Goal: Task Accomplishment & Management: Use online tool/utility

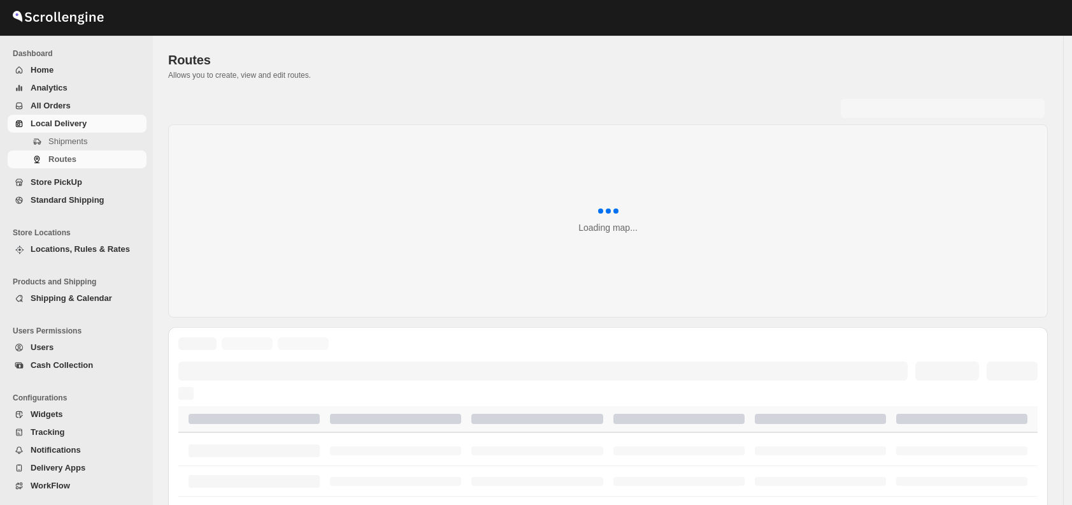
scroll to position [10, 0]
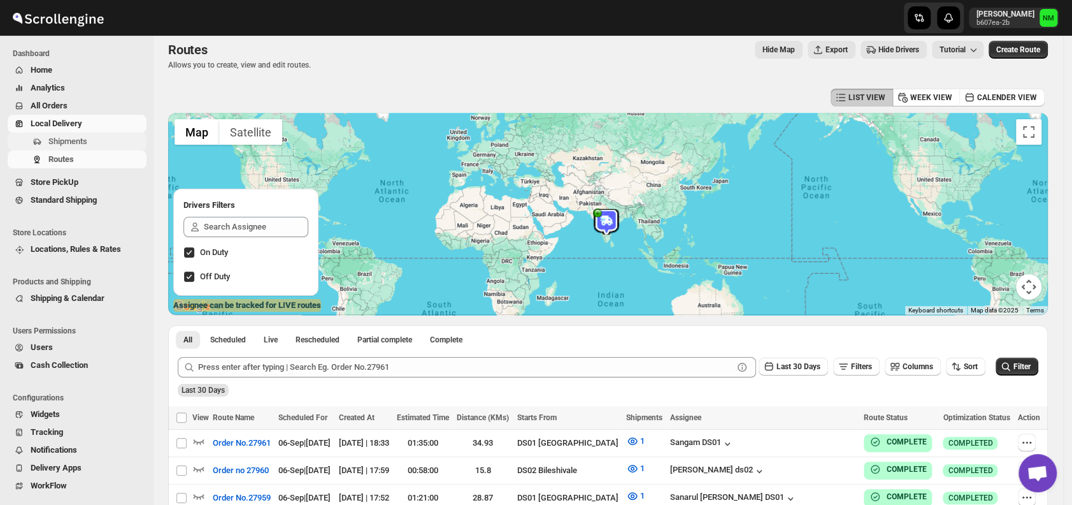
click at [97, 140] on span "Shipments" at bounding box center [96, 141] width 96 height 13
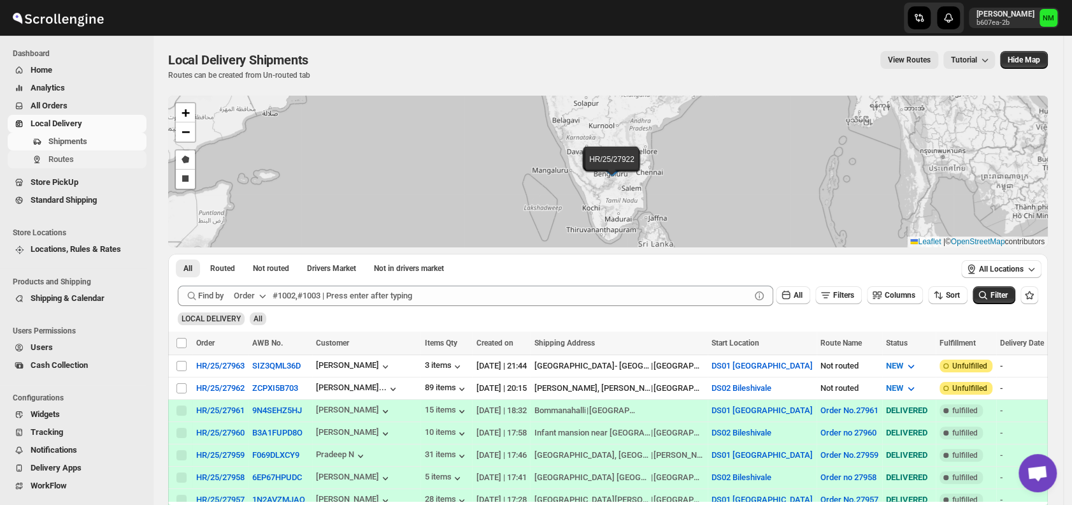
click at [45, 161] on button "Routes" at bounding box center [77, 159] width 139 height 18
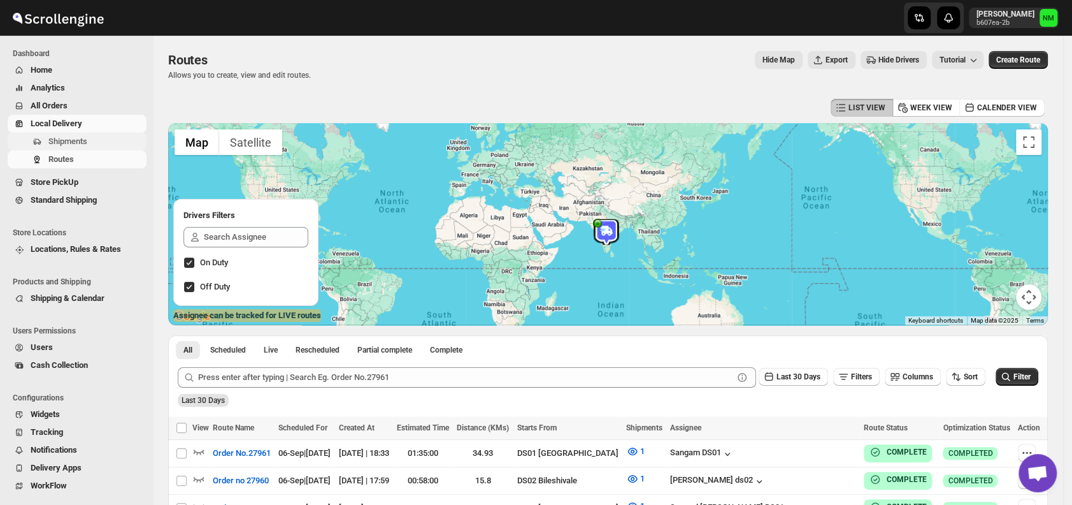
click at [67, 139] on span "Shipments" at bounding box center [67, 141] width 39 height 10
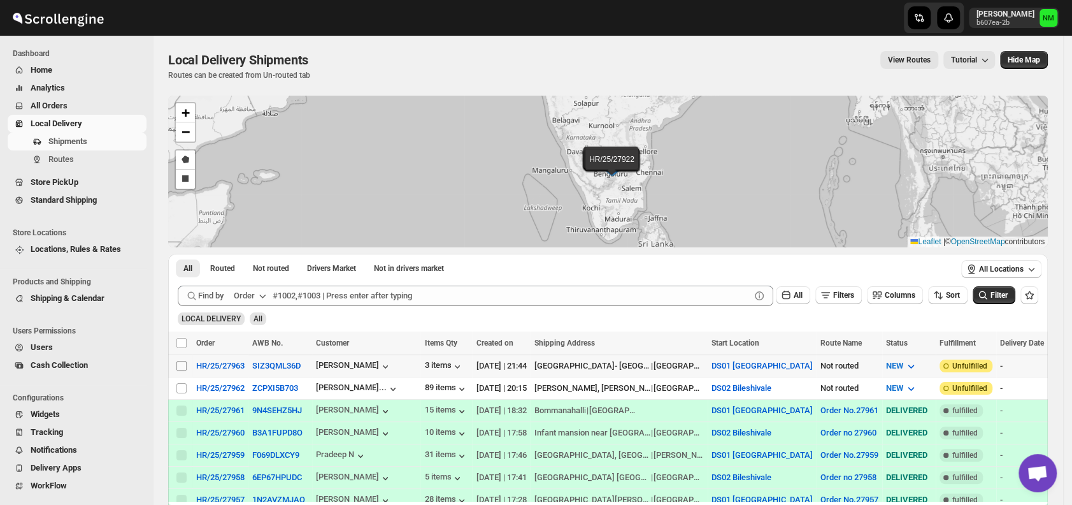
click at [182, 367] on input "Select shipment" at bounding box center [181, 366] width 10 height 10
checkbox input "true"
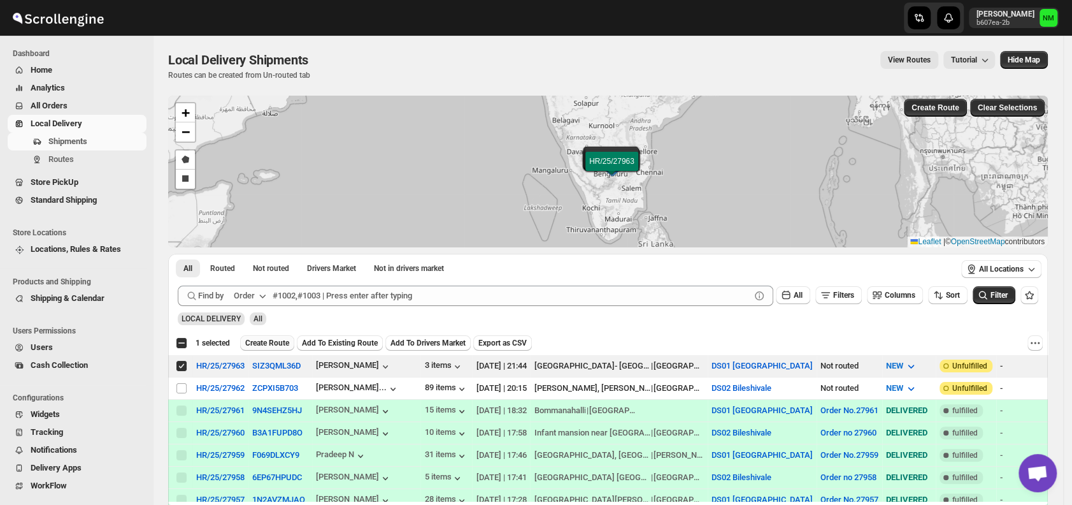
click at [260, 340] on span "Create Route" at bounding box center [267, 343] width 44 height 10
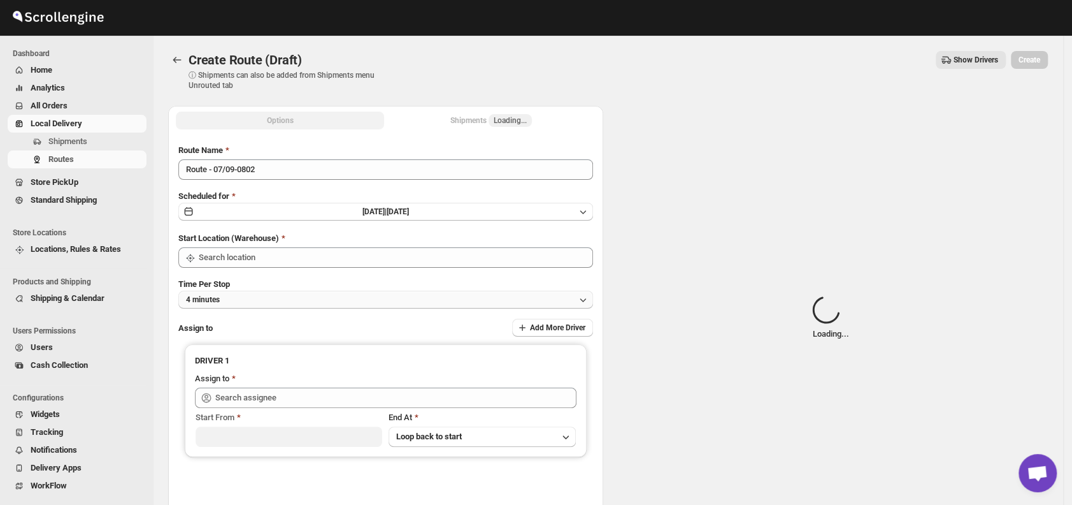
type input "DS01 [GEOGRAPHIC_DATA]"
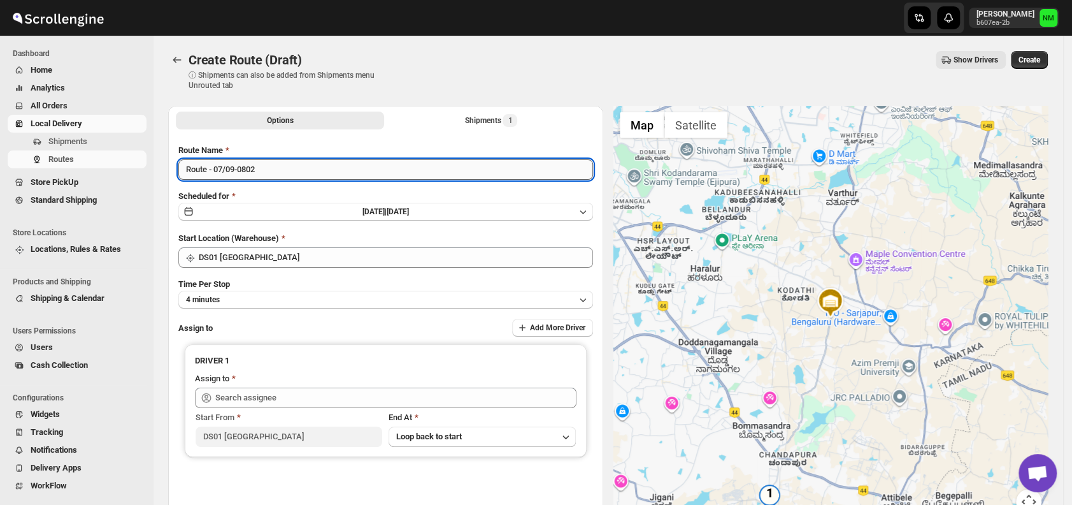
click at [302, 162] on input "Route - 07/09-0802" at bounding box center [385, 169] width 415 height 20
type input "R"
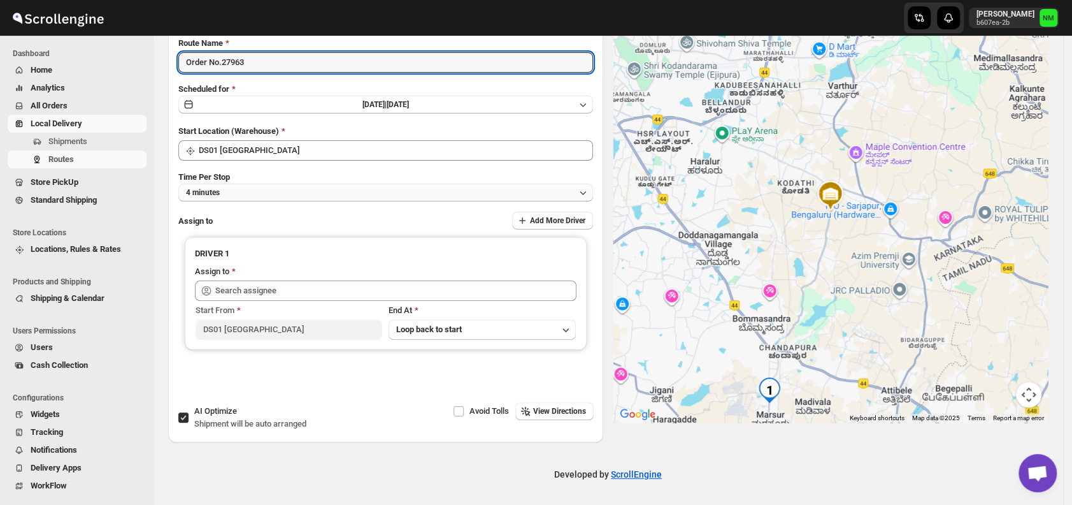
type input "Order No.27963"
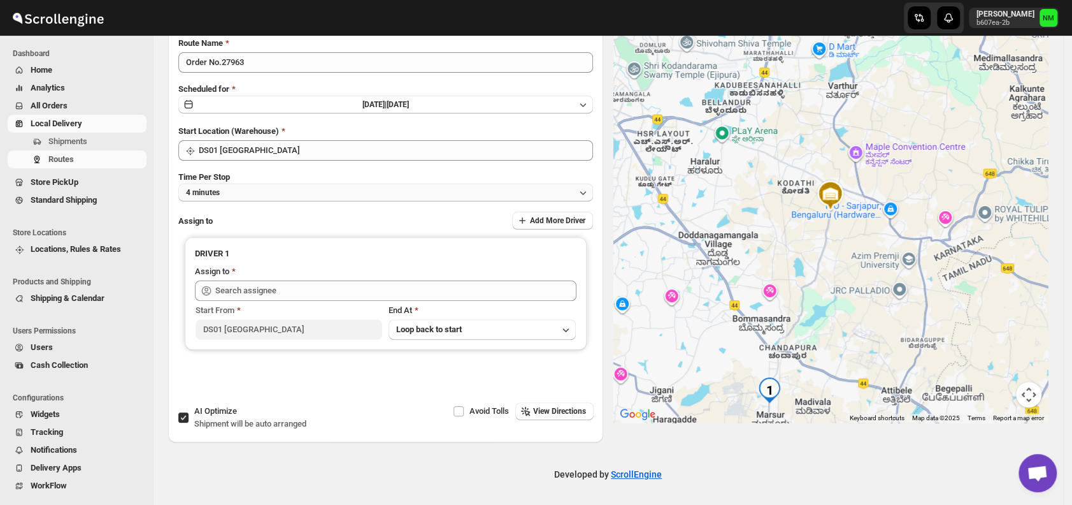
click at [255, 193] on button "4 minutes" at bounding box center [385, 192] width 415 height 18
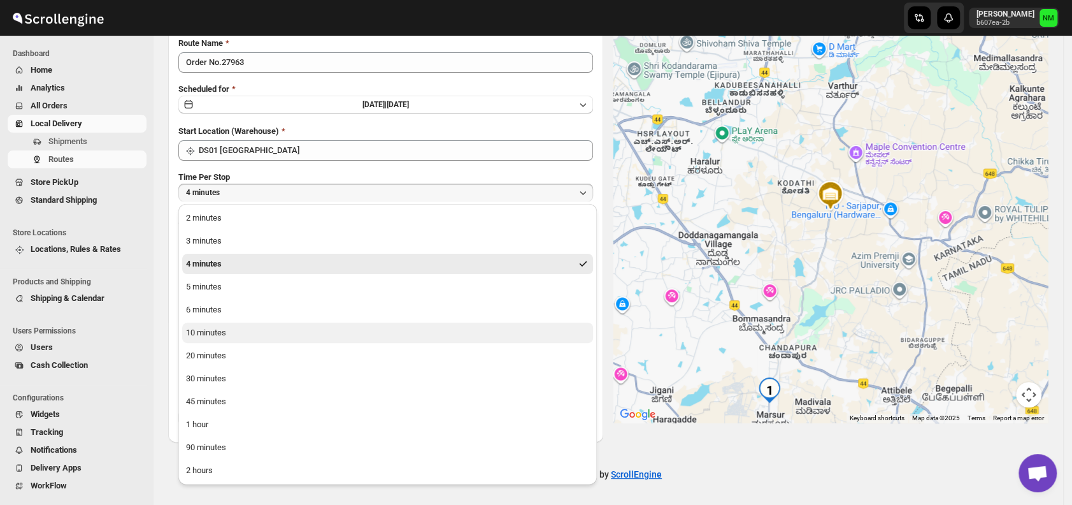
click at [202, 334] on div "10 minutes" at bounding box center [206, 332] width 40 height 13
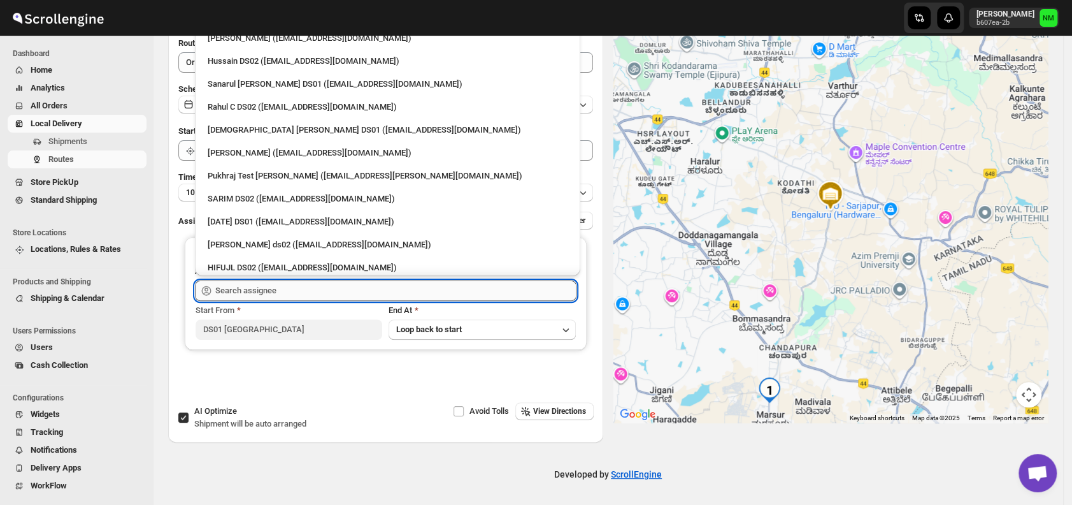
click at [278, 291] on input "text" at bounding box center [395, 290] width 361 height 20
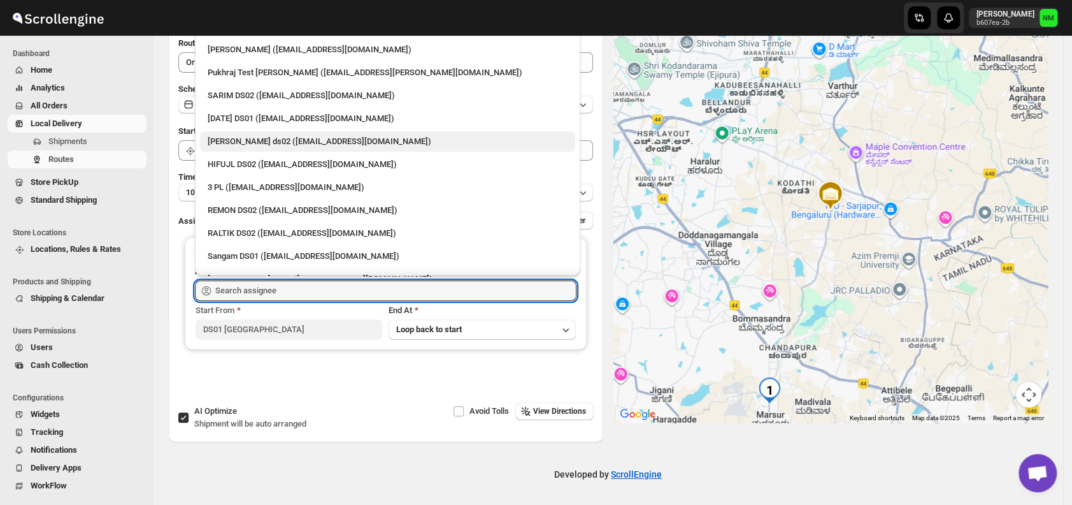
scroll to position [0, 0]
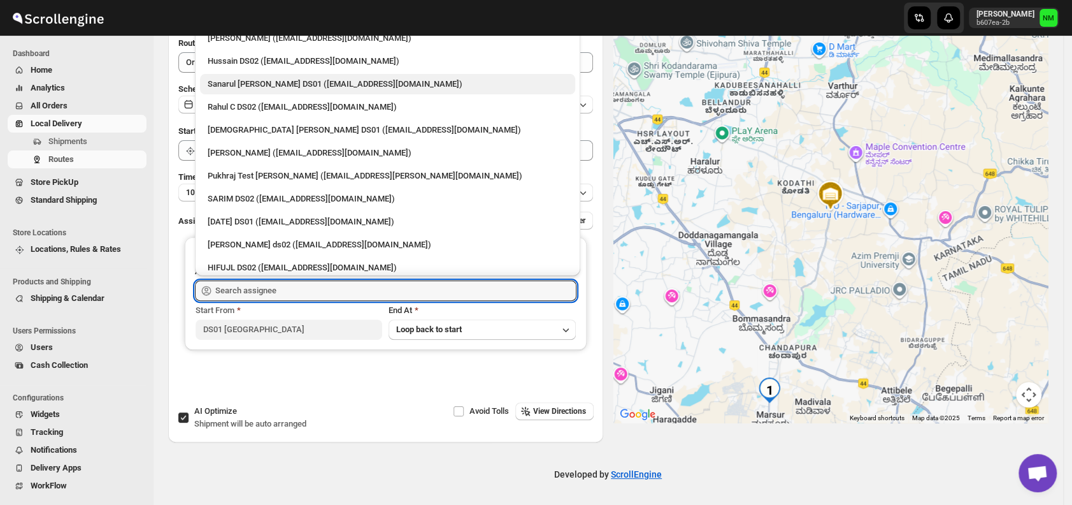
click at [229, 78] on div "Sanarul [PERSON_NAME] DS01 ([EMAIL_ADDRESS][DOMAIN_NAME])" at bounding box center [388, 84] width 360 height 13
type input "Sanarul [PERSON_NAME] DS01 ([EMAIL_ADDRESS][DOMAIN_NAME])"
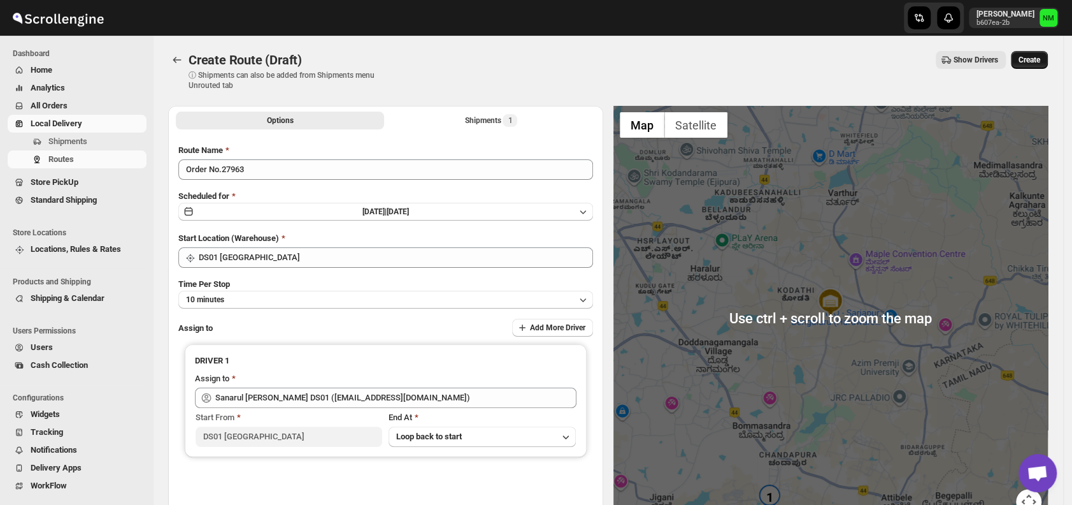
click at [1040, 58] on span "Create" at bounding box center [1030, 60] width 22 height 10
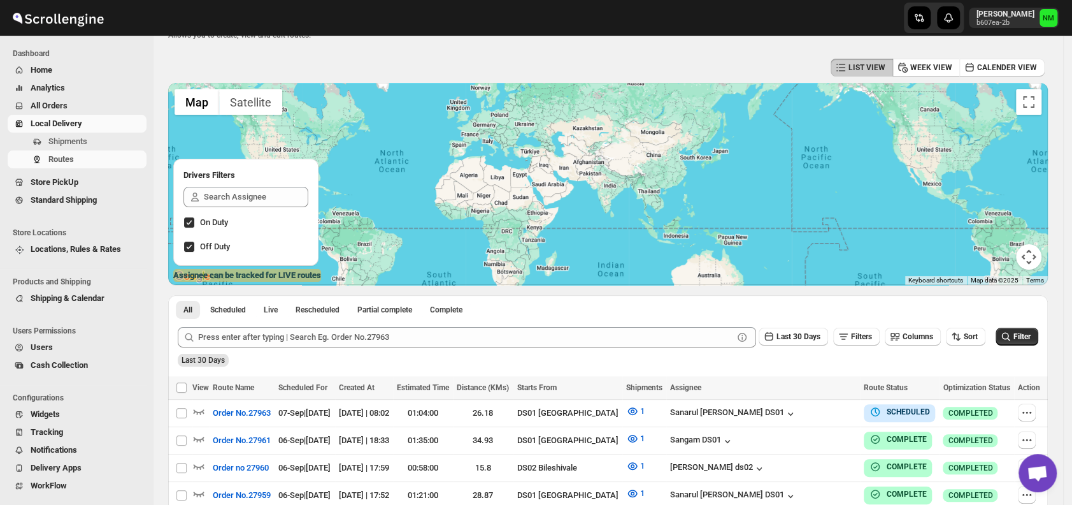
scroll to position [52, 0]
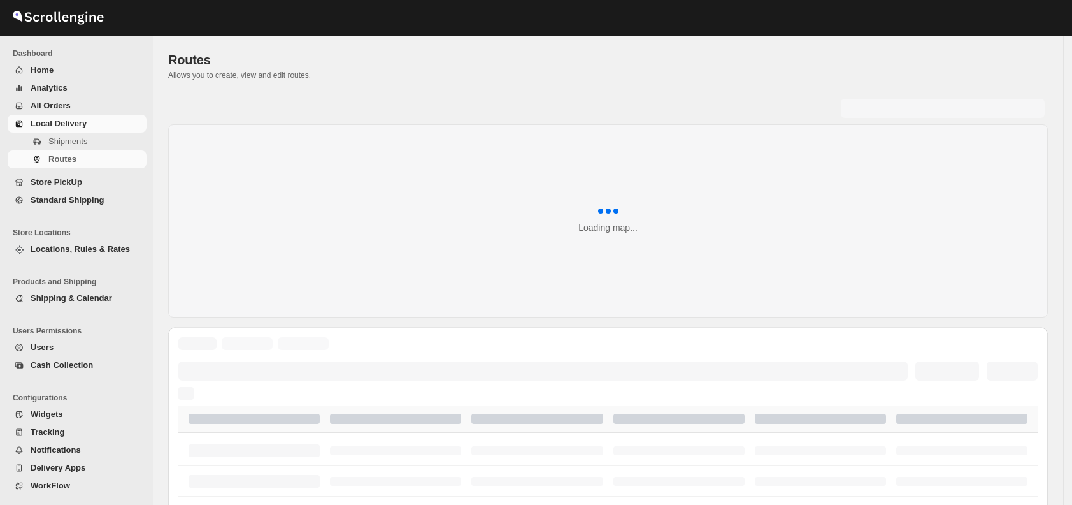
scroll to position [52, 0]
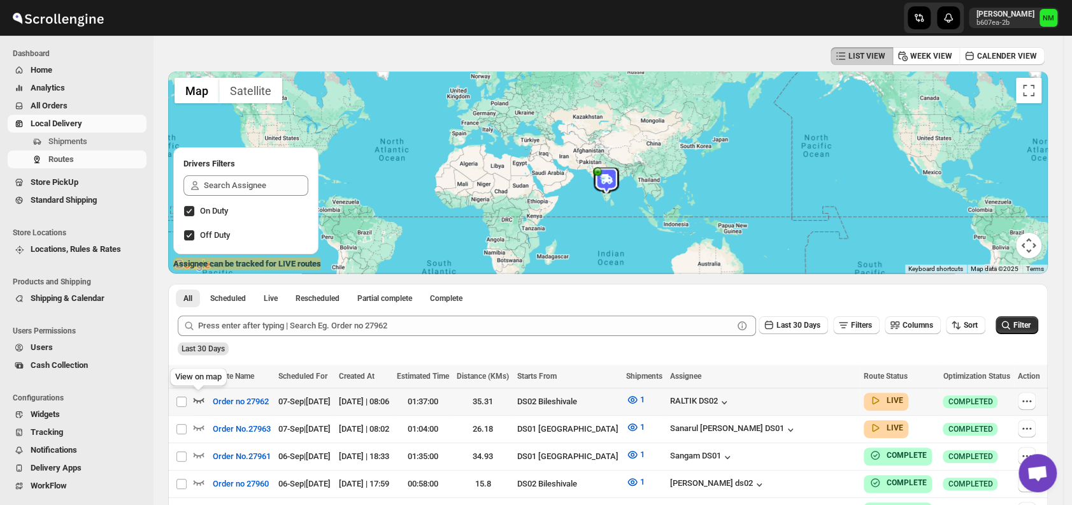
click at [199, 399] on icon "button" at bounding box center [199, 400] width 11 height 5
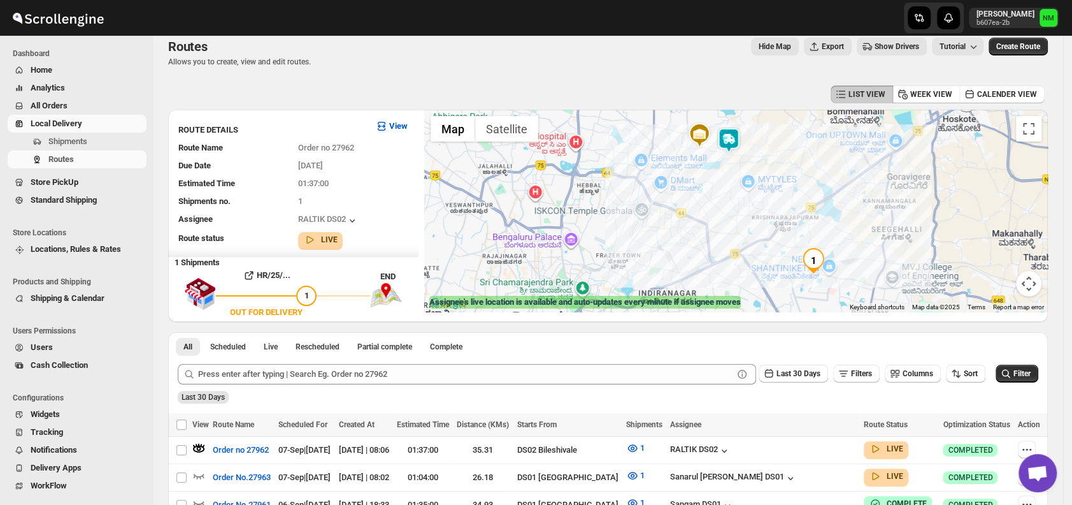
scroll to position [0, 0]
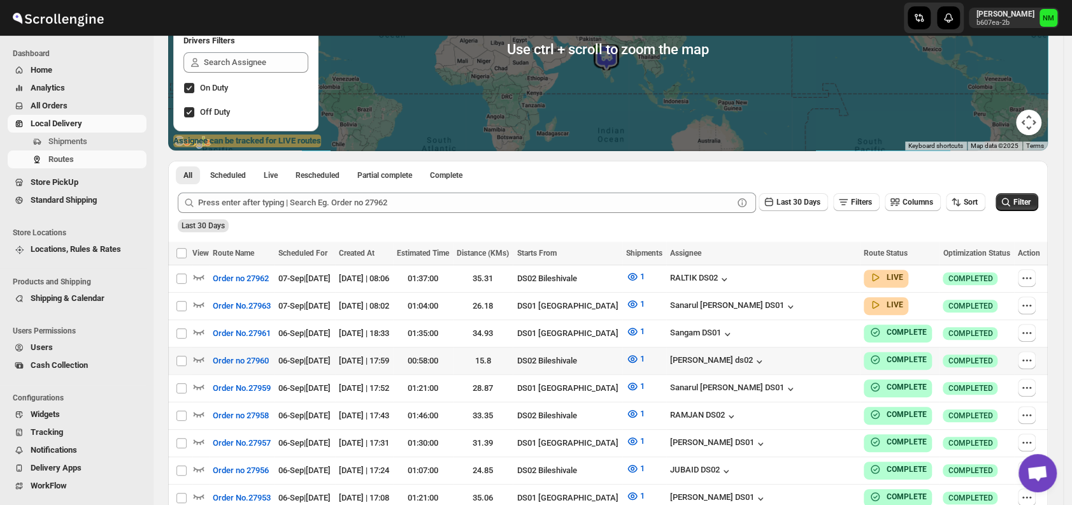
scroll to position [291, 0]
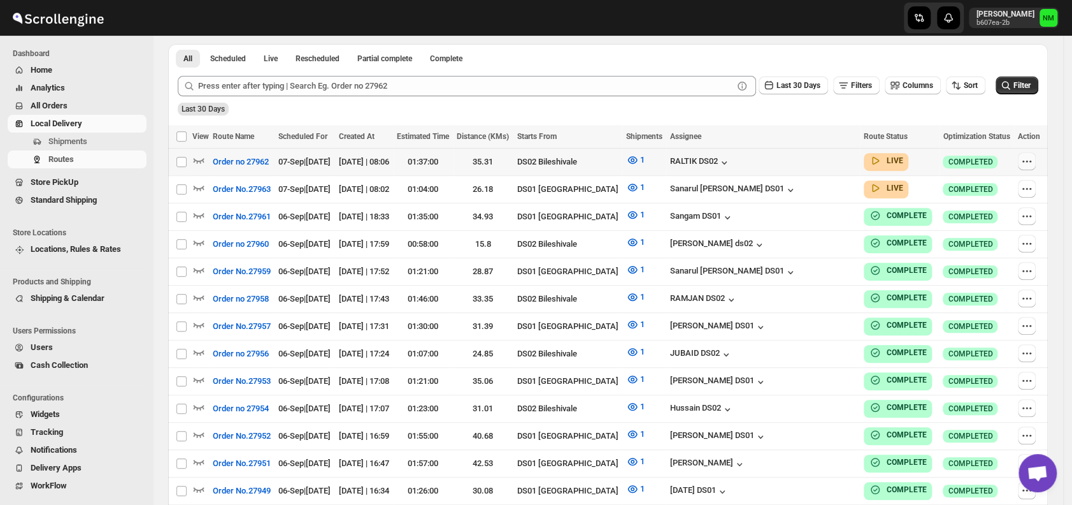
click at [1033, 162] on icon "button" at bounding box center [1027, 161] width 13 height 13
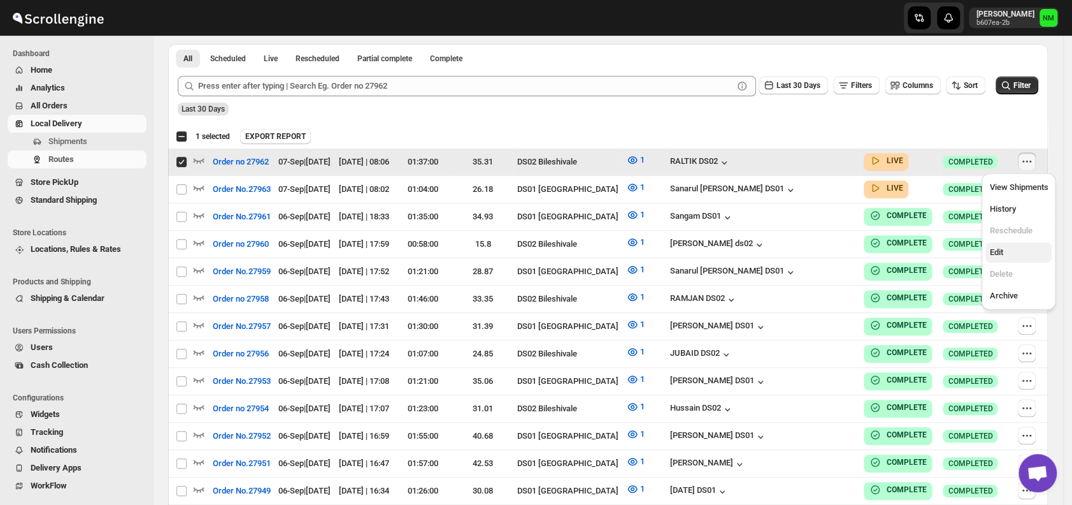
click at [1012, 255] on span "Edit" at bounding box center [1018, 252] width 59 height 13
checkbox input "false"
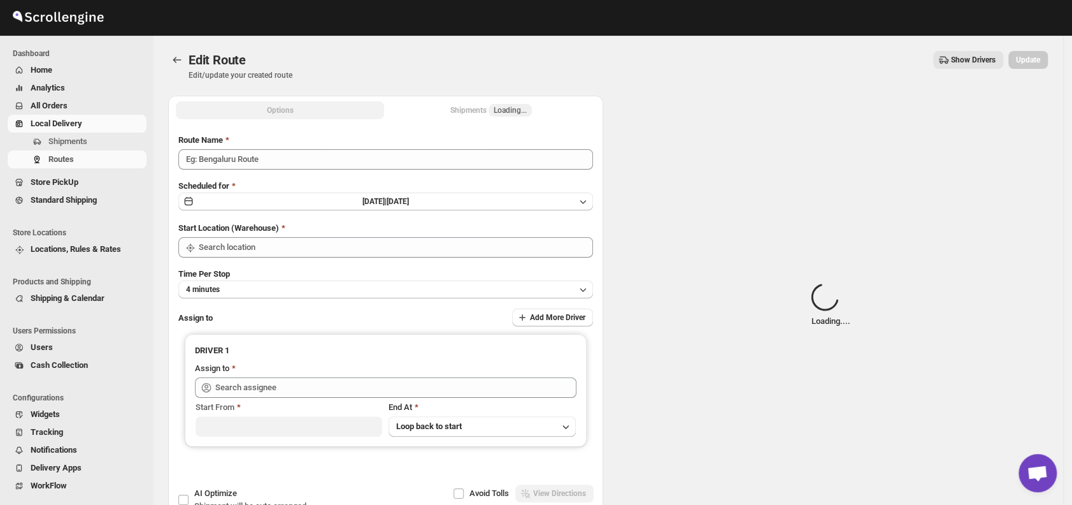
type input "Order no 27962"
type input "DS02 Bileshivale"
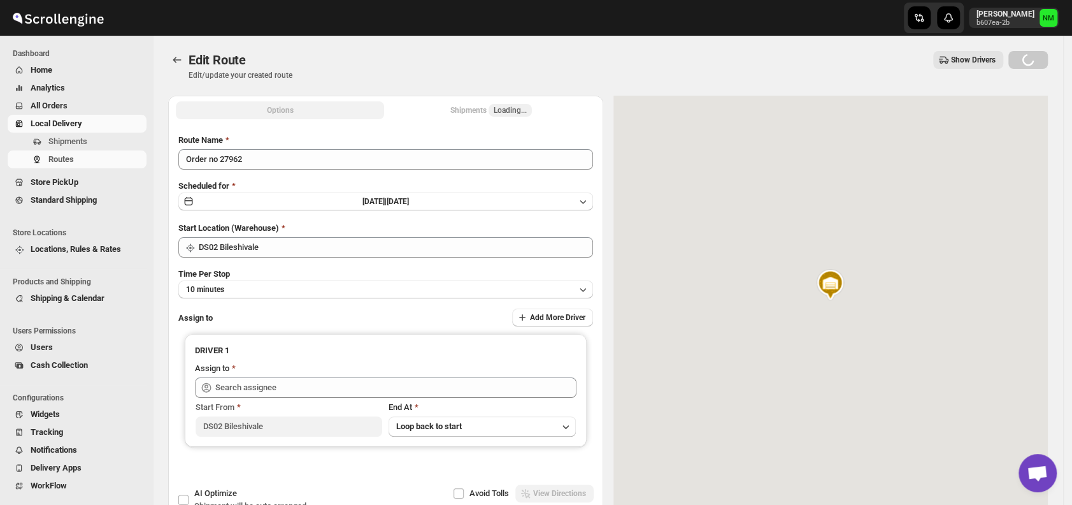
type input "RALTIK DS02 (cecih54531@btcours.com)"
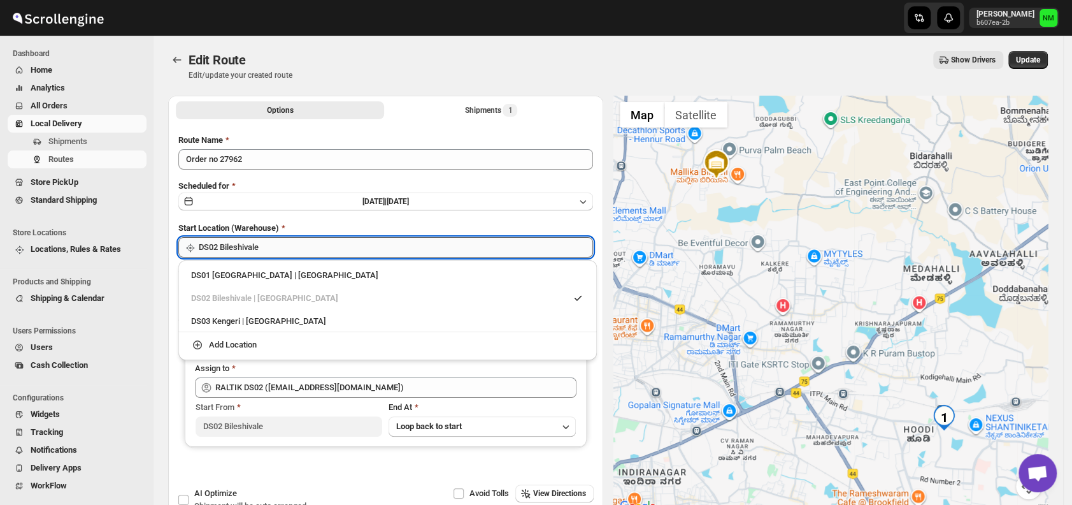
click at [326, 243] on input "DS02 Bileshivale" at bounding box center [396, 247] width 394 height 20
click at [192, 280] on div "DS01 Sarjapur | Bengaluru" at bounding box center [387, 275] width 393 height 13
type input "DS01 [GEOGRAPHIC_DATA]"
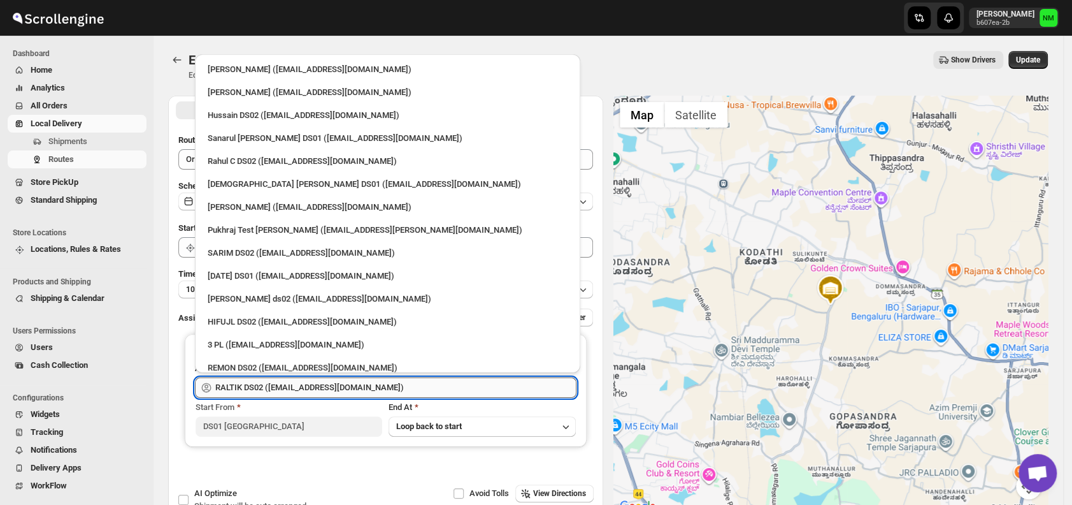
click at [392, 392] on input "RALTIK DS02 (cecih54531@btcours.com)" at bounding box center [395, 387] width 361 height 20
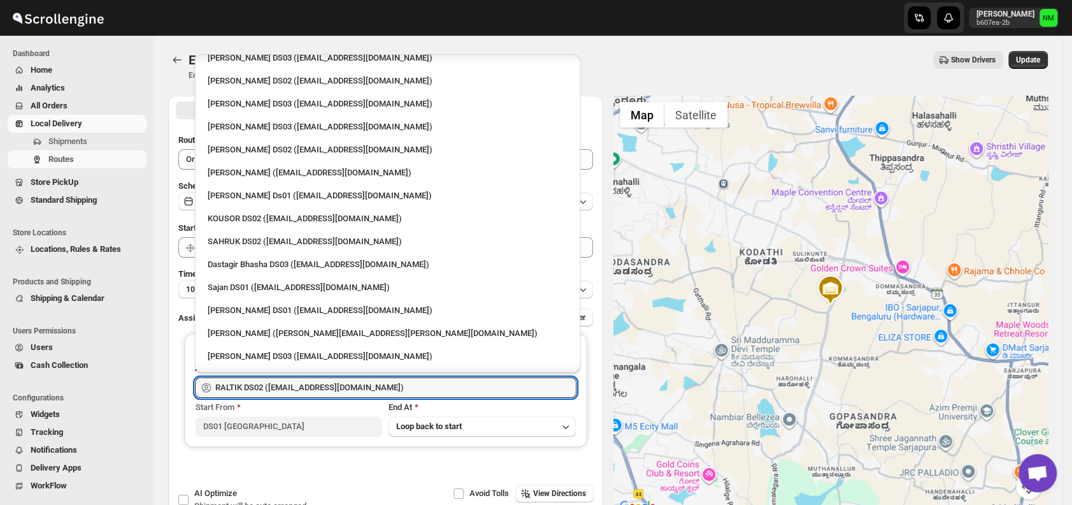
scroll to position [609, 0]
click at [282, 287] on div "Sajan DS01 (lofadat883@coderdir.com)" at bounding box center [388, 286] width 360 height 13
type input "Sajan DS01 (lofadat883@coderdir.com)"
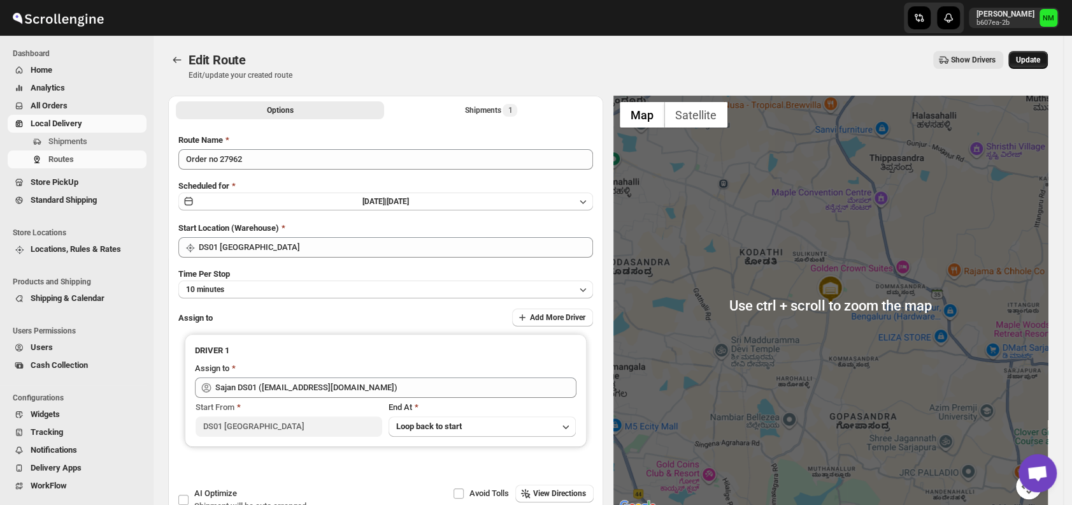
click at [1031, 64] on span "Update" at bounding box center [1028, 60] width 24 height 10
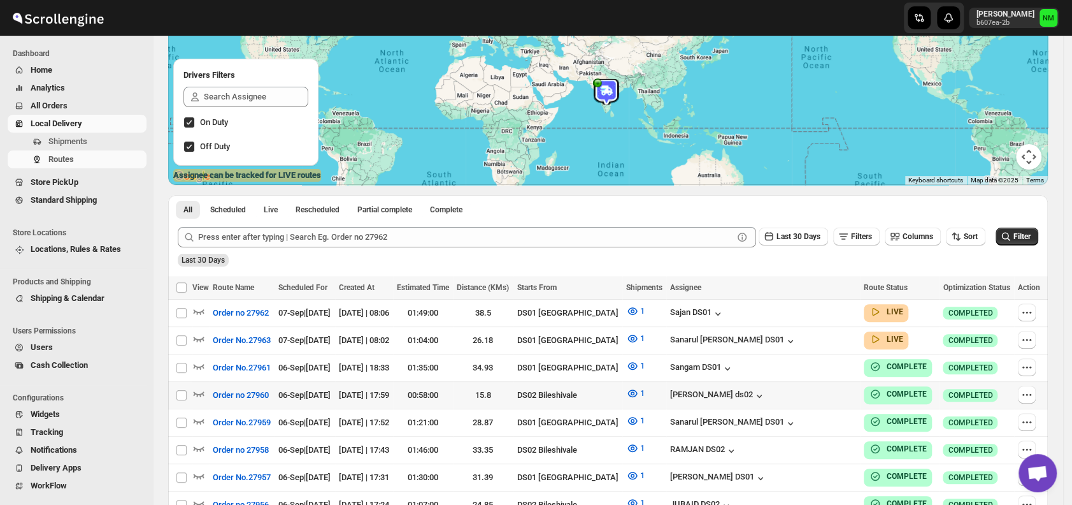
scroll to position [141, 0]
click at [197, 334] on icon "button" at bounding box center [198, 337] width 13 height 13
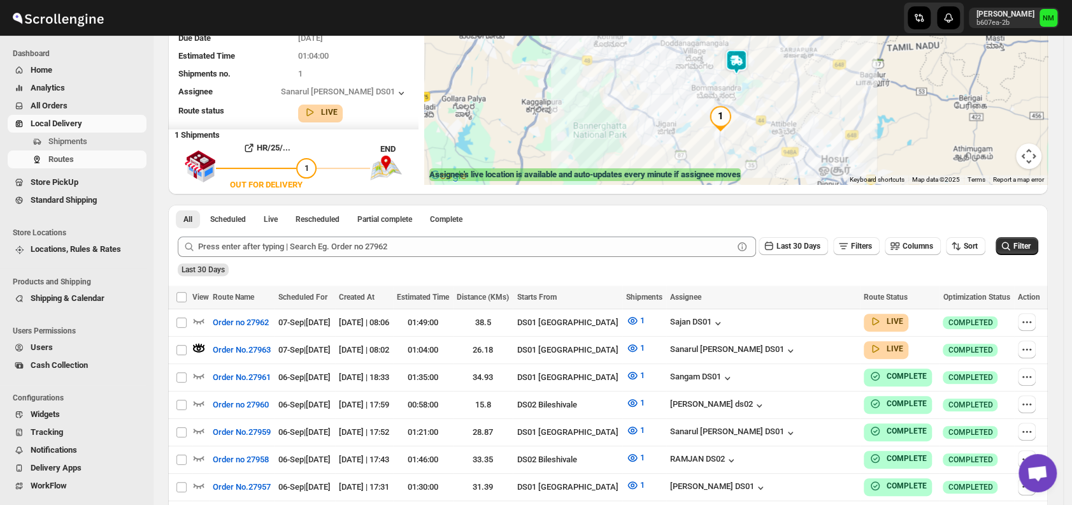
scroll to position [0, 0]
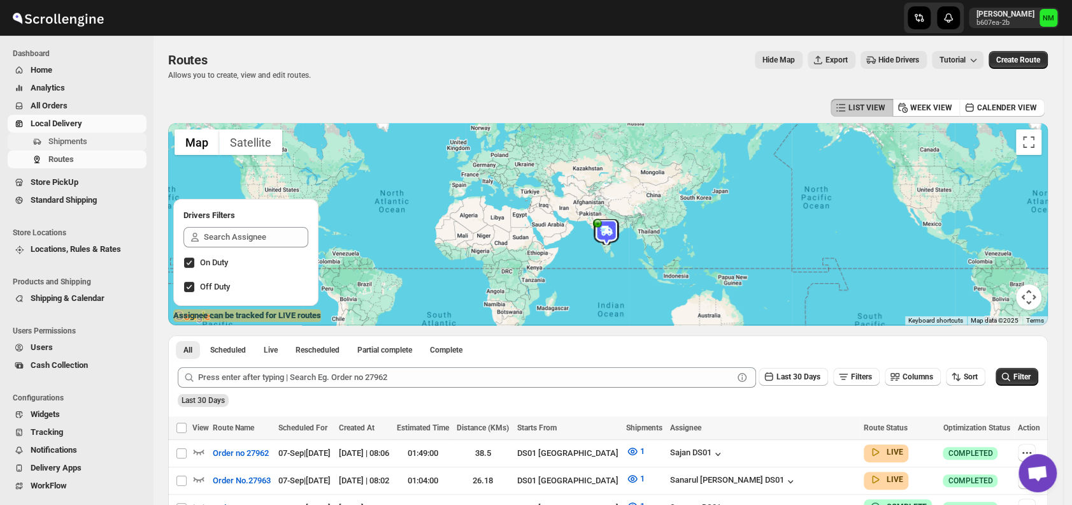
click at [78, 143] on span "Shipments" at bounding box center [67, 141] width 39 height 10
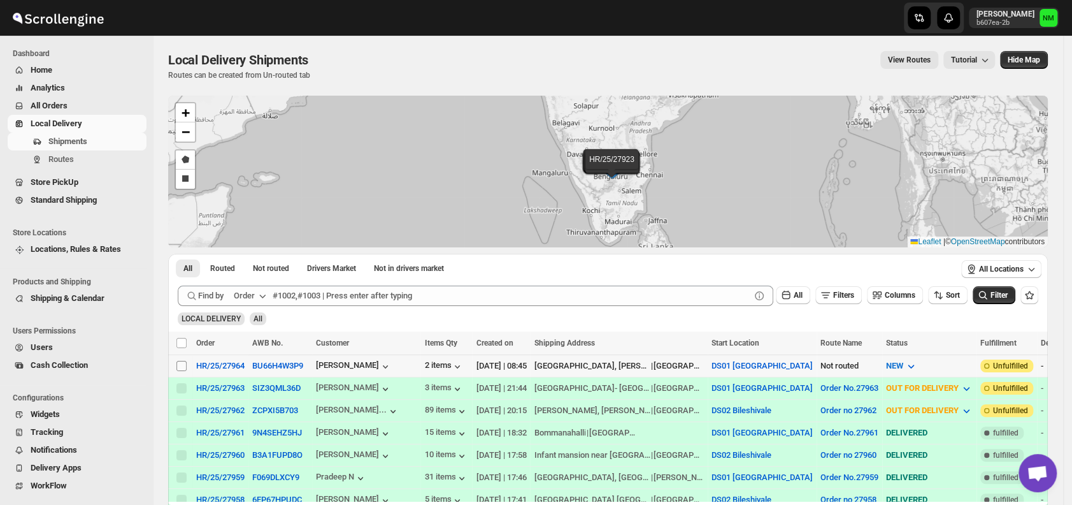
click at [180, 365] on input "Select shipment" at bounding box center [181, 366] width 10 height 10
checkbox input "true"
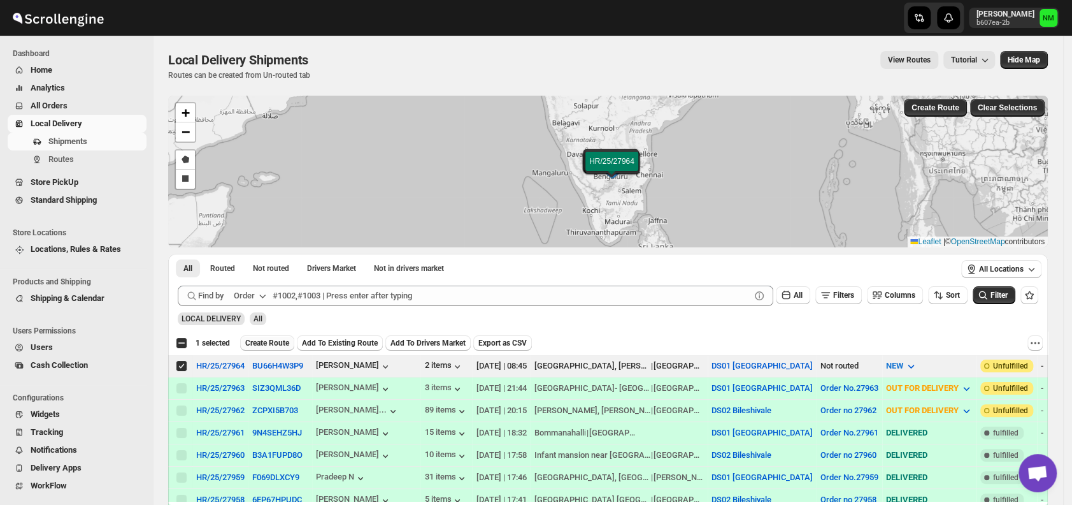
click at [265, 340] on span "Create Route" at bounding box center [267, 343] width 44 height 10
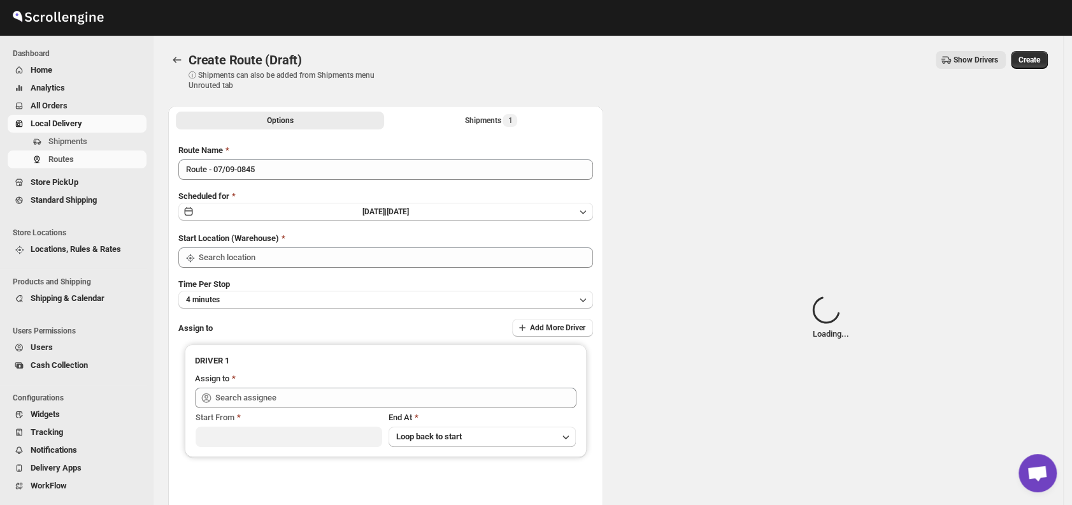
type input "DS01 [GEOGRAPHIC_DATA]"
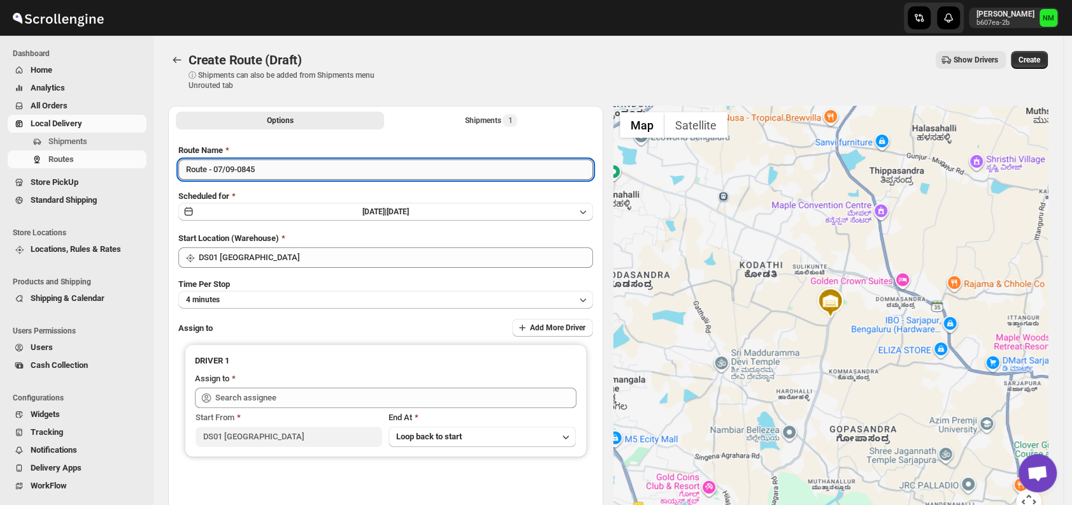
click at [290, 173] on input "Route - 07/09-0845" at bounding box center [385, 169] width 415 height 20
type input "R"
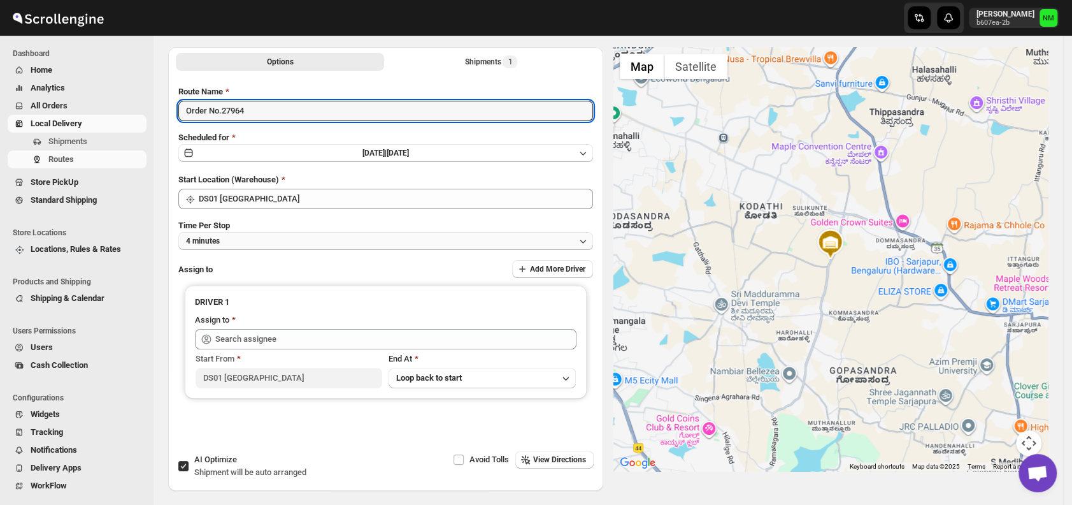
scroll to position [61, 0]
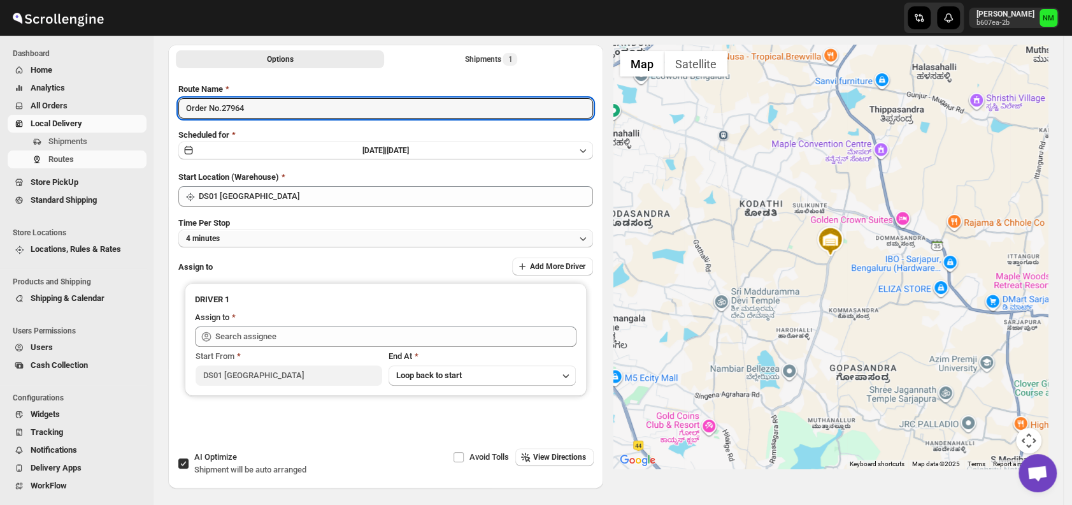
type input "Order No.27964"
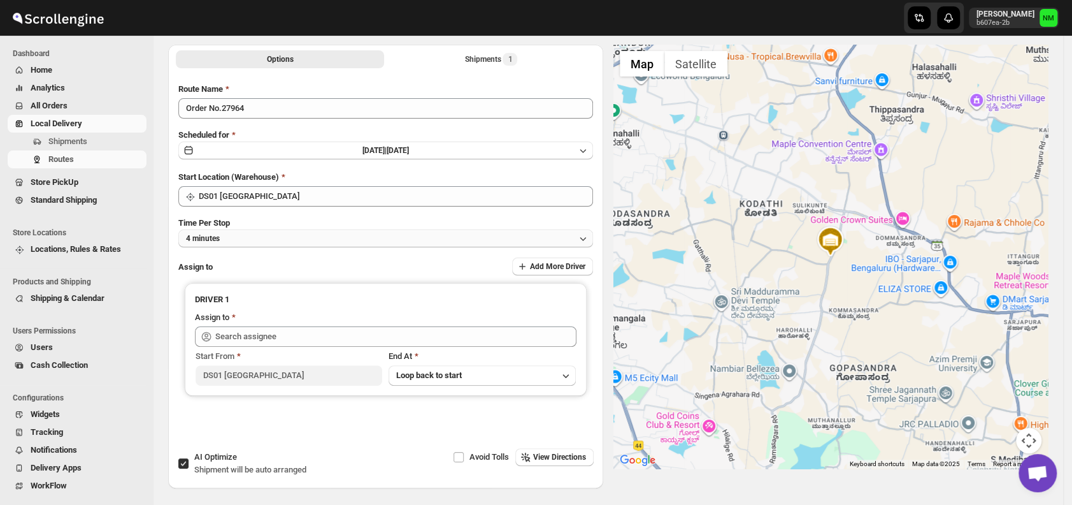
click at [250, 240] on button "4 minutes" at bounding box center [385, 238] width 415 height 18
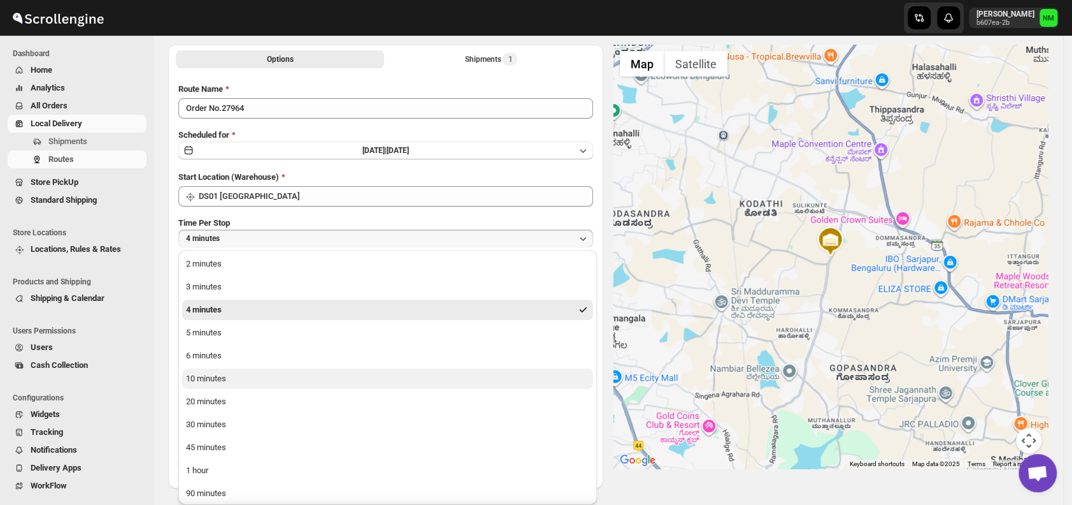
click at [226, 377] on div "10 minutes" at bounding box center [206, 378] width 40 height 13
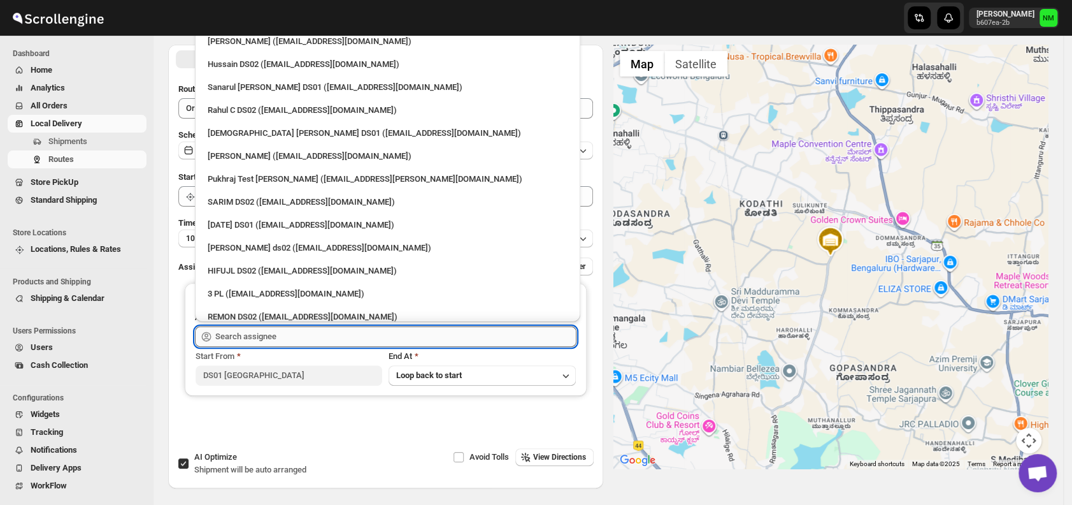
click at [344, 326] on input "text" at bounding box center [395, 336] width 361 height 20
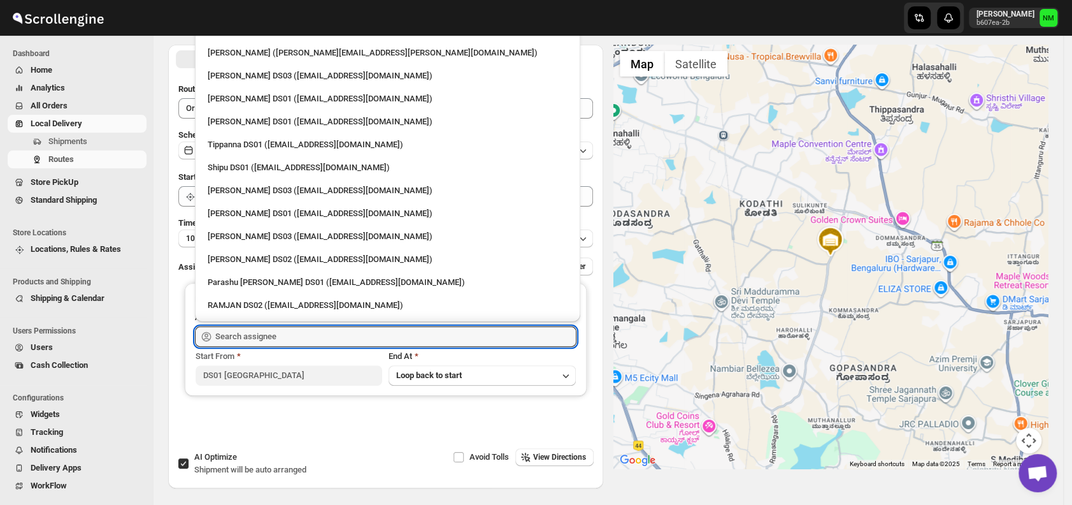
scroll to position [839, 0]
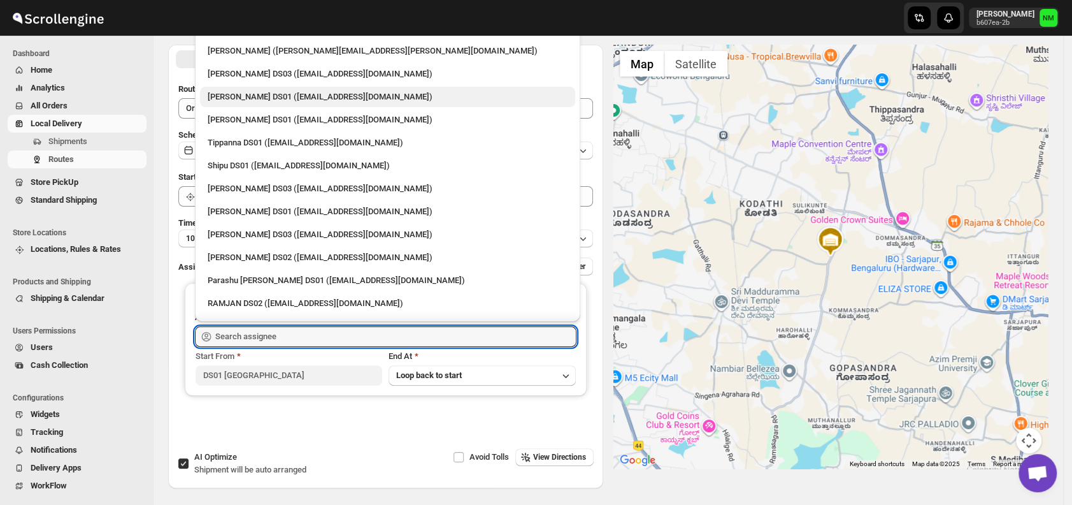
click at [260, 92] on div "[PERSON_NAME] DS01 ([EMAIL_ADDRESS][DOMAIN_NAME])" at bounding box center [388, 96] width 360 height 13
type input "[PERSON_NAME] DS01 ([EMAIL_ADDRESS][DOMAIN_NAME])"
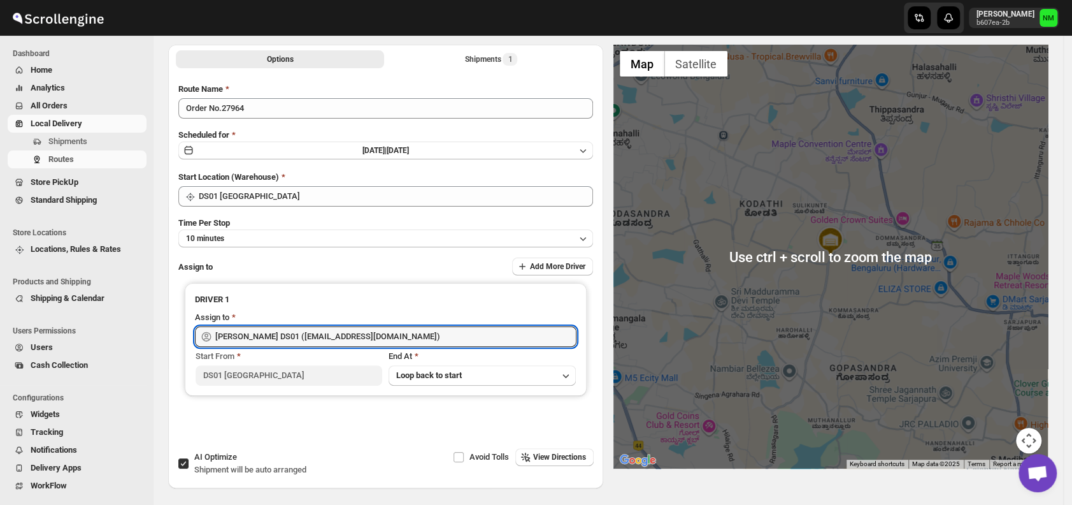
scroll to position [0, 0]
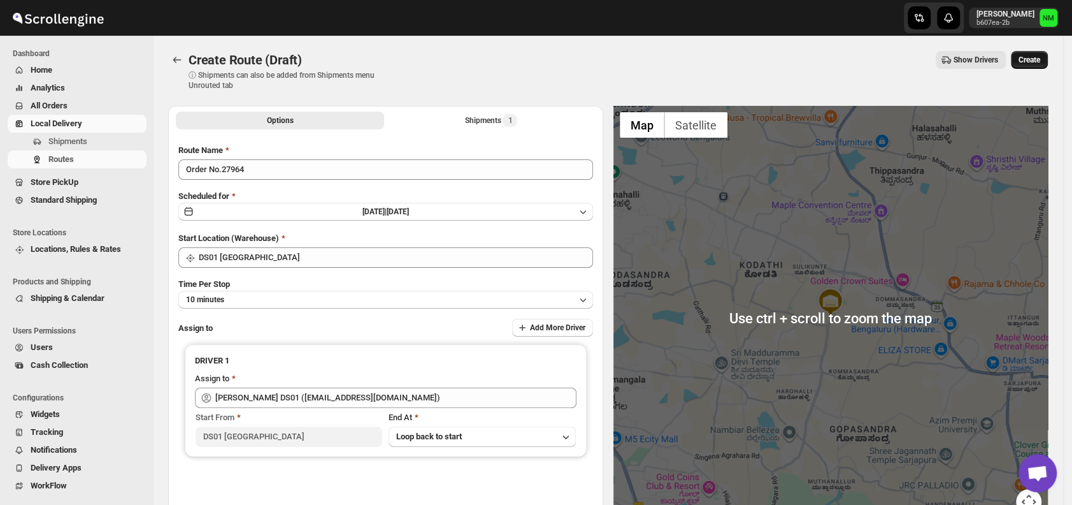
click at [1036, 52] on button "Create" at bounding box center [1029, 60] width 37 height 18
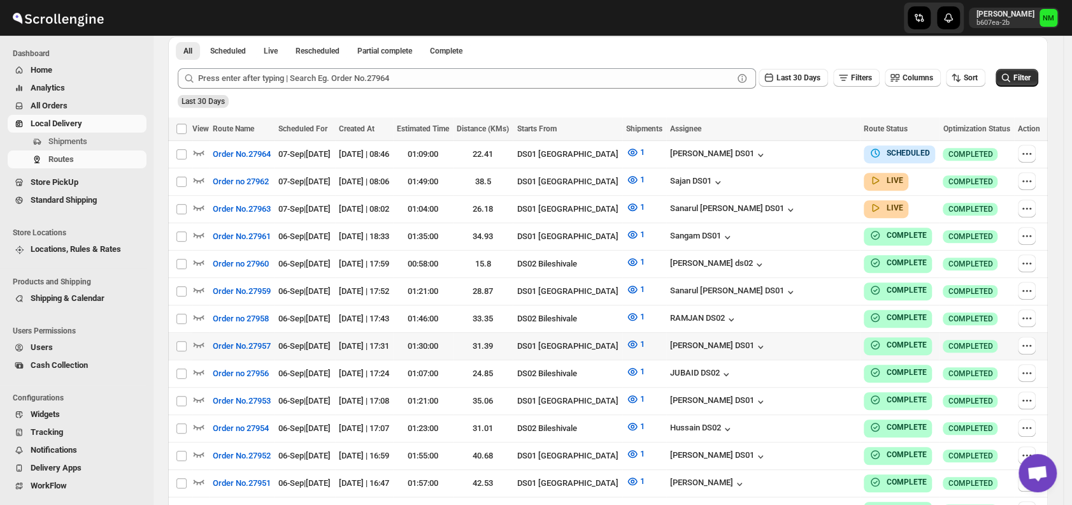
scroll to position [301, 0]
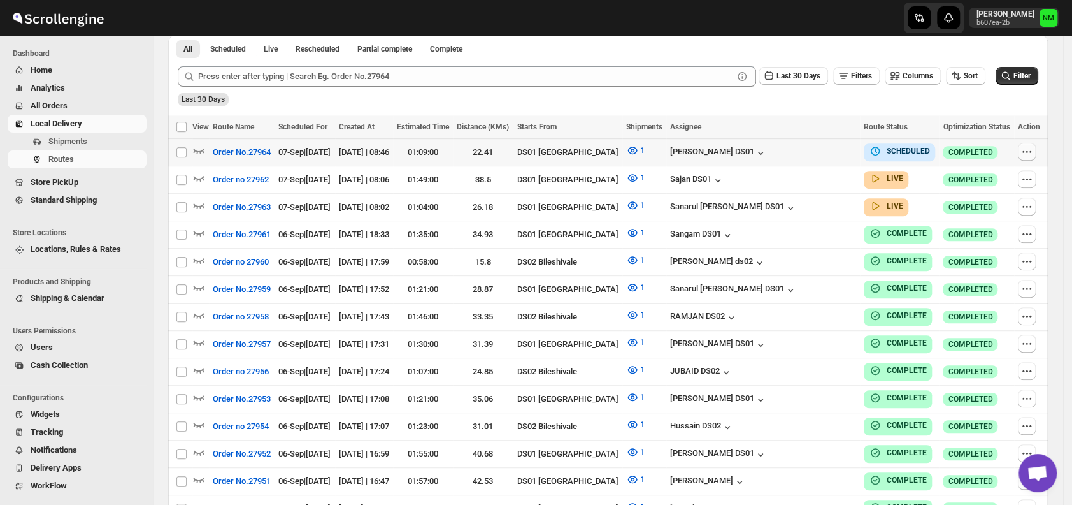
click at [1033, 155] on icon "button" at bounding box center [1027, 151] width 13 height 13
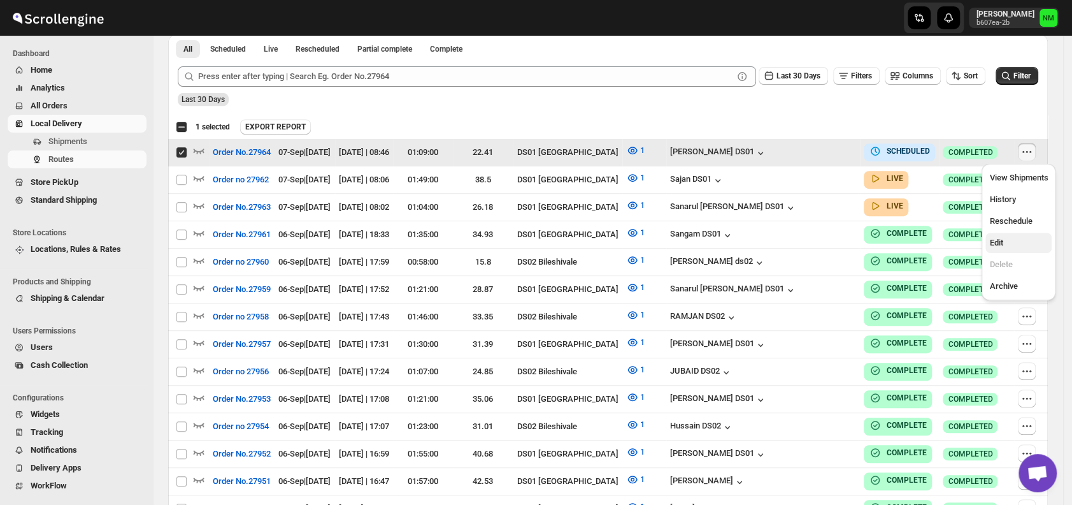
click at [1003, 245] on span "Edit" at bounding box center [995, 243] width 13 height 10
checkbox input "false"
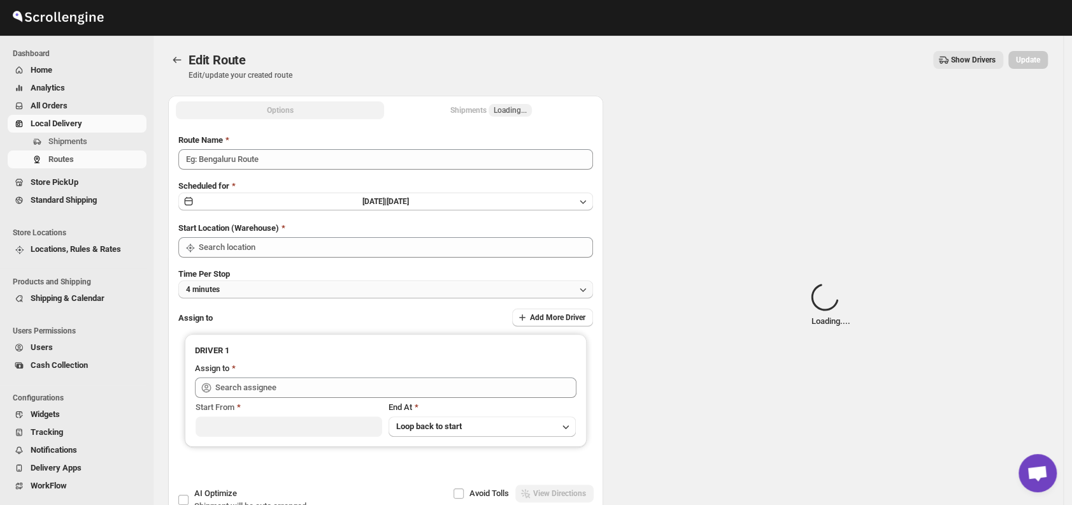
type input "Order No.27964"
type input "DS01 [GEOGRAPHIC_DATA]"
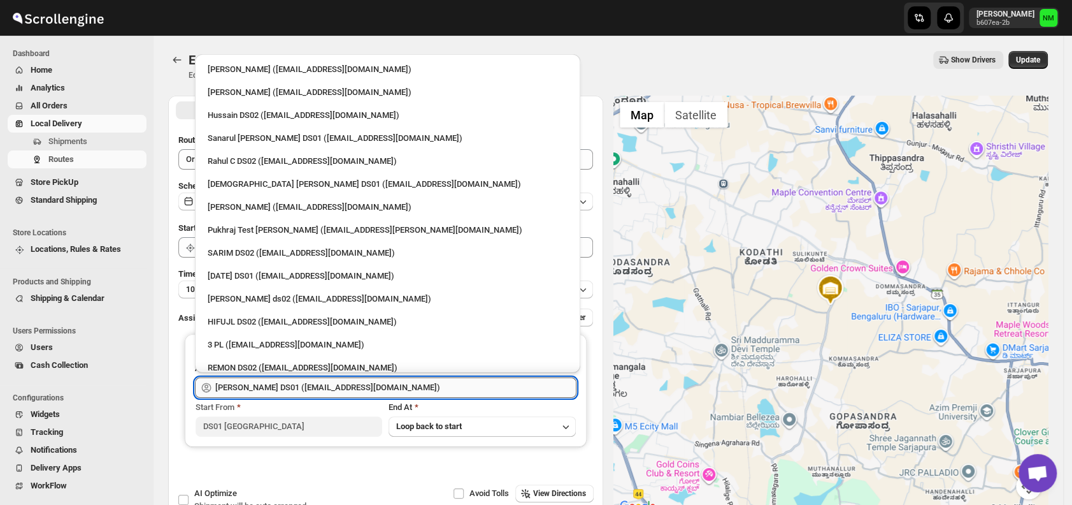
click at [381, 387] on input "[PERSON_NAME] DS01 ([EMAIL_ADDRESS][DOMAIN_NAME])" at bounding box center [395, 387] width 361 height 20
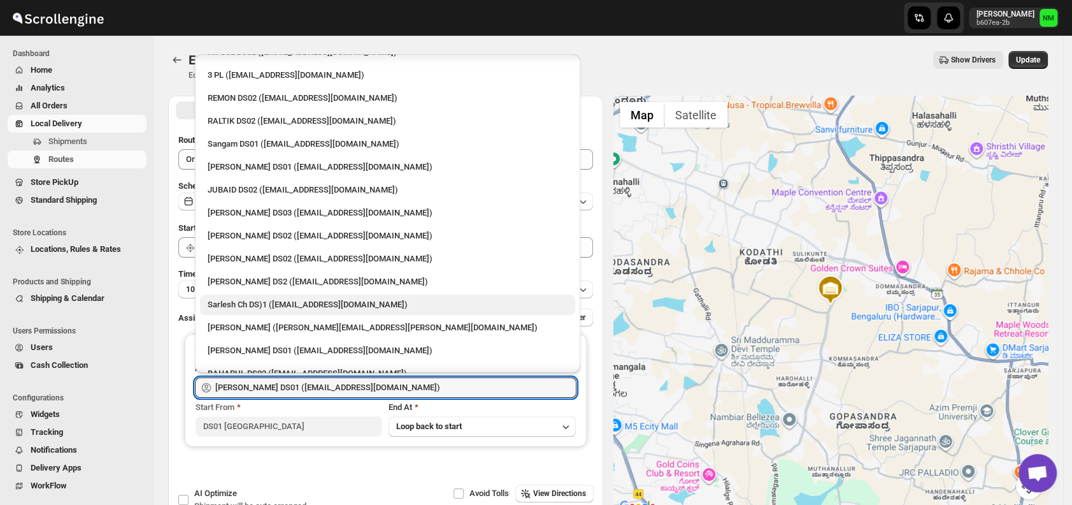
scroll to position [276, 0]
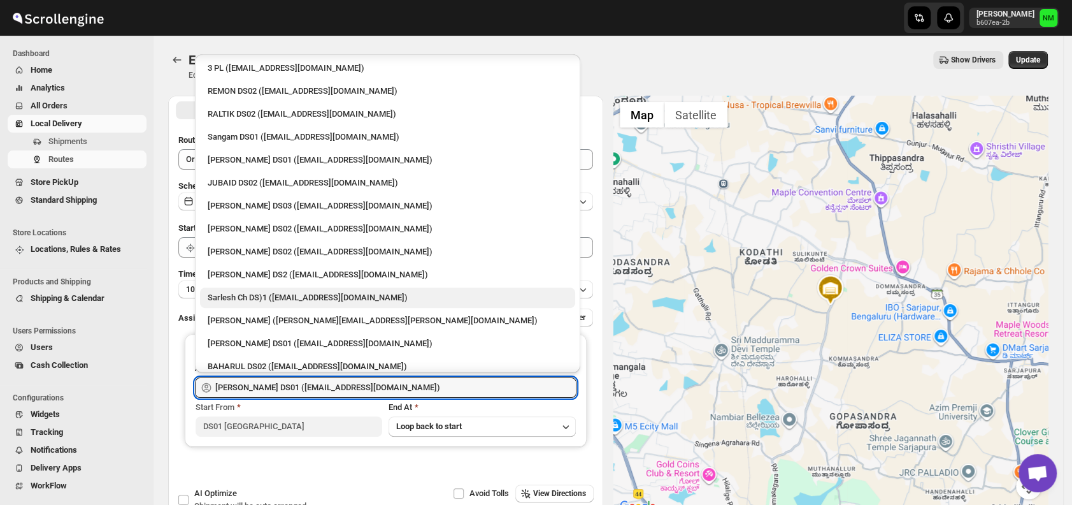
click at [246, 294] on div "Sarlesh Ch DS)1 ([EMAIL_ADDRESS][DOMAIN_NAME])" at bounding box center [388, 297] width 360 height 13
type input "Sarlesh Ch DS)1 ([EMAIL_ADDRESS][DOMAIN_NAME])"
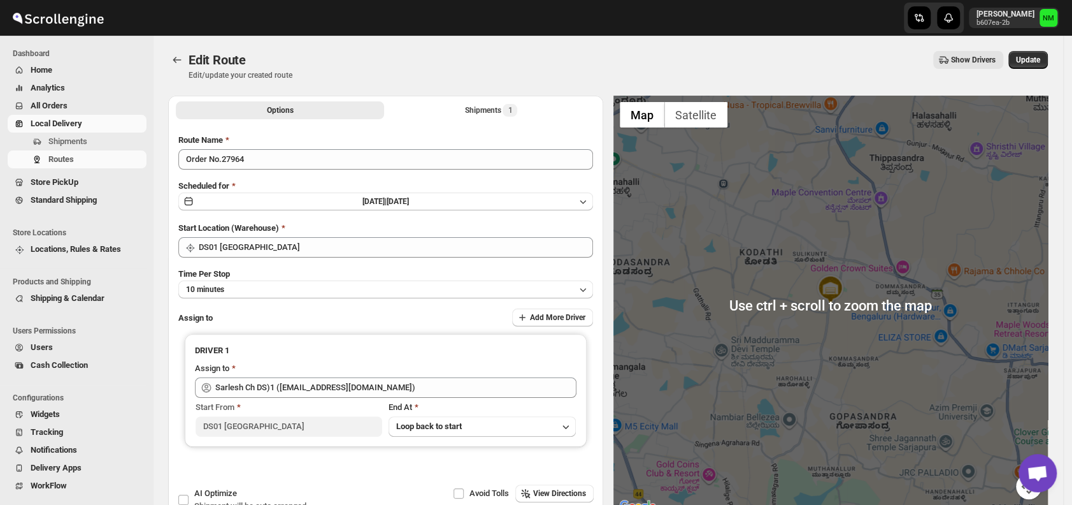
click at [1024, 73] on div "Edit Route Edit/update your created route Show Drivers More actions Show Driver…" at bounding box center [608, 65] width 880 height 29
click at [1026, 71] on div "Edit Route Edit/update your created route Show Drivers More actions Show Driver…" at bounding box center [608, 65] width 880 height 29
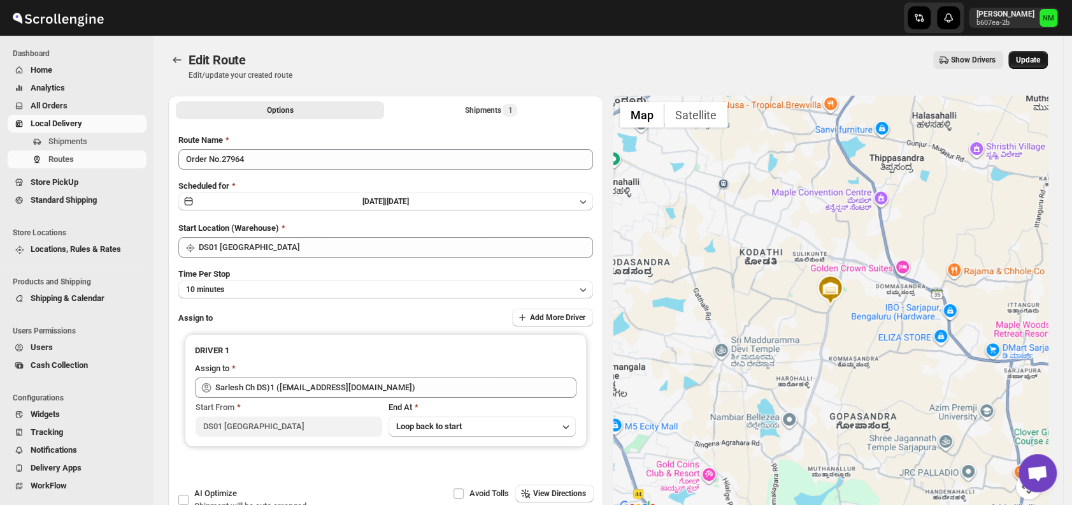
click at [1028, 68] on button "Update" at bounding box center [1027, 60] width 39 height 18
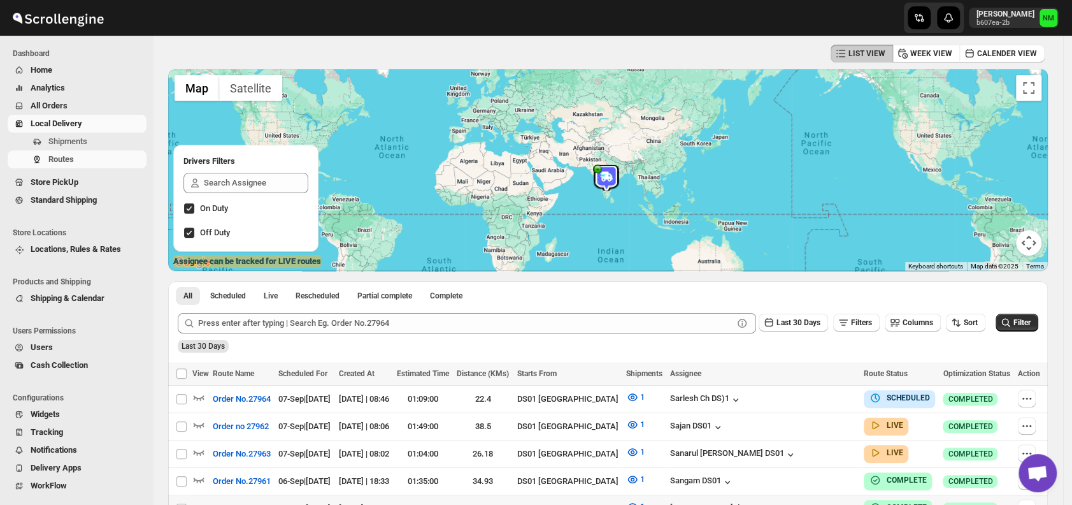
scroll to position [115, 0]
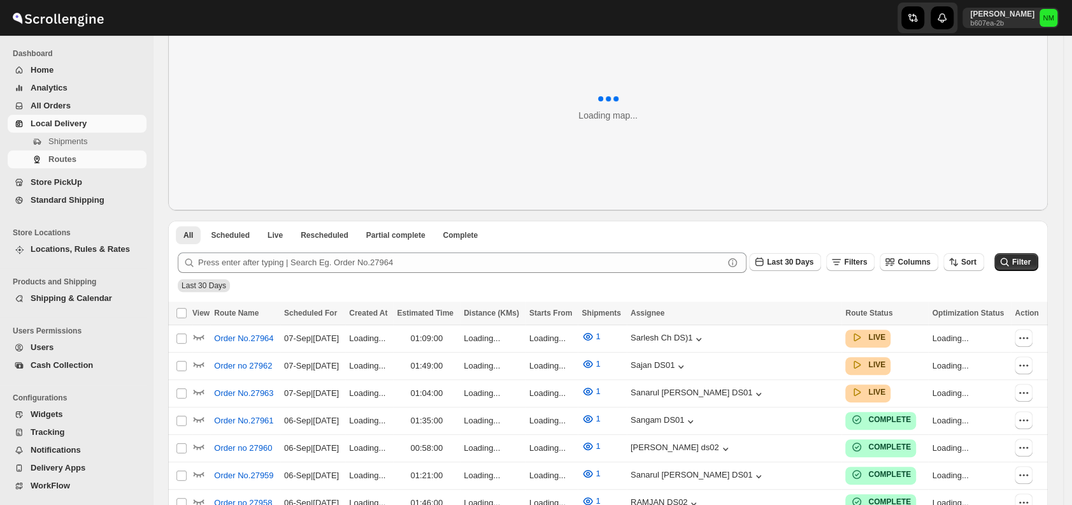
scroll to position [66, 0]
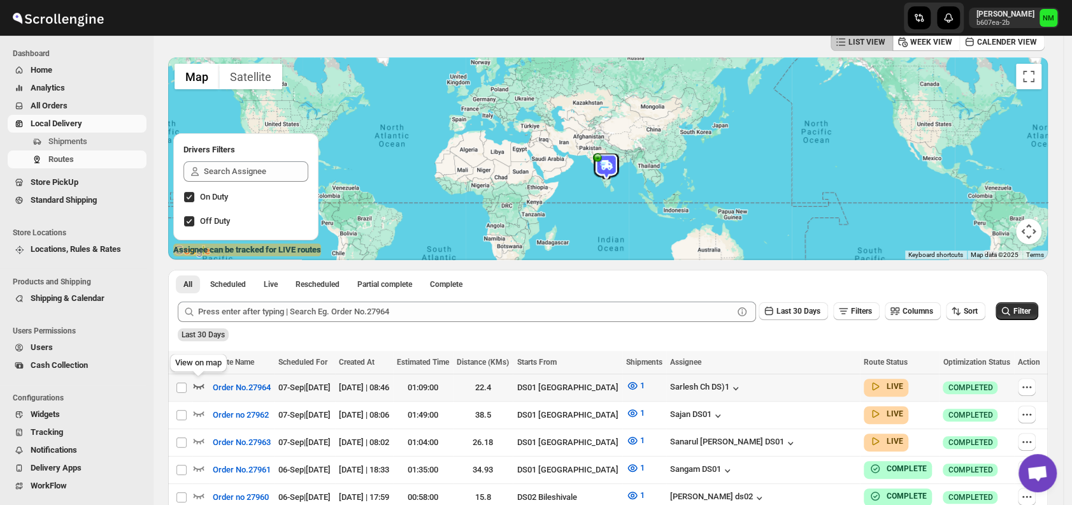
click at [202, 387] on icon "button" at bounding box center [198, 385] width 13 height 13
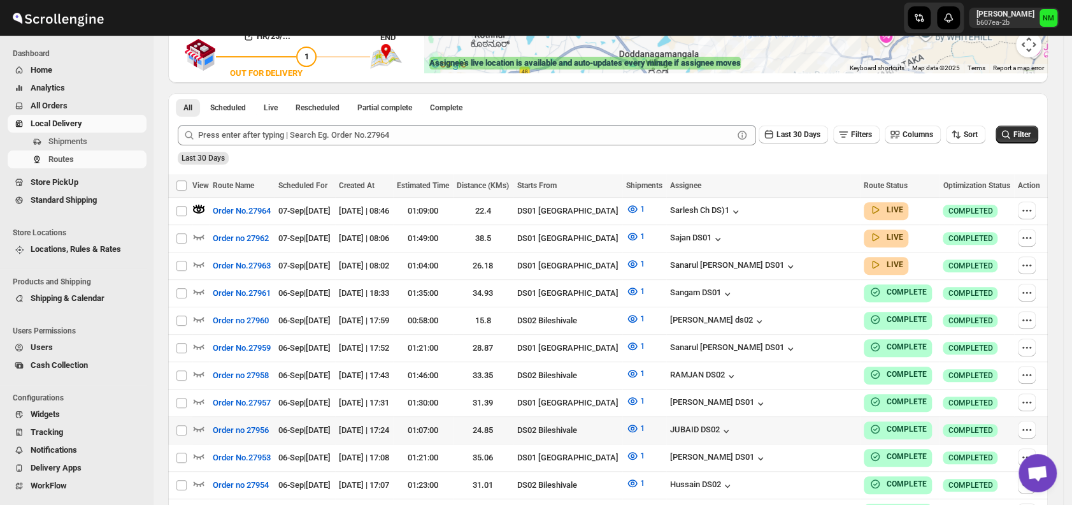
scroll to position [271, 0]
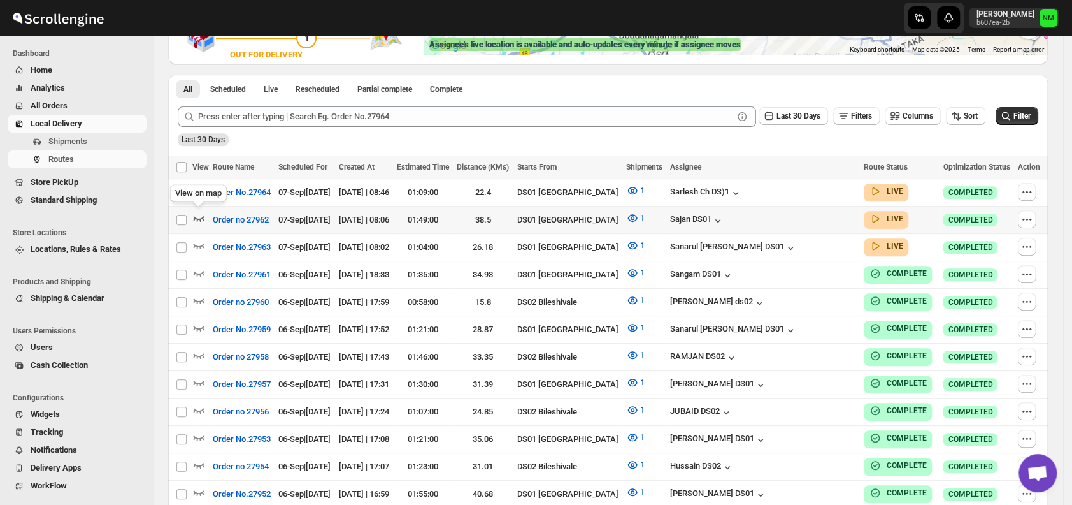
click at [198, 215] on icon "button" at bounding box center [198, 218] width 13 height 13
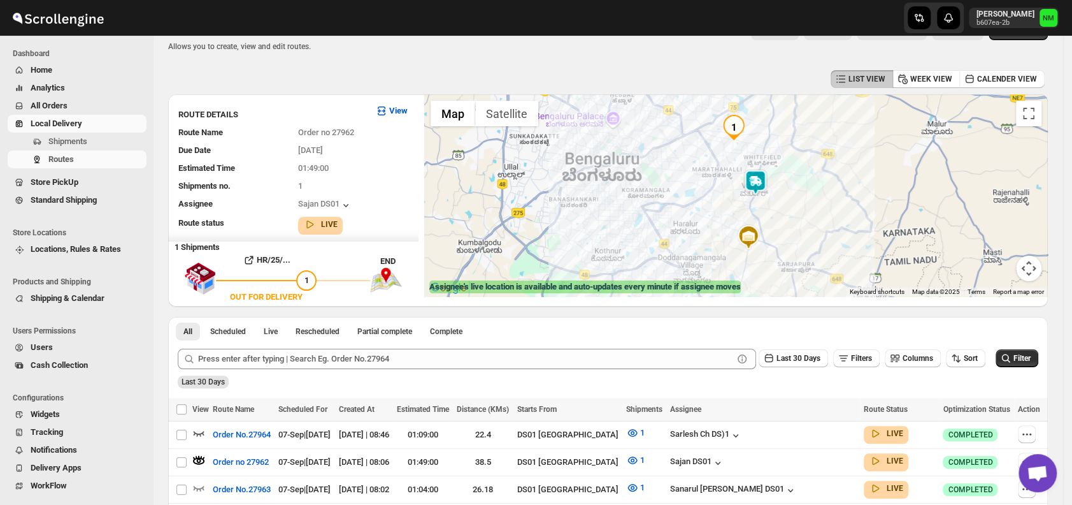
scroll to position [30, 0]
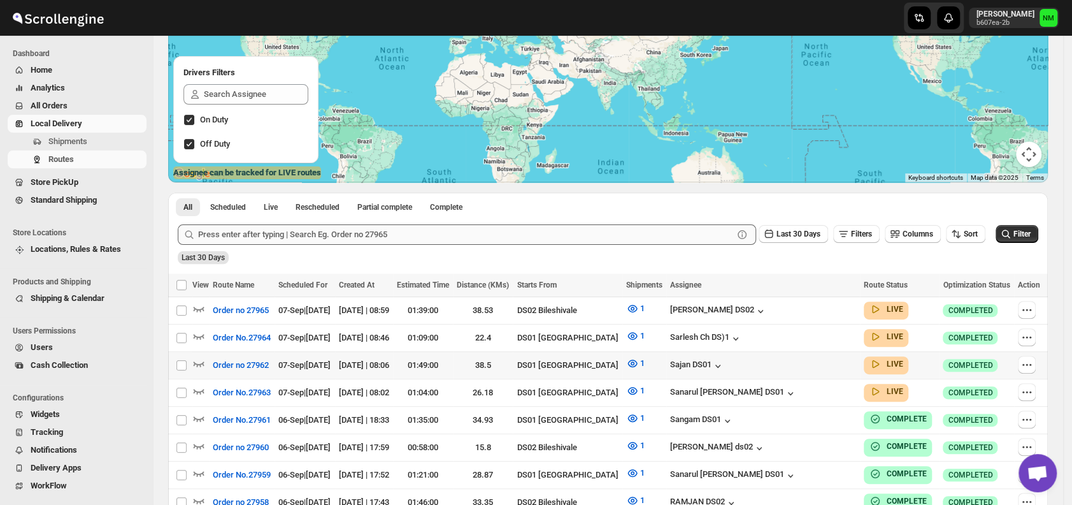
scroll to position [157, 0]
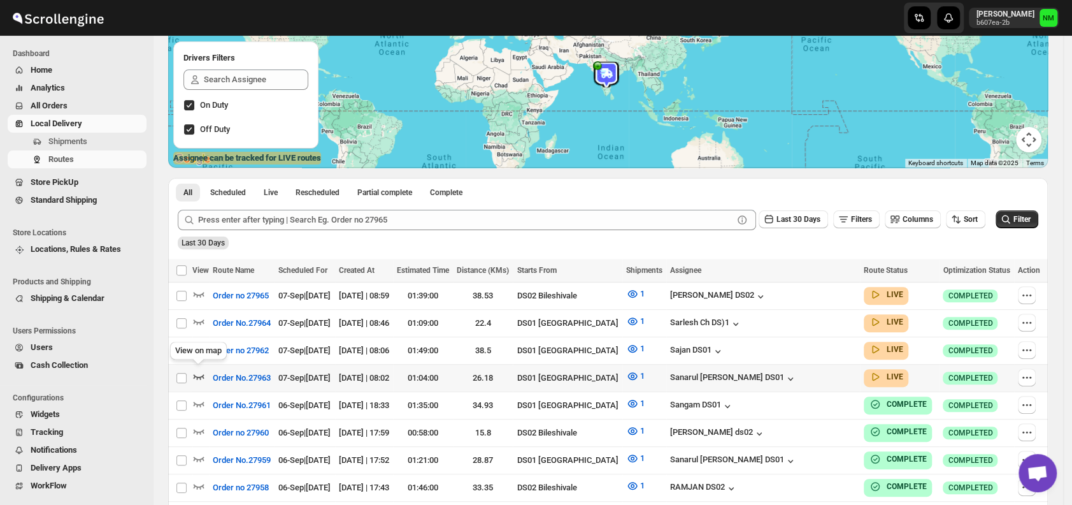
click at [196, 372] on icon "button" at bounding box center [198, 375] width 13 height 13
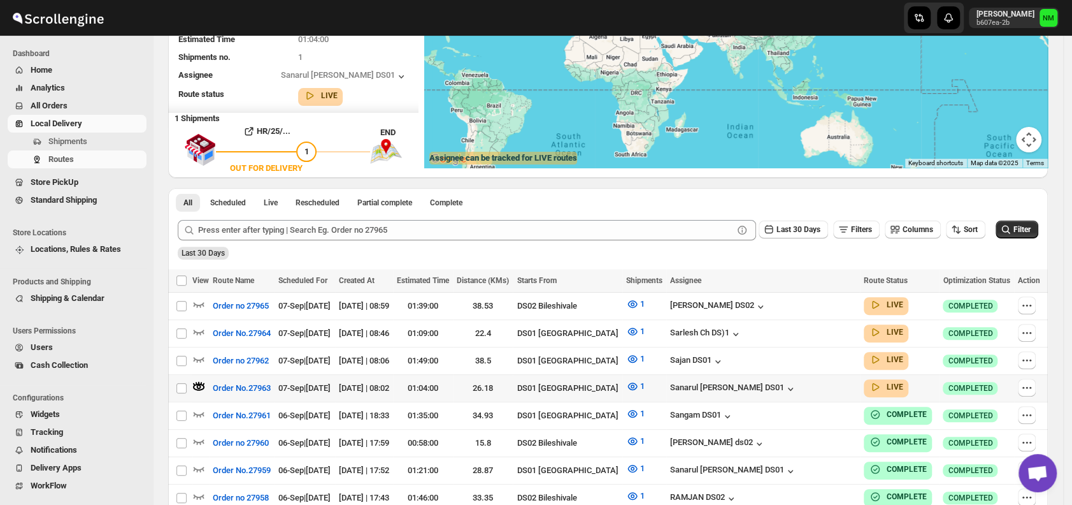
scroll to position [0, 0]
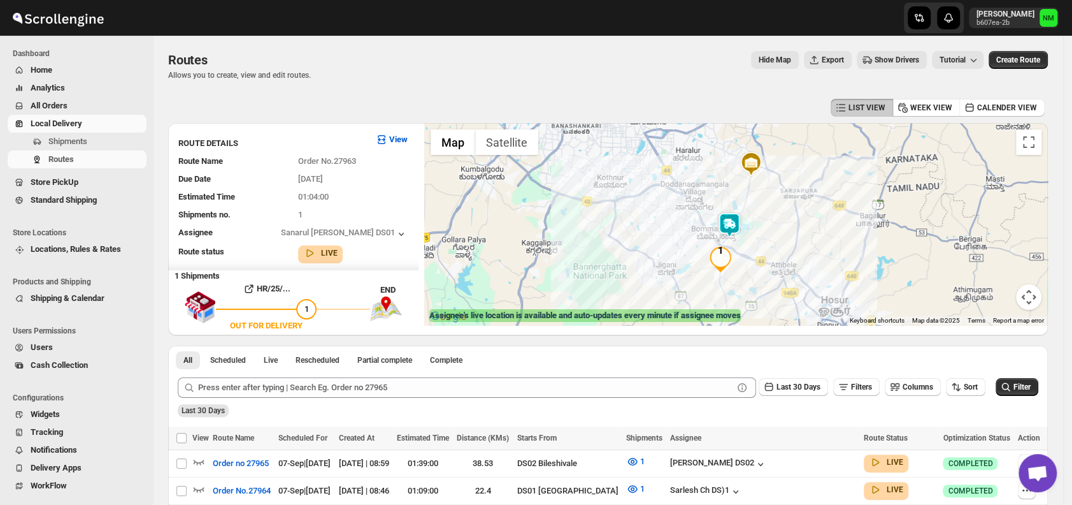
click at [735, 226] on img at bounding box center [729, 224] width 25 height 25
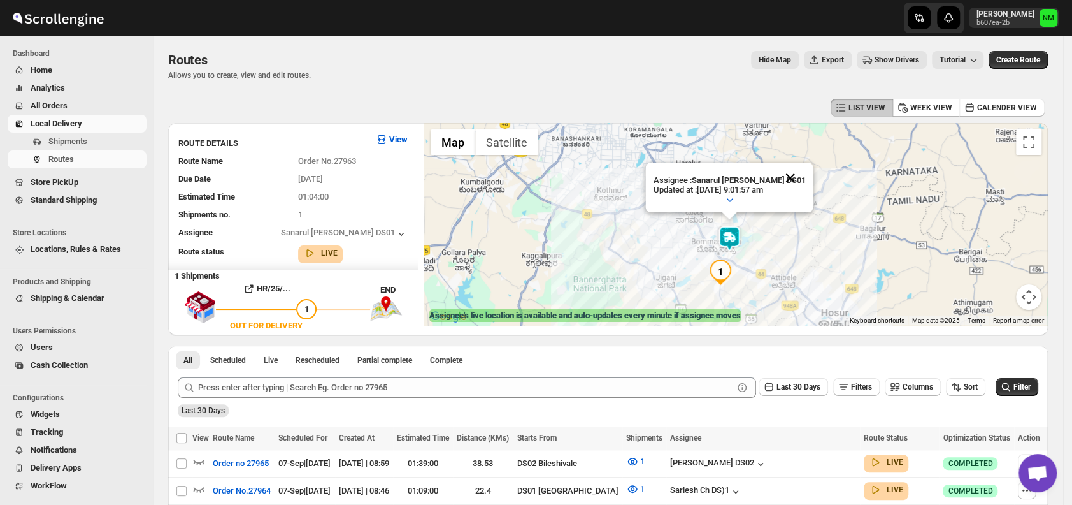
click at [789, 180] on button "Close" at bounding box center [790, 177] width 31 height 31
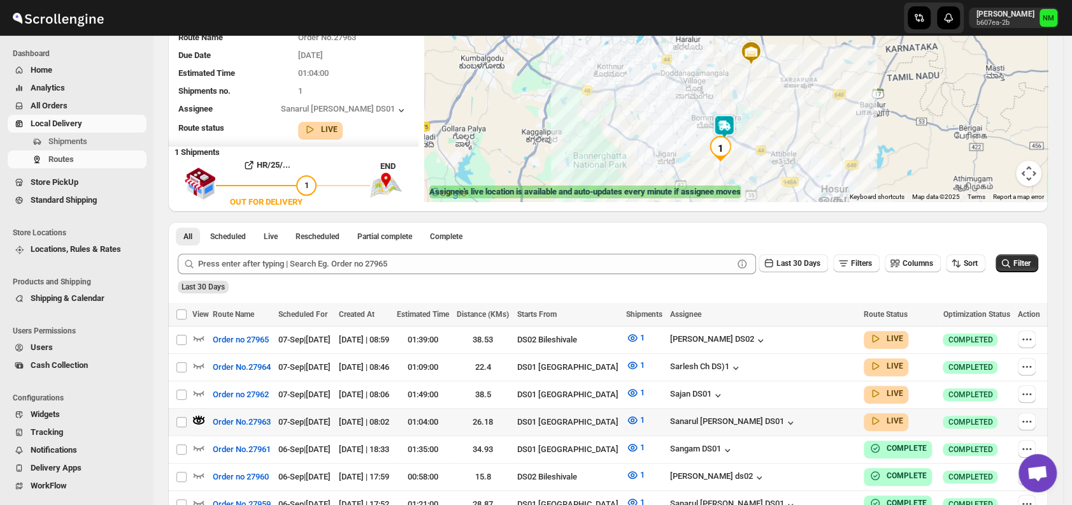
scroll to position [125, 0]
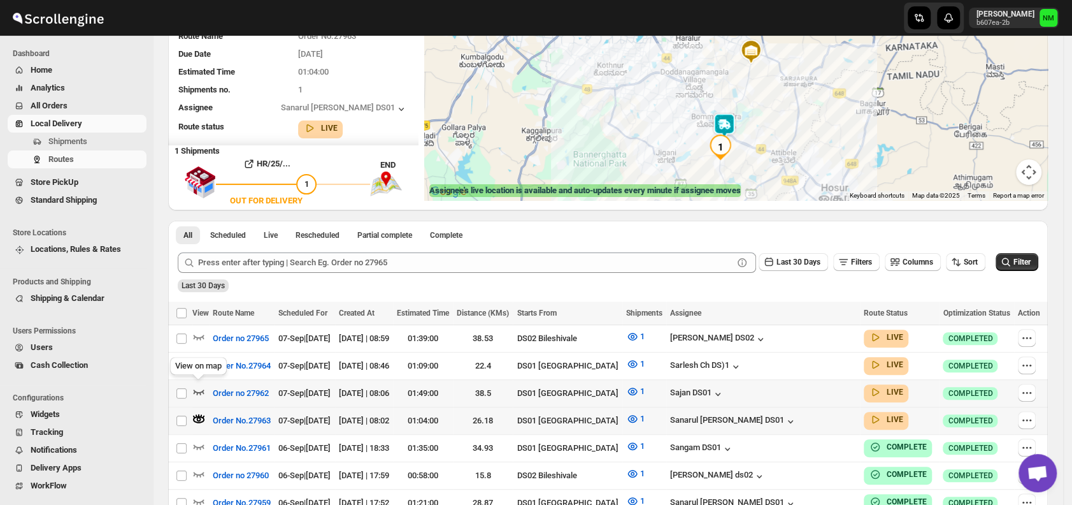
click at [196, 390] on icon "button" at bounding box center [198, 391] width 13 height 13
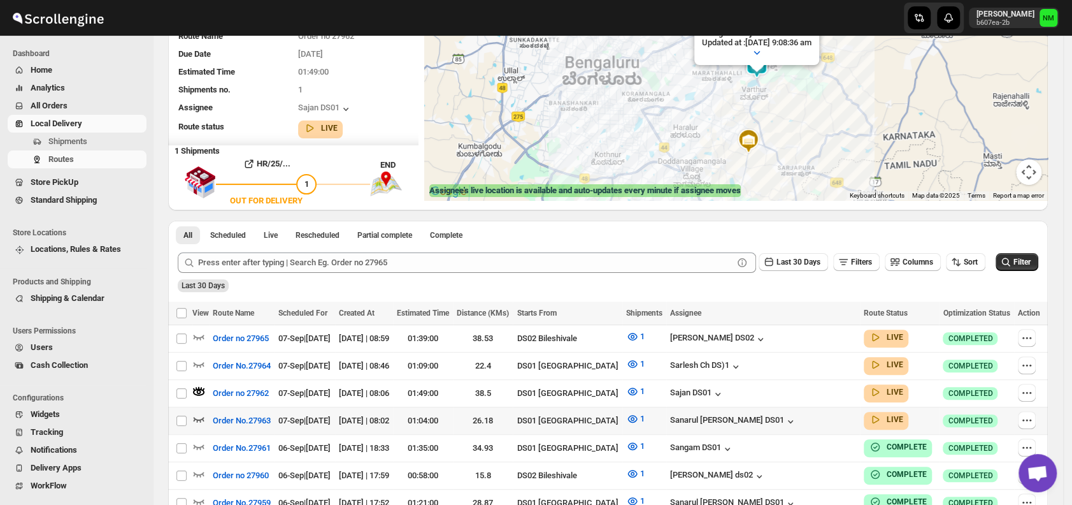
scroll to position [0, 0]
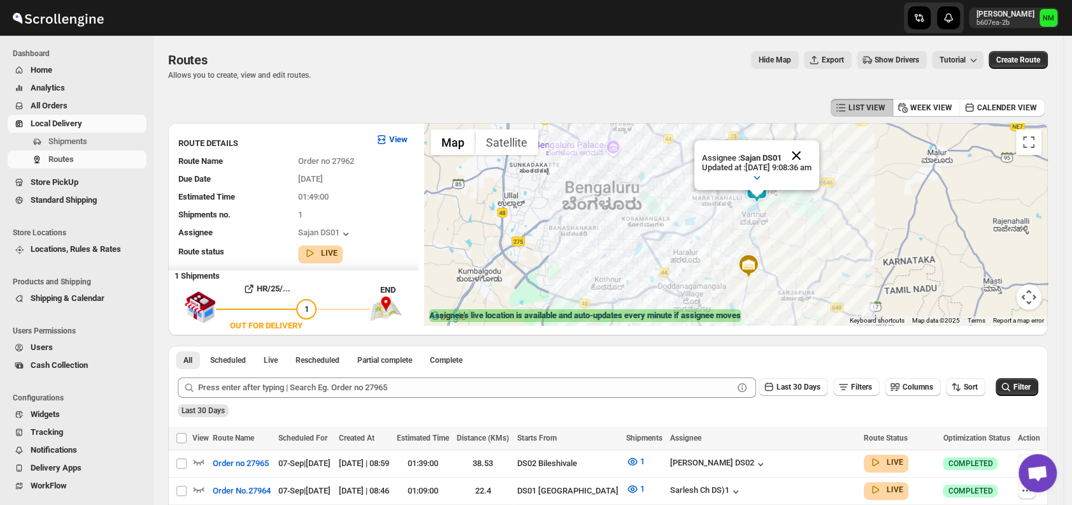
click at [812, 150] on button "Close" at bounding box center [796, 155] width 31 height 31
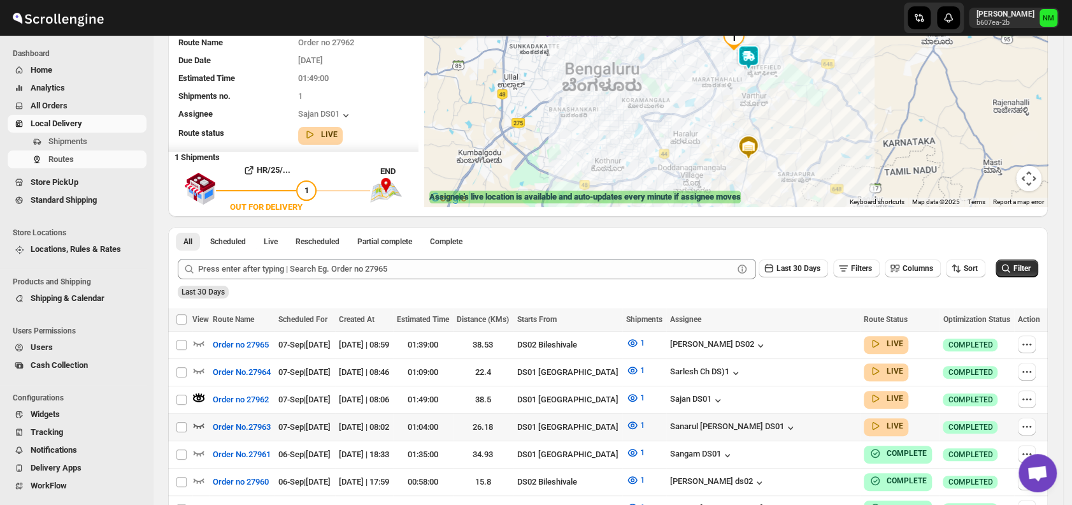
scroll to position [148, 0]
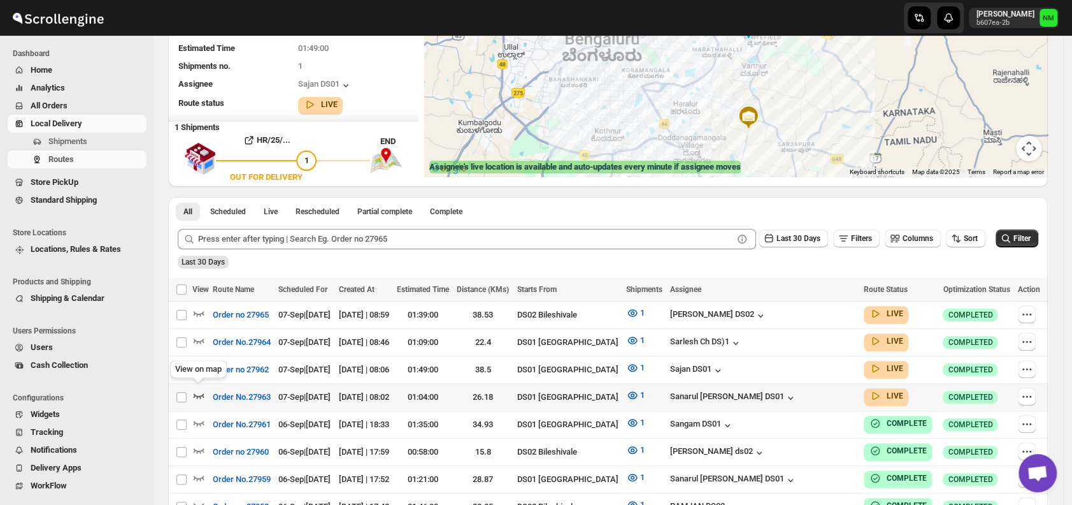
click at [196, 390] on icon "button" at bounding box center [198, 395] width 13 height 13
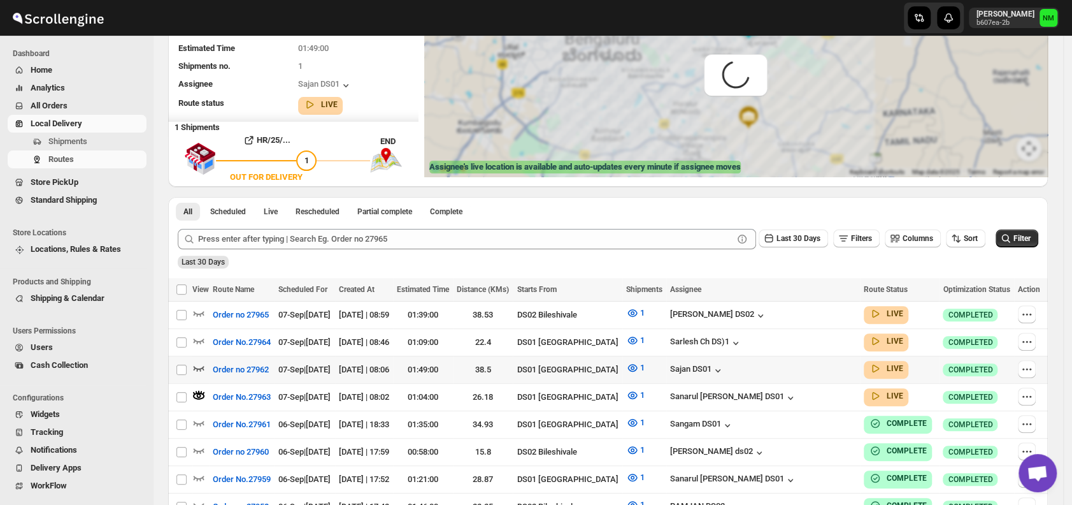
scroll to position [0, 0]
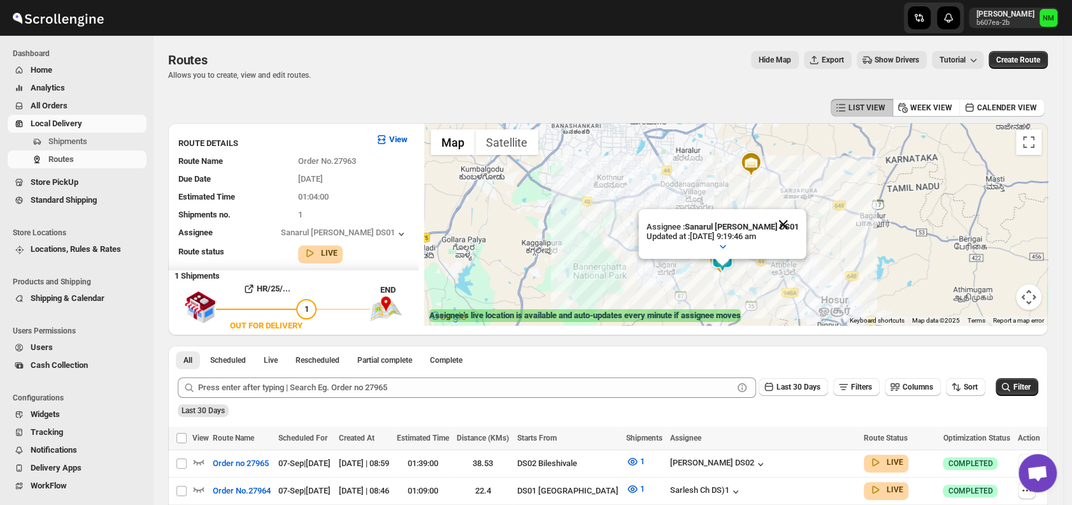
click at [790, 214] on button "Close" at bounding box center [783, 224] width 31 height 31
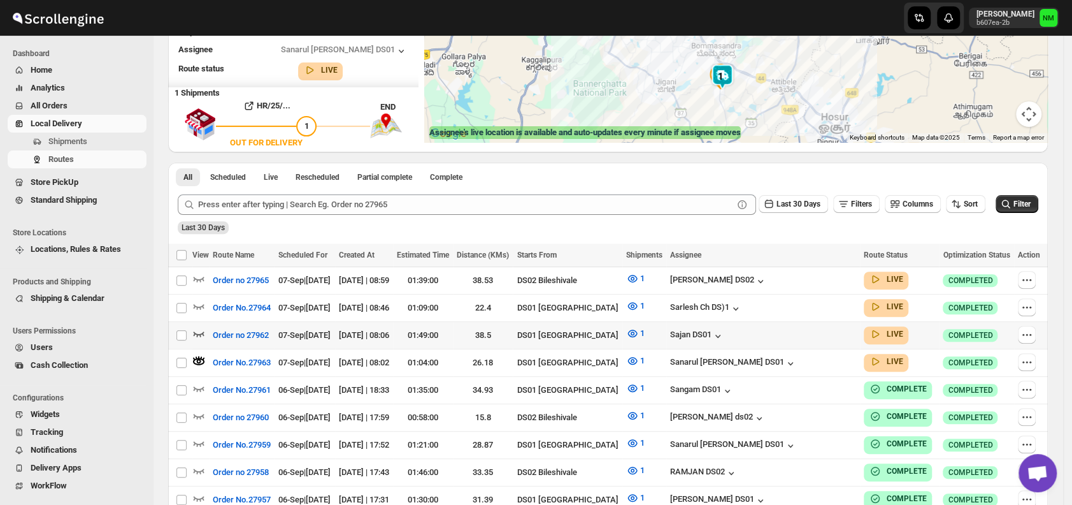
scroll to position [183, 0]
click at [199, 301] on icon "button" at bounding box center [198, 305] width 13 height 13
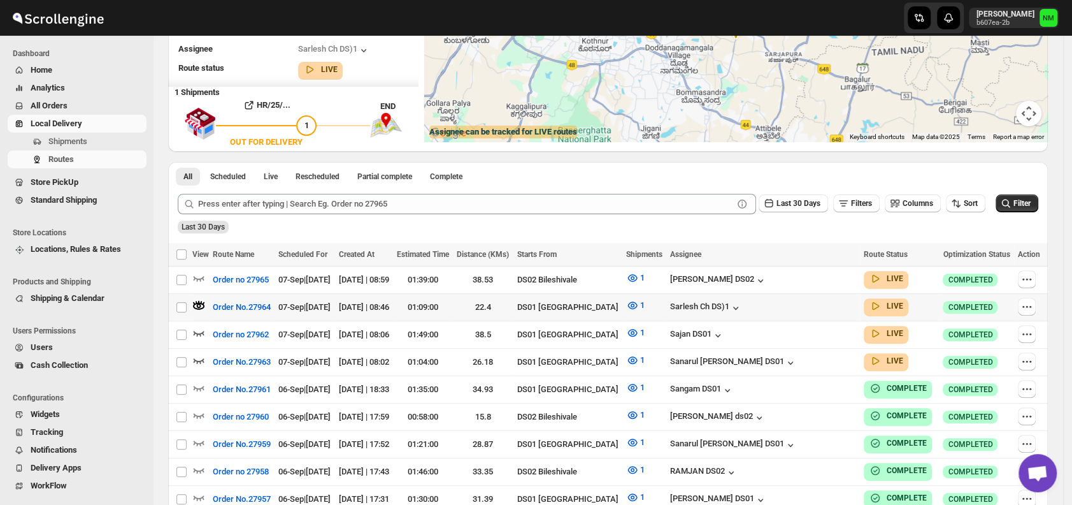
scroll to position [0, 0]
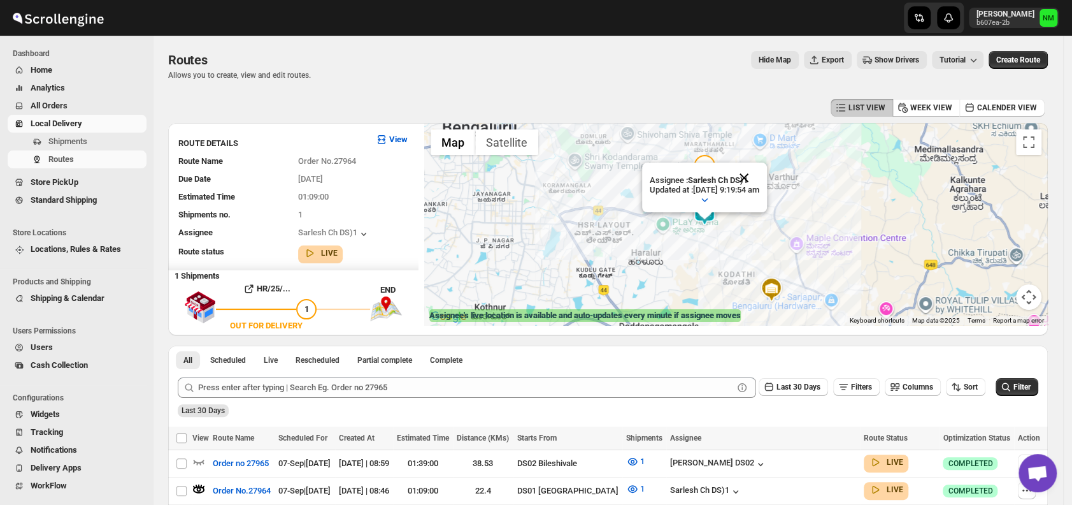
click at [759, 171] on button "Close" at bounding box center [744, 177] width 31 height 31
click at [48, 143] on span "Shipments" at bounding box center [67, 141] width 39 height 10
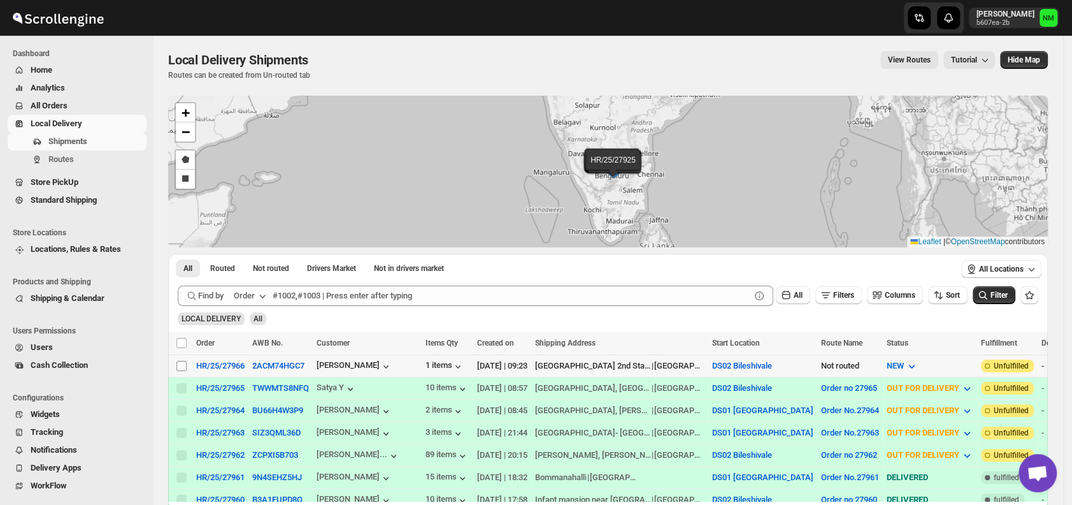
click at [176, 362] on input "Select shipment" at bounding box center [181, 366] width 10 height 10
checkbox input "true"
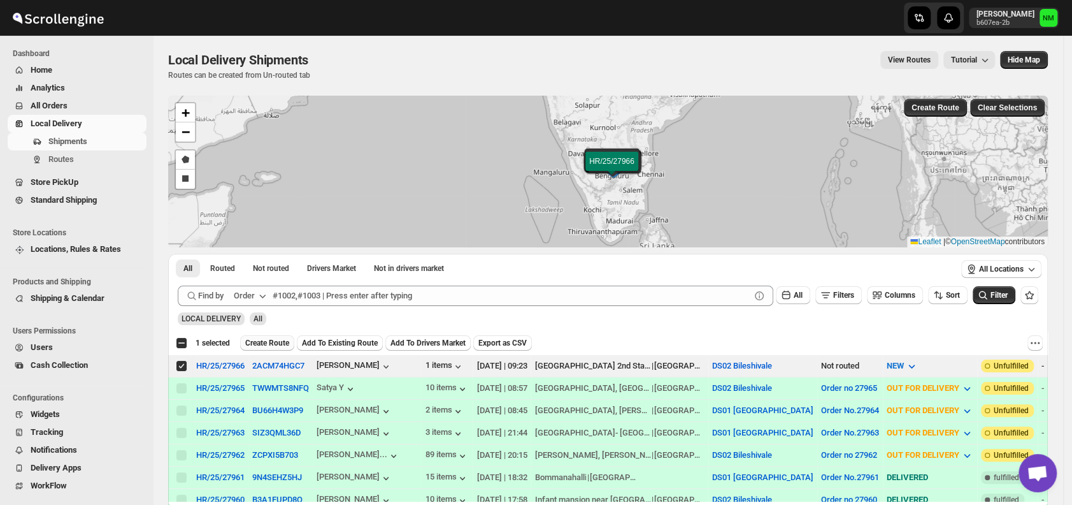
click at [257, 341] on span "Create Route" at bounding box center [267, 343] width 44 height 10
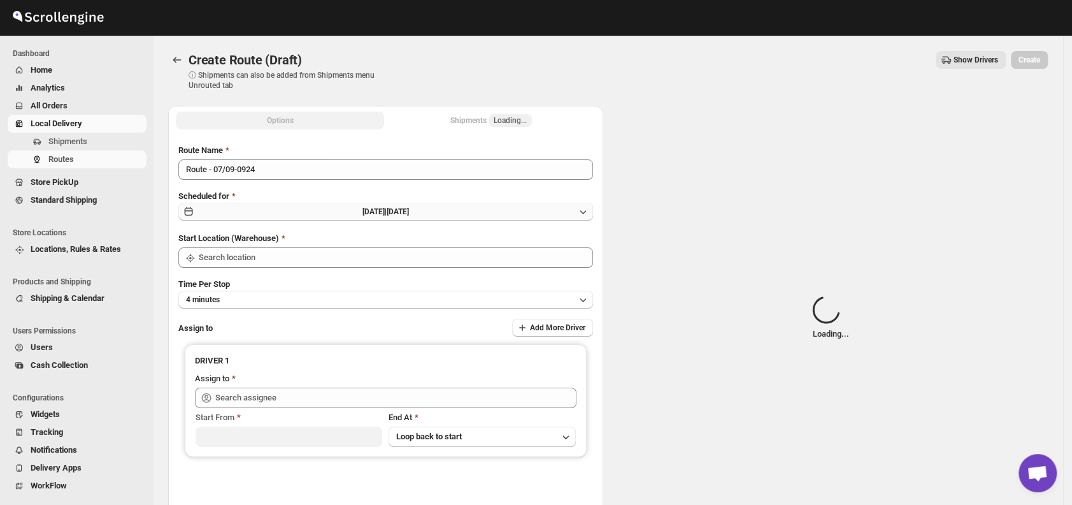
type input "DS02 Bileshivale"
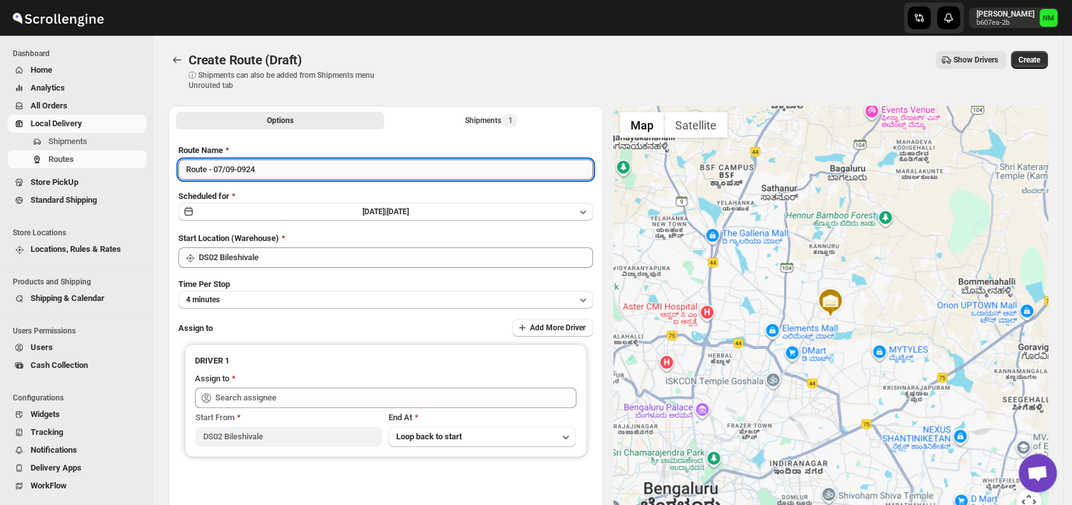
click at [285, 166] on input "Route - 07/09-0924" at bounding box center [385, 169] width 415 height 20
type input "R"
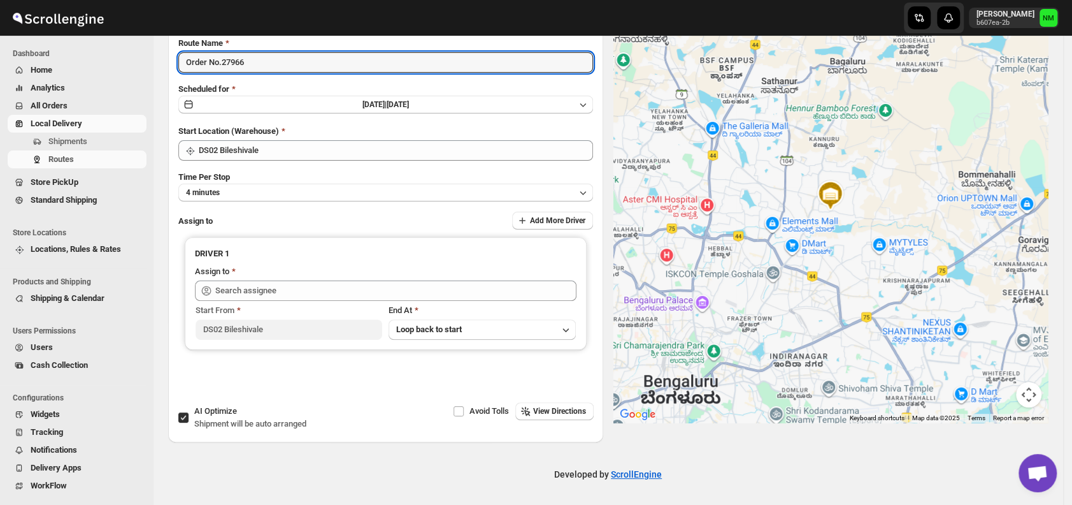
type input "Order No.27966"
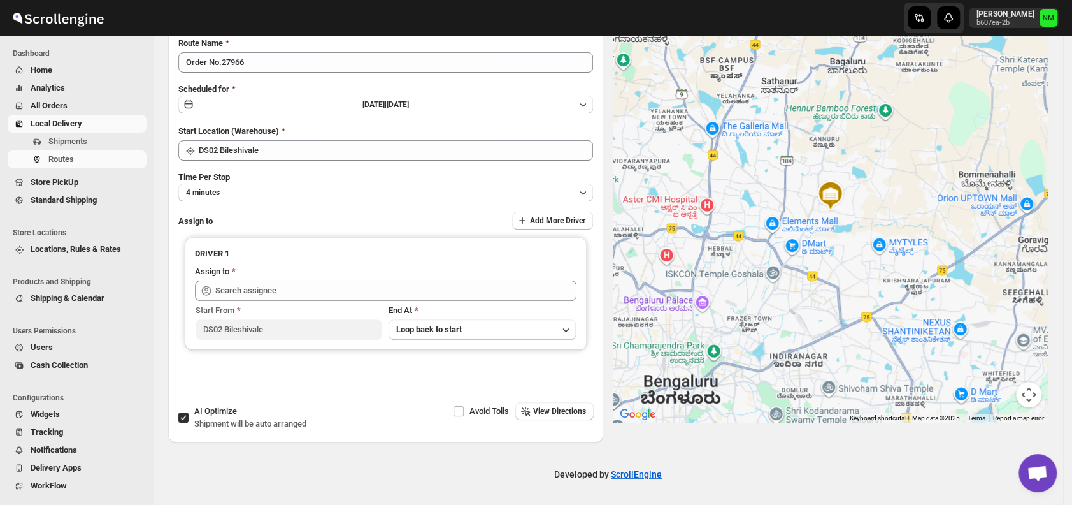
click at [318, 137] on div "Start Location (Warehouse) DS02 Bileshivale" at bounding box center [385, 143] width 415 height 36
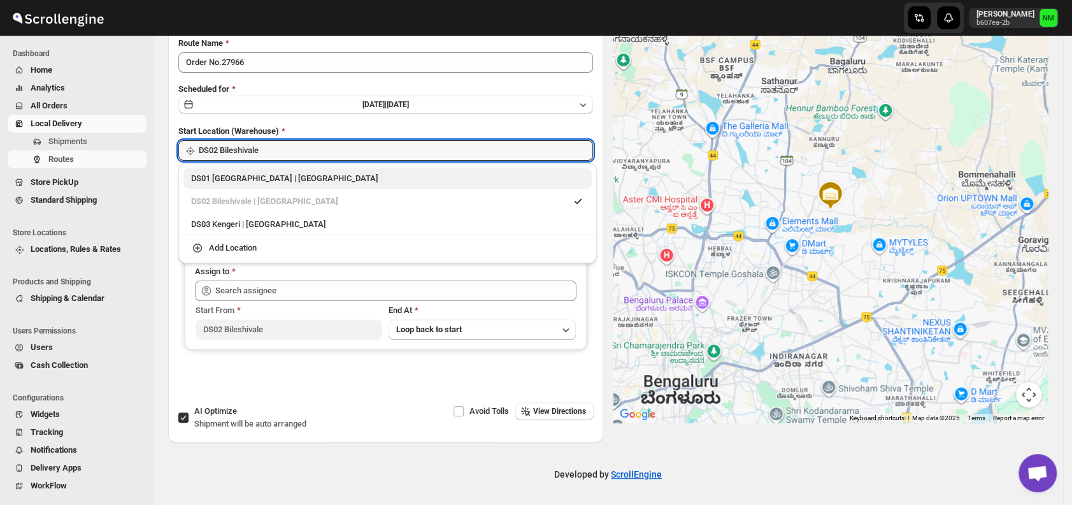
click at [196, 181] on div "DS01 Sarjapur | Bengaluru" at bounding box center [387, 178] width 393 height 13
type input "DS01 [GEOGRAPHIC_DATA]"
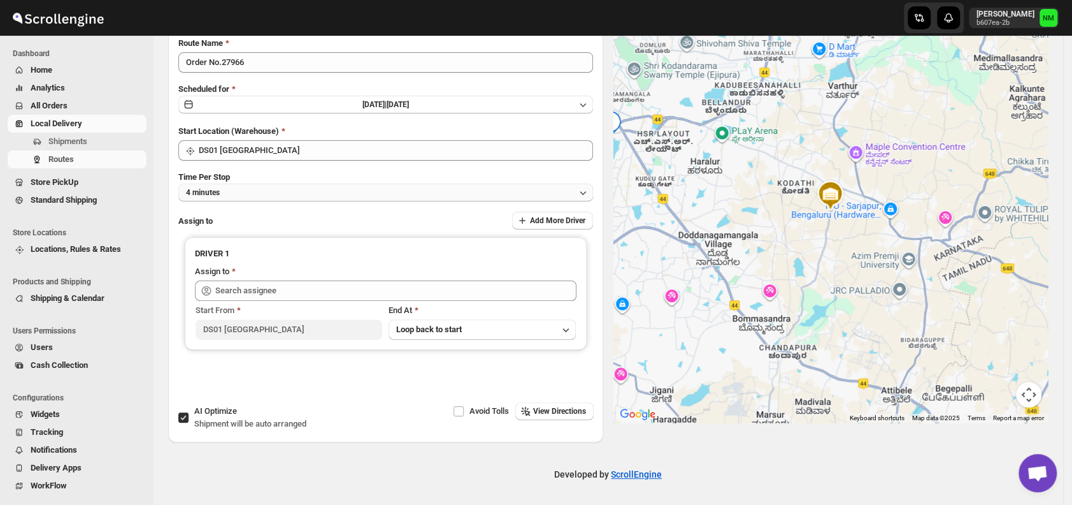
click at [292, 184] on button "4 minutes" at bounding box center [385, 192] width 415 height 18
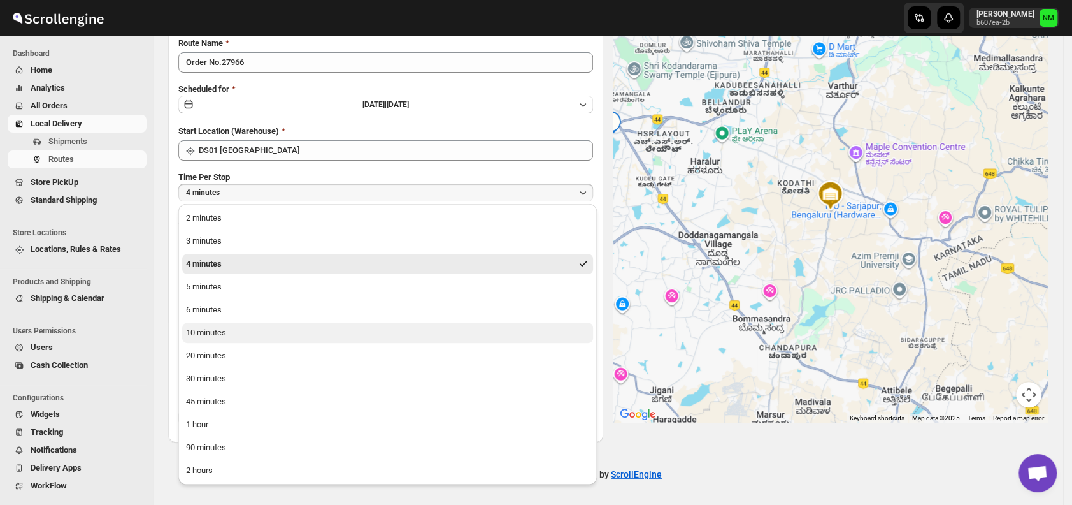
click at [222, 334] on div "10 minutes" at bounding box center [206, 332] width 40 height 13
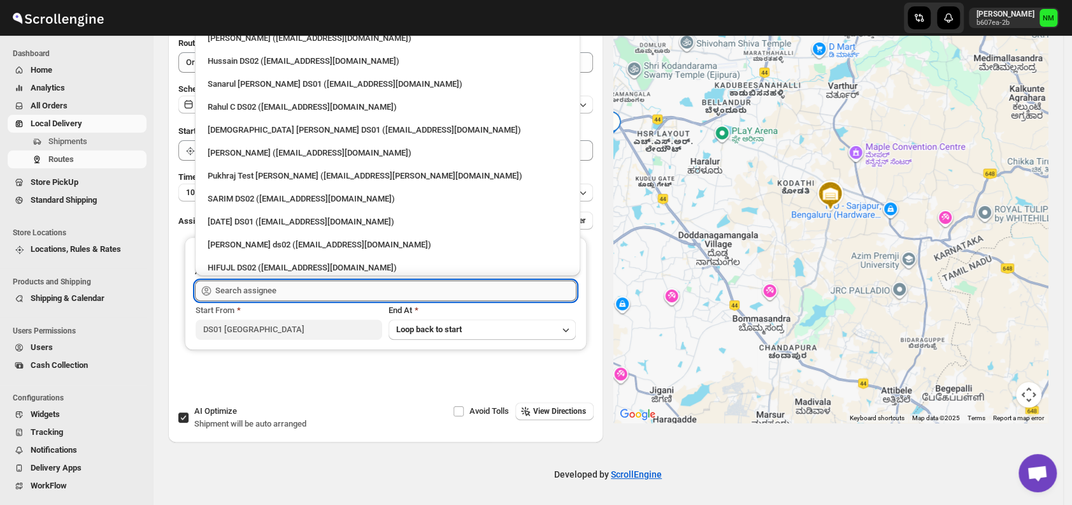
click at [290, 296] on input "text" at bounding box center [395, 290] width 361 height 20
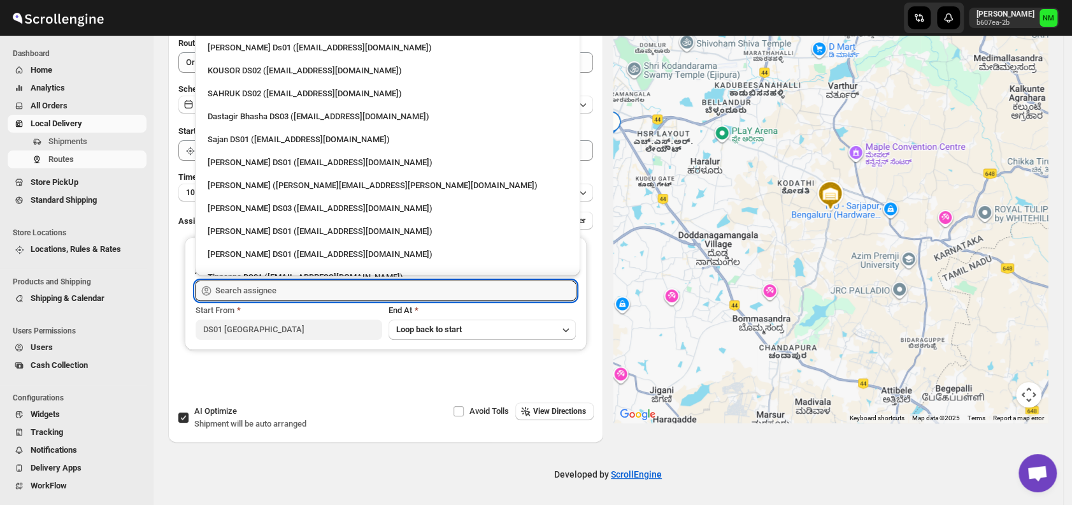
scroll to position [703, 0]
click at [238, 228] on div "Ashraf Ali DS01 (yoyovey222@0tires.com)" at bounding box center [388, 230] width 360 height 13
type input "Ashraf Ali DS01 (yoyovey222@0tires.com)"
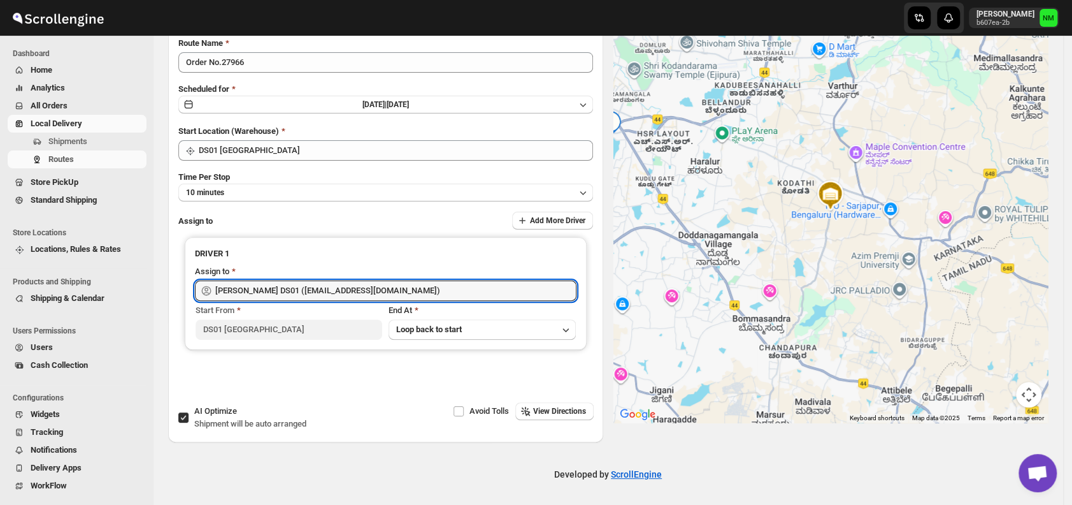
scroll to position [0, 0]
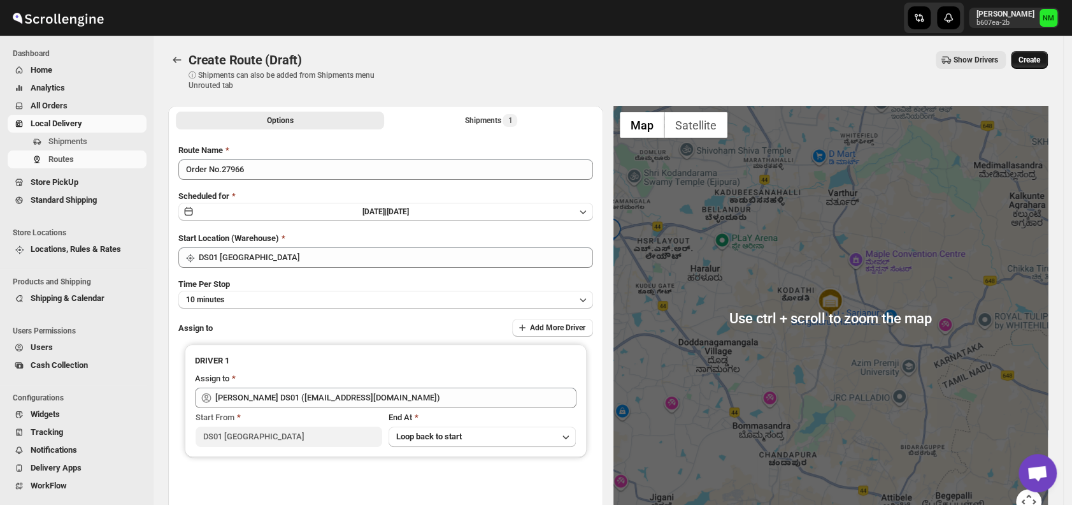
click at [1038, 54] on button "Create" at bounding box center [1029, 60] width 37 height 18
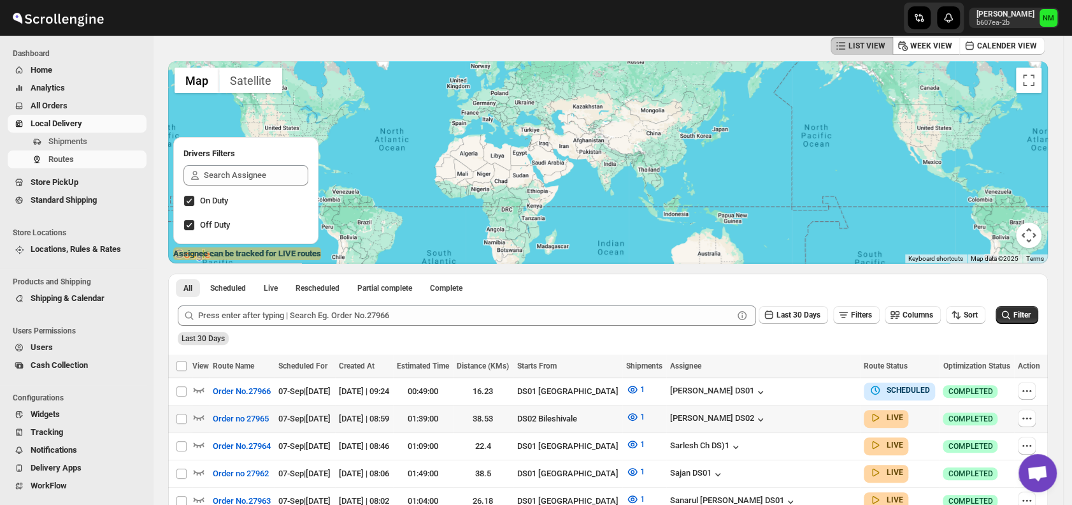
scroll to position [62, 0]
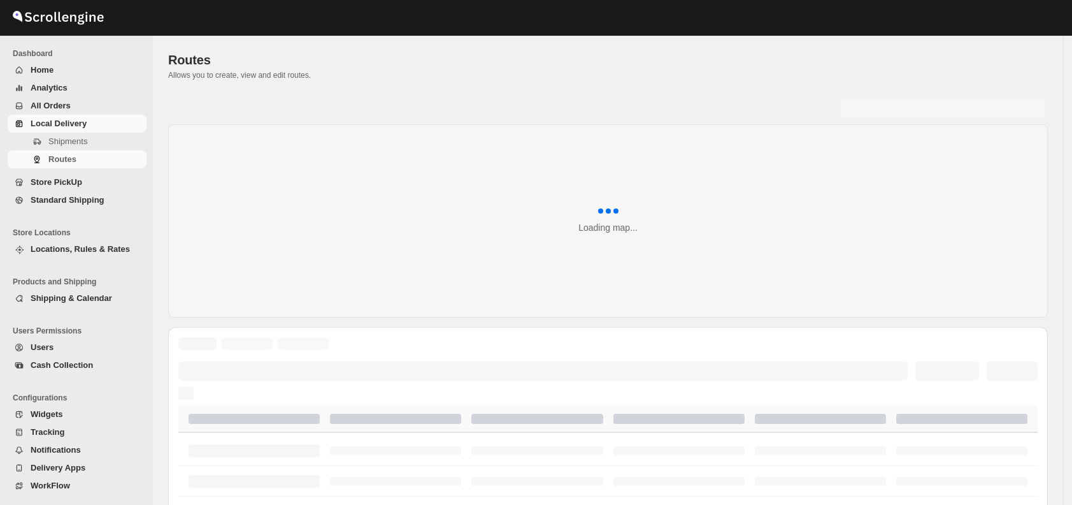
scroll to position [62, 0]
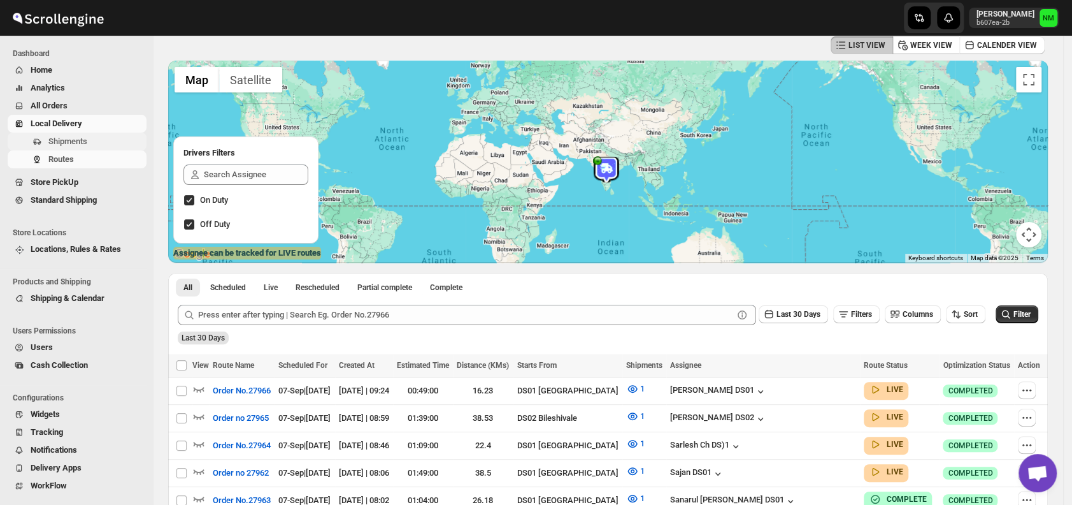
click at [89, 135] on span "Shipments" at bounding box center [96, 141] width 96 height 13
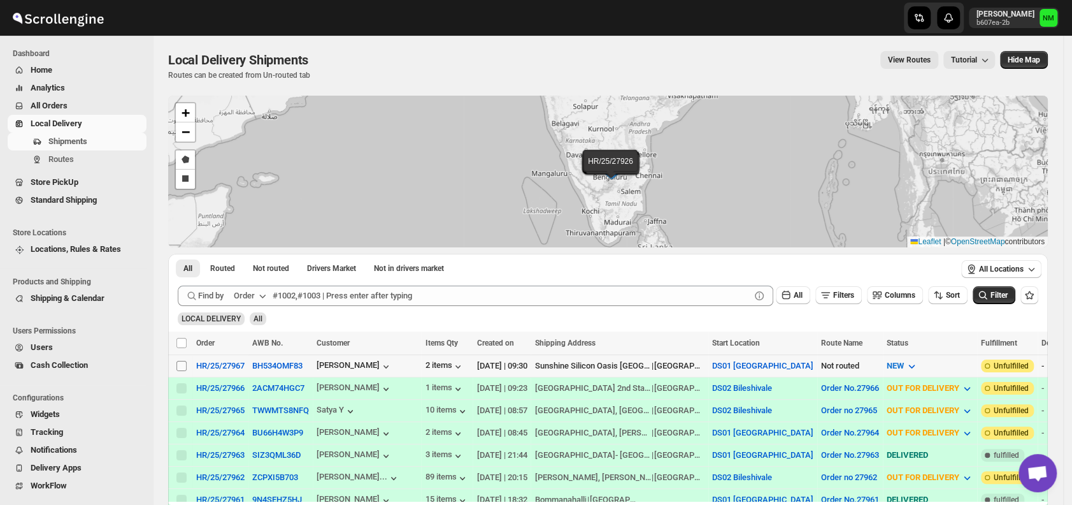
click at [182, 366] on input "Select shipment" at bounding box center [181, 366] width 10 height 10
checkbox input "true"
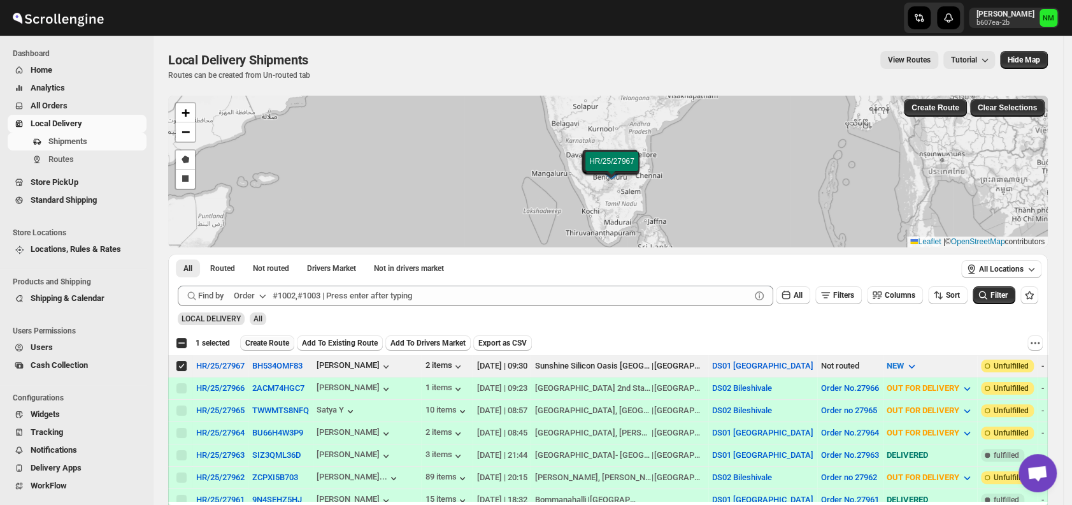
click at [255, 345] on span "Create Route" at bounding box center [267, 343] width 44 height 10
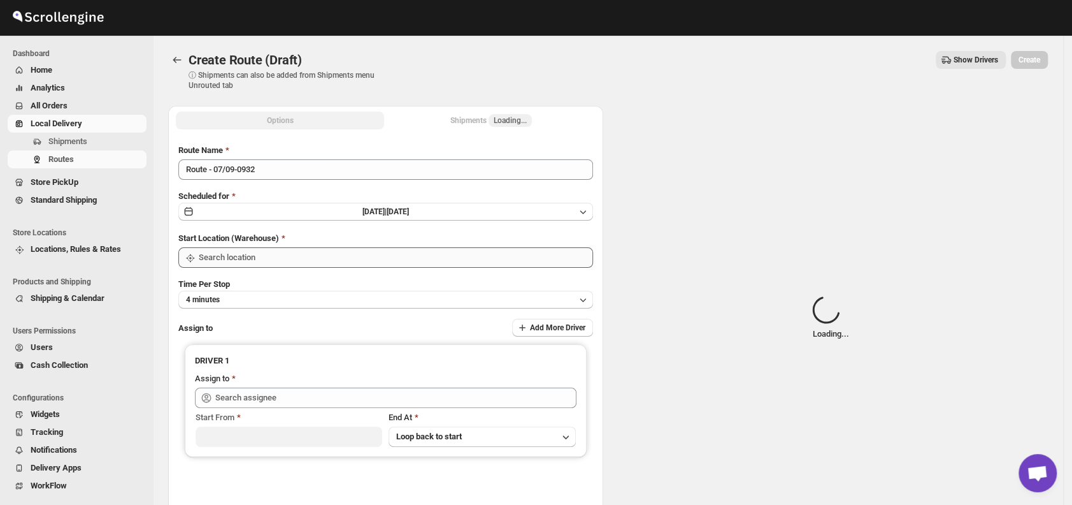
type input "DS01 [GEOGRAPHIC_DATA]"
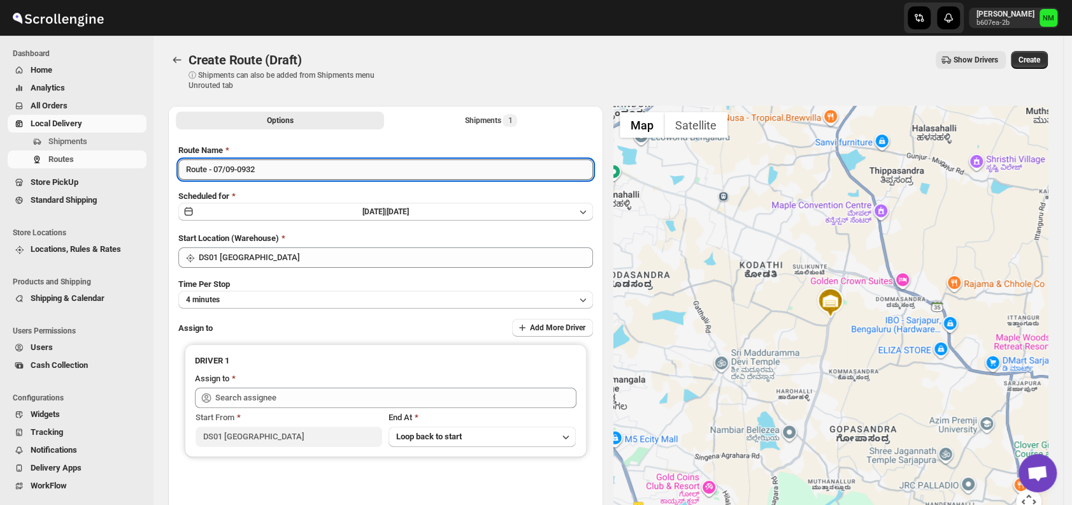
click at [299, 172] on input "Route - 07/09-0932" at bounding box center [385, 169] width 415 height 20
type input "R"
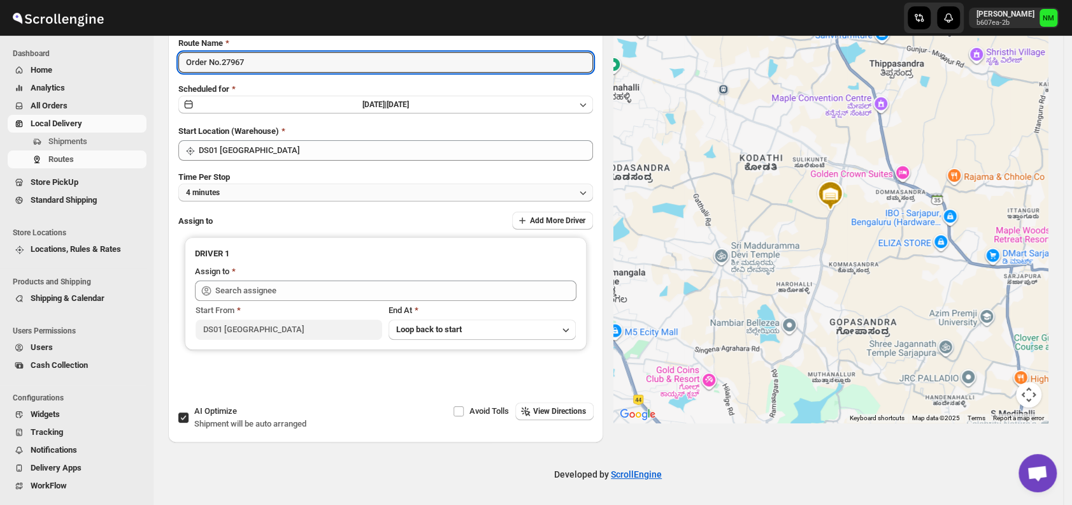
type input "Order No.27967"
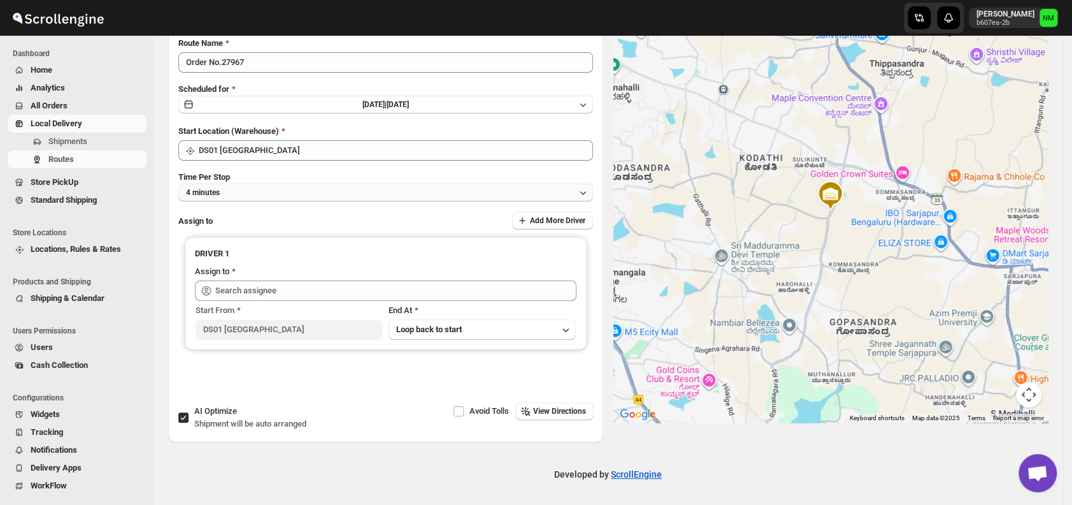
click at [264, 197] on button "4 minutes" at bounding box center [385, 192] width 415 height 18
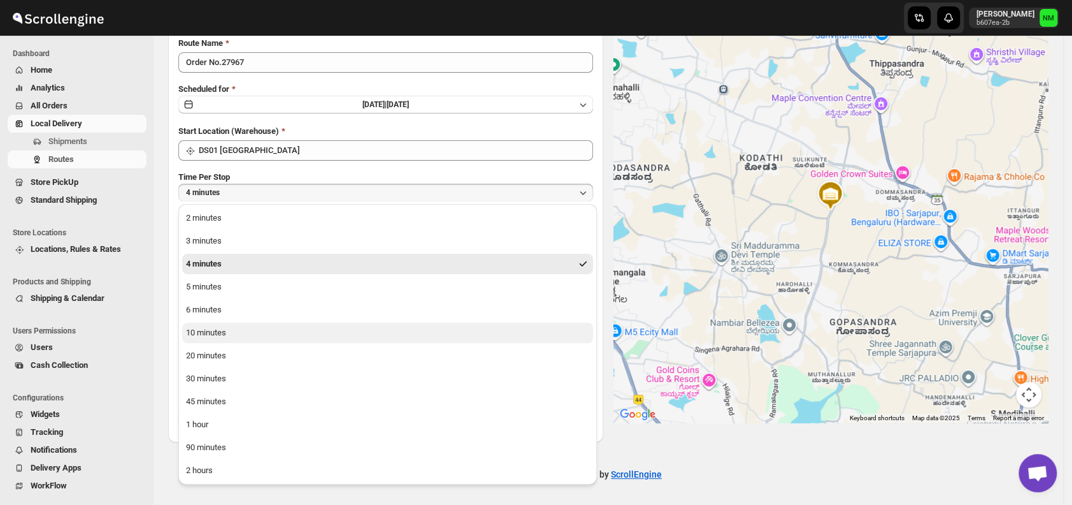
click at [222, 334] on div "10 minutes" at bounding box center [206, 332] width 40 height 13
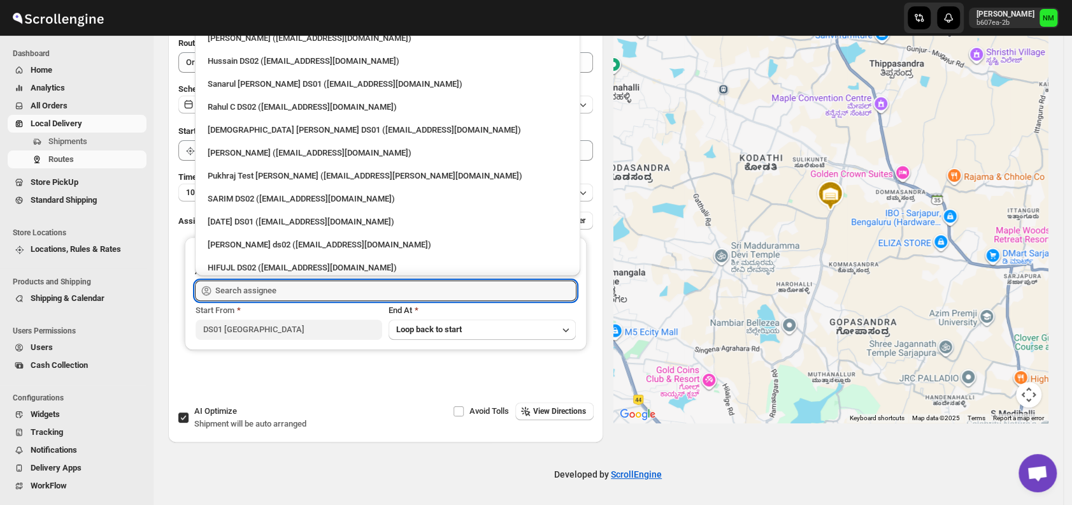
click at [259, 299] on input "text" at bounding box center [395, 290] width 361 height 20
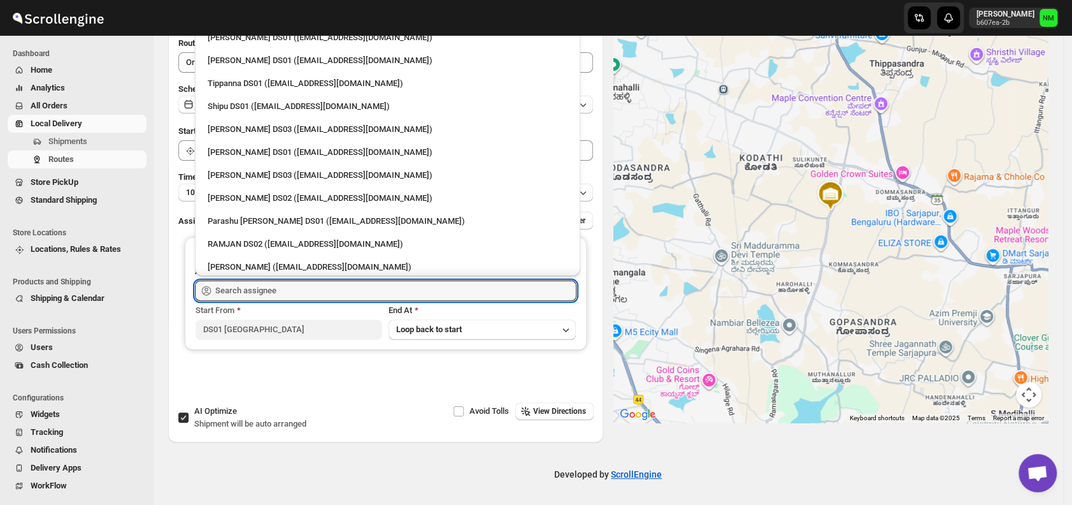
scroll to position [889, 0]
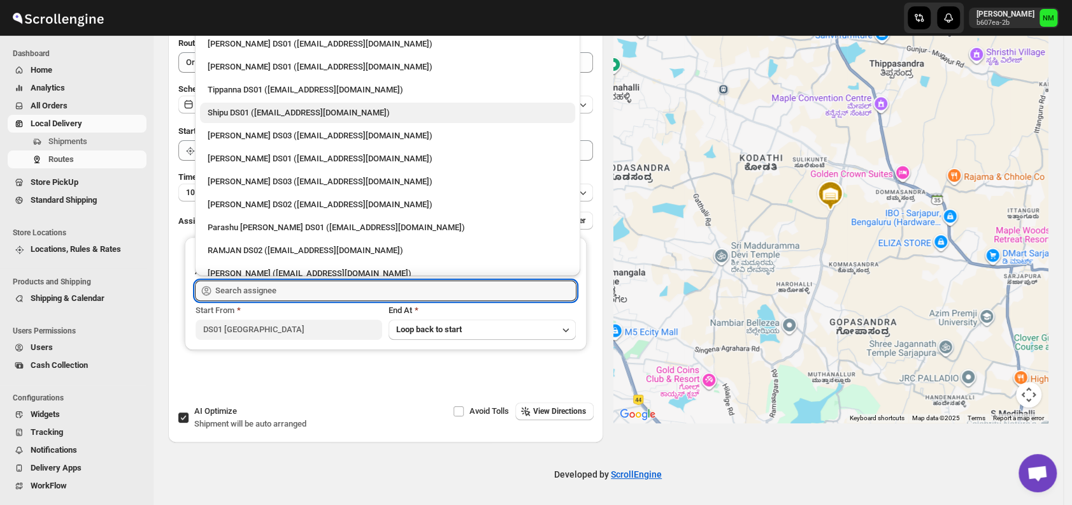
click at [234, 120] on div "Shipu DS01 ([EMAIL_ADDRESS][DOMAIN_NAME])" at bounding box center [387, 113] width 375 height 20
type input "Shipu DS01 ([EMAIL_ADDRESS][DOMAIN_NAME])"
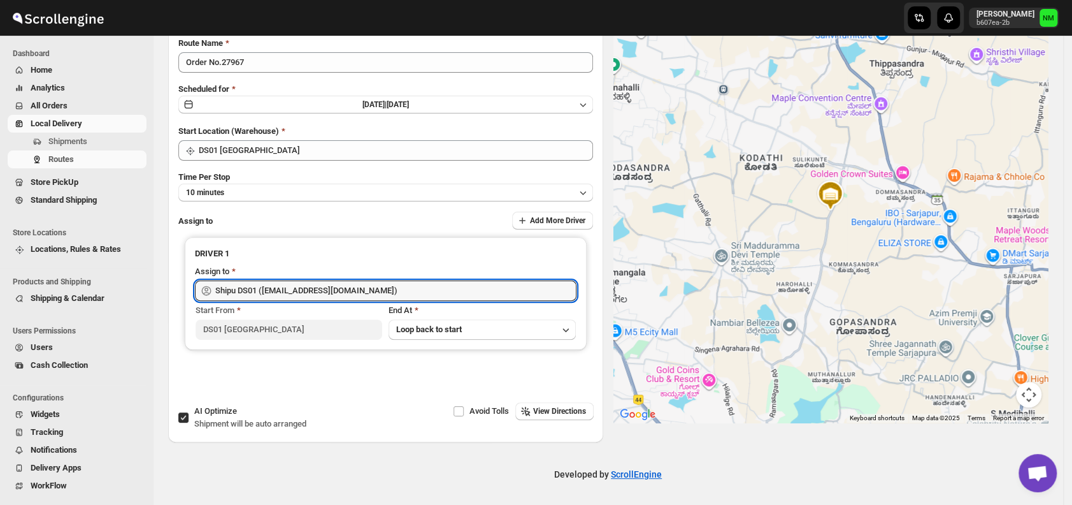
scroll to position [0, 0]
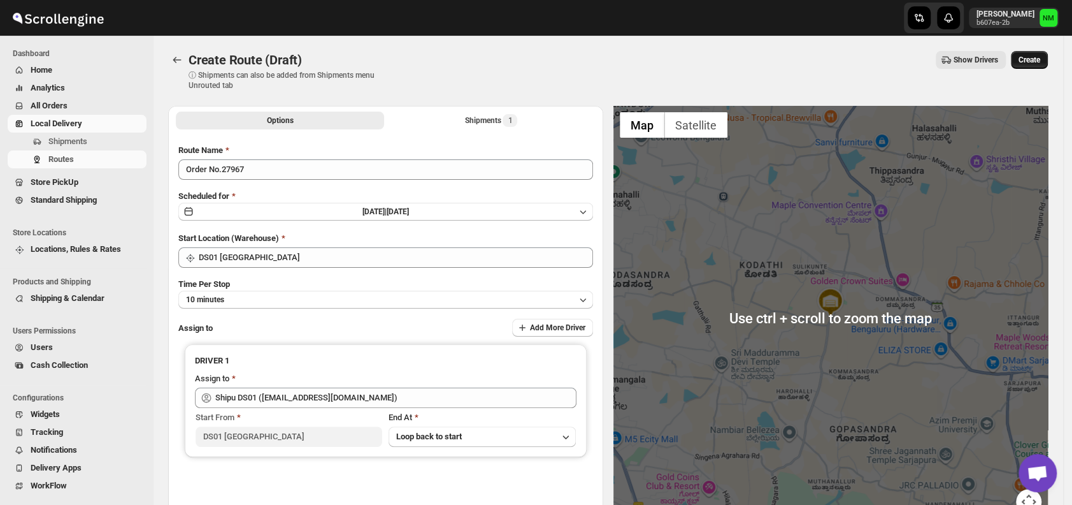
click at [1036, 63] on span "Create" at bounding box center [1030, 60] width 22 height 10
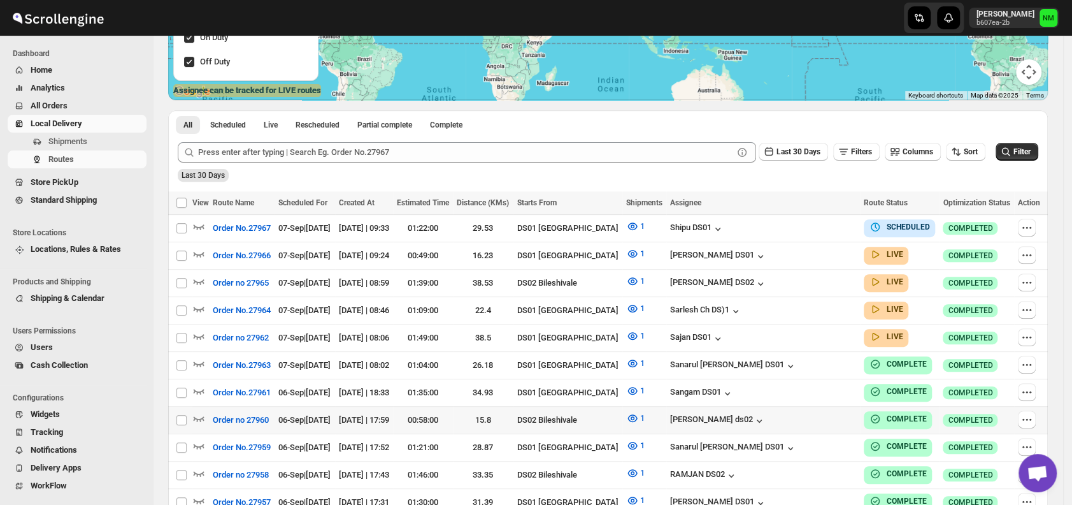
scroll to position [226, 0]
click at [196, 333] on icon "button" at bounding box center [199, 335] width 11 height 5
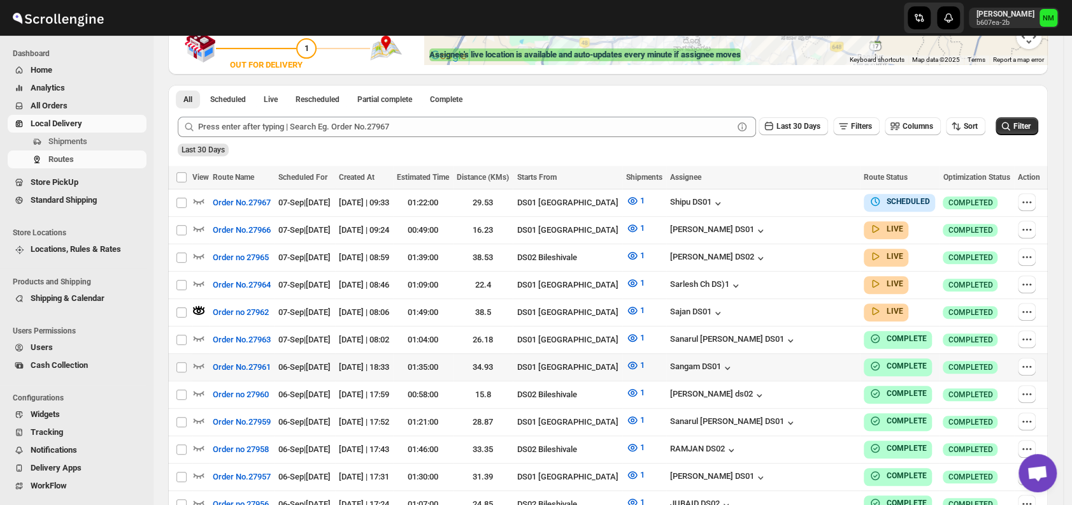
scroll to position [261, 0]
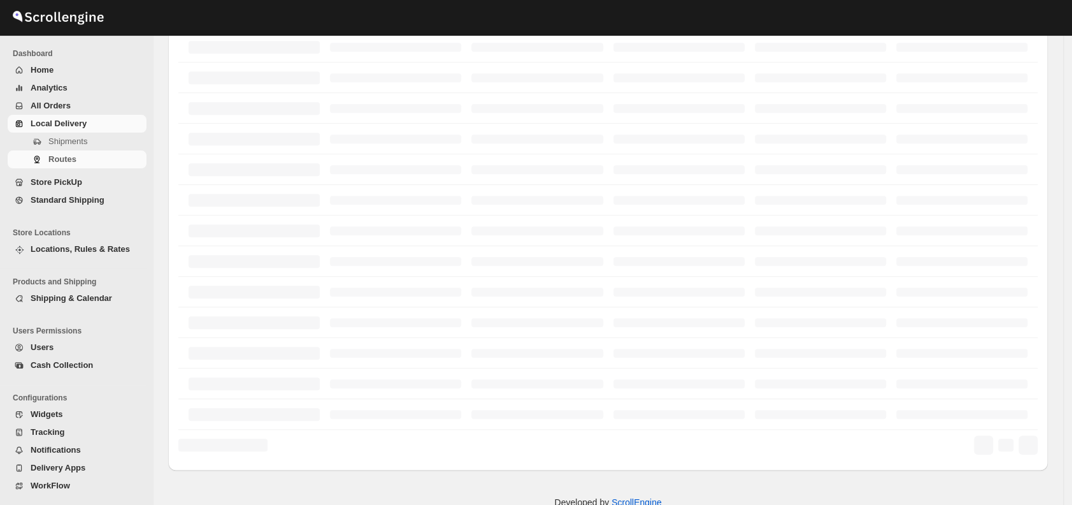
scroll to position [261, 0]
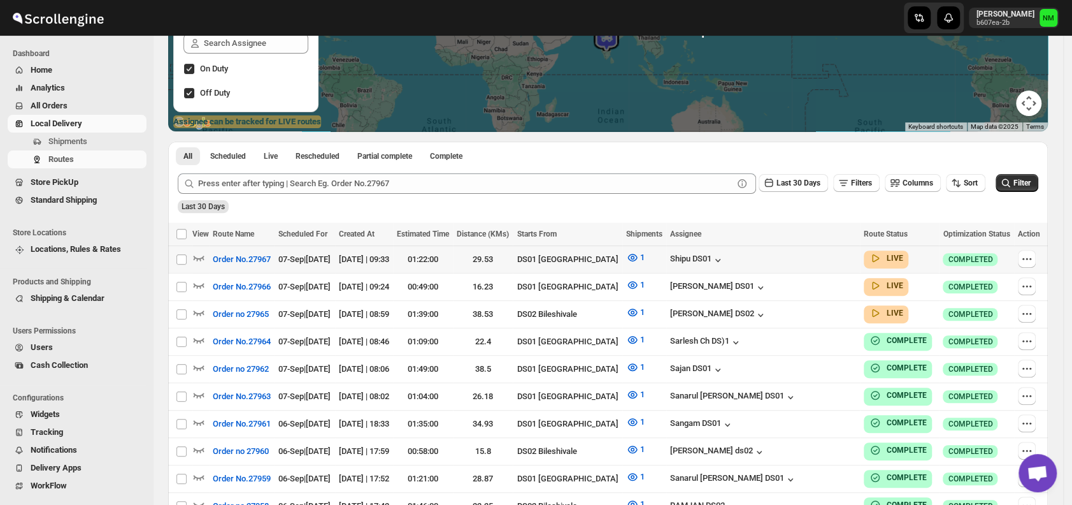
scroll to position [194, 0]
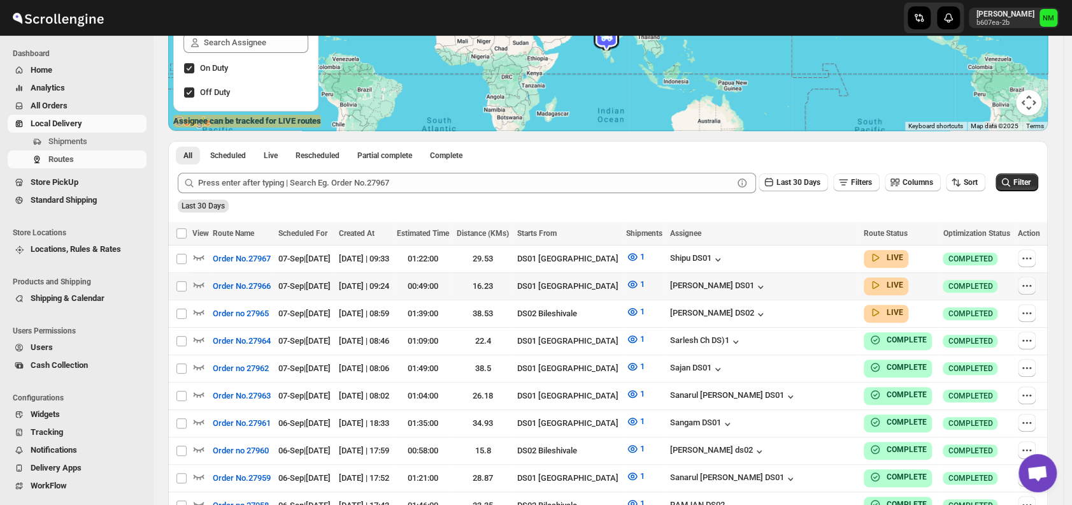
click at [1033, 283] on icon "button" at bounding box center [1027, 285] width 13 height 13
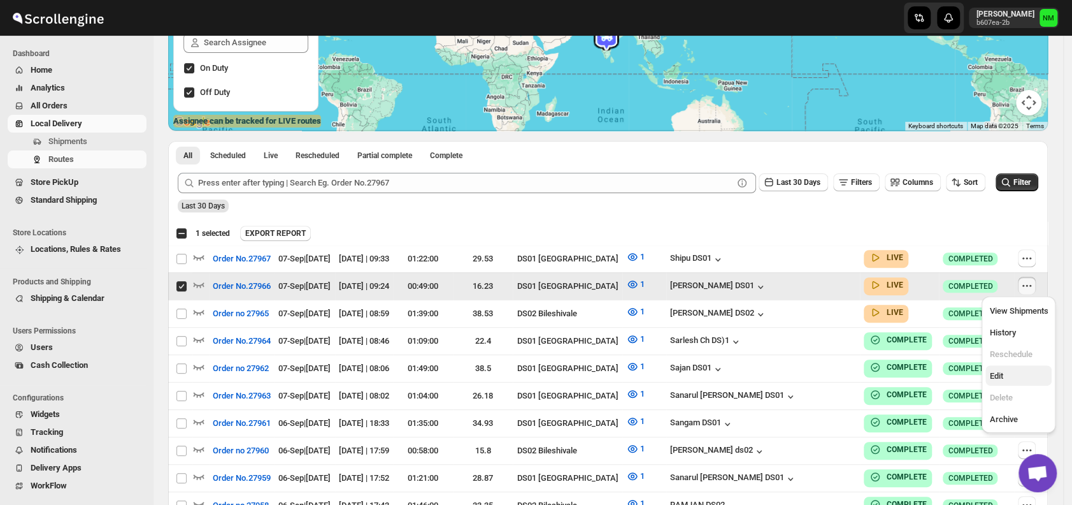
click at [998, 378] on span "Edit" at bounding box center [995, 376] width 13 height 10
checkbox input "false"
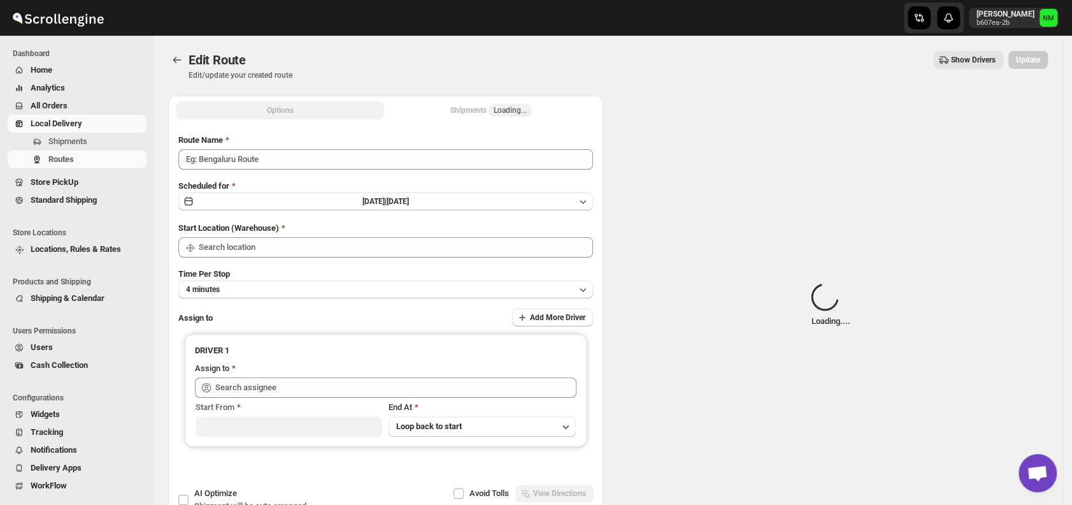
type input "Order No.27966"
type input "DS01 [GEOGRAPHIC_DATA]"
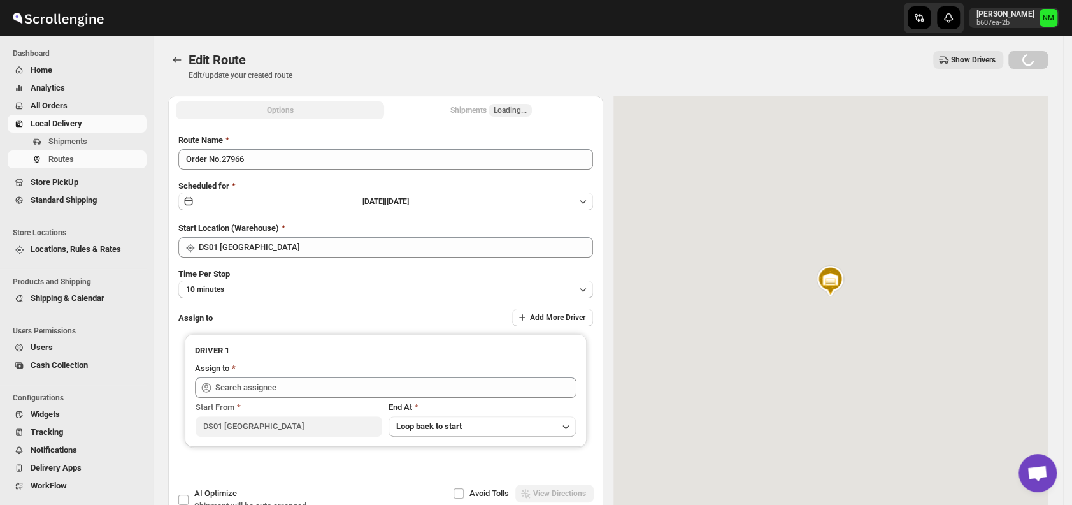
type input "[PERSON_NAME] DS01 ([EMAIL_ADDRESS][DOMAIN_NAME])"
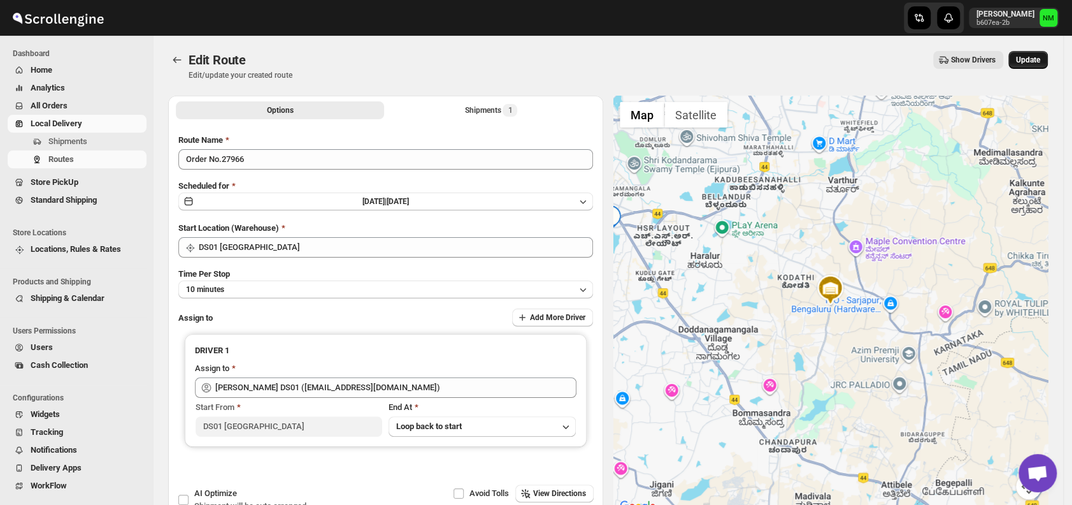
click at [1027, 61] on span "Update" at bounding box center [1028, 60] width 24 height 10
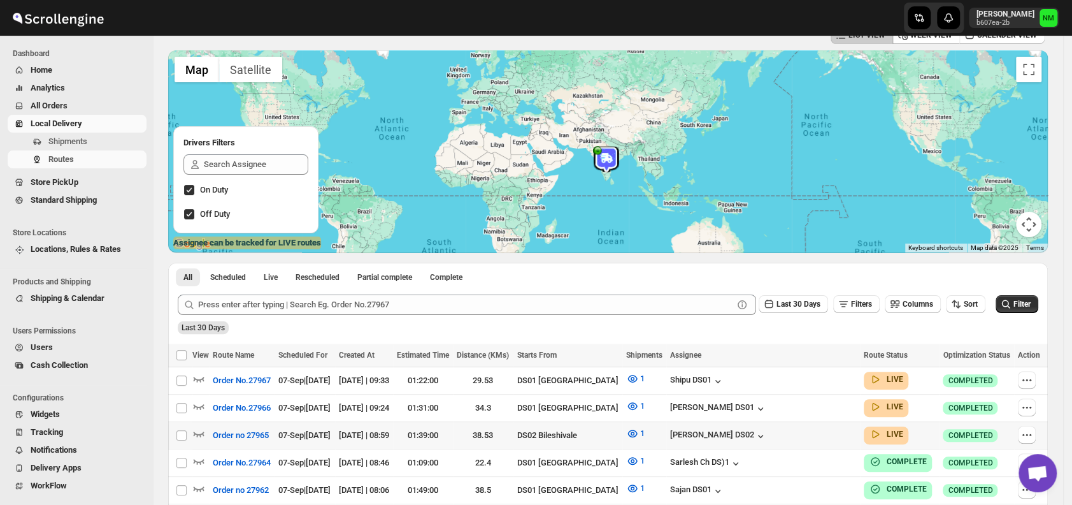
scroll to position [105, 0]
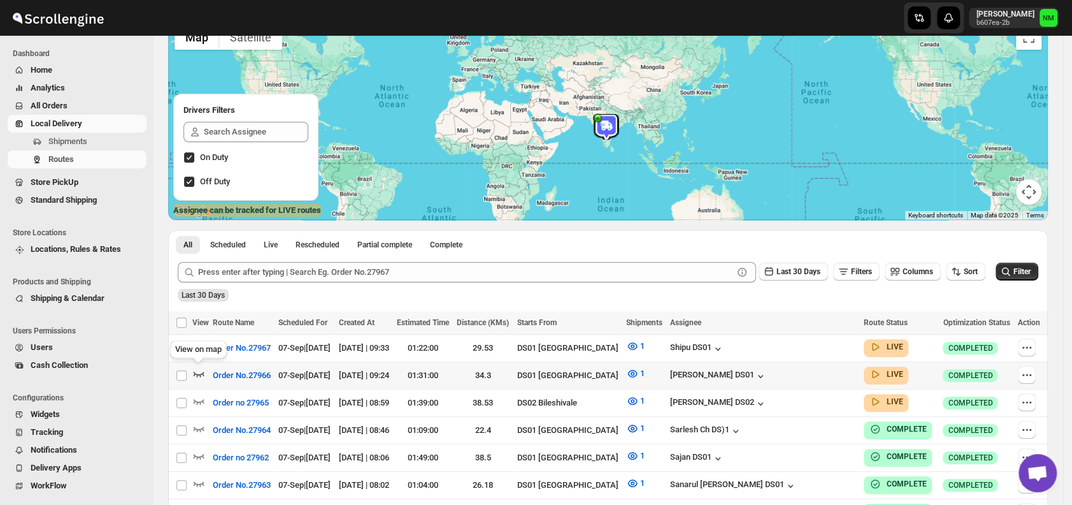
click at [202, 372] on icon "button" at bounding box center [199, 373] width 11 height 5
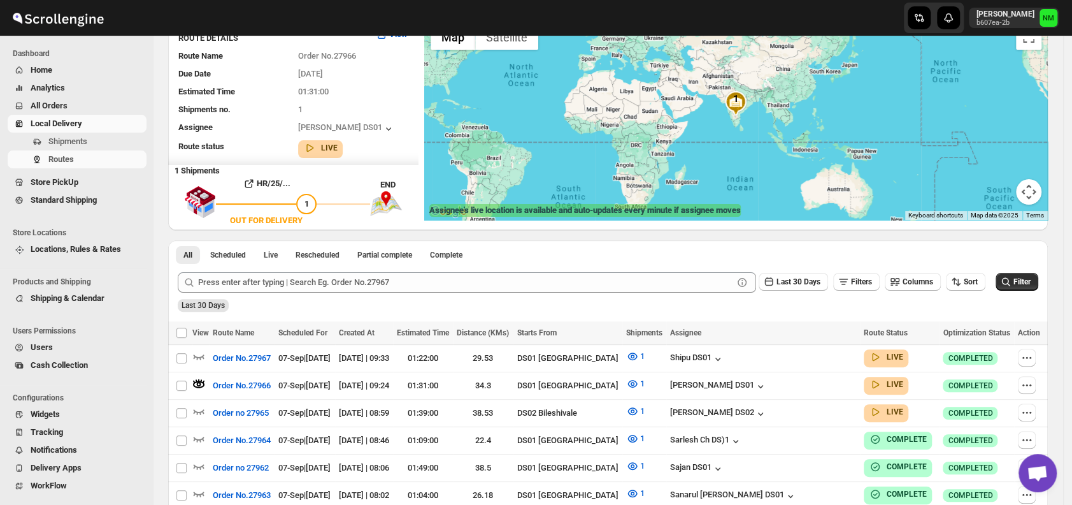
scroll to position [0, 0]
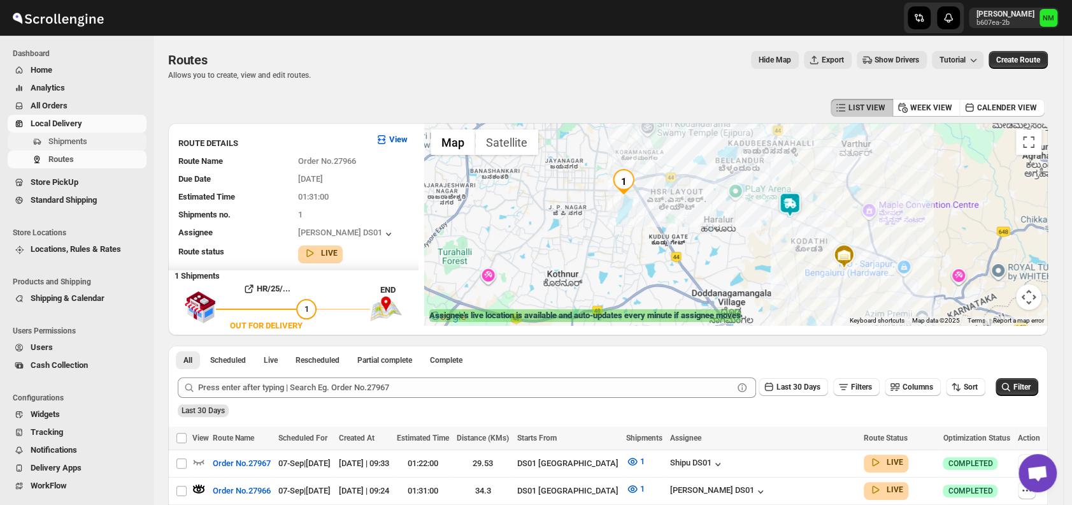
click at [71, 143] on span "Shipments" at bounding box center [67, 141] width 39 height 10
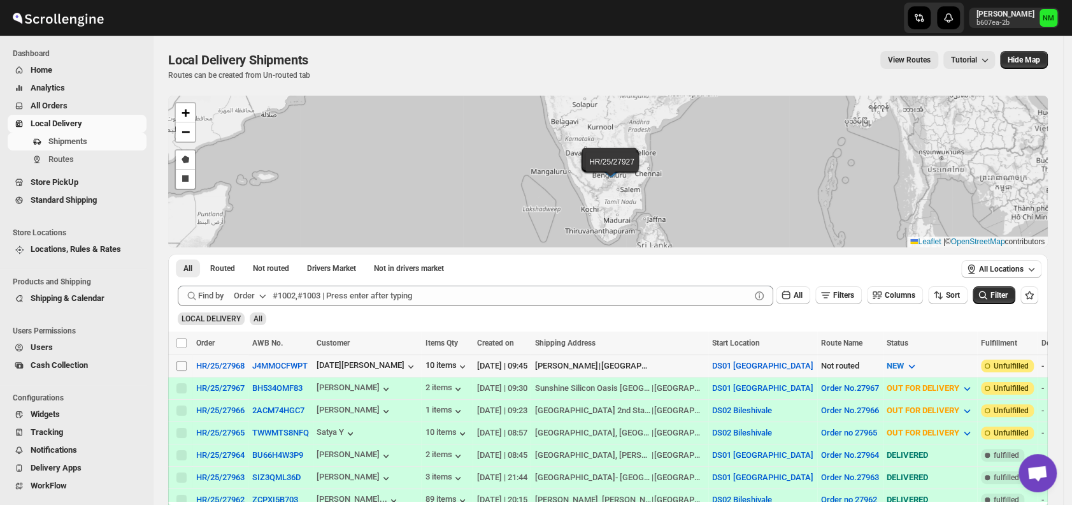
click at [177, 366] on input "Select shipment" at bounding box center [181, 366] width 10 height 10
checkbox input "true"
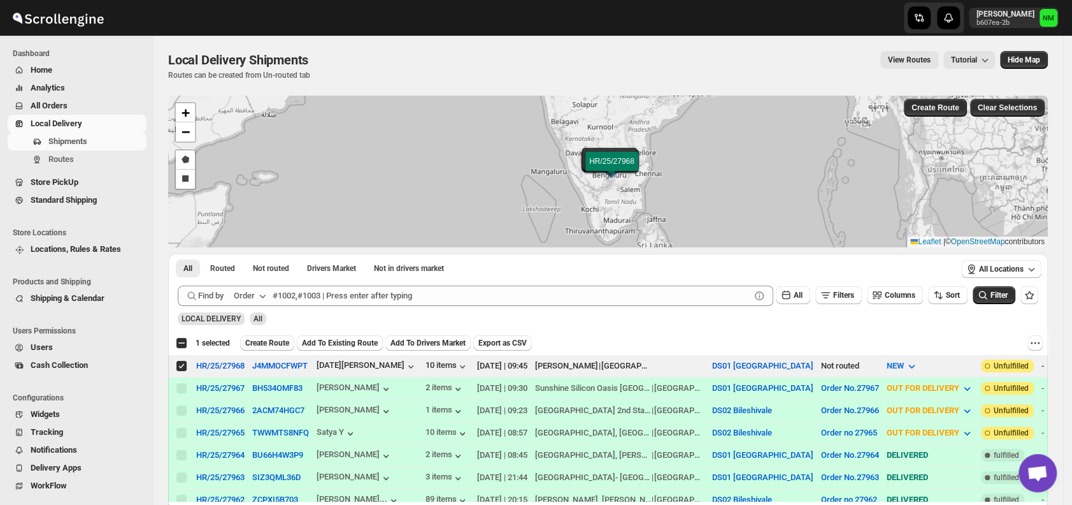
click at [255, 338] on span "Create Route" at bounding box center [267, 343] width 44 height 10
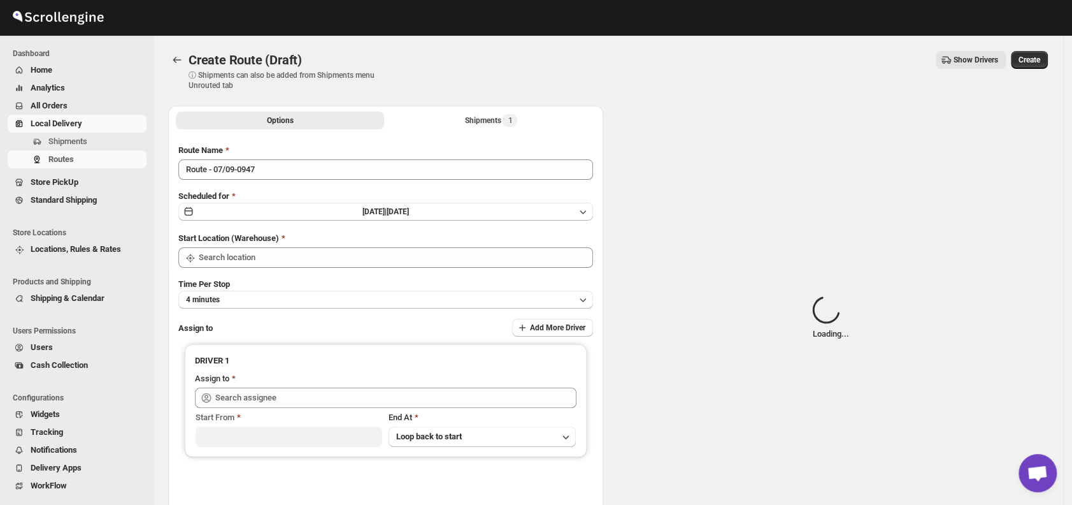
type input "DS01 [GEOGRAPHIC_DATA]"
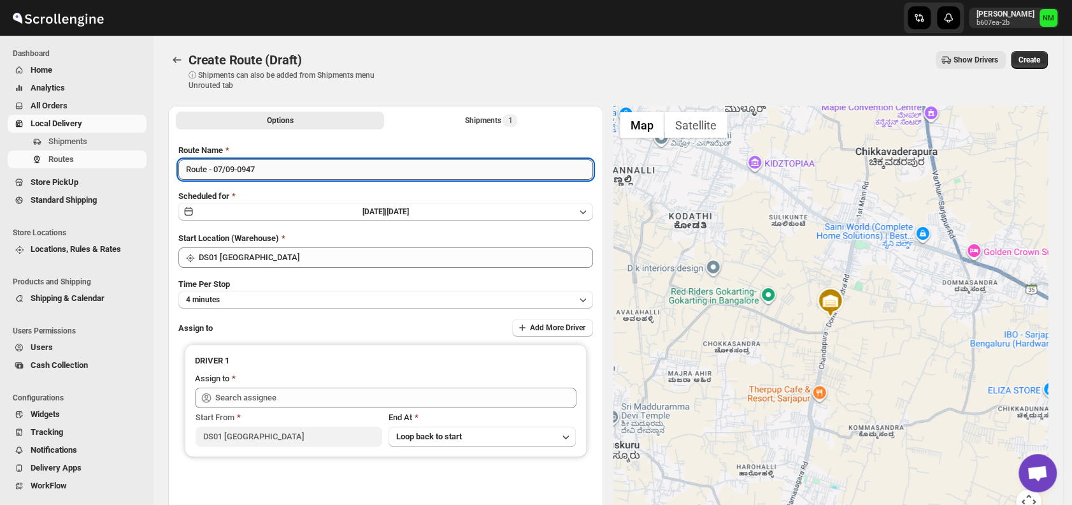
click at [296, 173] on input "Route - 07/09-0947" at bounding box center [385, 169] width 415 height 20
type input "R"
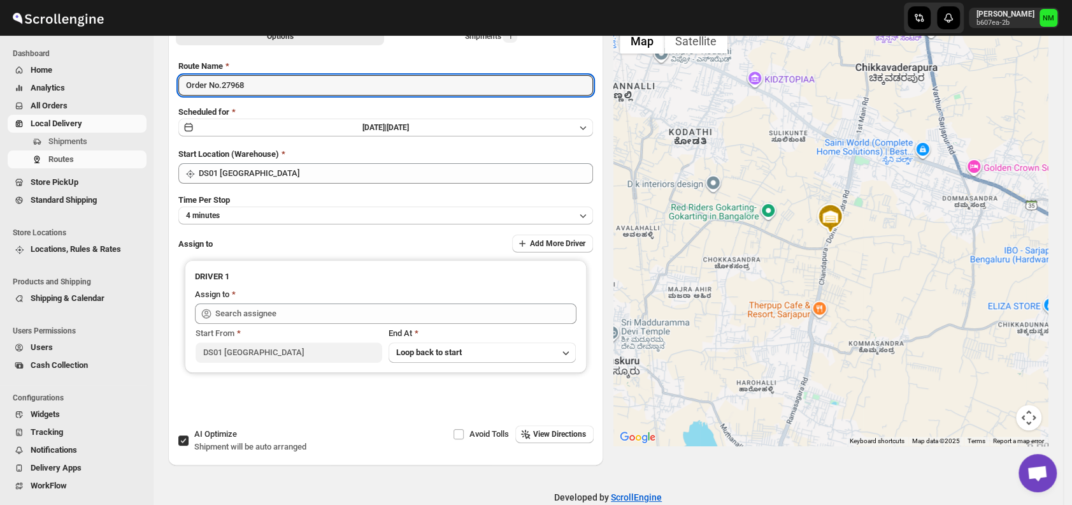
scroll to position [95, 0]
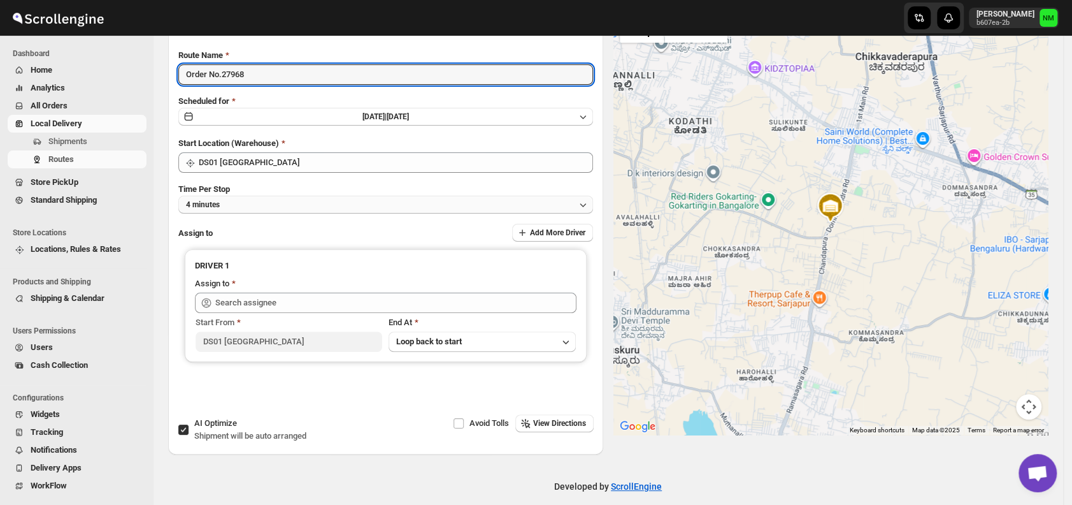
type input "Order No.27968"
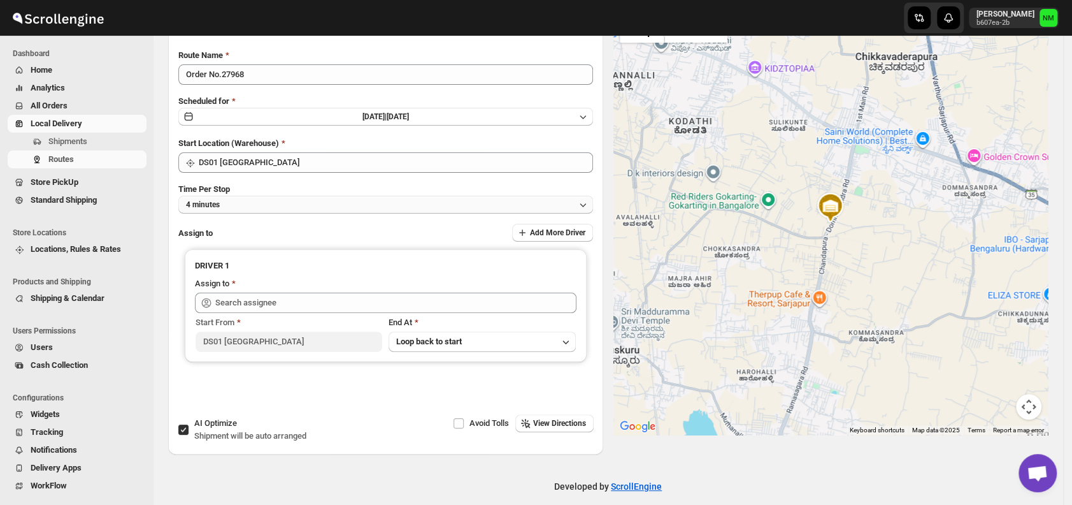
click at [252, 204] on button "4 minutes" at bounding box center [385, 205] width 415 height 18
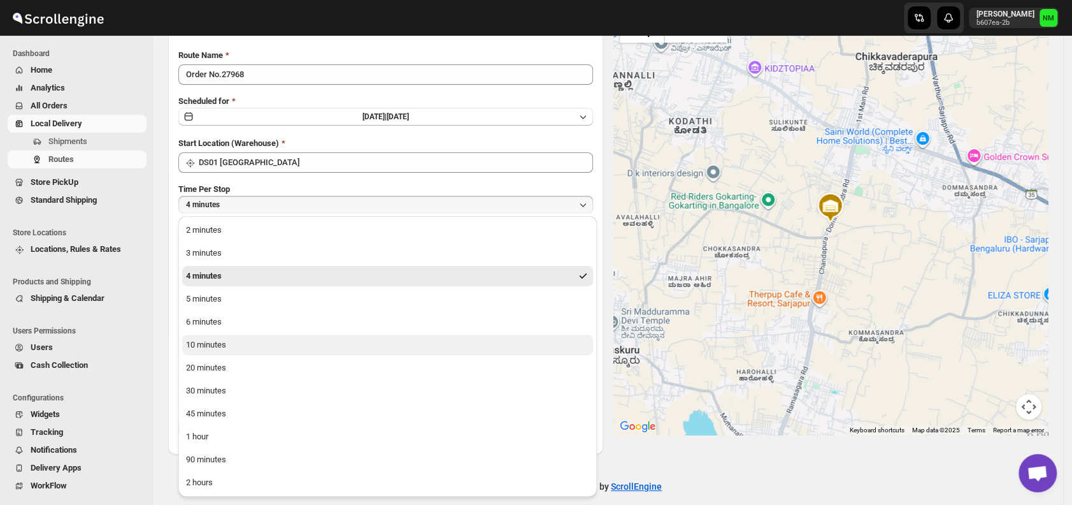
click at [234, 347] on button "10 minutes" at bounding box center [387, 344] width 411 height 20
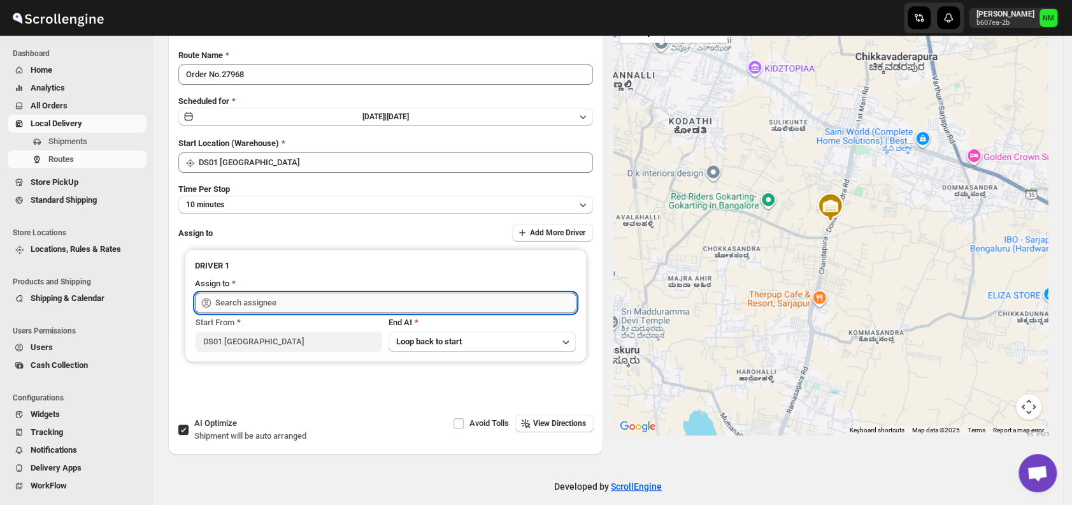
click at [303, 296] on input "text" at bounding box center [395, 302] width 361 height 20
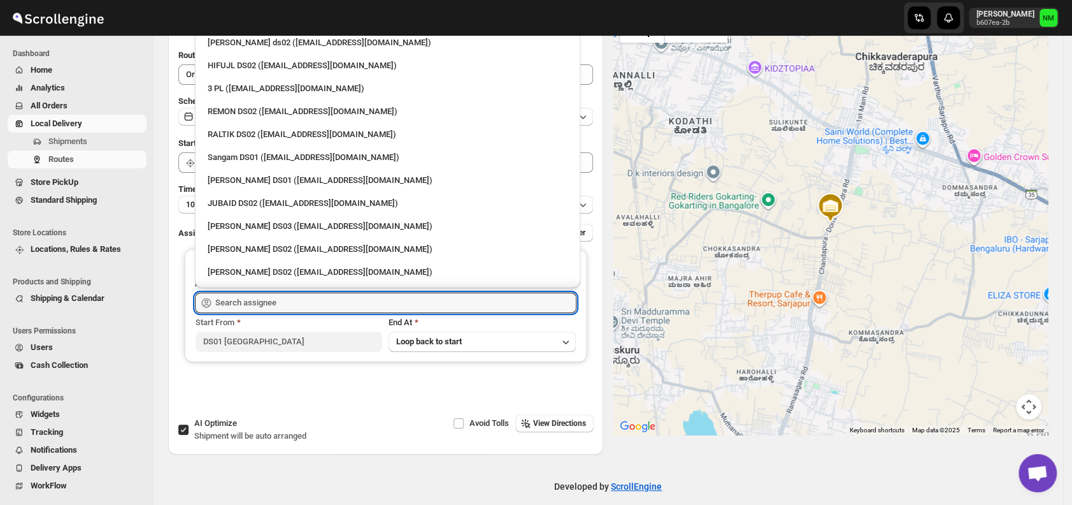
scroll to position [212, 0]
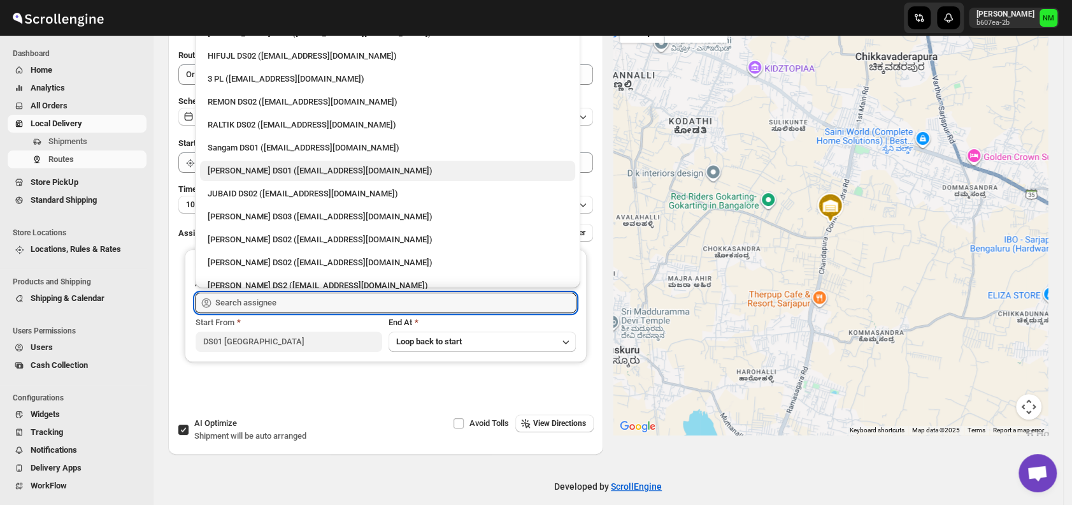
click at [265, 173] on div "Jahir Hussain DS01 (pegaya8076@excederm.com)" at bounding box center [388, 170] width 360 height 13
type input "Jahir Hussain DS01 (pegaya8076@excederm.com)"
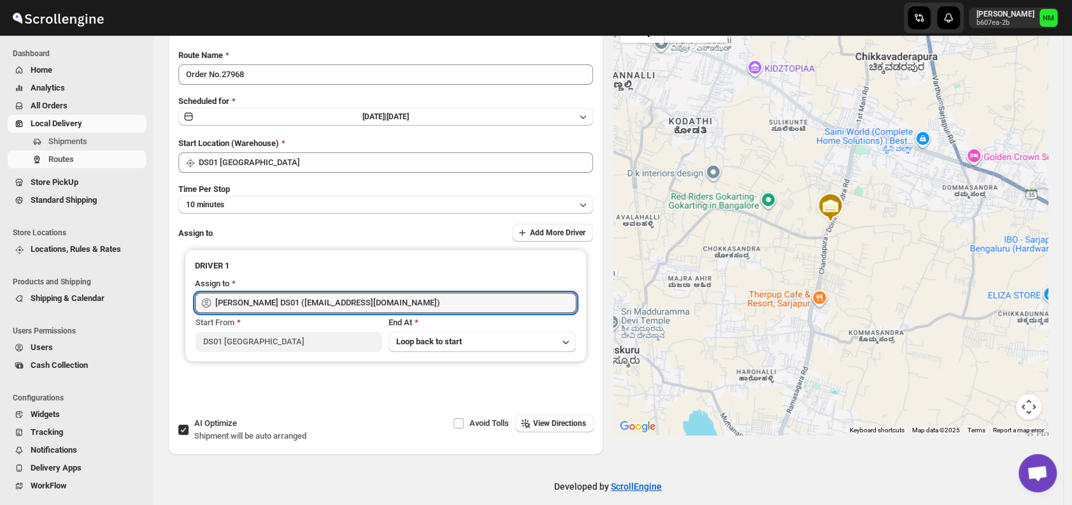
scroll to position [0, 0]
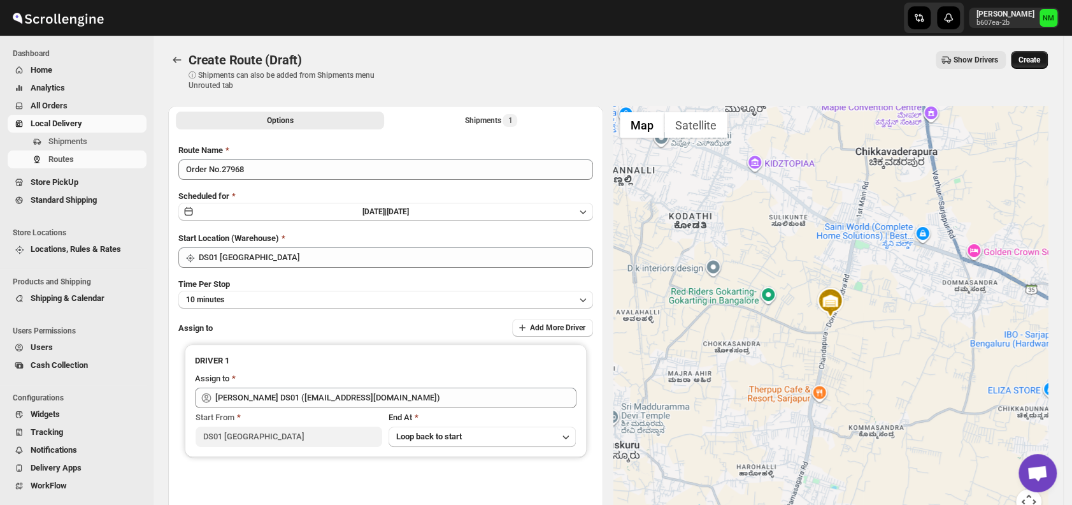
click at [1040, 62] on span "Create" at bounding box center [1030, 60] width 22 height 10
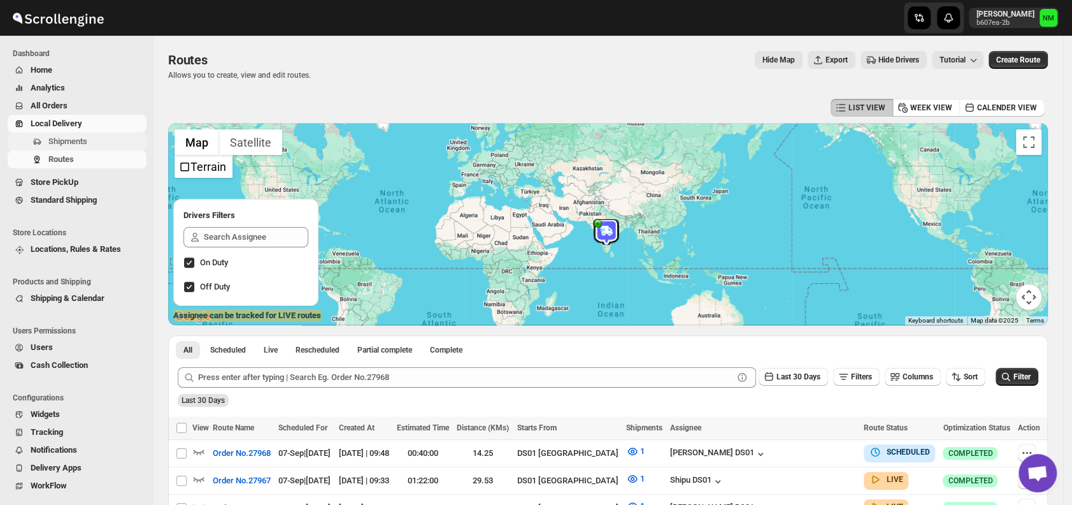
click at [92, 147] on span "Shipments" at bounding box center [96, 141] width 96 height 13
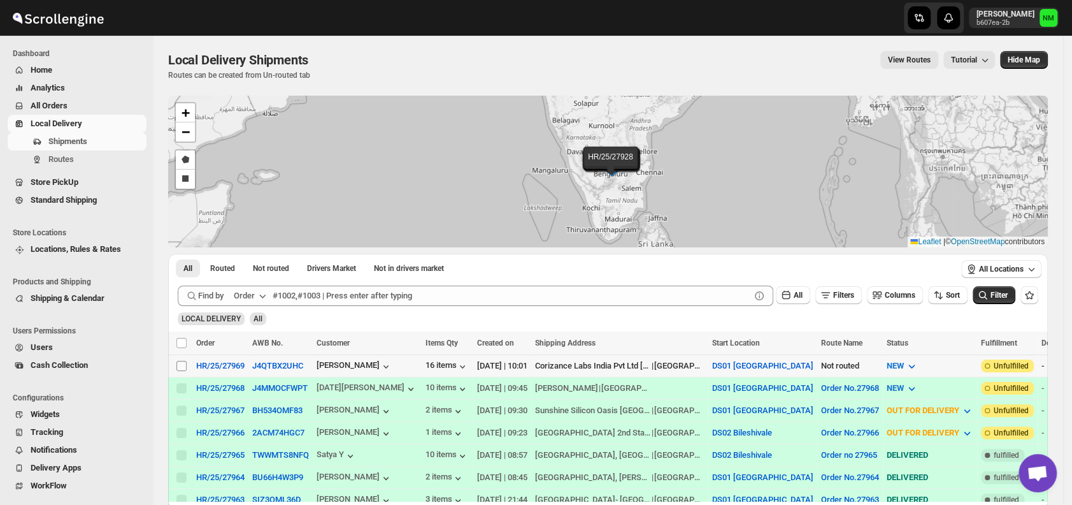
click at [180, 363] on input "Select shipment" at bounding box center [181, 366] width 10 height 10
checkbox input "true"
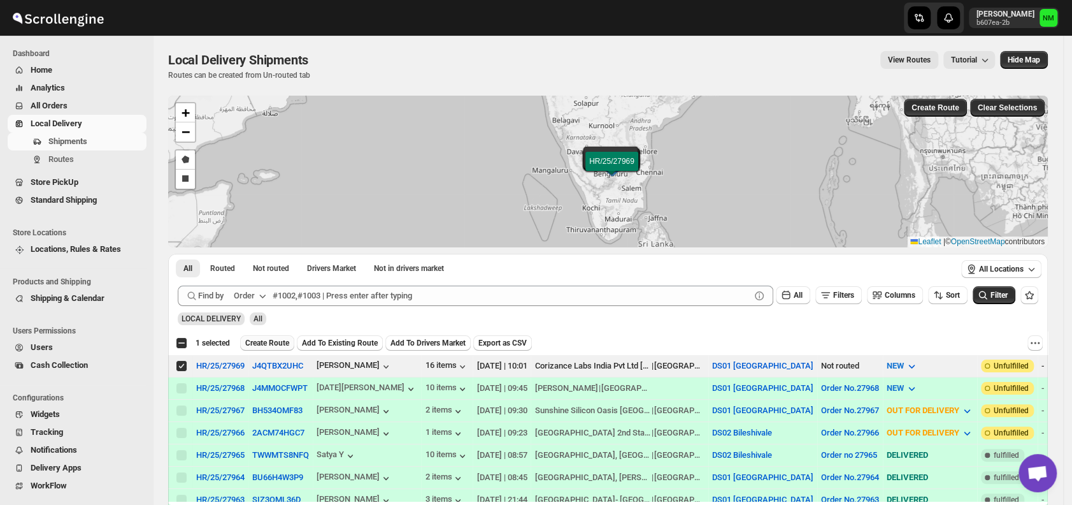
click at [269, 338] on span "Create Route" at bounding box center [267, 343] width 44 height 10
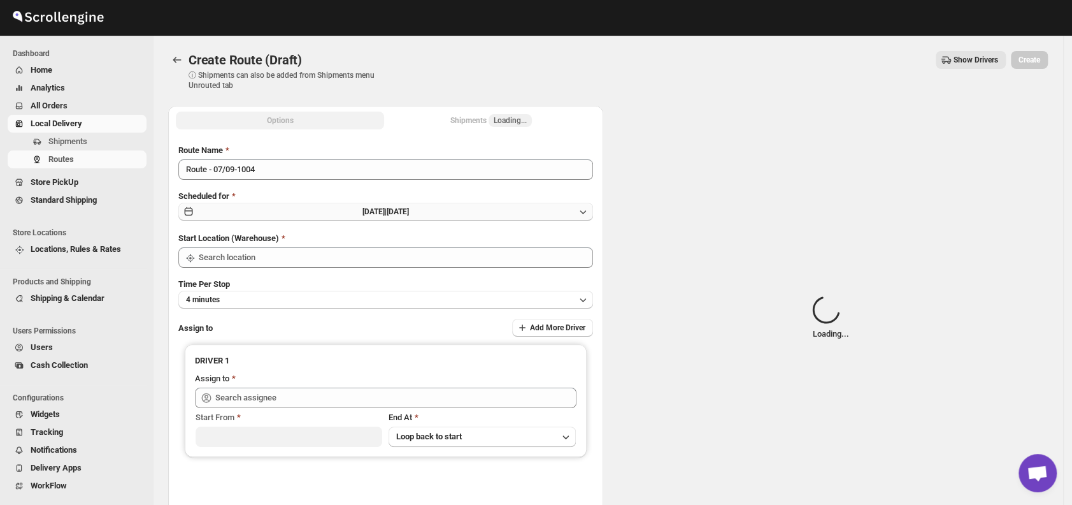
type input "DS01 [GEOGRAPHIC_DATA]"
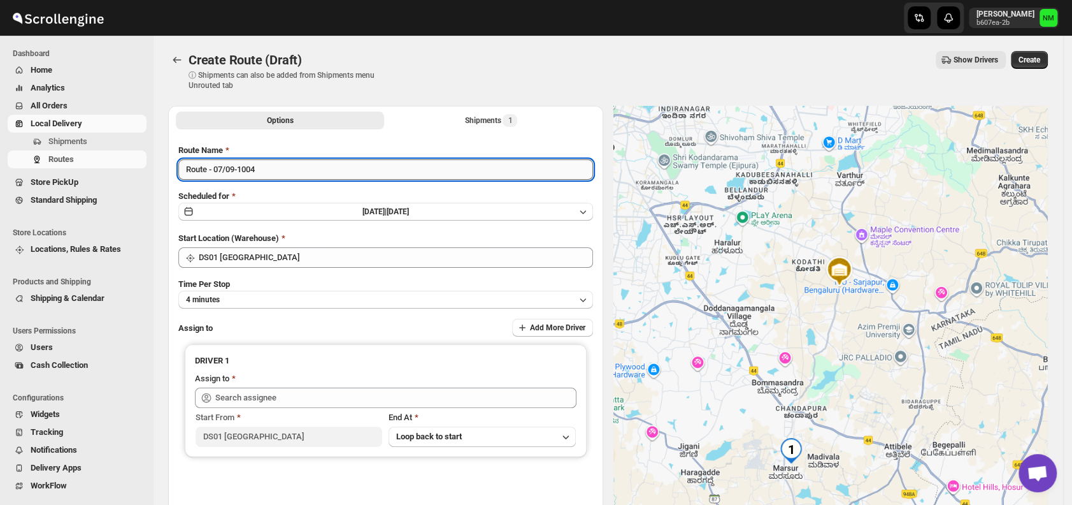
click at [305, 174] on input "Route - 07/09-1004" at bounding box center [385, 169] width 415 height 20
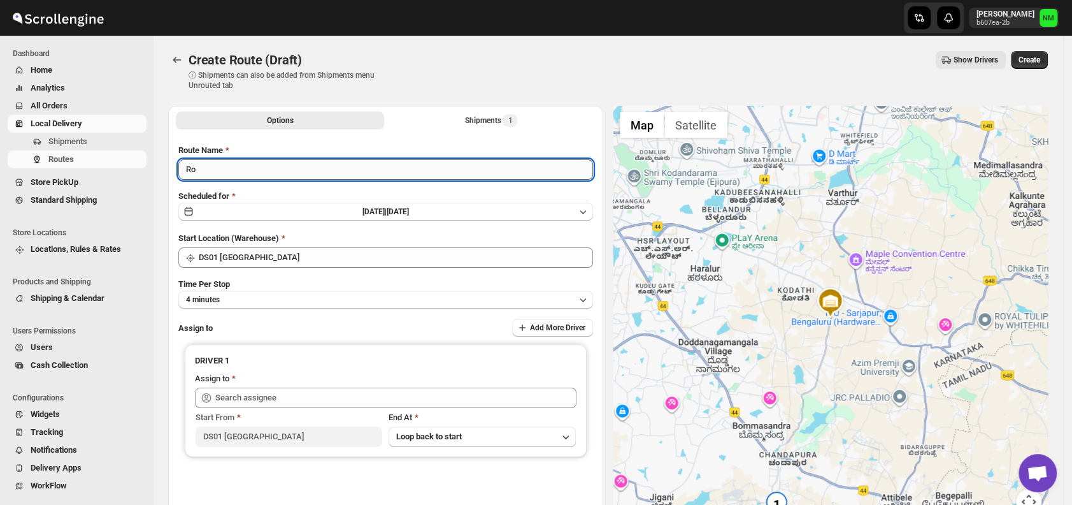
type input "R"
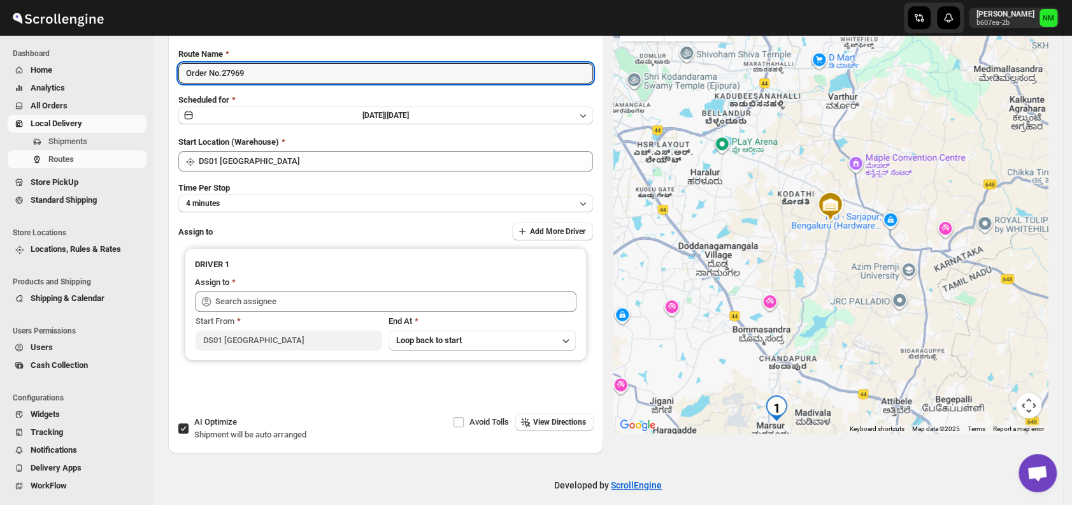
scroll to position [97, 0]
type input "Order No.27969"
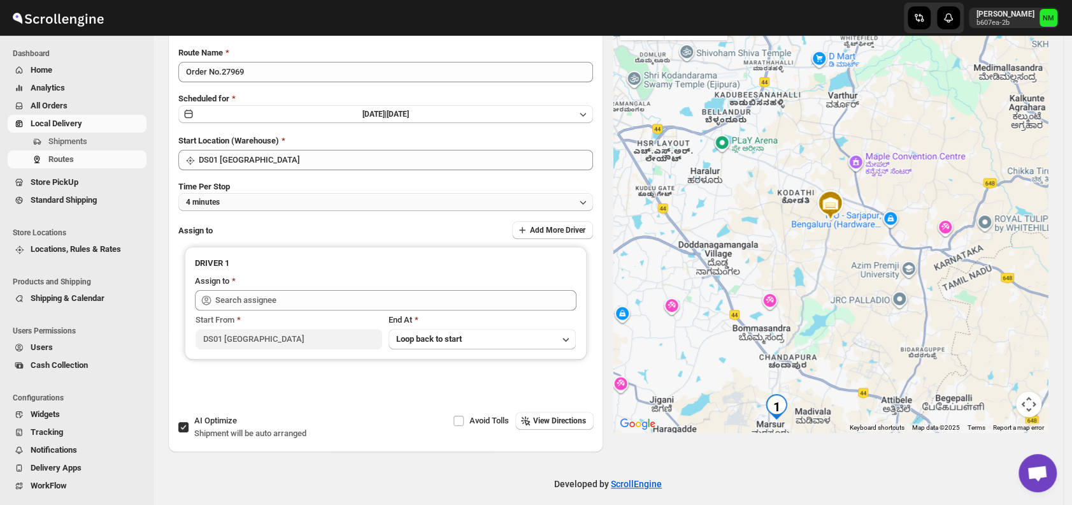
click at [255, 208] on button "4 minutes" at bounding box center [385, 202] width 415 height 18
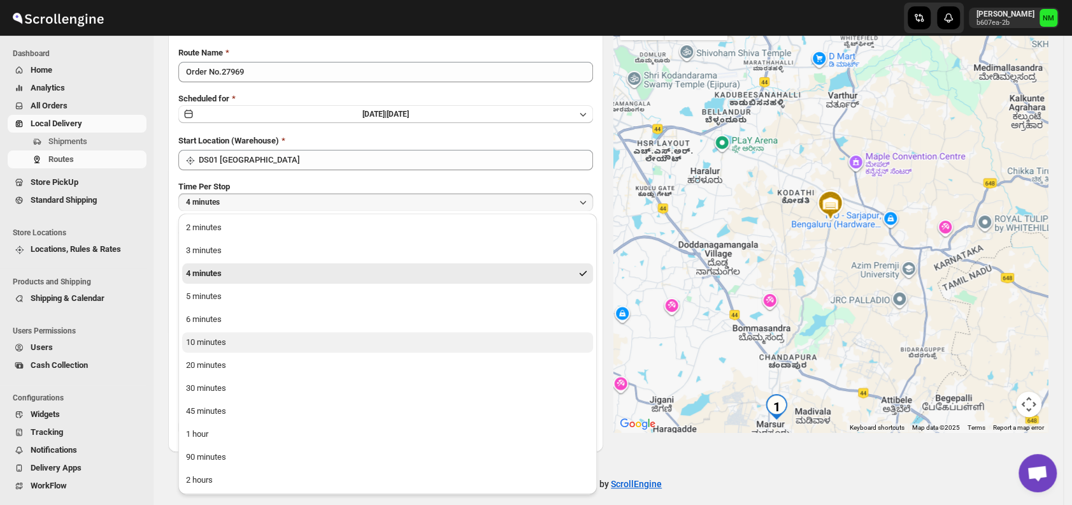
click at [224, 341] on div "10 minutes" at bounding box center [206, 342] width 40 height 13
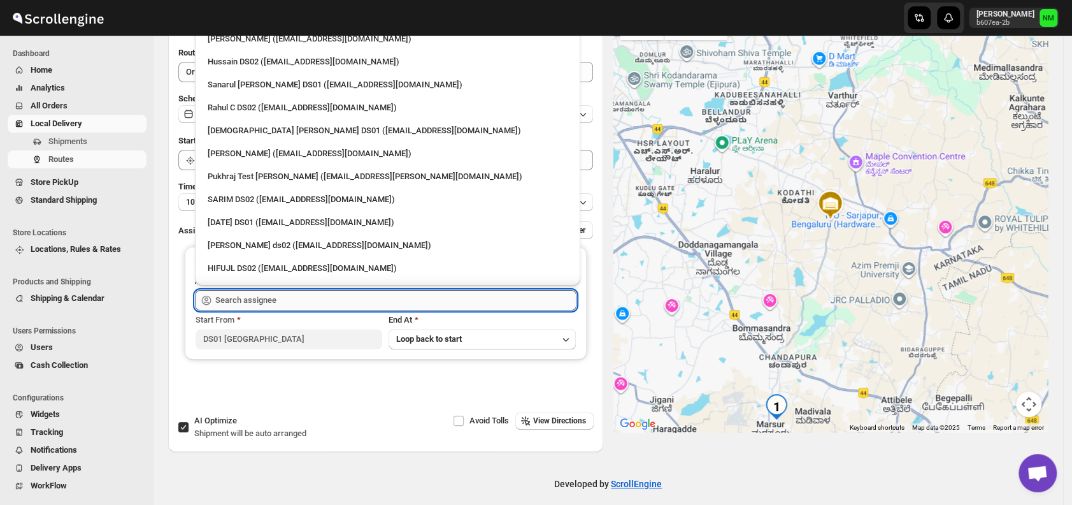
click at [301, 296] on input "text" at bounding box center [395, 300] width 361 height 20
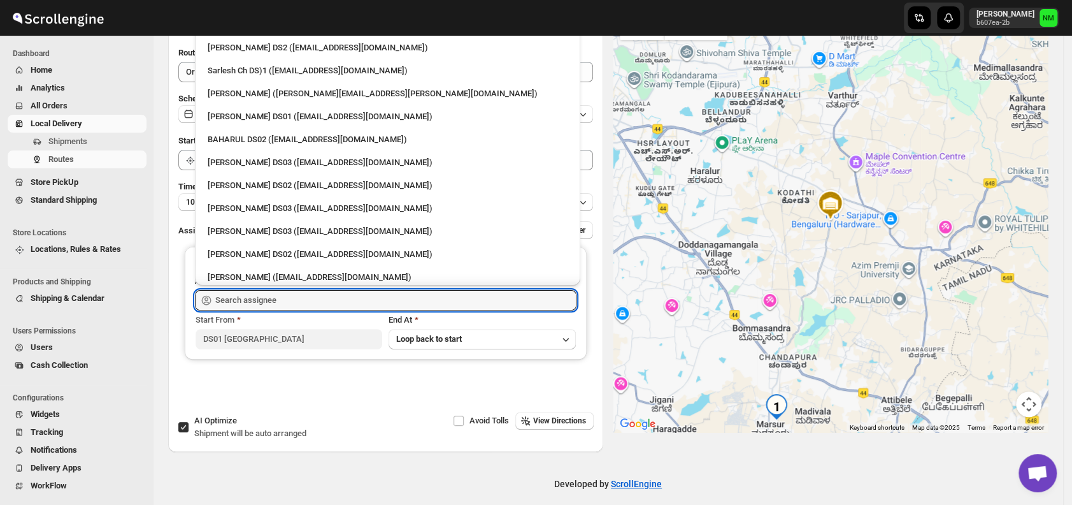
scroll to position [440, 0]
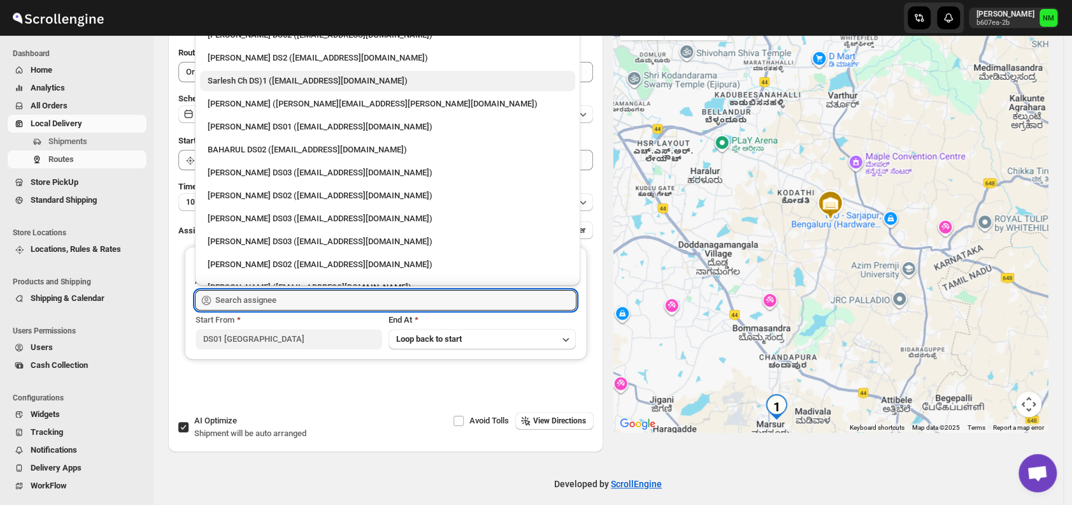
click at [265, 82] on div "Sarlesh Ch DS)1 (vinapi9521@jazipo.com)" at bounding box center [388, 81] width 360 height 13
type input "Sarlesh Ch DS)1 (vinapi9521@jazipo.com)"
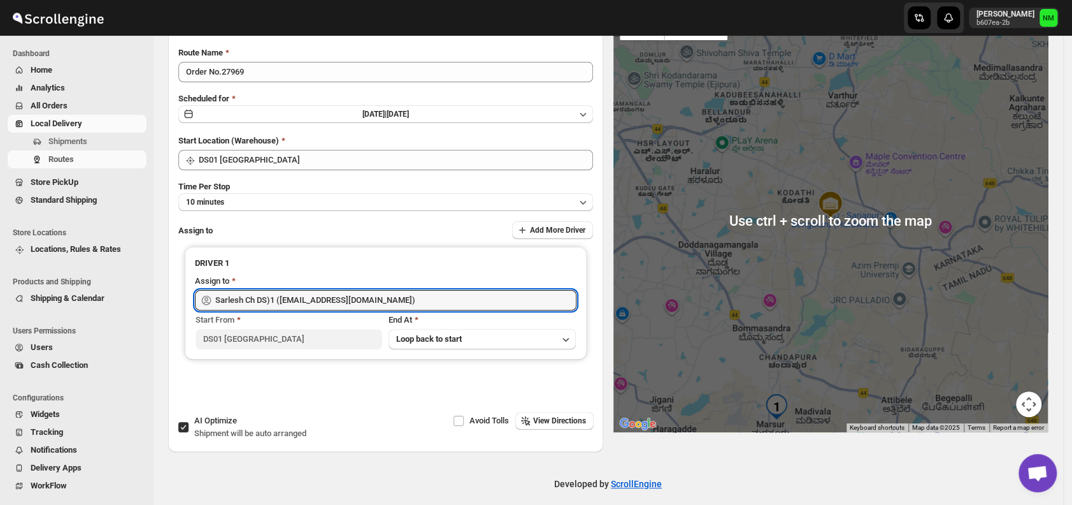
scroll to position [0, 0]
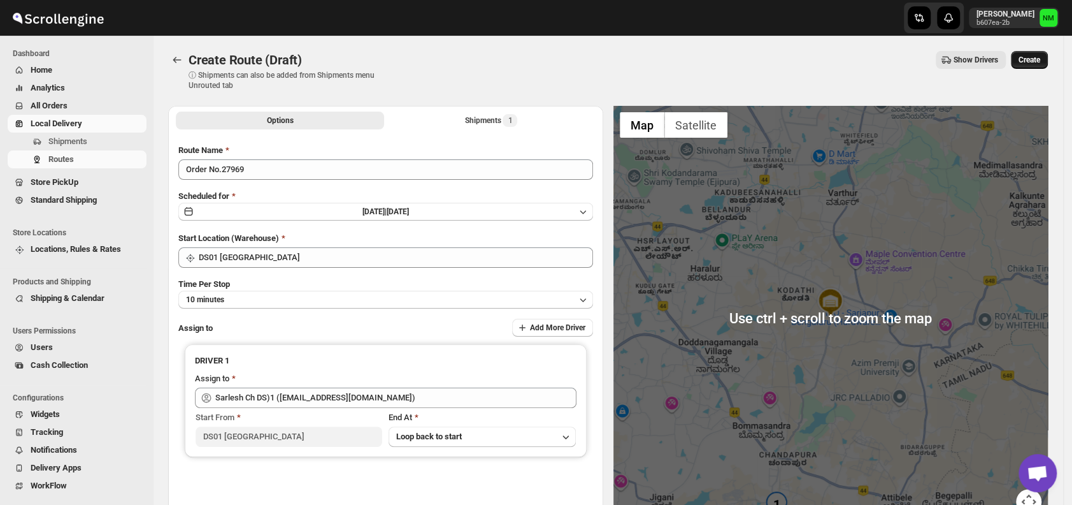
click at [1032, 66] on button "Create" at bounding box center [1029, 60] width 37 height 18
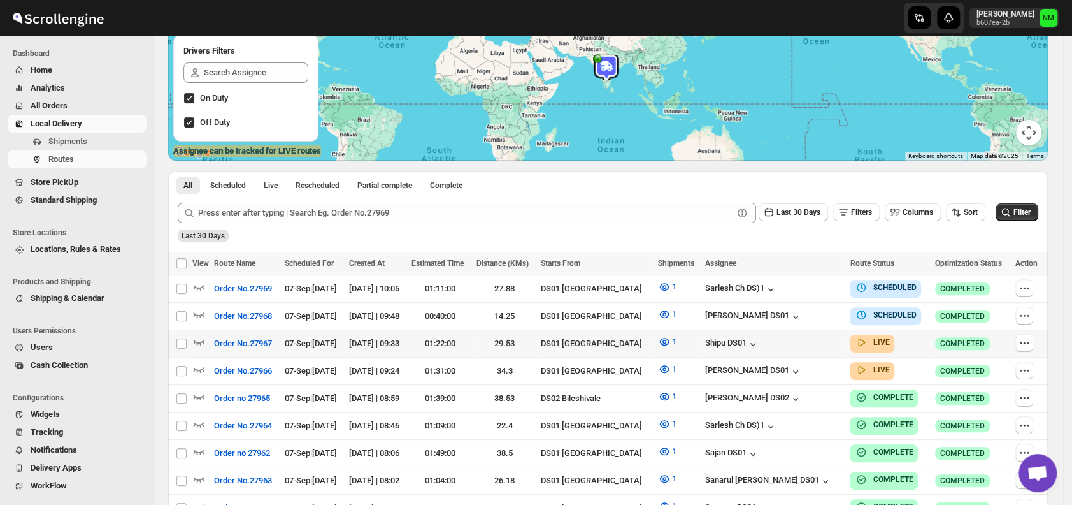
scroll to position [166, 0]
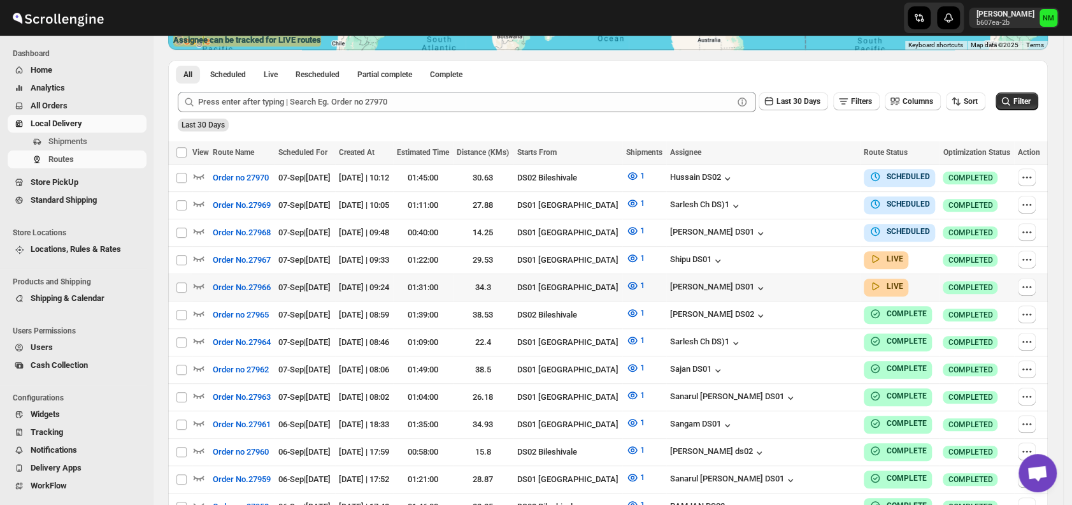
scroll to position [276, 0]
click at [202, 255] on icon "button" at bounding box center [199, 257] width 11 height 5
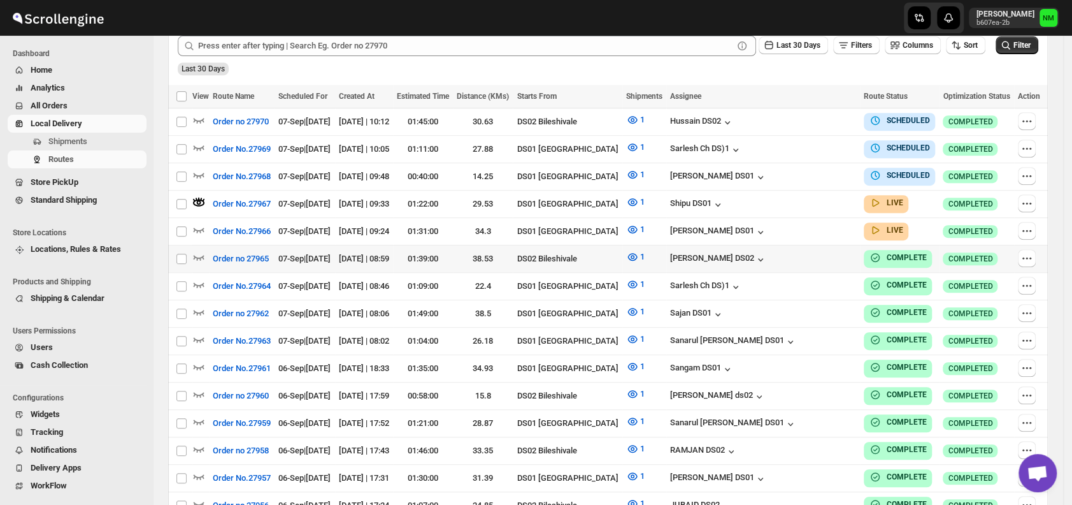
scroll to position [343, 0]
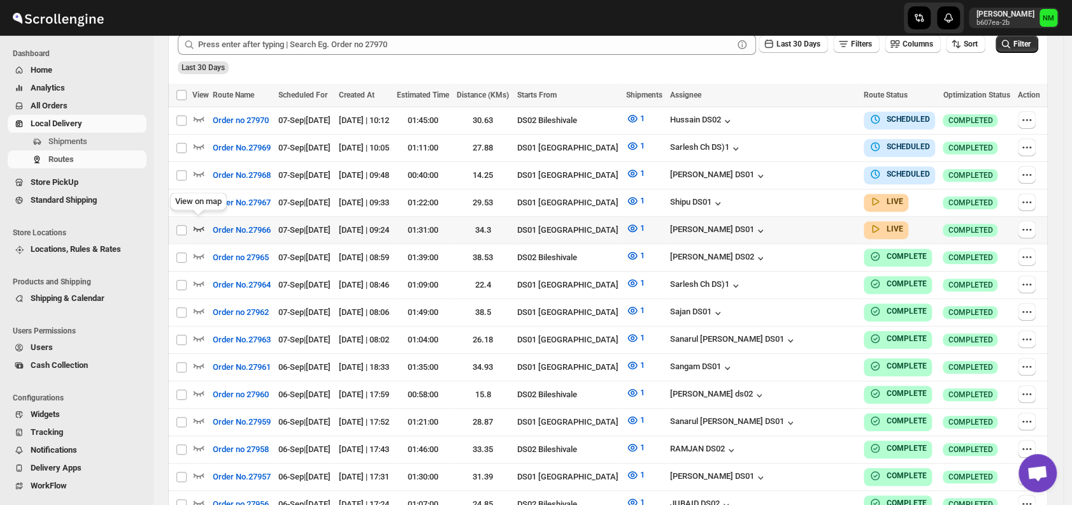
click at [200, 228] on icon "button" at bounding box center [198, 228] width 13 height 13
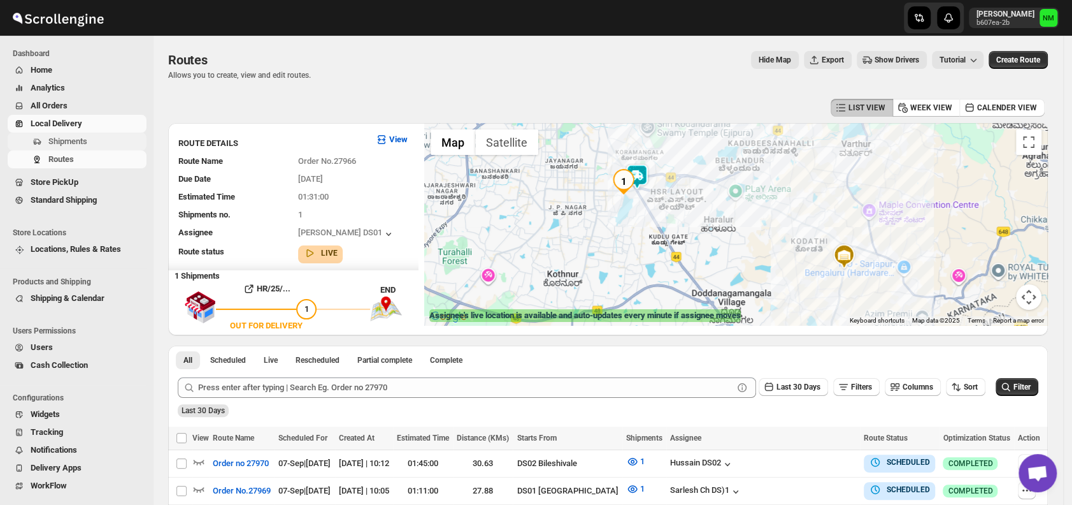
click at [99, 143] on span "Shipments" at bounding box center [96, 141] width 96 height 13
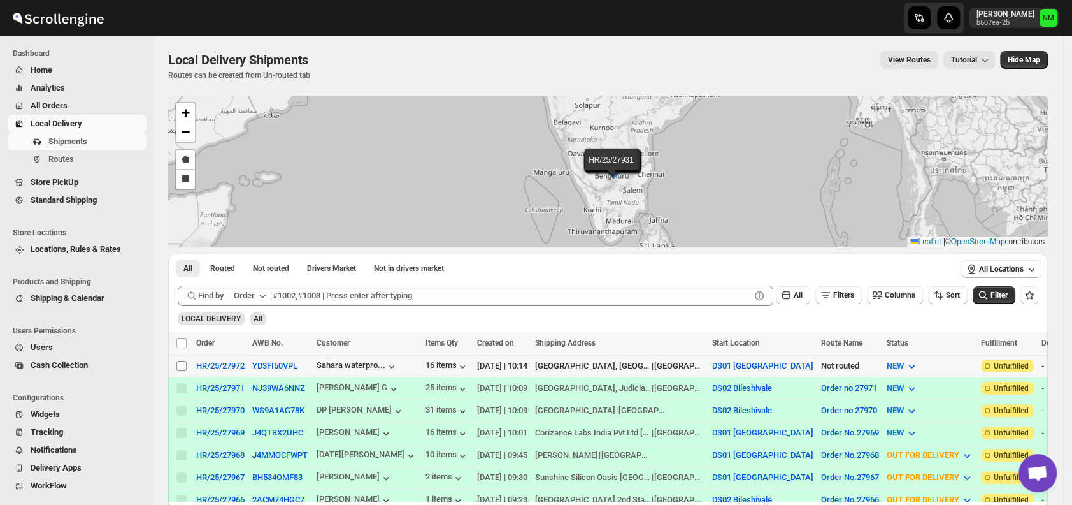
click at [179, 367] on input "Select shipment" at bounding box center [181, 366] width 10 height 10
checkbox input "true"
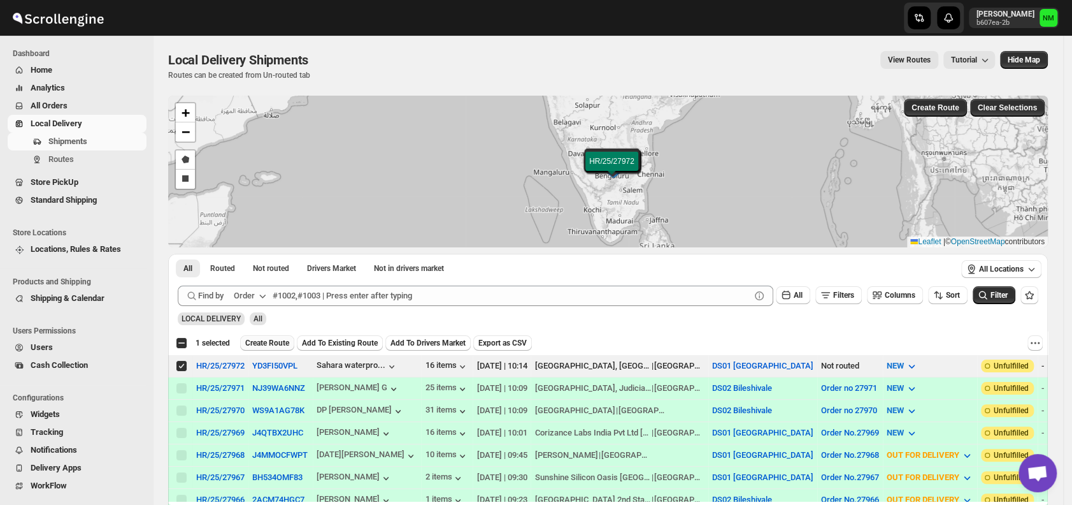
click at [256, 343] on span "Create Route" at bounding box center [267, 343] width 44 height 10
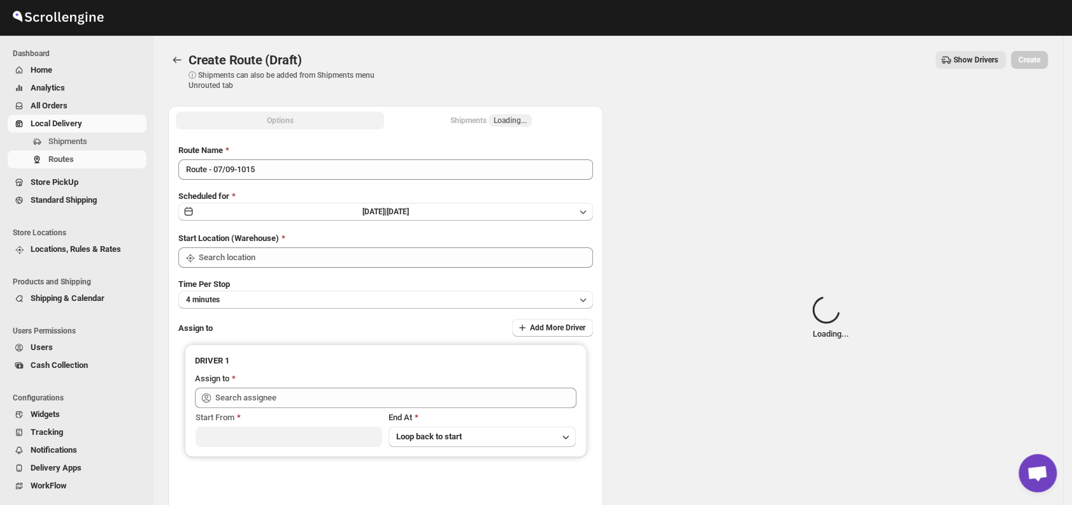
type input "DS01 [GEOGRAPHIC_DATA]"
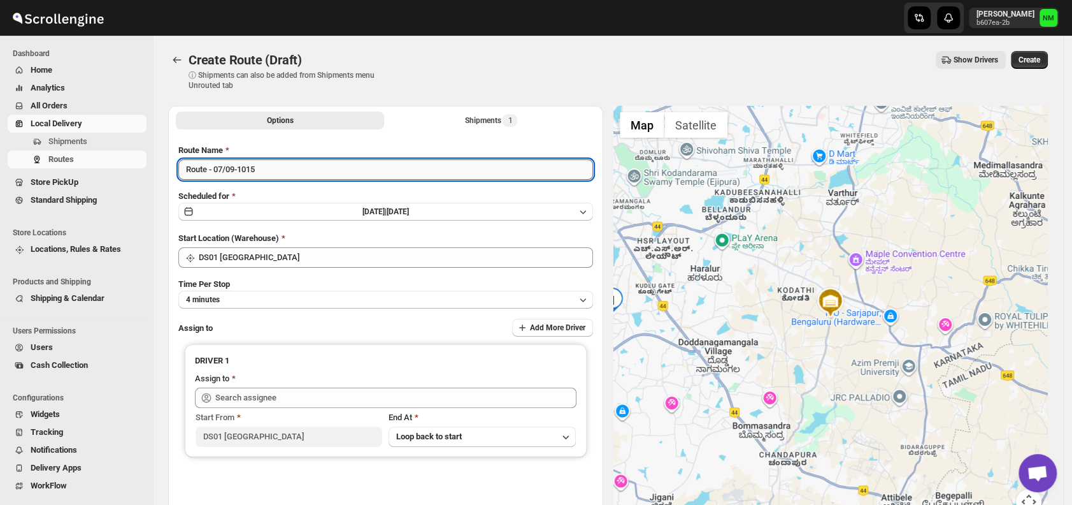
click at [294, 169] on input "Route - 07/09-1015" at bounding box center [385, 169] width 415 height 20
type input "R"
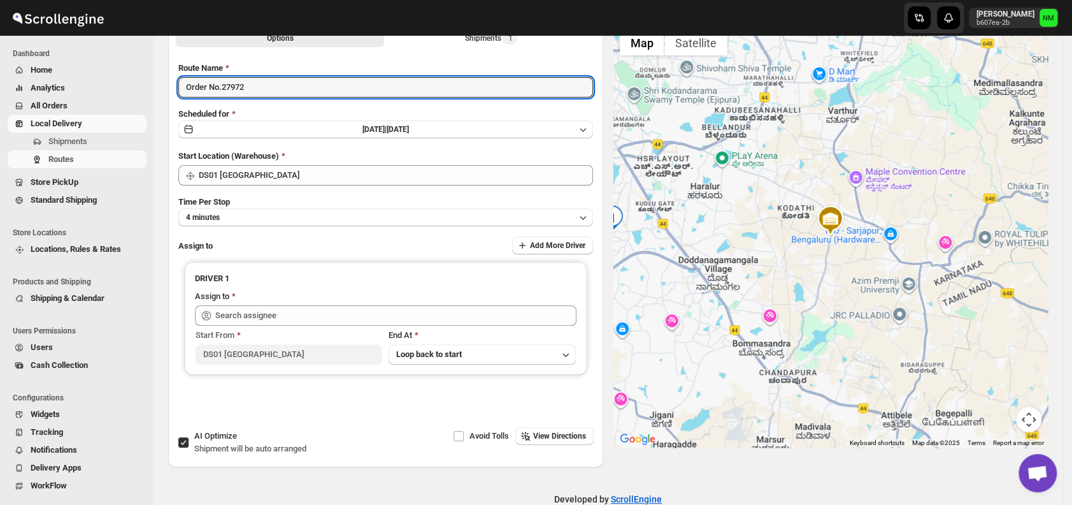
scroll to position [83, 0]
type input "Order No.27972"
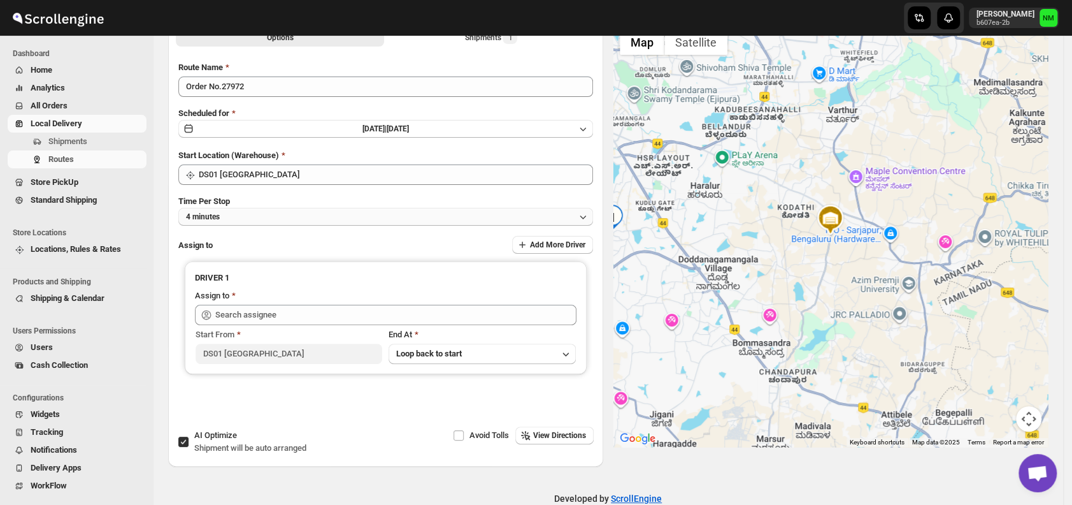
click at [257, 217] on button "4 minutes" at bounding box center [385, 217] width 415 height 18
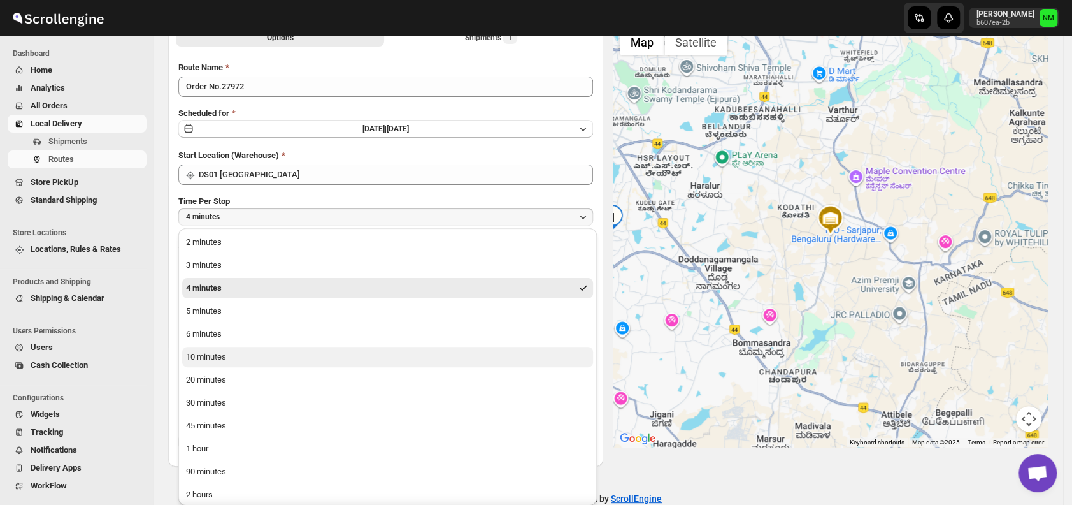
click at [229, 356] on button "10 minutes" at bounding box center [387, 357] width 411 height 20
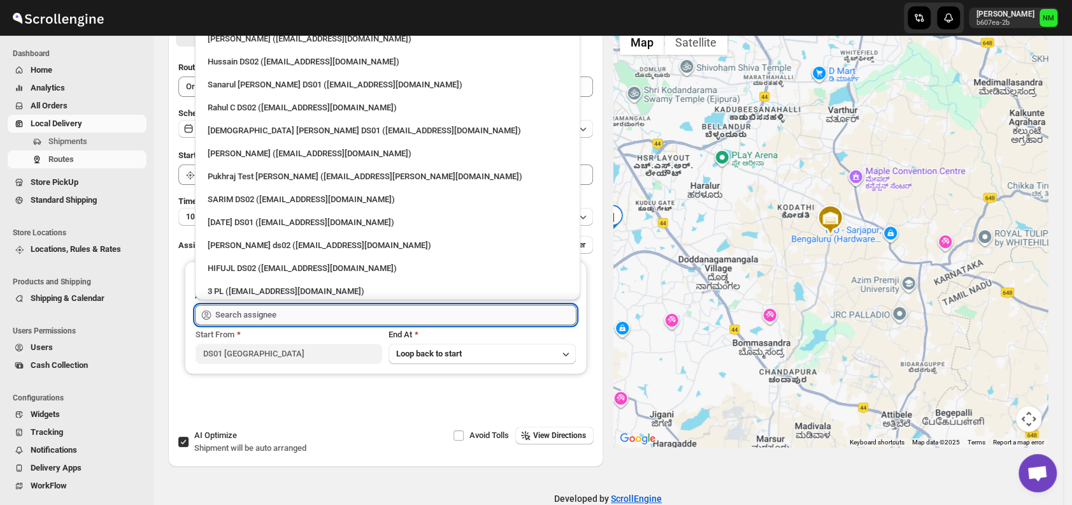
click at [304, 311] on input "text" at bounding box center [395, 315] width 361 height 20
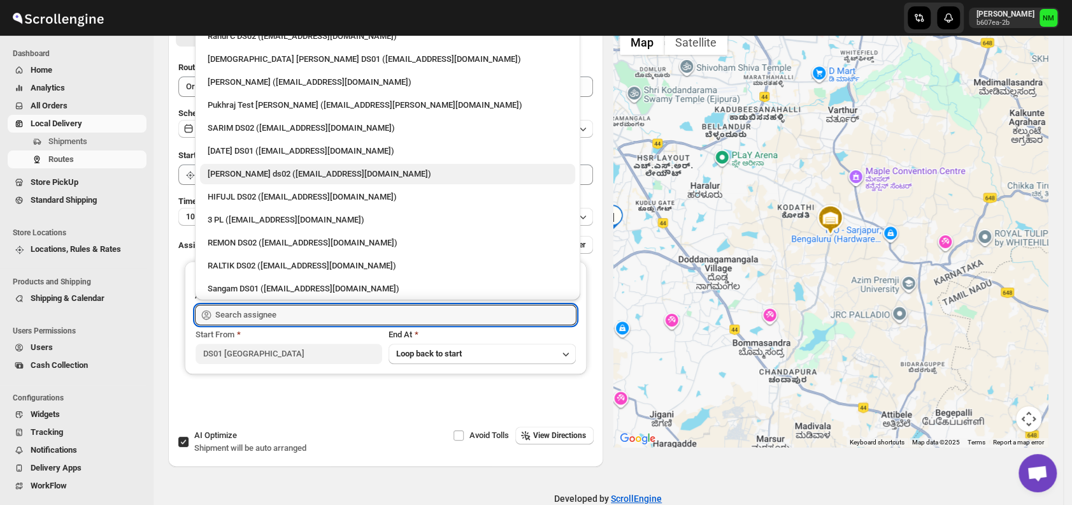
scroll to position [67, 0]
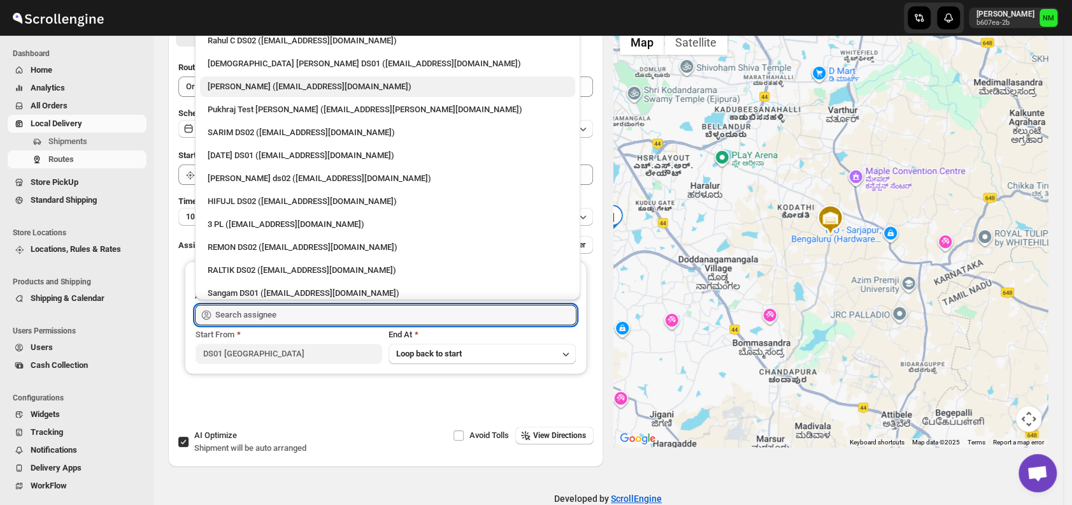
click at [262, 80] on div "Vikas Rathod (lolegiy458@nalwan.com)" at bounding box center [388, 86] width 360 height 13
type input "Vikas Rathod (lolegiy458@nalwan.com)"
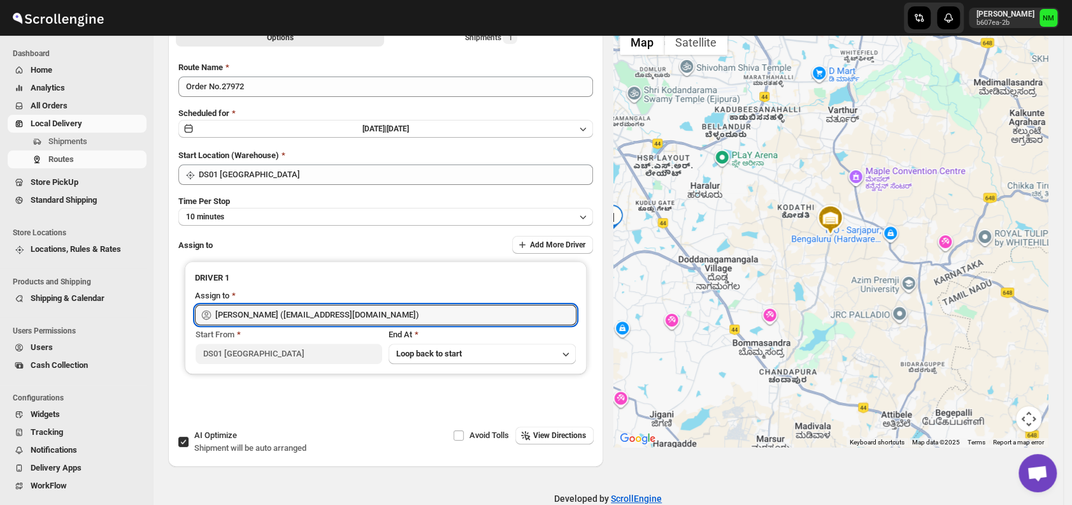
scroll to position [0, 0]
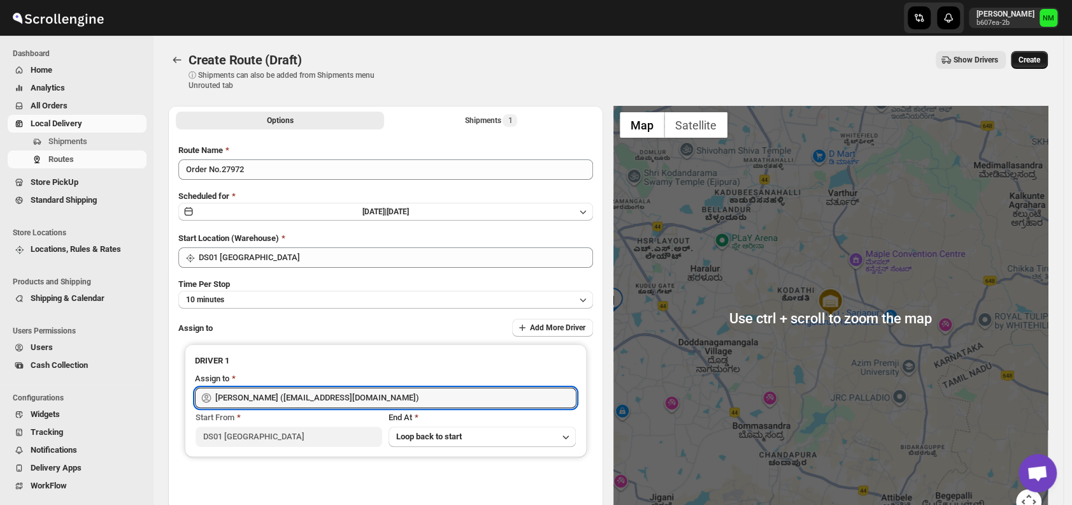
click at [1037, 62] on span "Create" at bounding box center [1030, 60] width 22 height 10
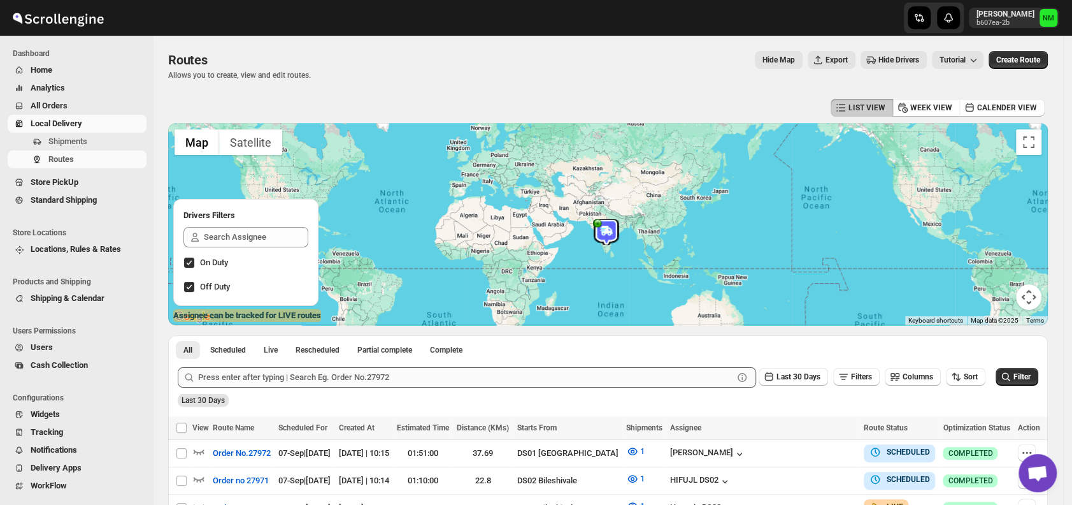
scroll to position [173, 0]
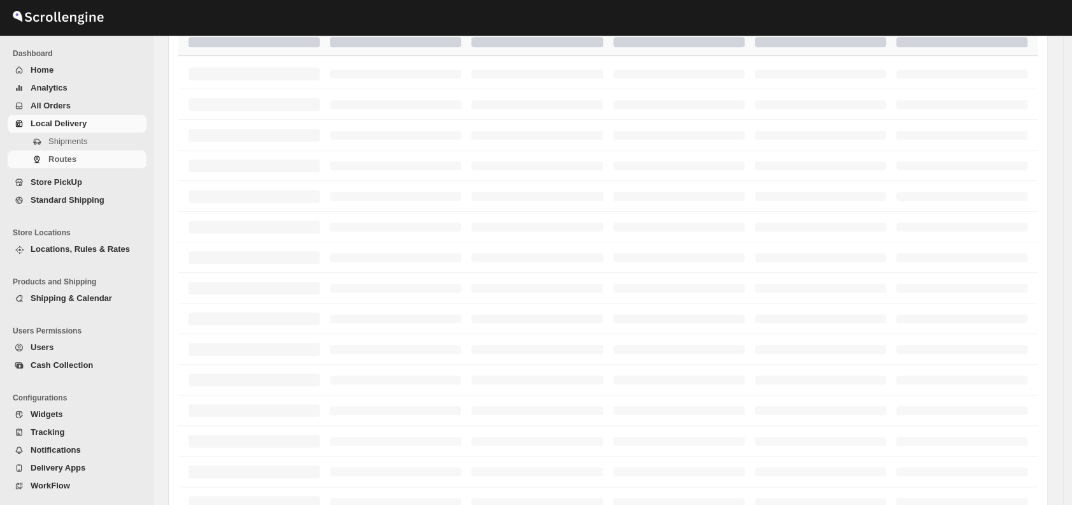
scroll to position [173, 0]
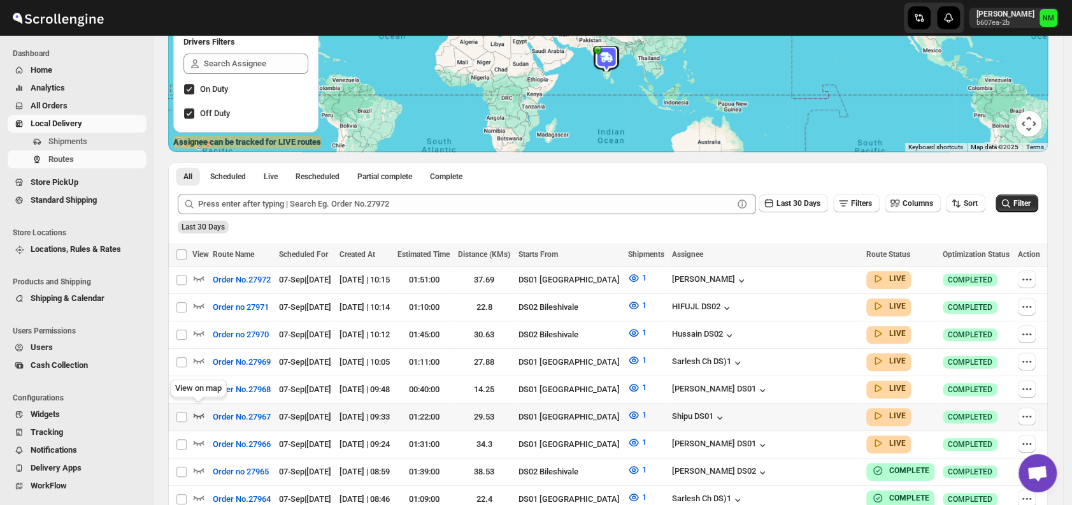
click at [196, 413] on icon "button" at bounding box center [199, 415] width 11 height 5
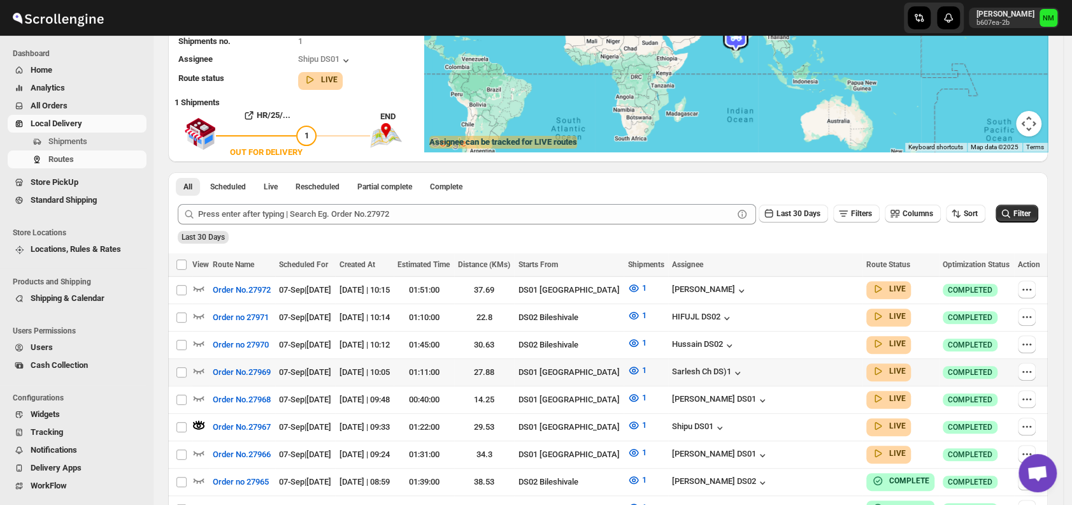
scroll to position [0, 0]
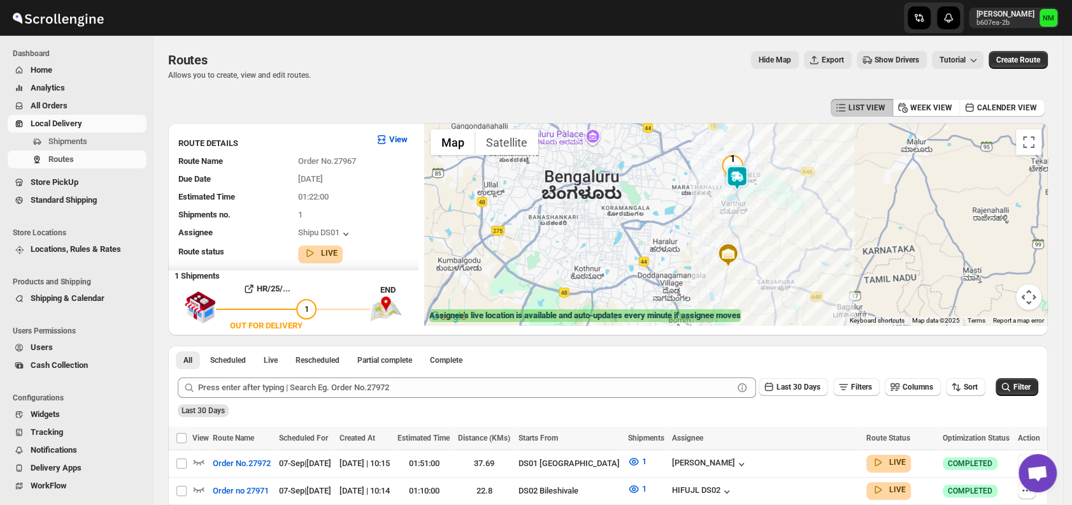
click at [748, 182] on img at bounding box center [736, 177] width 25 height 25
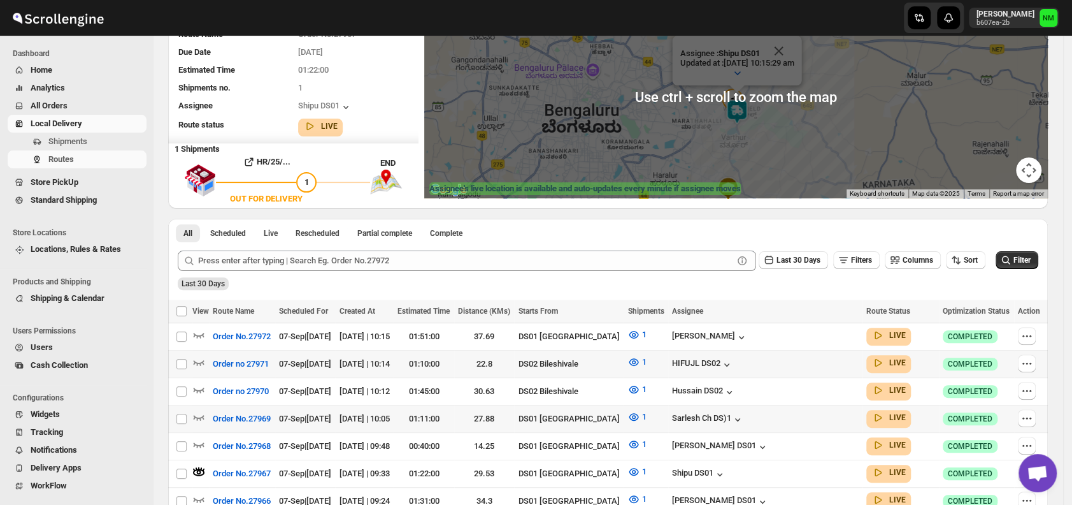
scroll to position [204, 0]
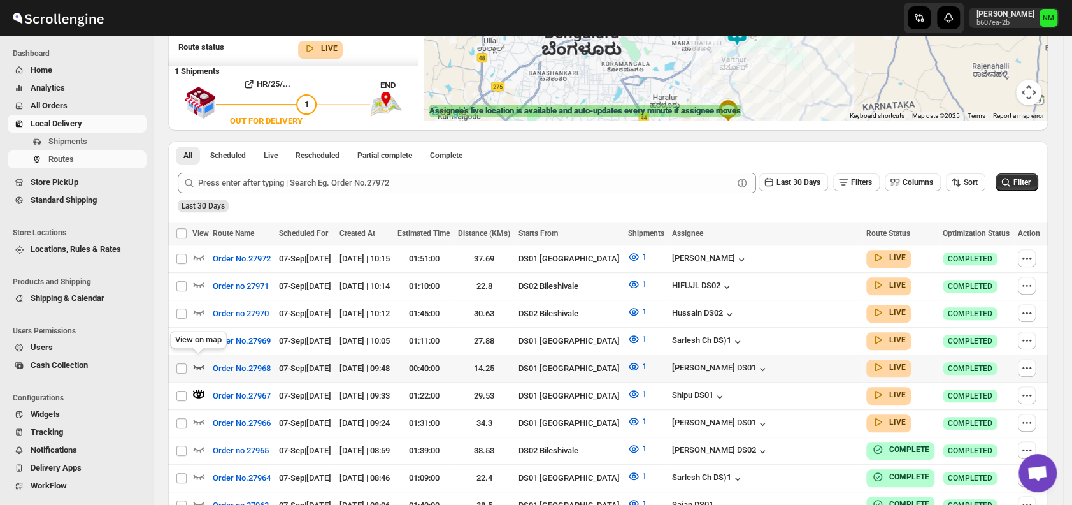
click at [199, 362] on icon "button" at bounding box center [198, 366] width 13 height 13
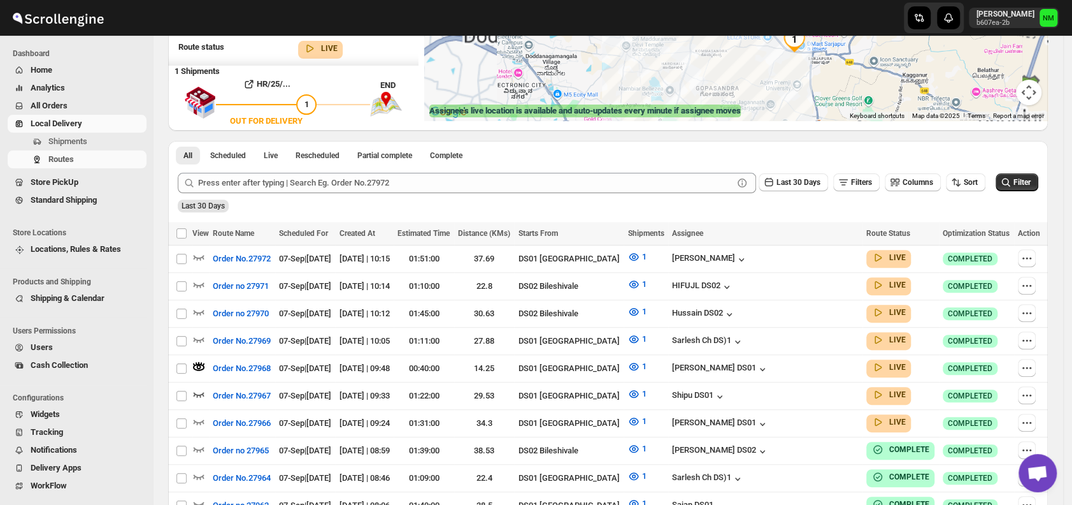
scroll to position [0, 0]
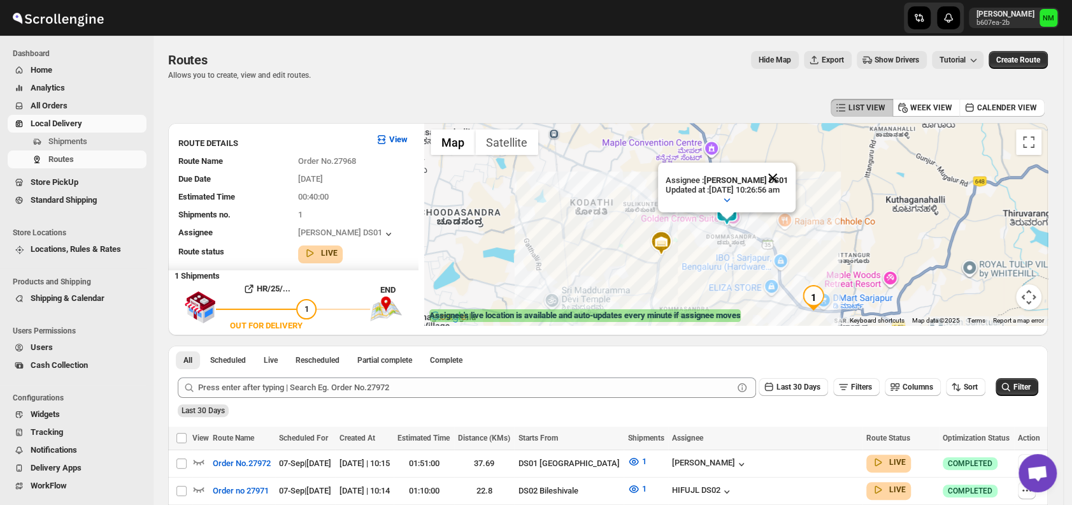
click at [785, 173] on button "Close" at bounding box center [772, 177] width 31 height 31
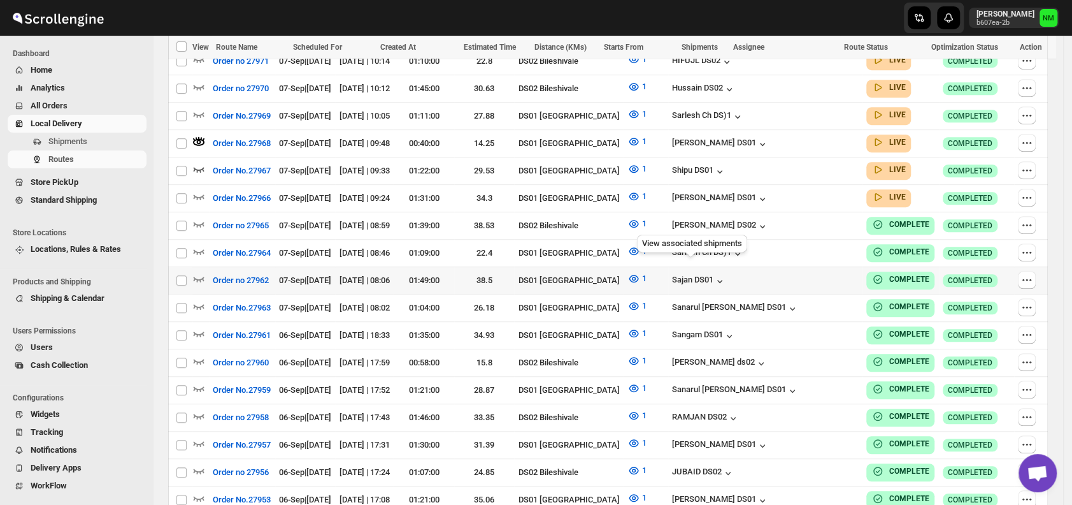
scroll to position [433, 0]
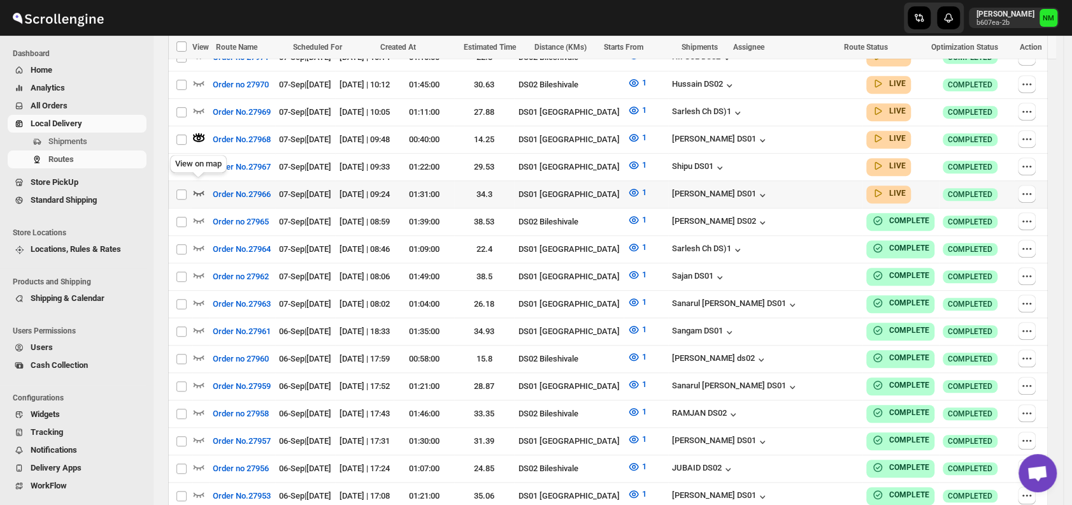
click at [199, 186] on icon "button" at bounding box center [198, 192] width 13 height 13
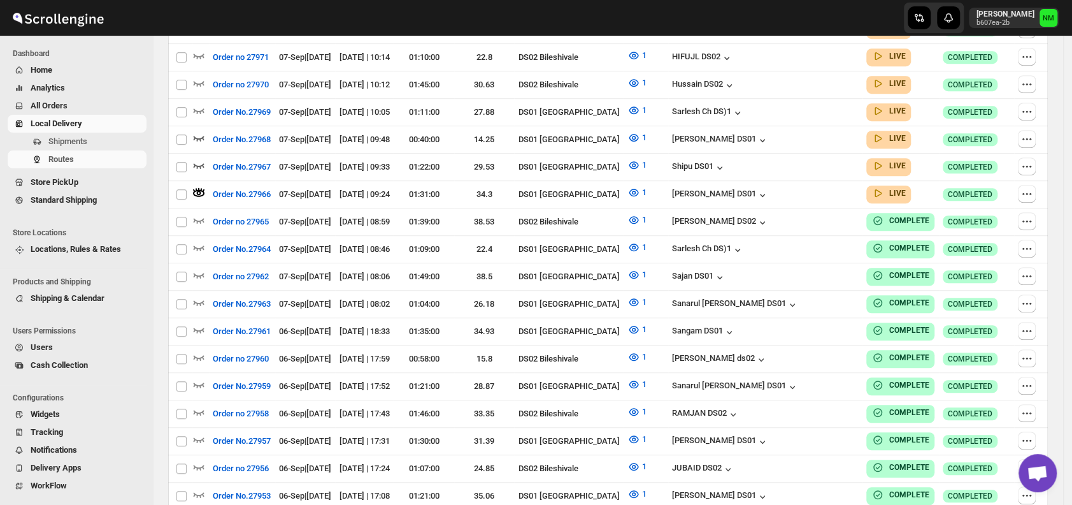
scroll to position [0, 0]
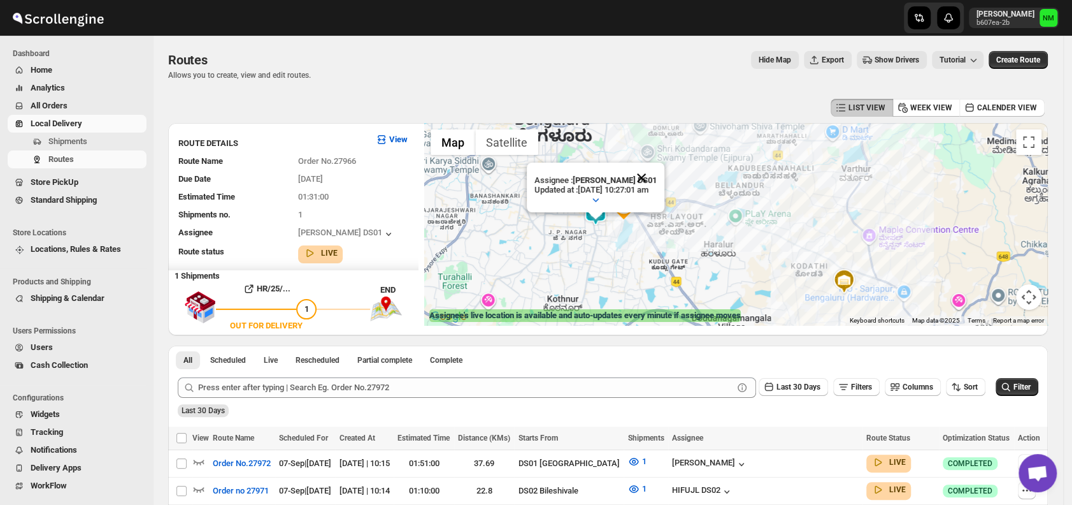
click at [654, 172] on button "Close" at bounding box center [641, 177] width 31 height 31
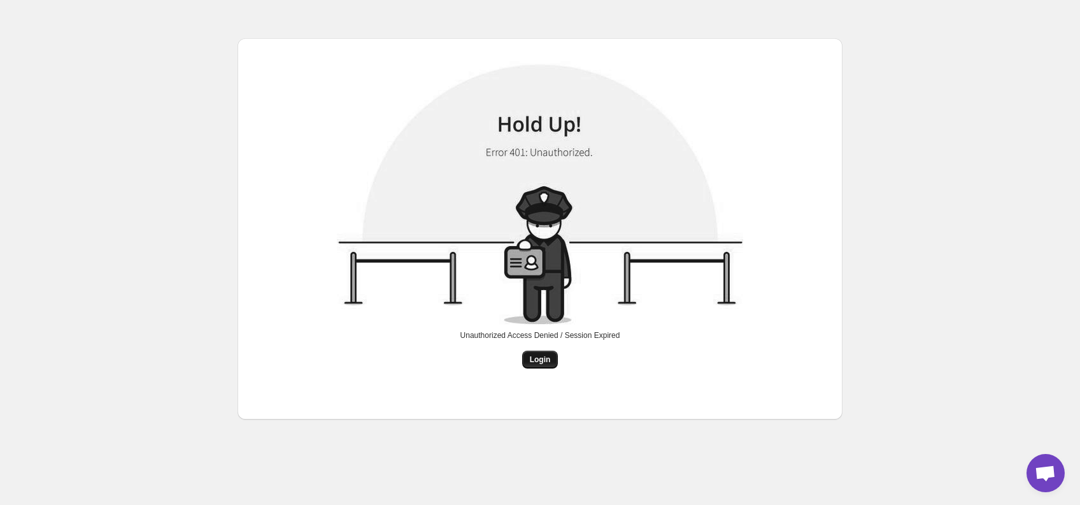
click at [534, 358] on span "Login" at bounding box center [540, 359] width 21 height 10
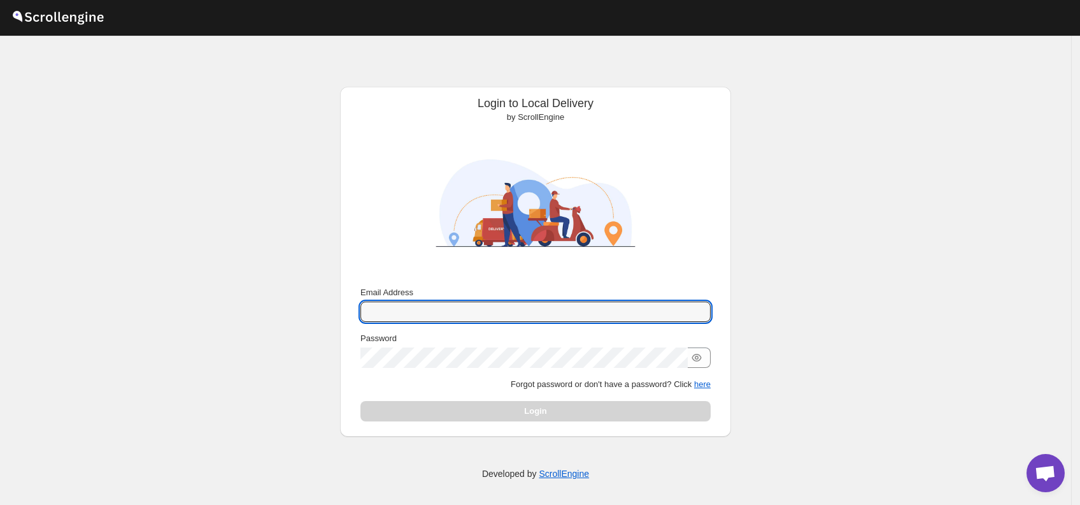
type input "narjit.magar@home-run.co"
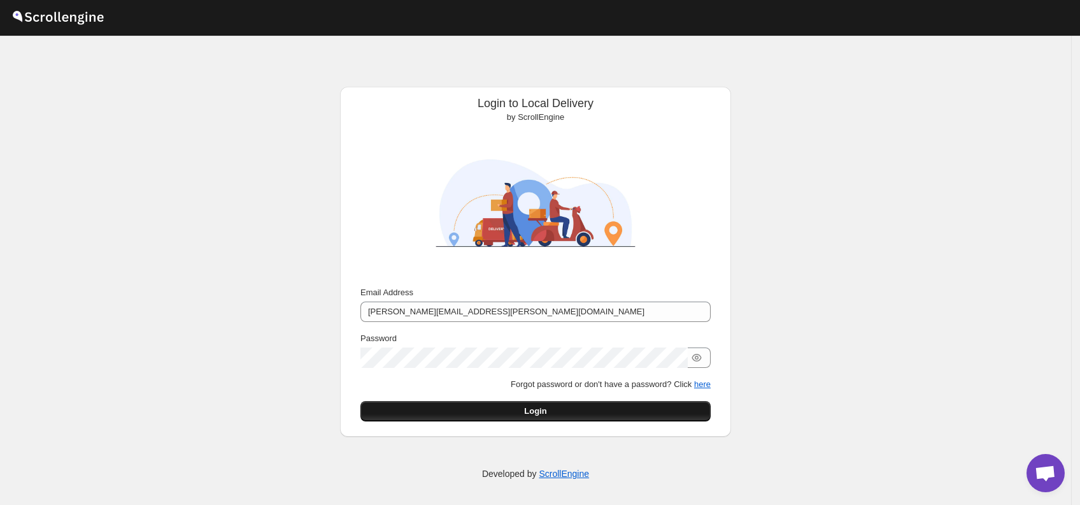
click at [540, 415] on span "Login" at bounding box center [535, 411] width 22 height 13
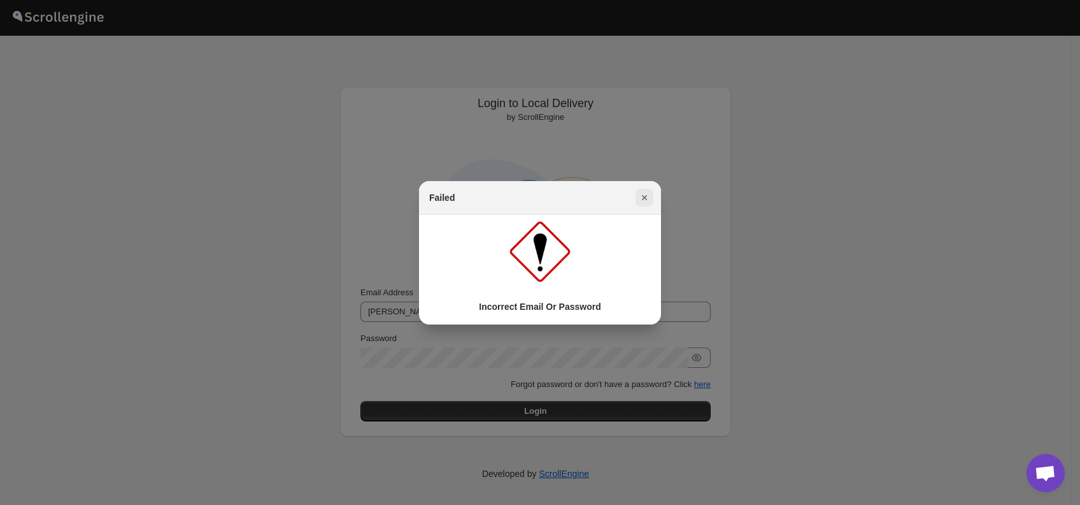
click at [645, 193] on icon "Close" at bounding box center [644, 197] width 13 height 13
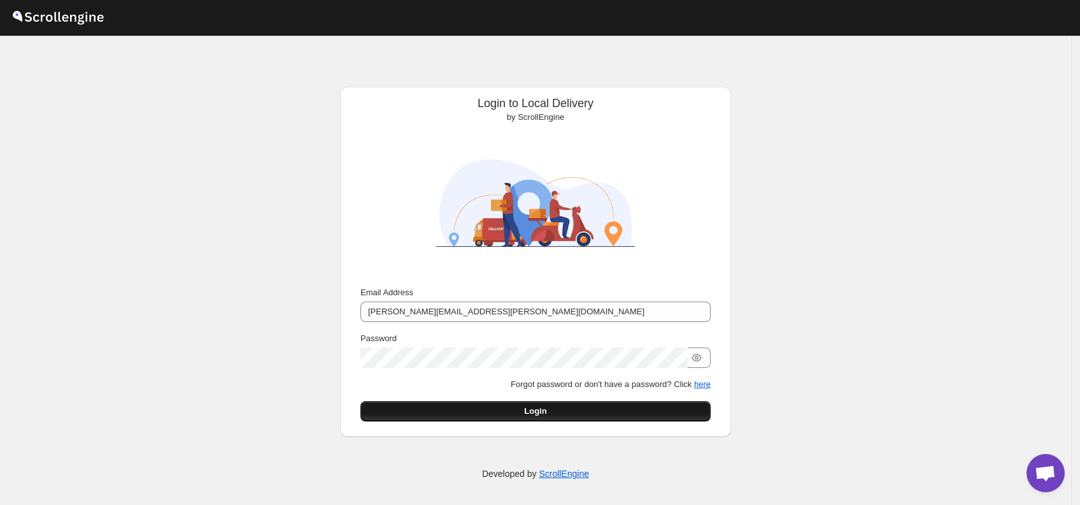
click at [576, 406] on button "Login" at bounding box center [536, 411] width 350 height 20
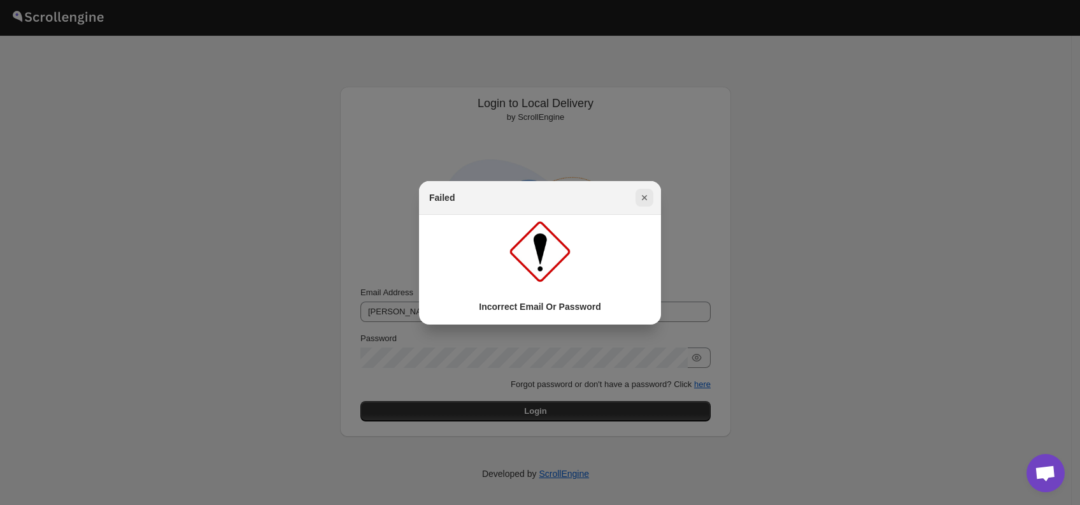
click at [642, 197] on icon "Close" at bounding box center [644, 197] width 13 height 13
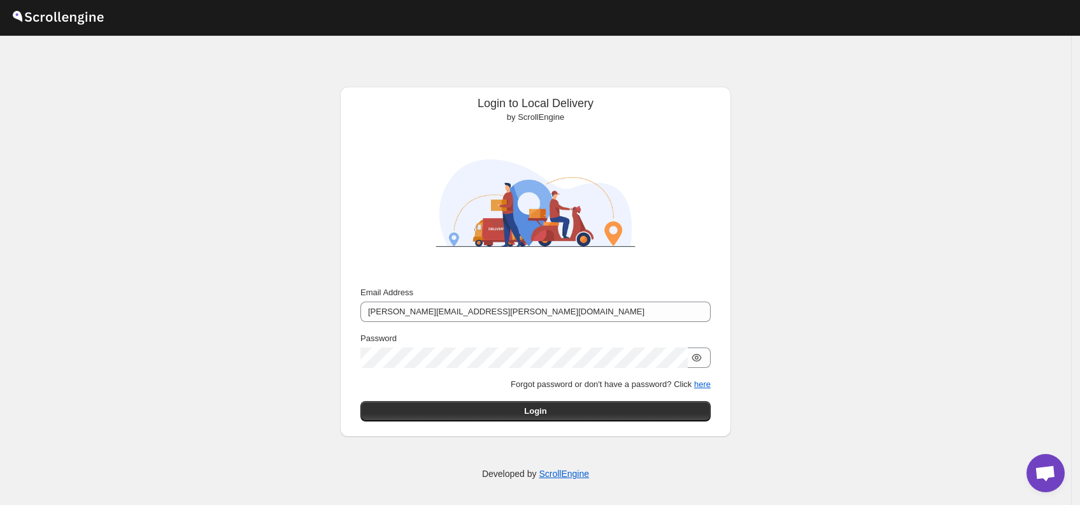
click at [698, 359] on icon "button" at bounding box center [697, 357] width 13 height 13
click at [592, 410] on button "Login" at bounding box center [536, 411] width 350 height 20
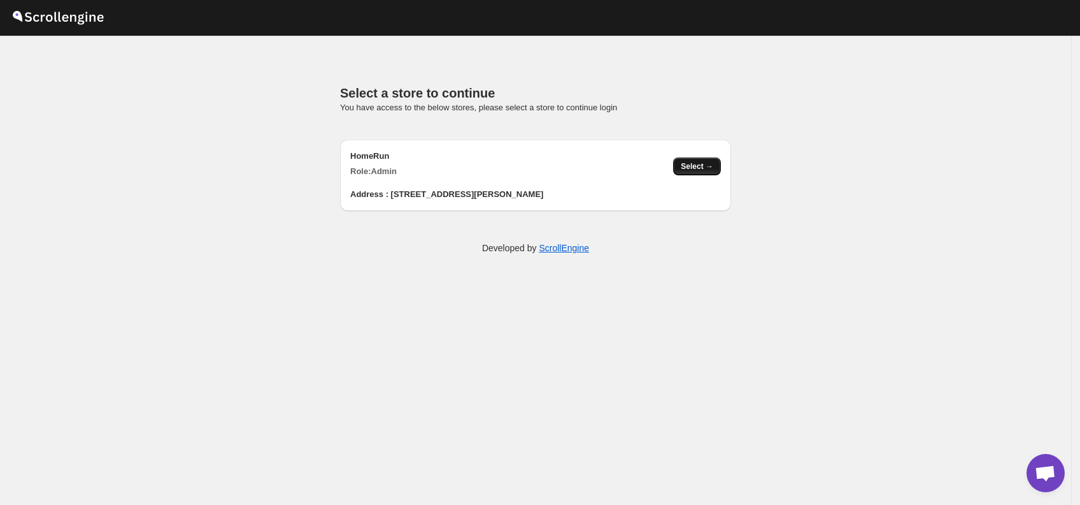
click at [683, 166] on button "Select →" at bounding box center [697, 166] width 48 height 18
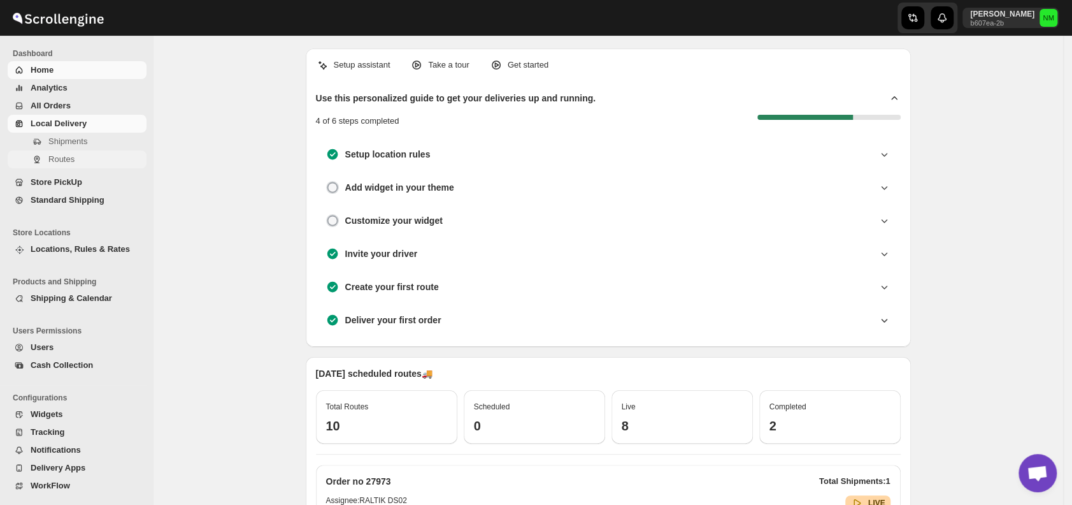
click at [80, 162] on span "Routes" at bounding box center [96, 159] width 96 height 13
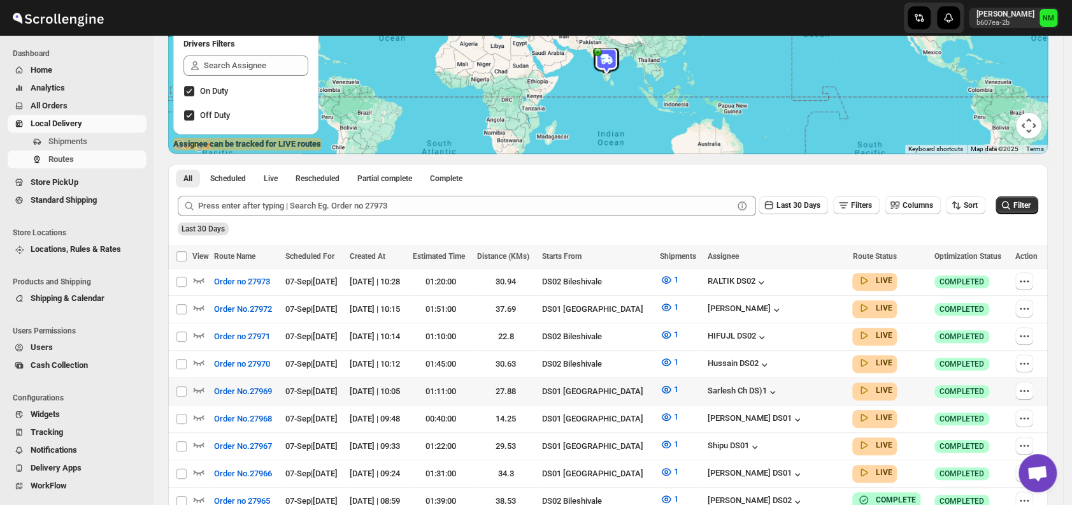
scroll to position [282, 0]
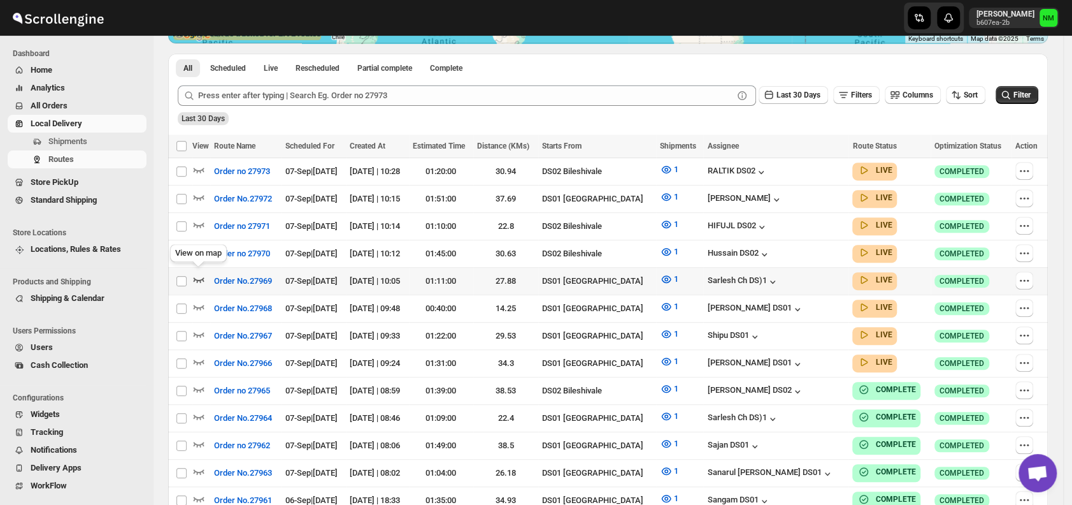
click at [200, 277] on icon "button" at bounding box center [199, 279] width 11 height 5
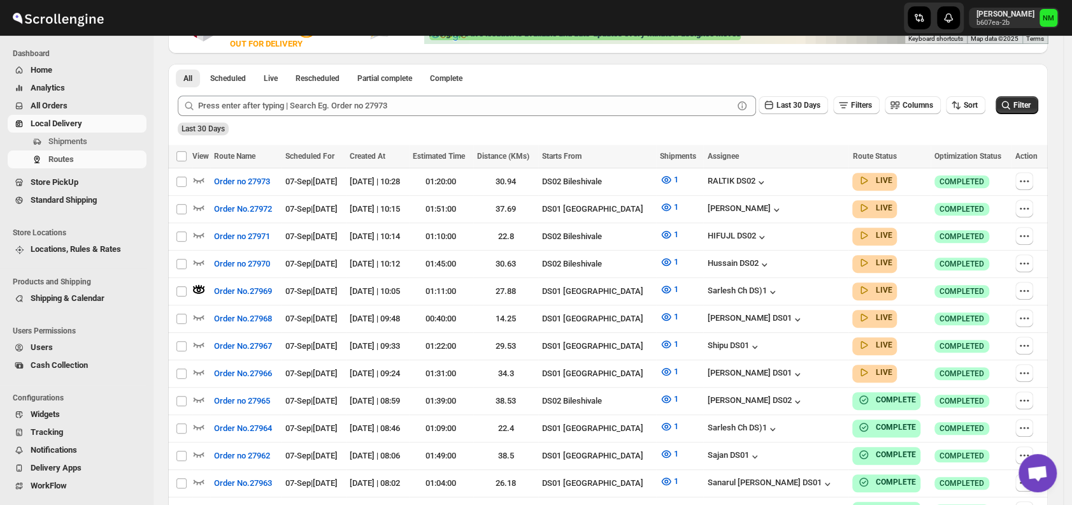
scroll to position [0, 0]
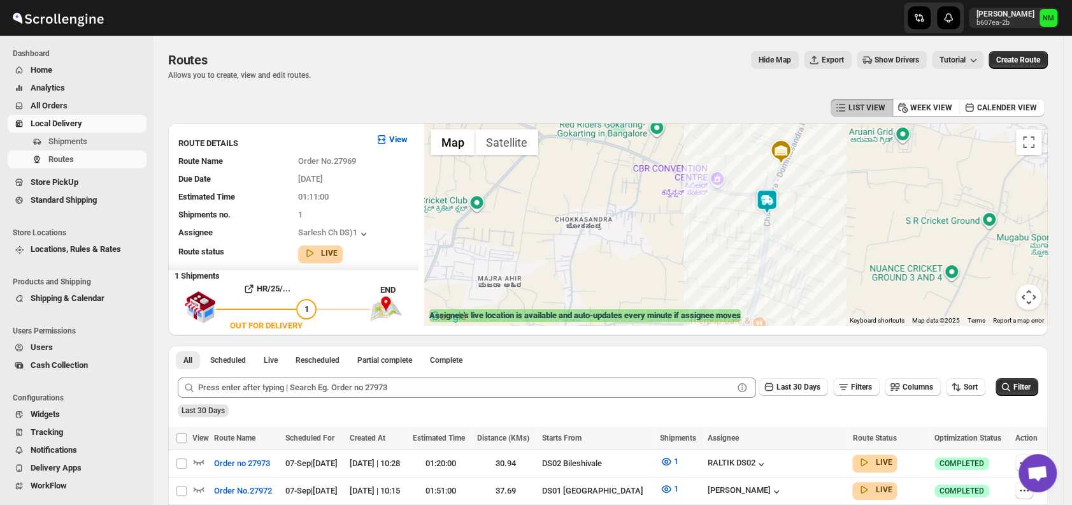
click at [770, 201] on img at bounding box center [766, 201] width 25 height 25
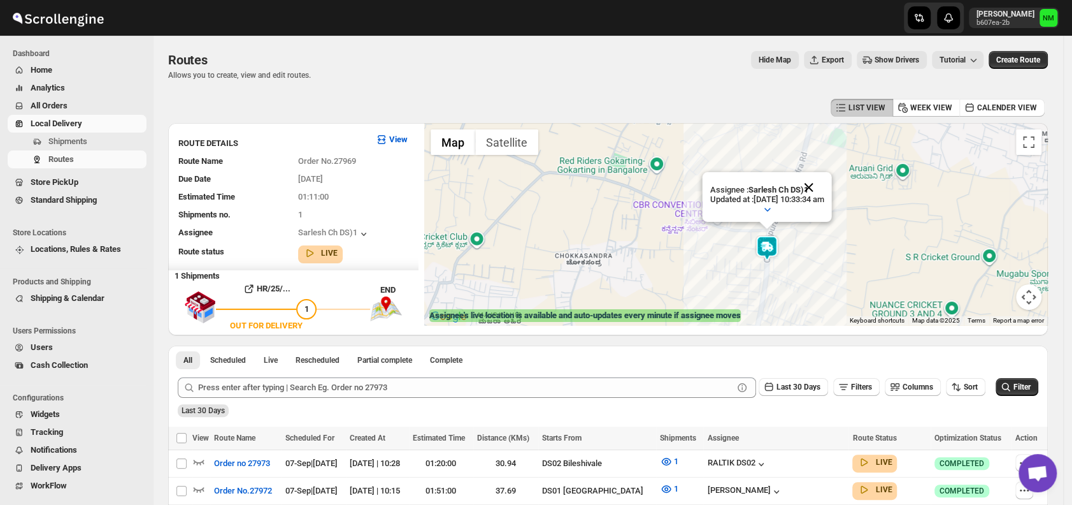
click at [824, 183] on button "Close" at bounding box center [809, 187] width 31 height 31
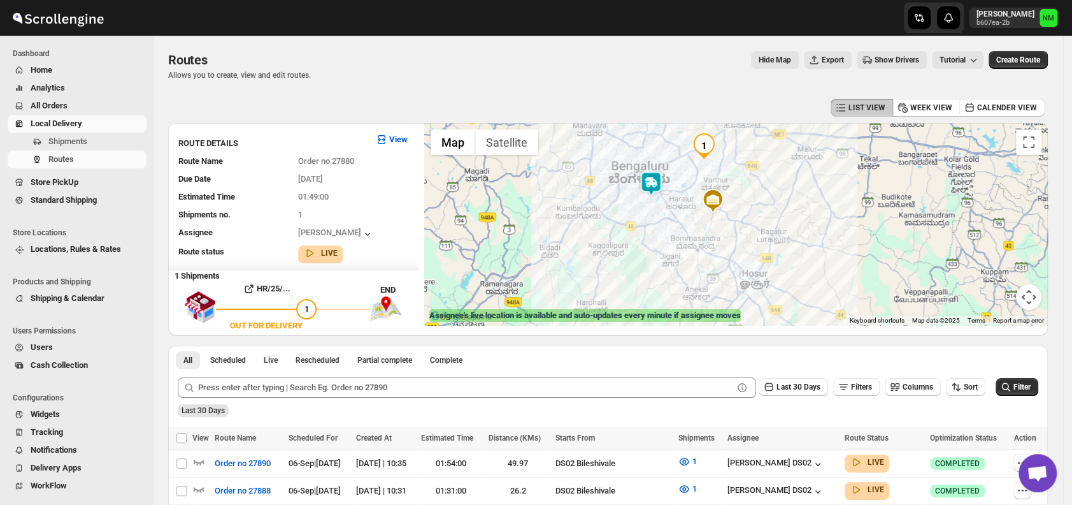
click at [656, 183] on img at bounding box center [650, 183] width 25 height 25
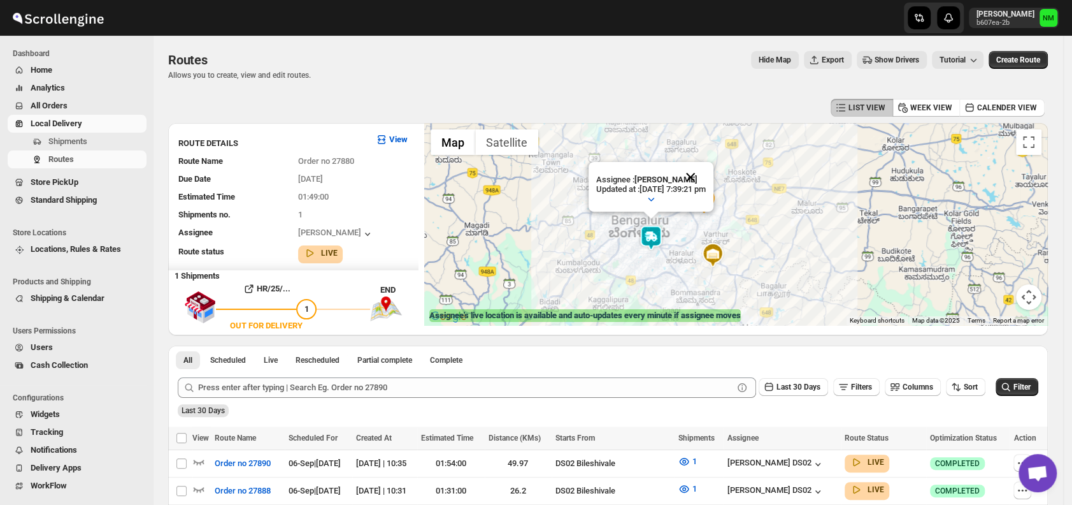
click at [706, 173] on button "Close" at bounding box center [690, 177] width 31 height 31
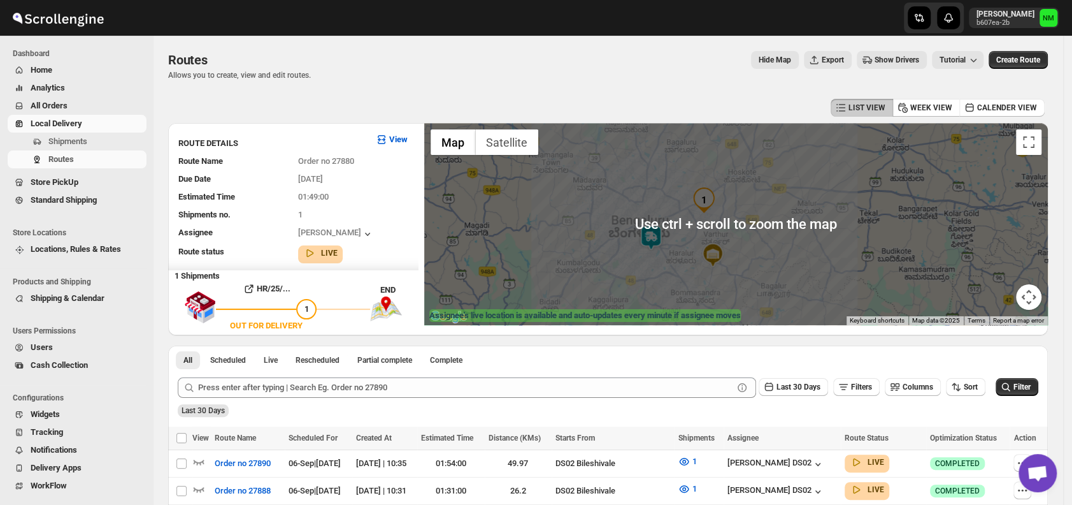
scroll to position [143, 0]
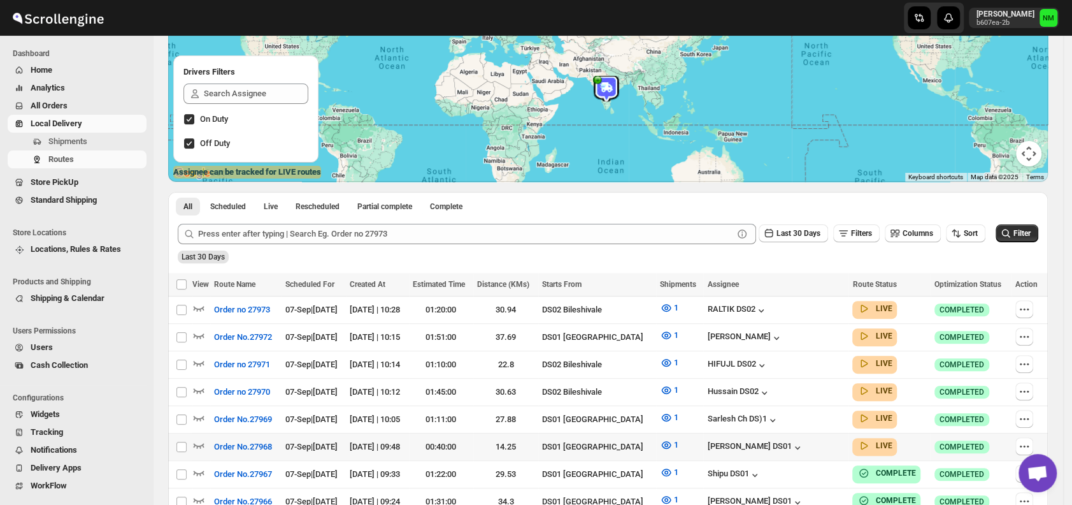
scroll to position [248, 0]
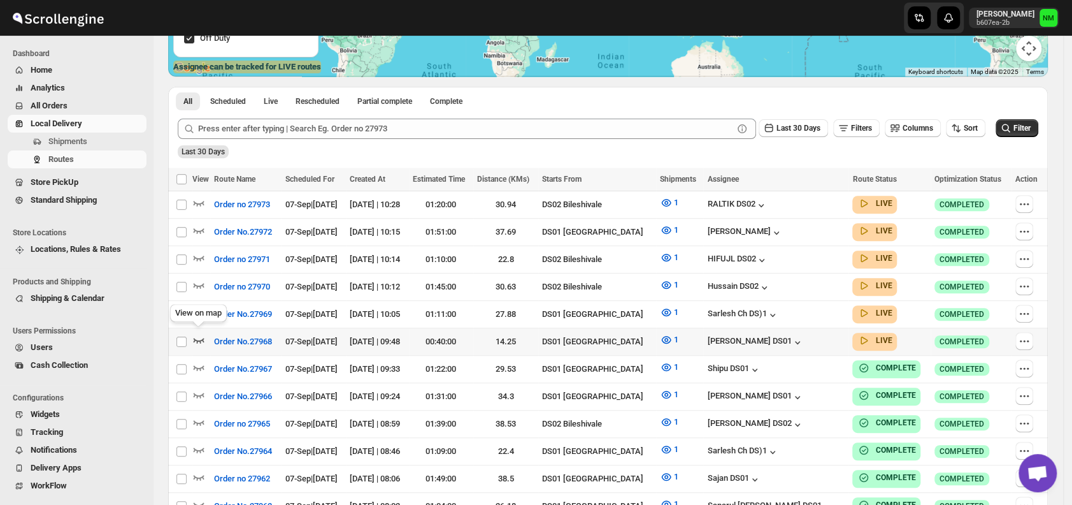
click at [201, 338] on icon "button" at bounding box center [199, 340] width 11 height 5
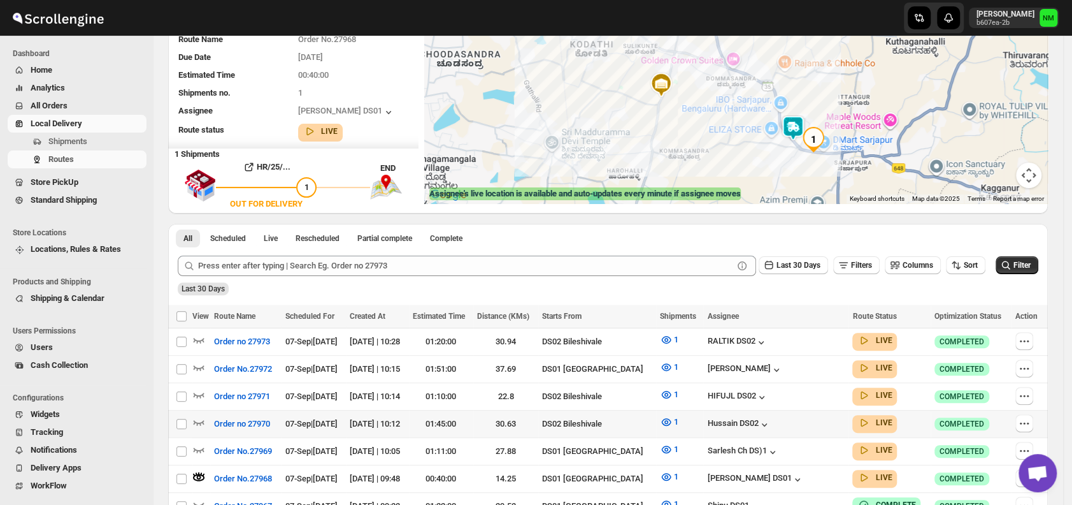
scroll to position [122, 0]
click at [65, 137] on span "Shipments" at bounding box center [67, 141] width 39 height 10
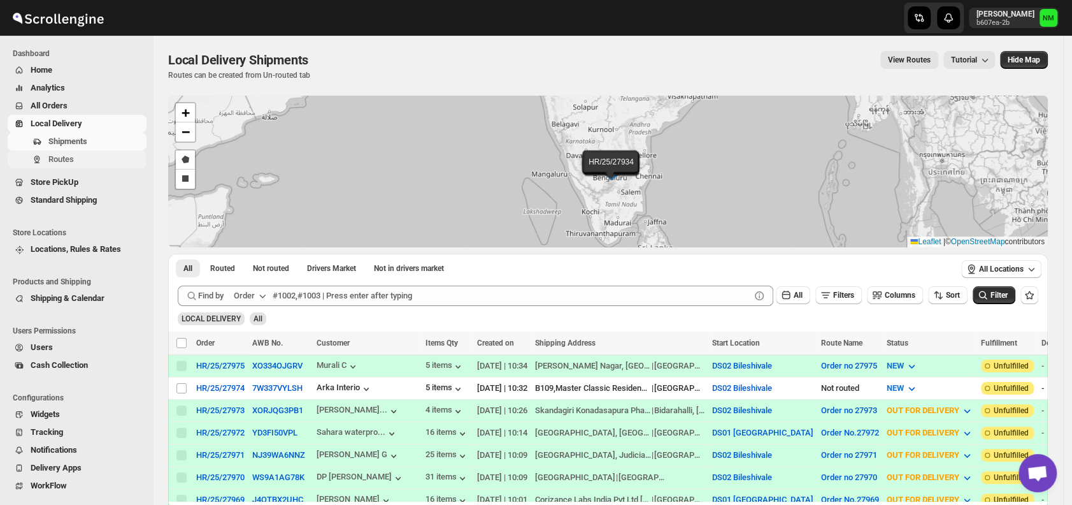
click at [82, 168] on button "Routes" at bounding box center [77, 159] width 139 height 18
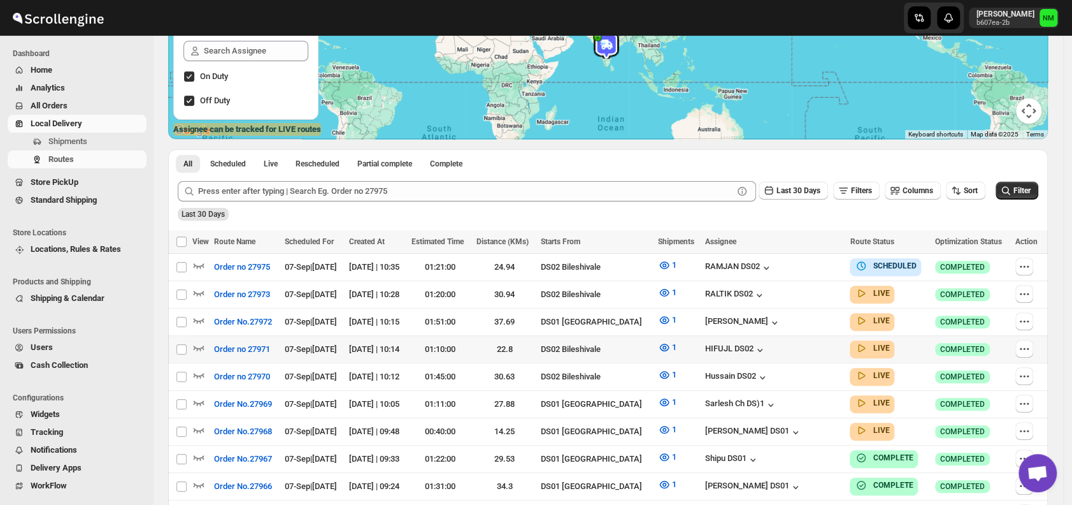
scroll to position [195, 0]
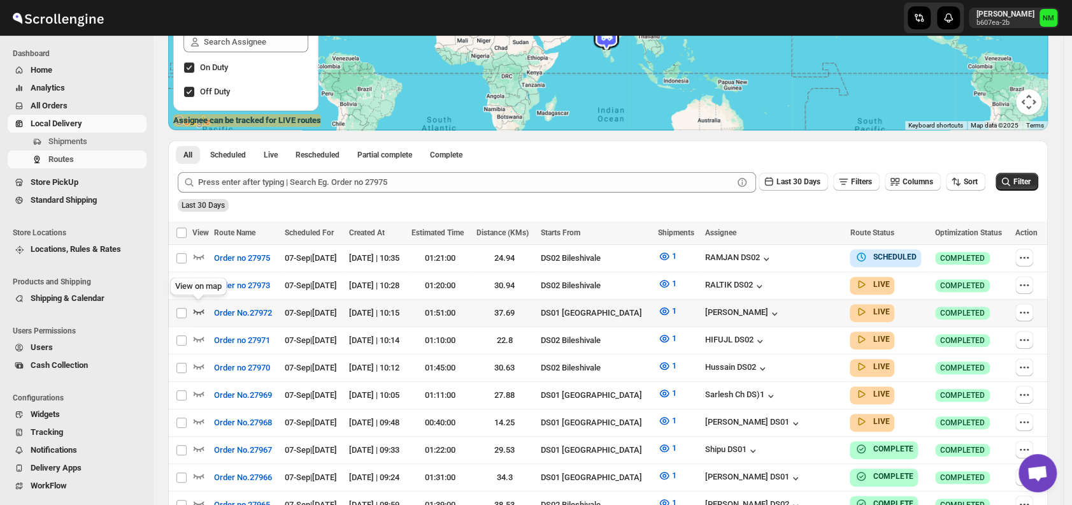
click at [203, 310] on icon "button" at bounding box center [199, 311] width 11 height 5
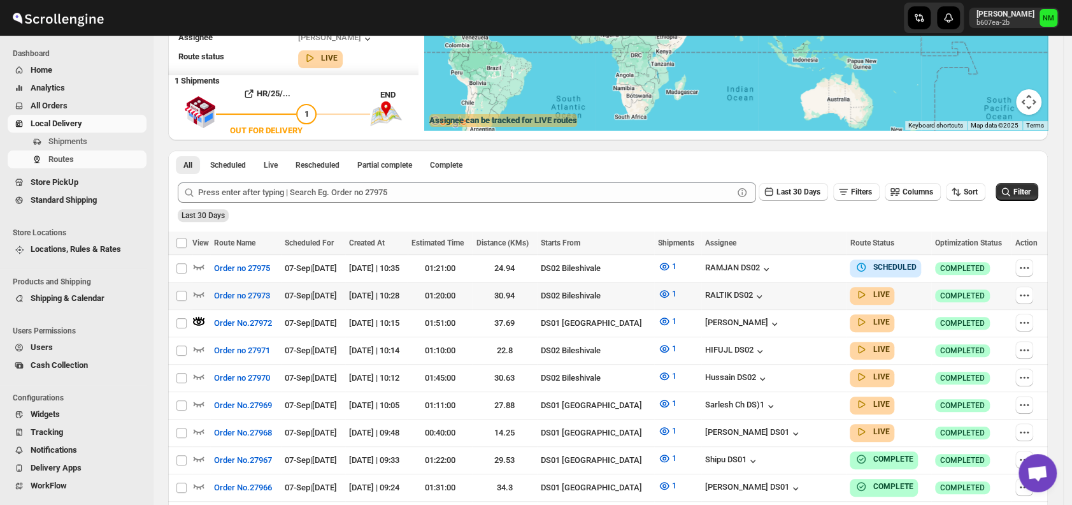
scroll to position [0, 0]
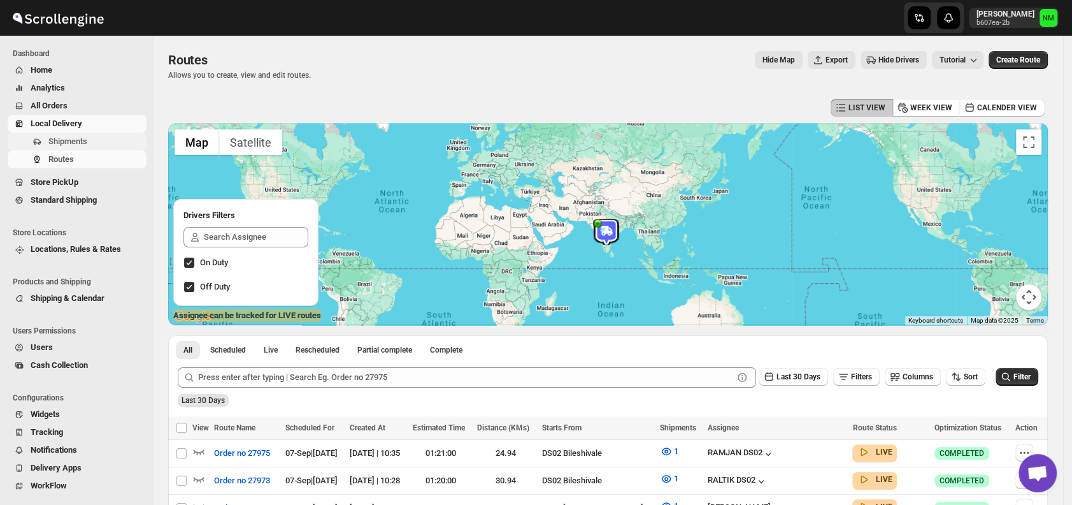
click at [83, 147] on span "Shipments" at bounding box center [96, 141] width 96 height 13
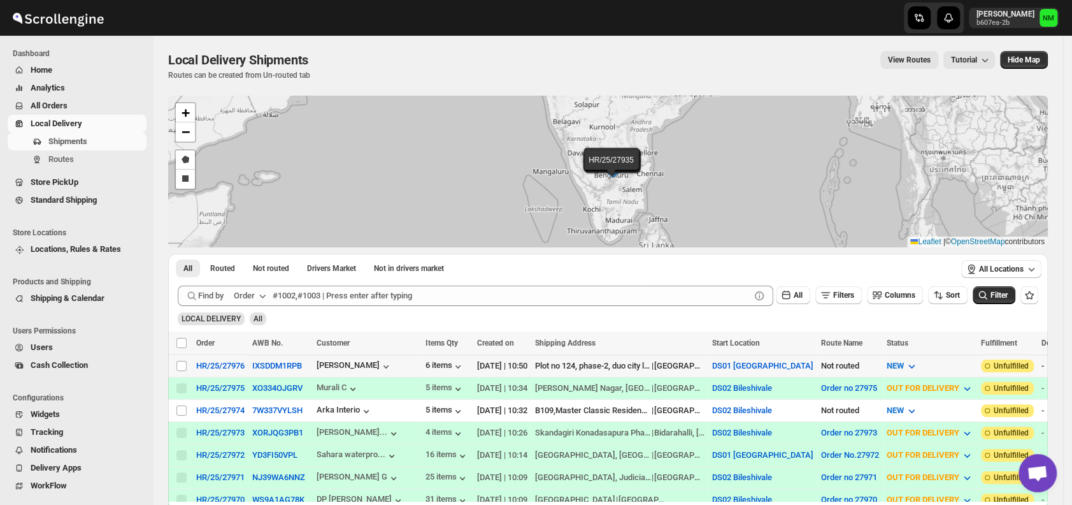
click at [189, 364] on td "Select shipment" at bounding box center [180, 365] width 24 height 22
checkbox input "true"
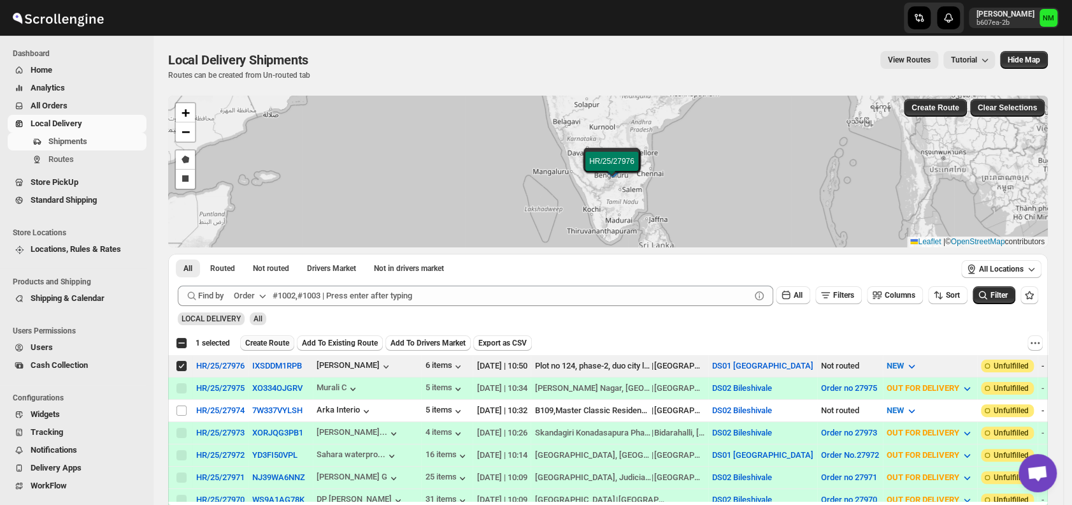
click at [273, 340] on span "Create Route" at bounding box center [267, 343] width 44 height 10
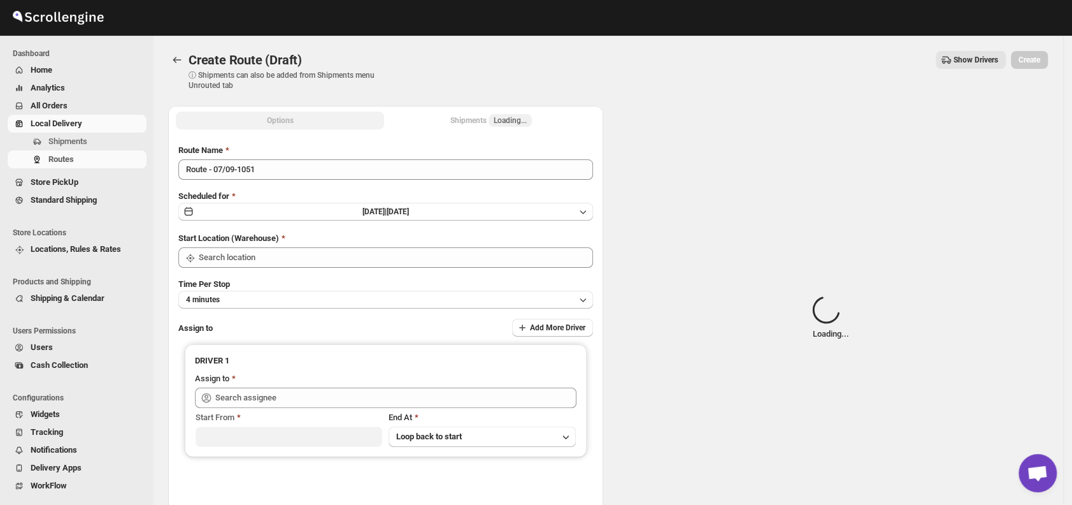
type input "DS01 [GEOGRAPHIC_DATA]"
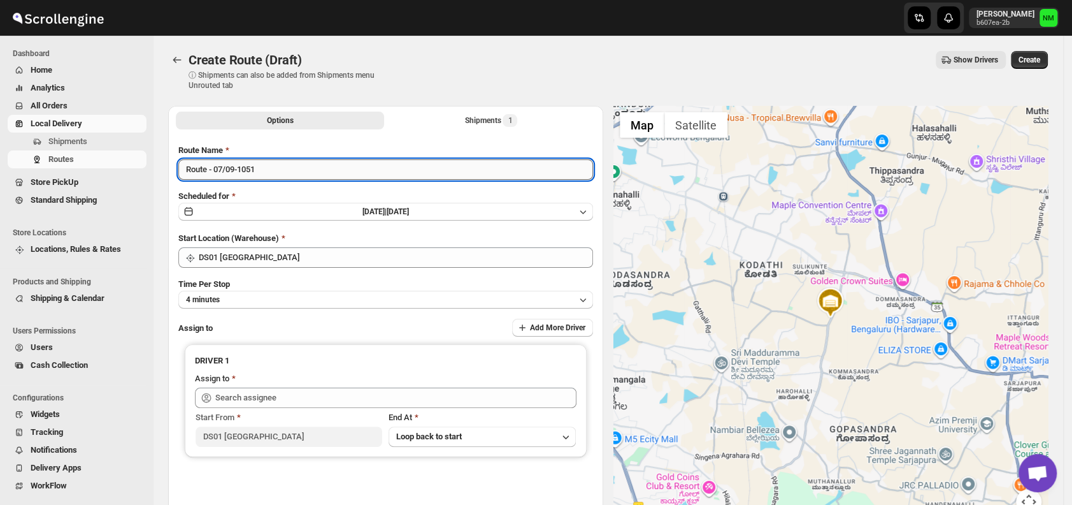
click at [295, 175] on input "Route - 07/09-1051" at bounding box center [385, 169] width 415 height 20
type input "R"
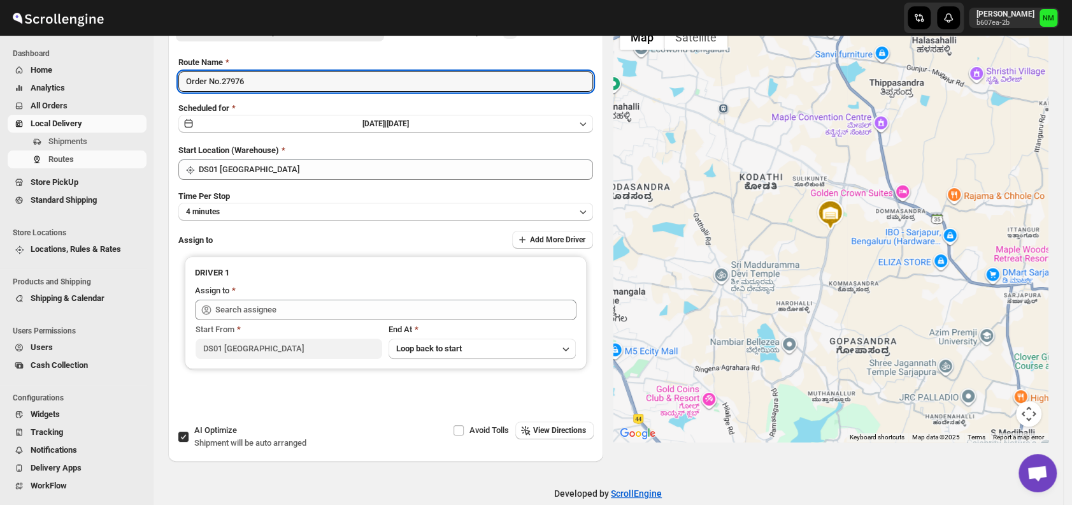
scroll to position [107, 0]
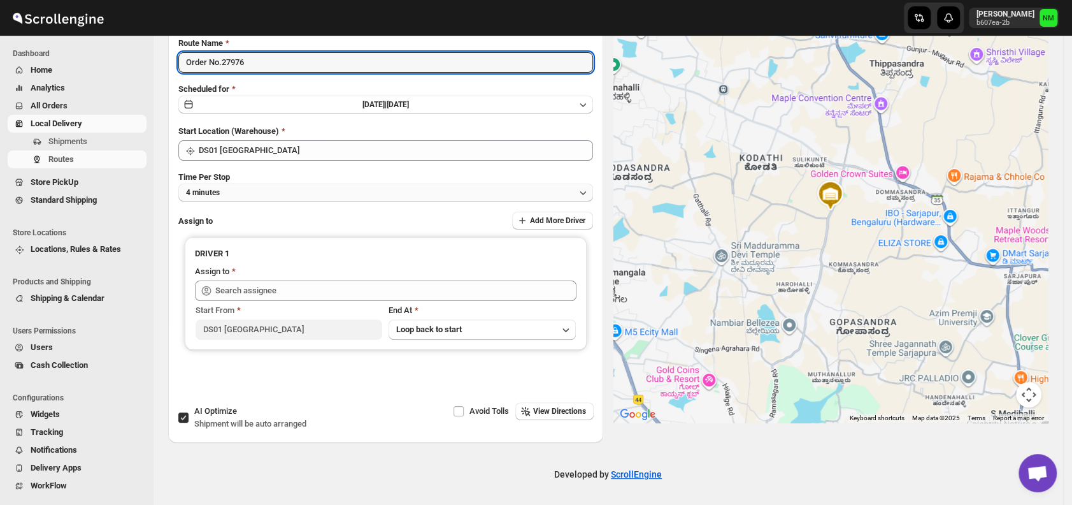
type input "Order No.27976"
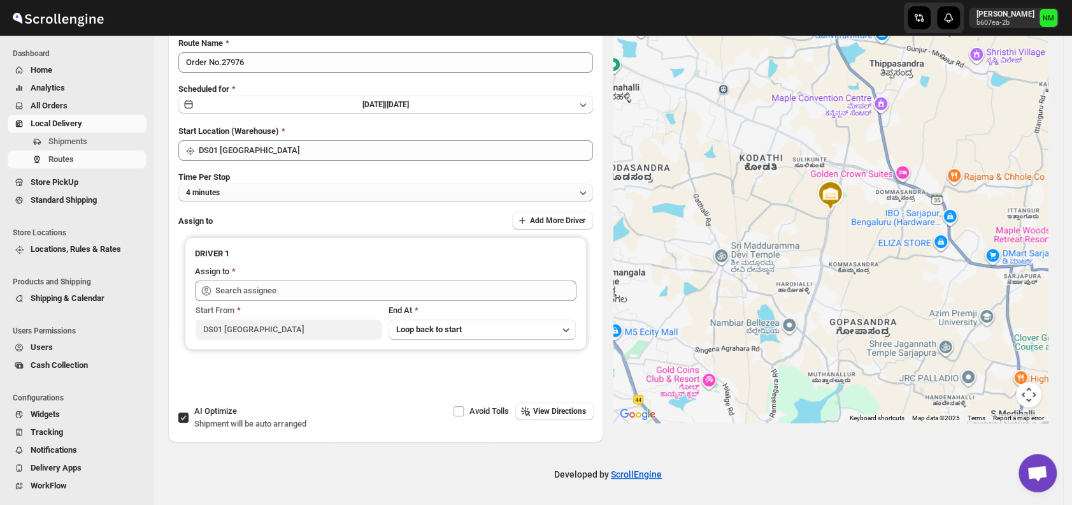
click at [250, 196] on button "4 minutes" at bounding box center [385, 192] width 415 height 18
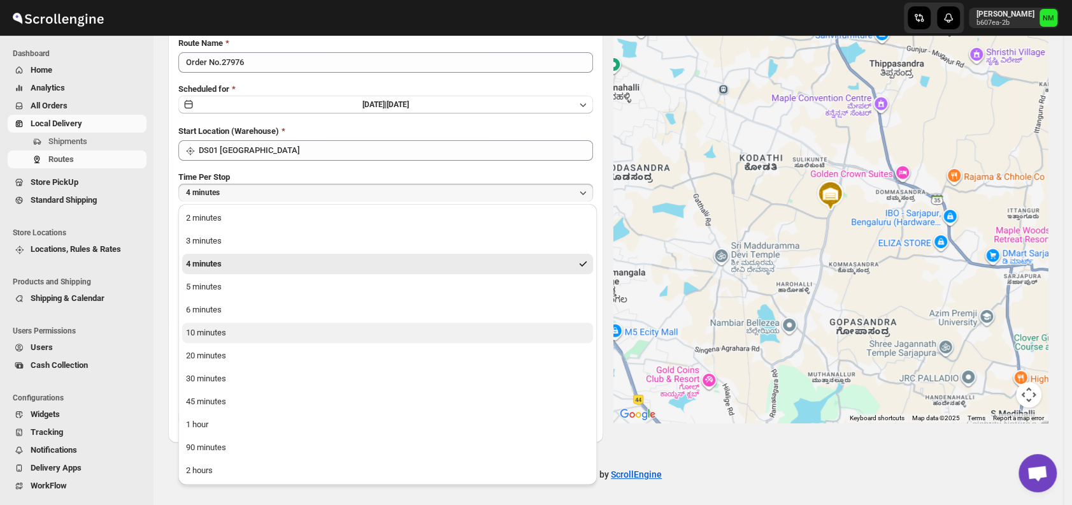
click at [221, 331] on div "10 minutes" at bounding box center [206, 332] width 40 height 13
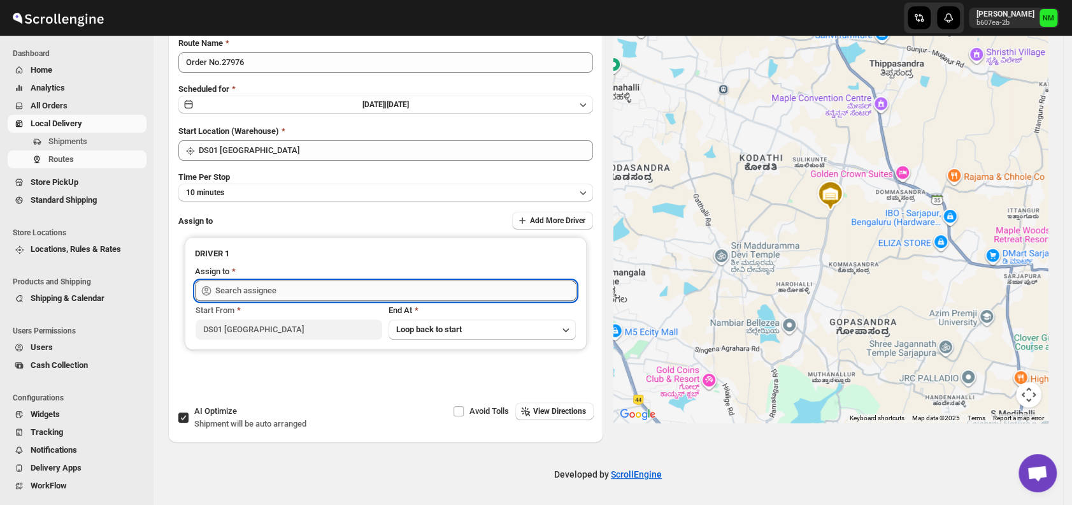
click at [306, 293] on input "text" at bounding box center [395, 290] width 361 height 20
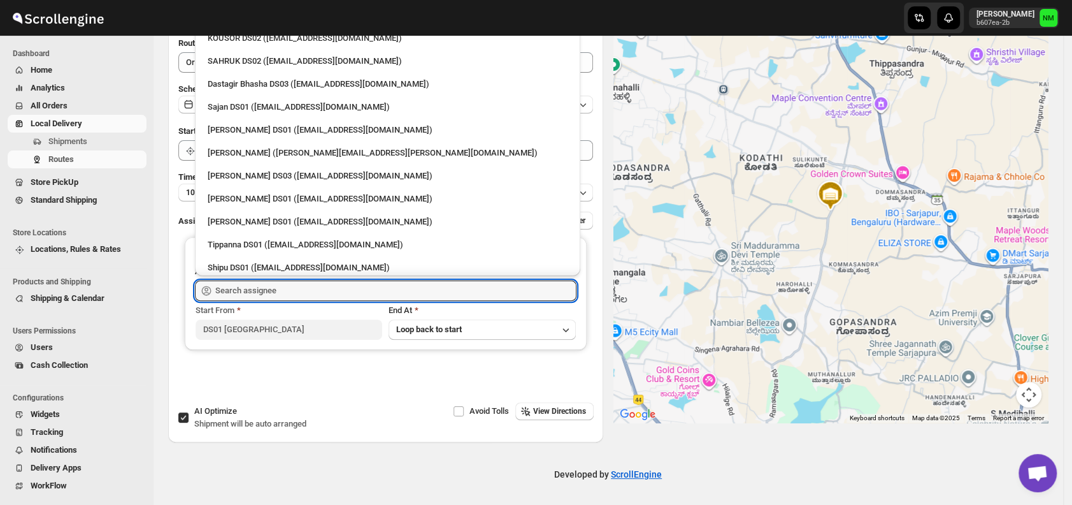
scroll to position [970, 0]
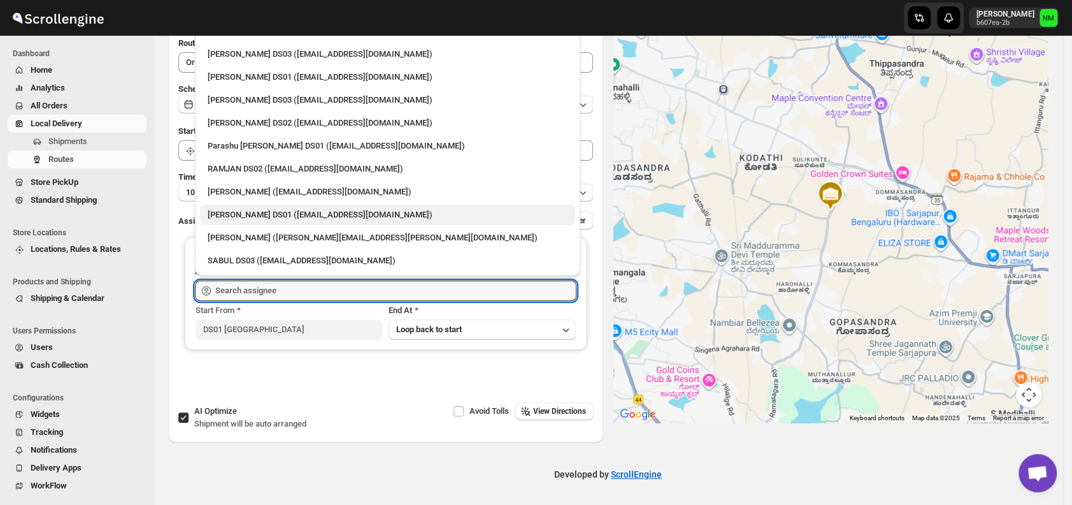
click at [266, 217] on div "Saharul DS01 (yedesam921@cavoyar.com)" at bounding box center [388, 214] width 360 height 13
type input "Saharul DS01 (yedesam921@cavoyar.com)"
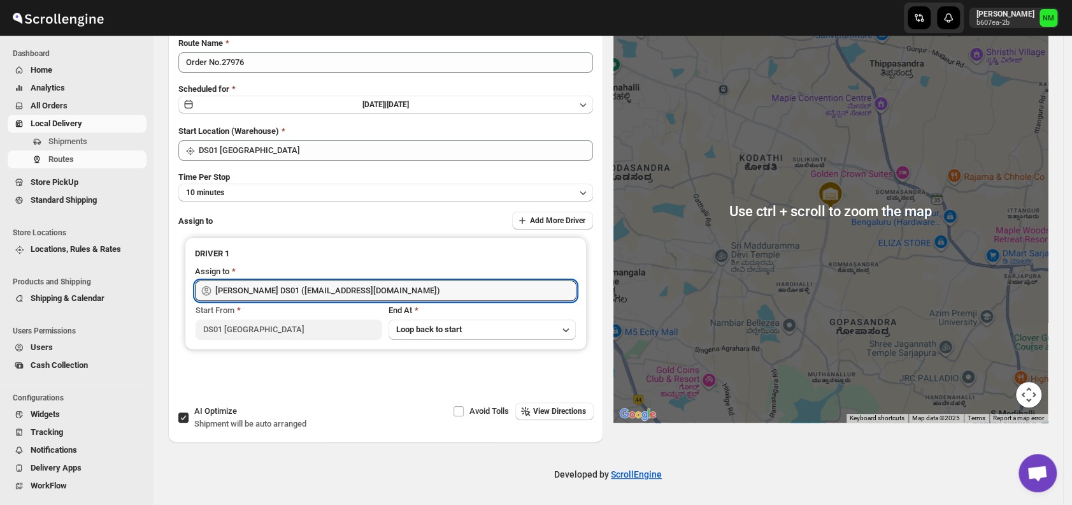
scroll to position [0, 0]
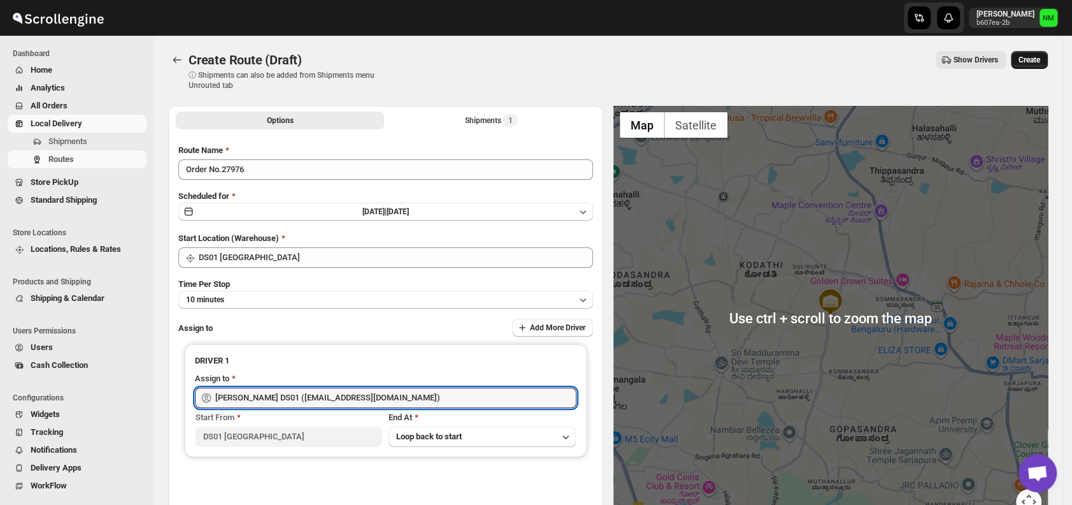
click at [1036, 62] on span "Create" at bounding box center [1030, 60] width 22 height 10
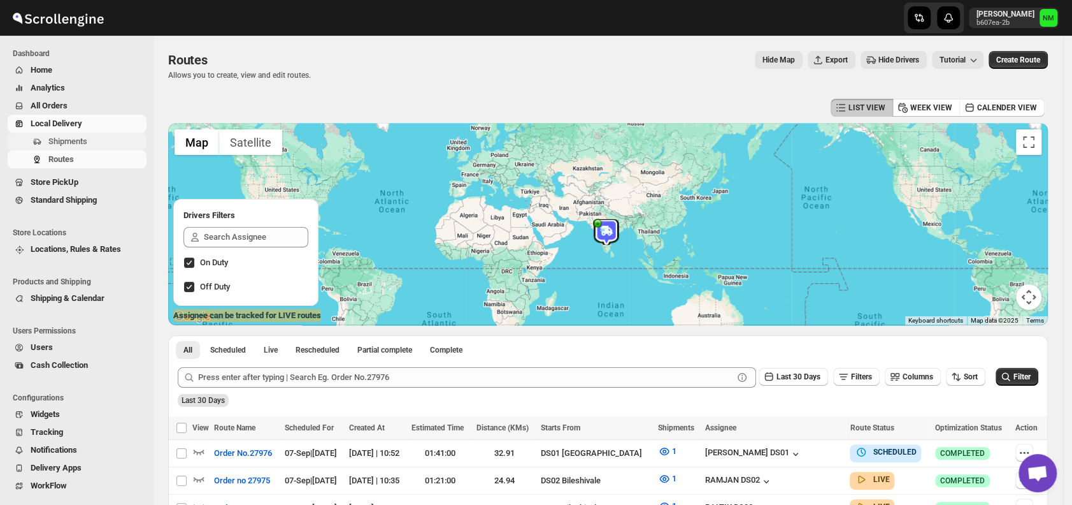
click at [75, 138] on span "Shipments" at bounding box center [67, 141] width 39 height 10
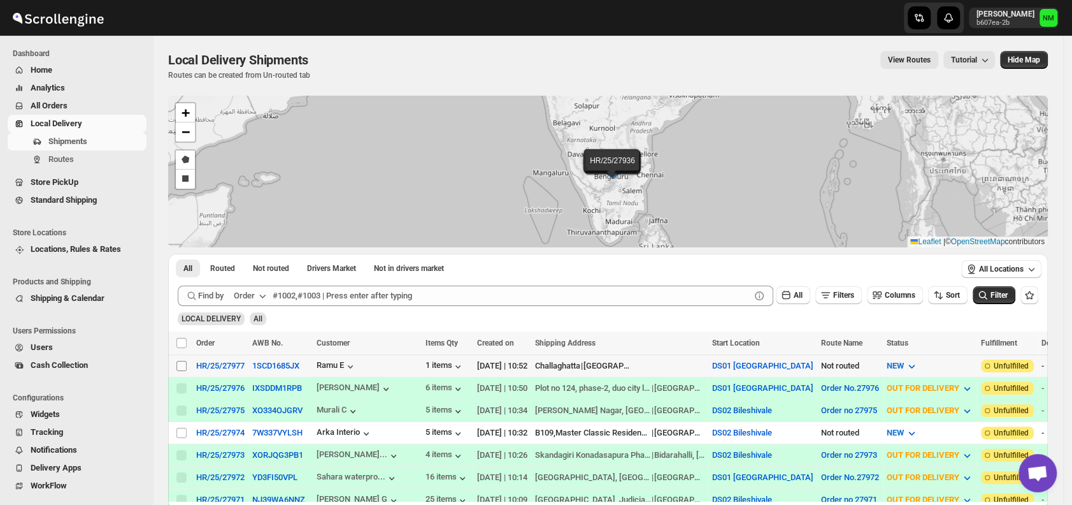
click at [183, 367] on input "Select shipment" at bounding box center [181, 366] width 10 height 10
checkbox input "true"
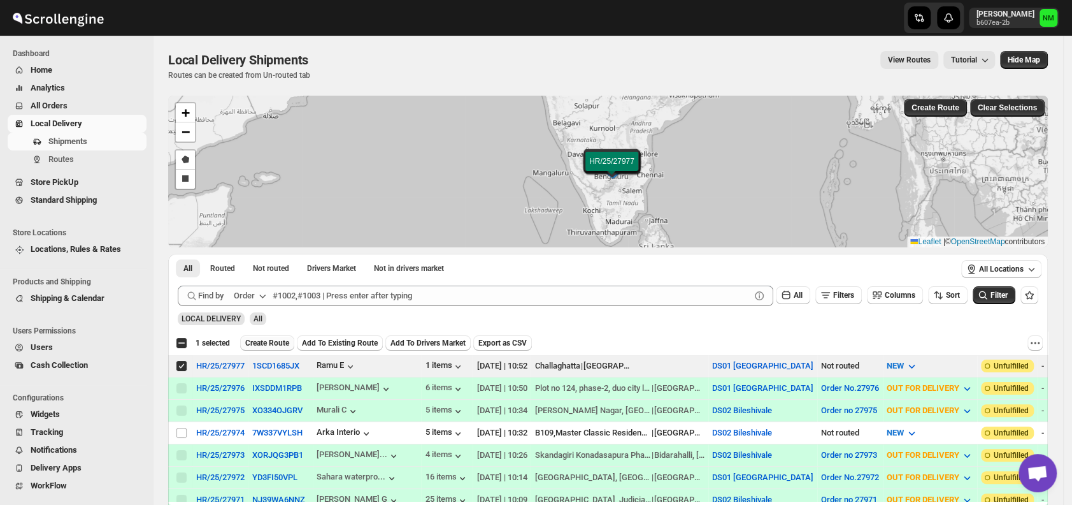
click at [281, 344] on span "Create Route" at bounding box center [267, 343] width 44 height 10
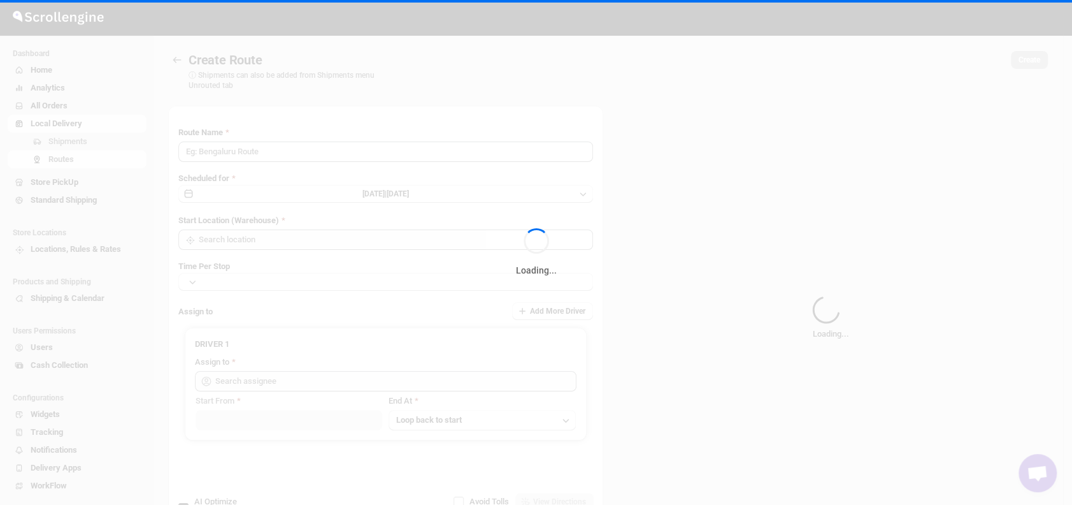
type input "Route - 07/09-1057"
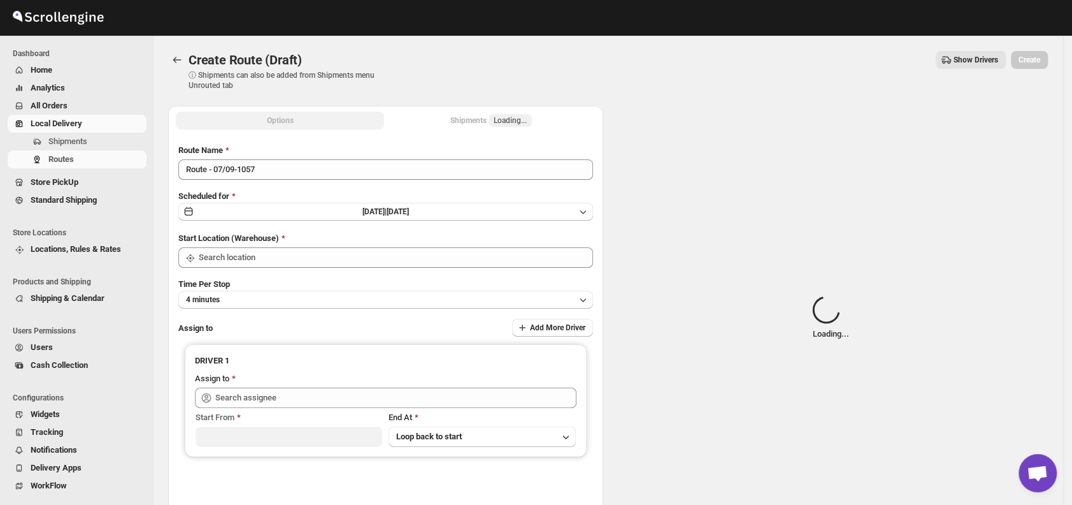
type input "DS01 [GEOGRAPHIC_DATA]"
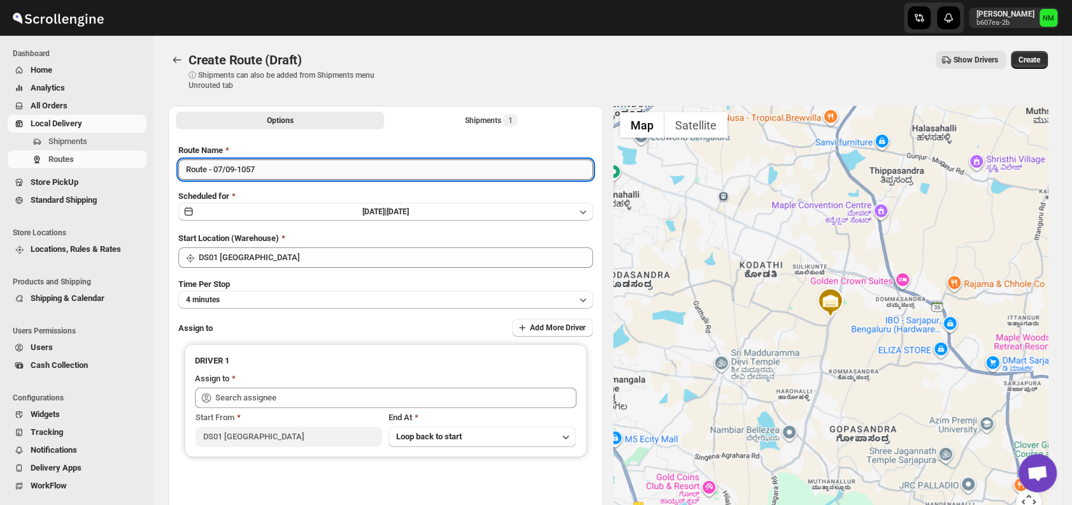
click at [287, 163] on input "Route - 07/09-1057" at bounding box center [385, 169] width 415 height 20
type input "R"
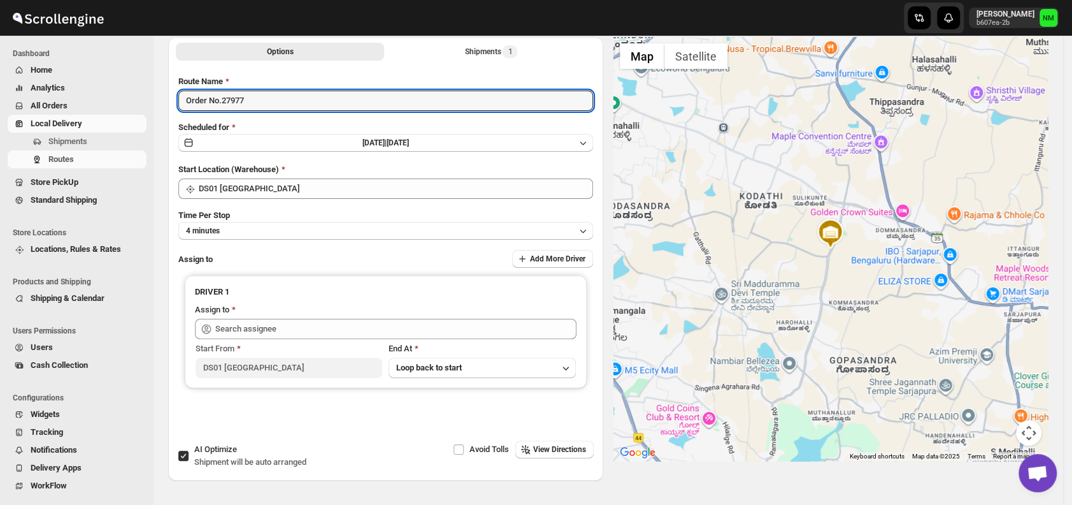
scroll to position [71, 0]
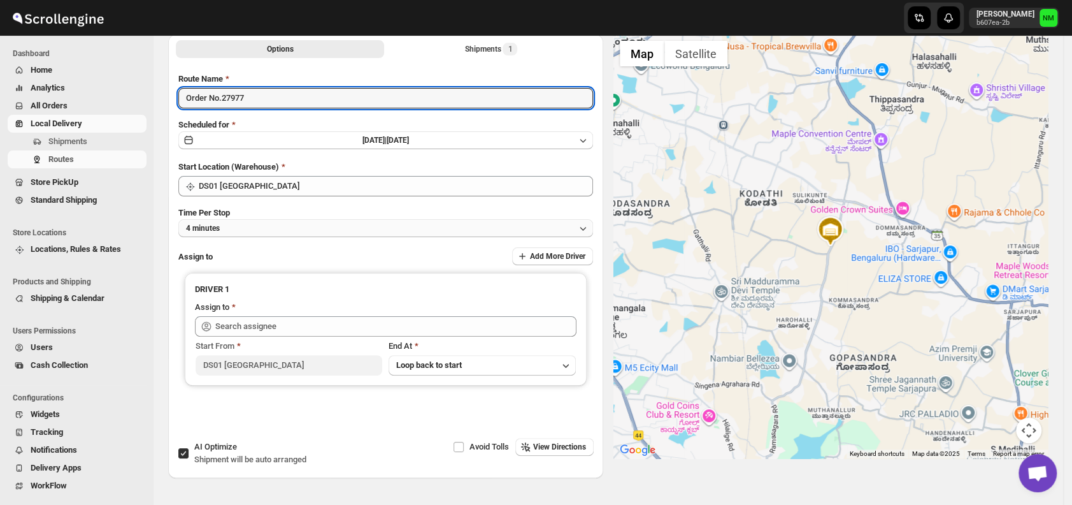
type input "Order No.27977"
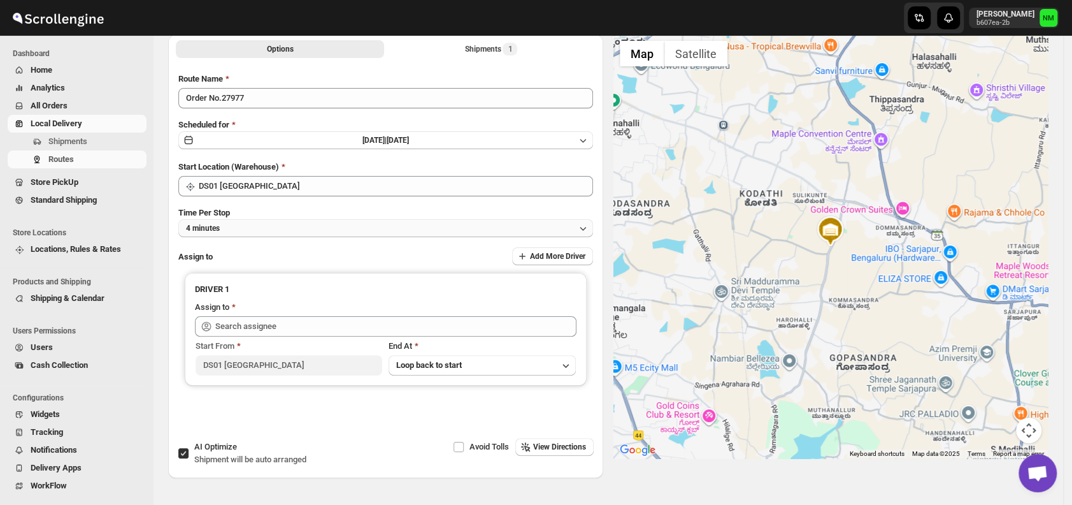
click at [255, 222] on button "4 minutes" at bounding box center [385, 228] width 415 height 18
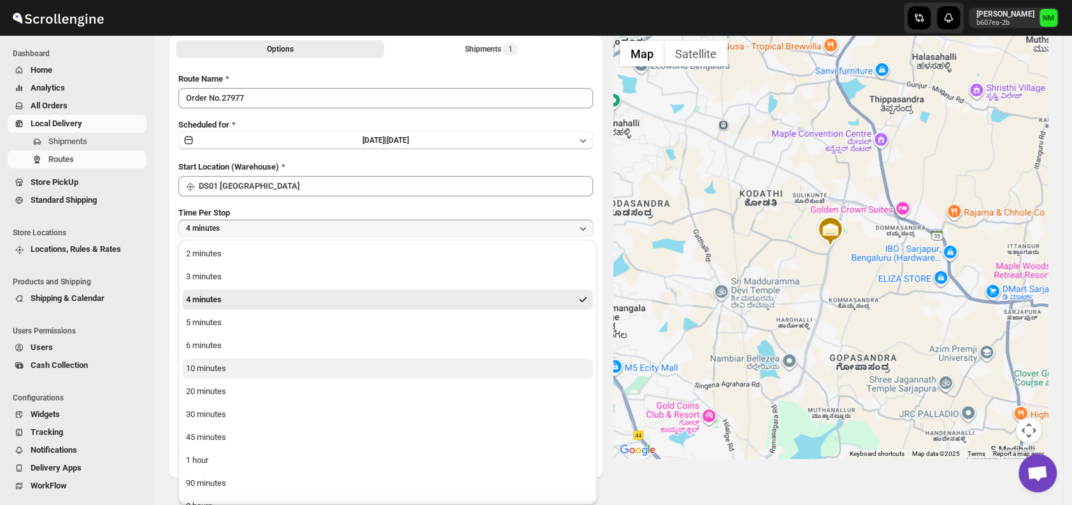
click at [245, 365] on button "10 minutes" at bounding box center [387, 368] width 411 height 20
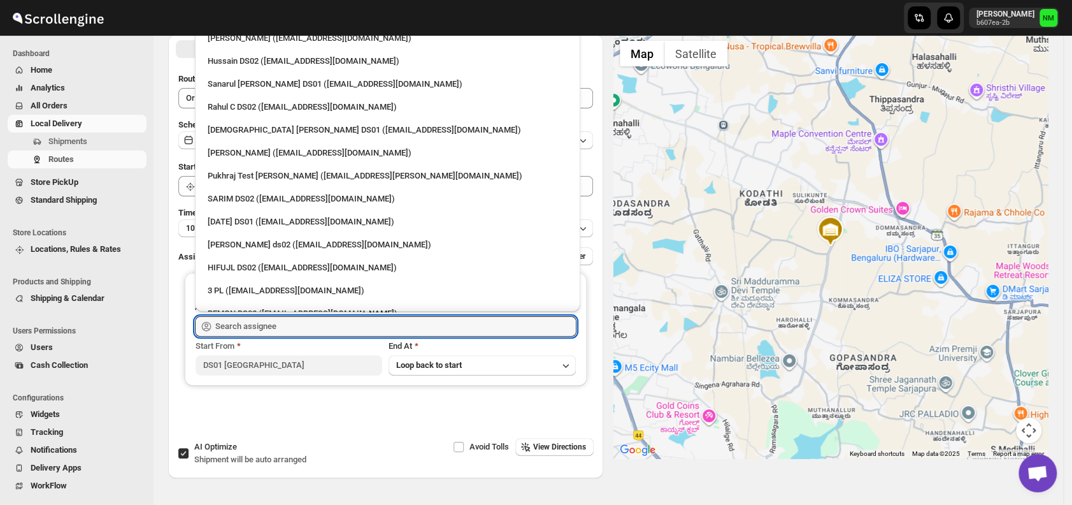
drag, startPoint x: 325, startPoint y: 328, endPoint x: 338, endPoint y: 170, distance: 158.6
click at [338, 170] on div "Skip to content Narjit Magar b607ea-2b NM Dashboard Home Analytics All Orders L…" at bounding box center [536, 235] width 1072 height 613
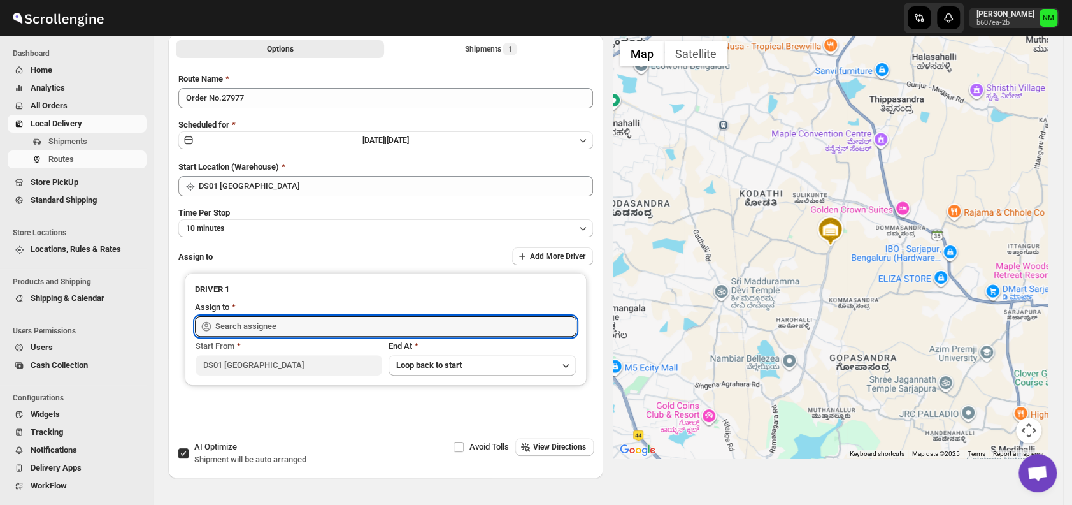
scroll to position [107, 0]
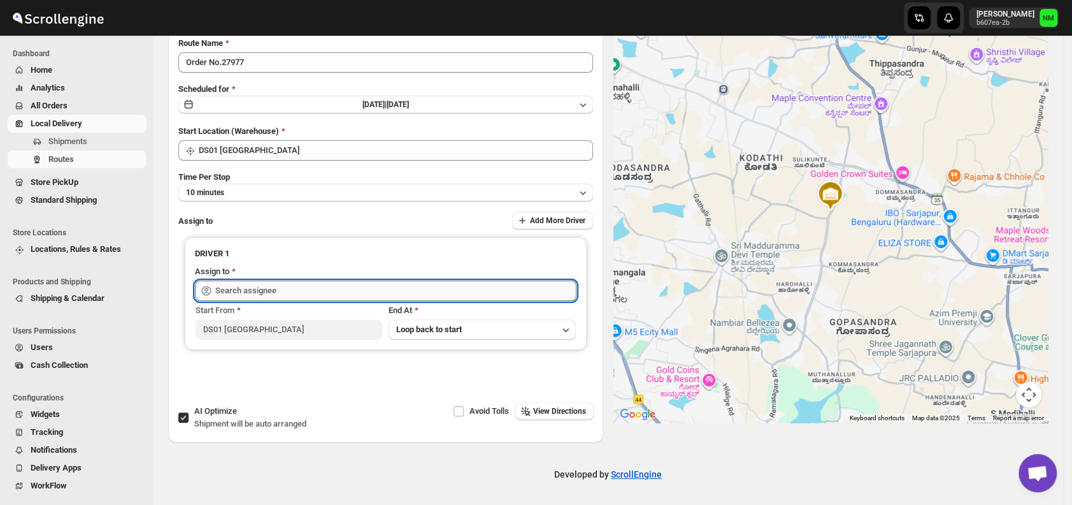
click at [311, 290] on input "text" at bounding box center [395, 290] width 361 height 20
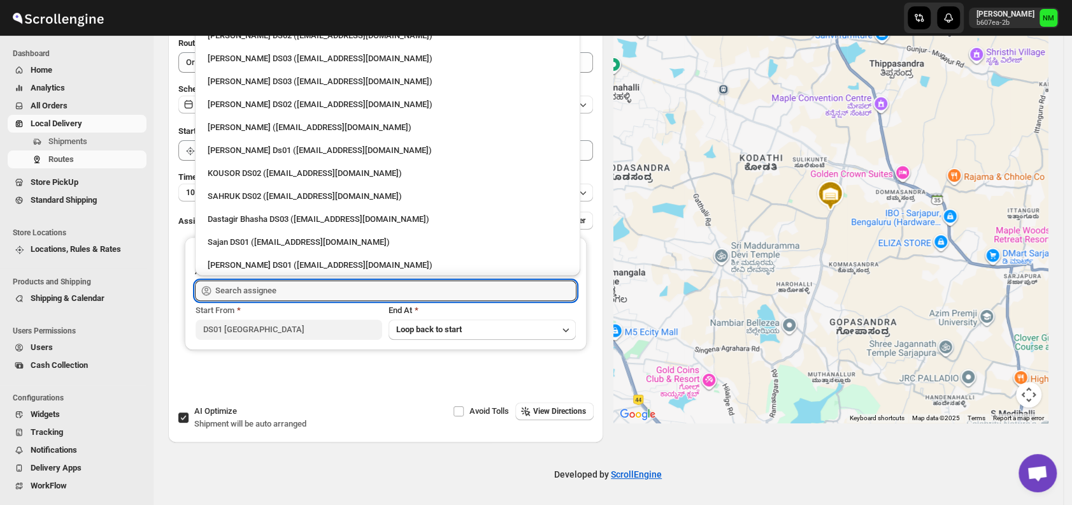
scroll to position [599, 0]
click at [243, 239] on div "Sajan DS01 (lofadat883@coderdir.com)" at bounding box center [388, 241] width 360 height 13
type input "Sajan DS01 (lofadat883@coderdir.com)"
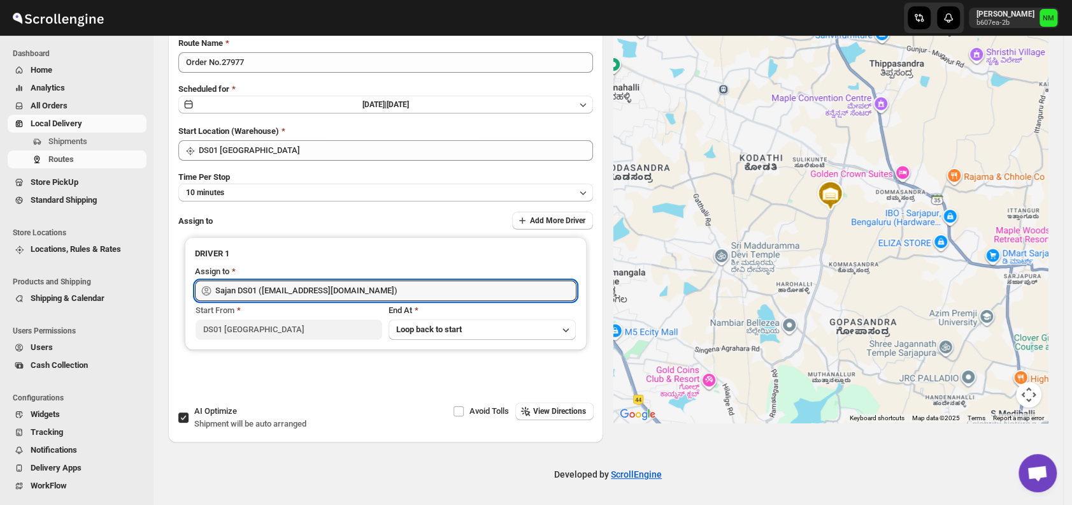
scroll to position [0, 0]
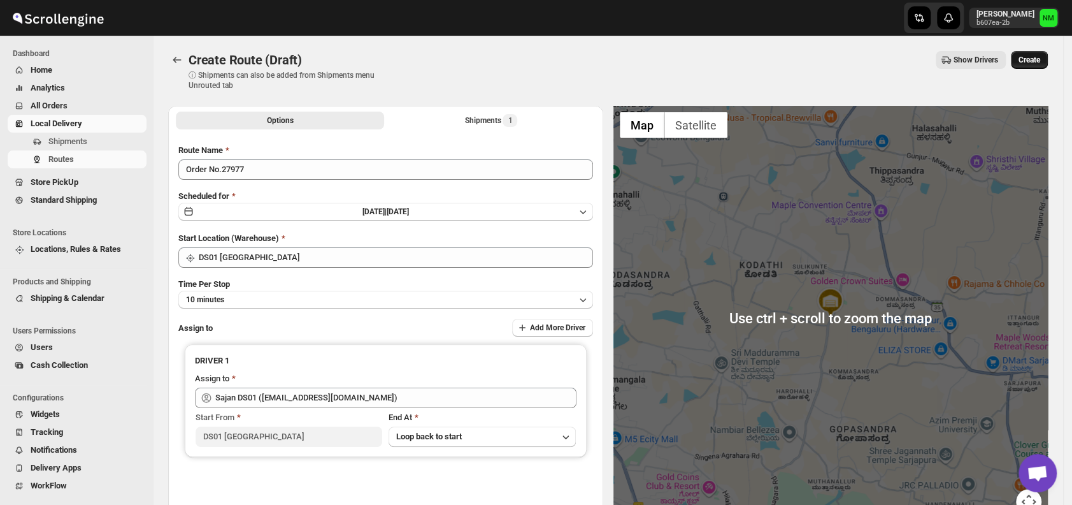
click at [1024, 56] on button "Create" at bounding box center [1029, 60] width 37 height 18
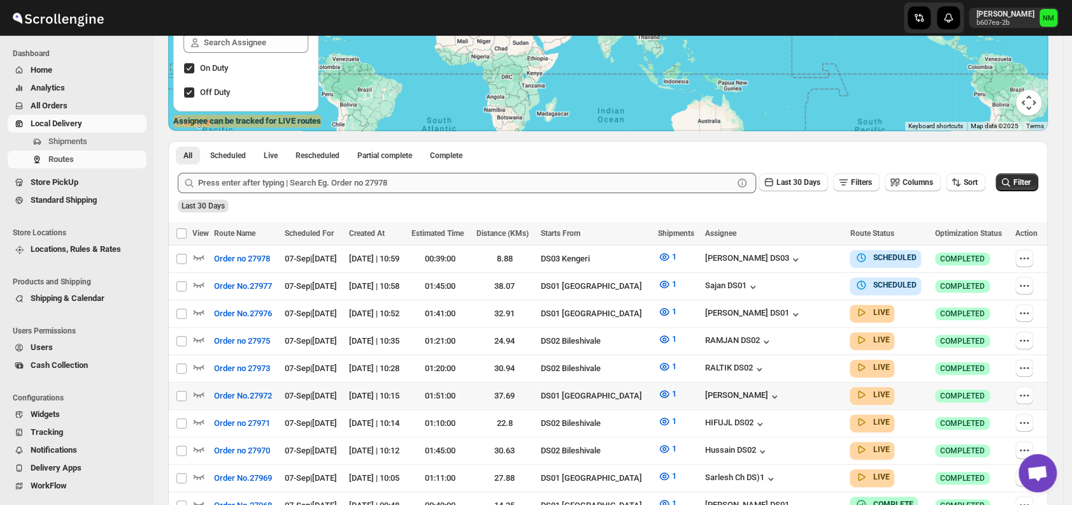
scroll to position [195, 0]
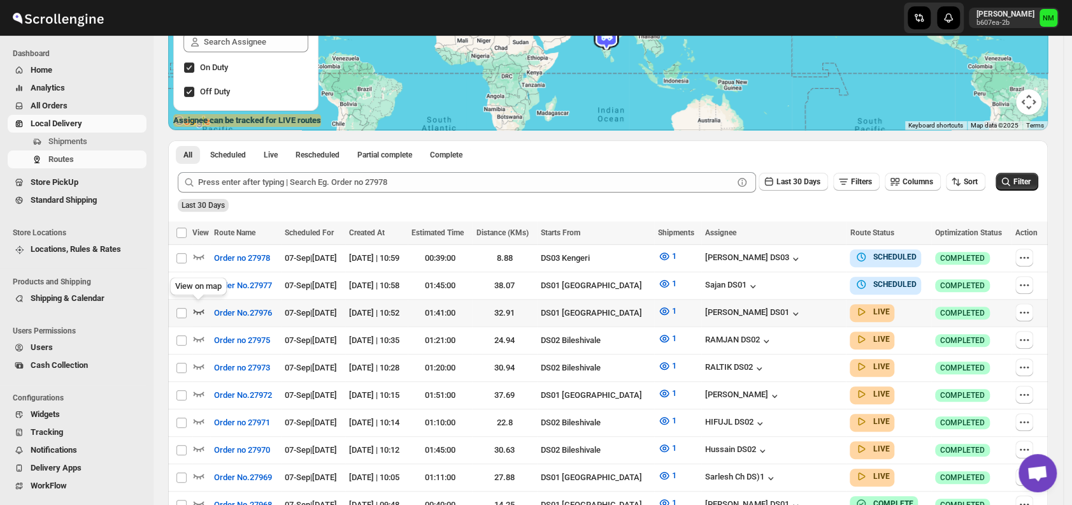
click at [202, 309] on icon "button" at bounding box center [199, 311] width 11 height 5
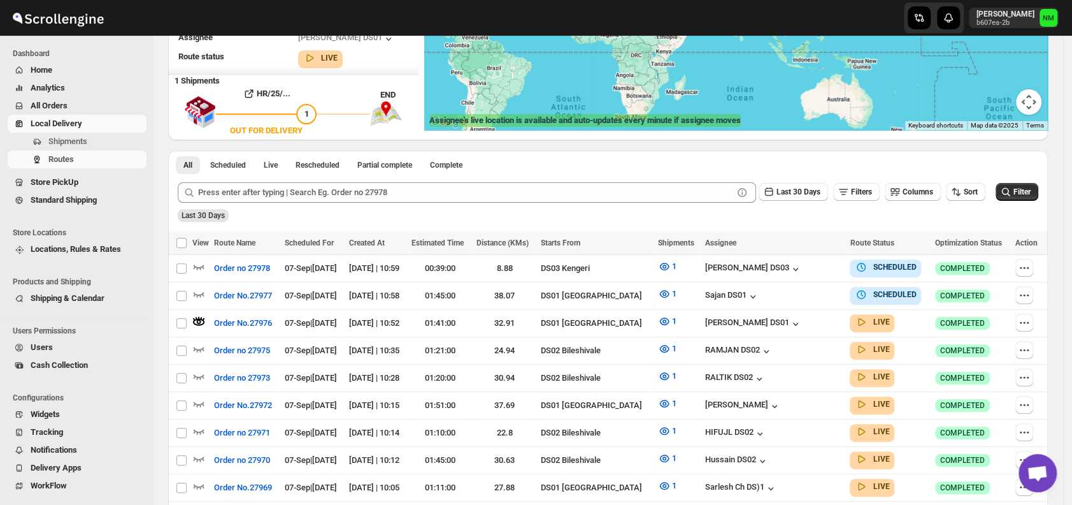
scroll to position [0, 0]
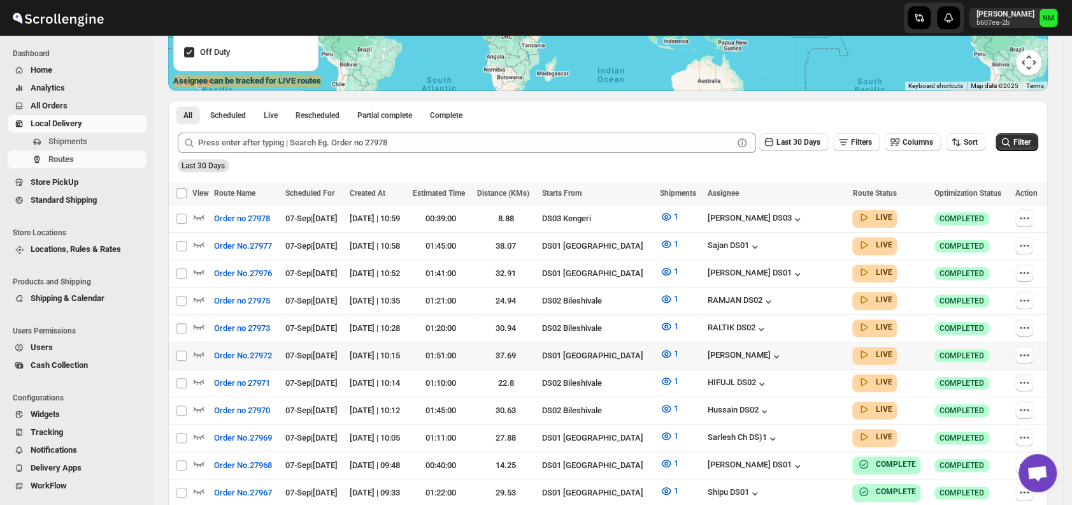
scroll to position [240, 0]
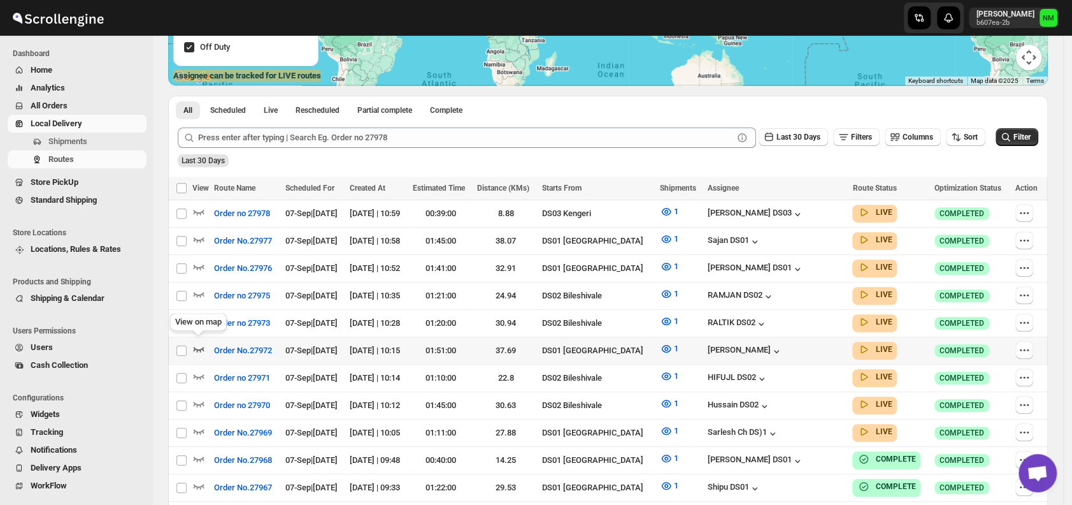
click at [200, 347] on icon "button" at bounding box center [199, 349] width 11 height 5
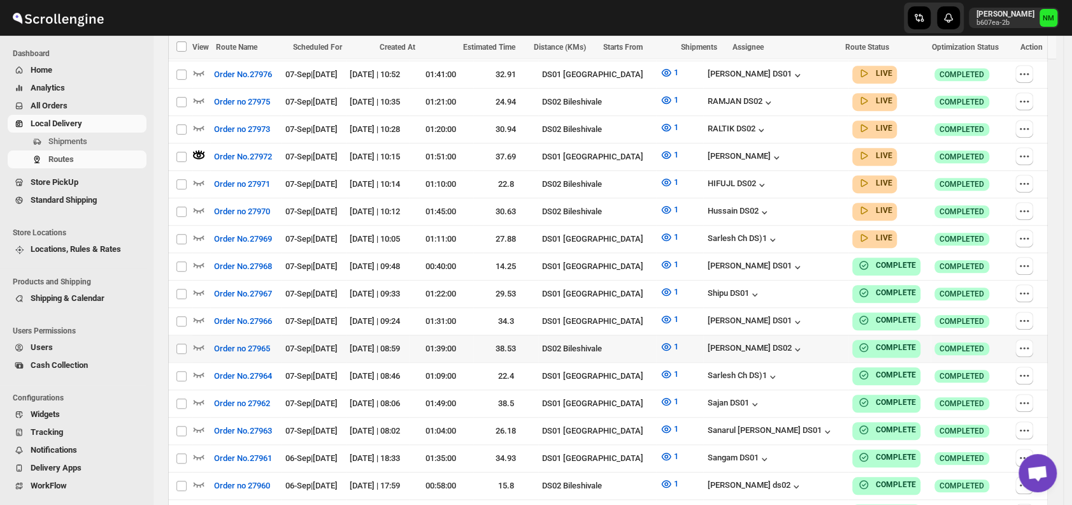
scroll to position [444, 0]
click at [194, 231] on icon "button" at bounding box center [198, 236] width 13 height 13
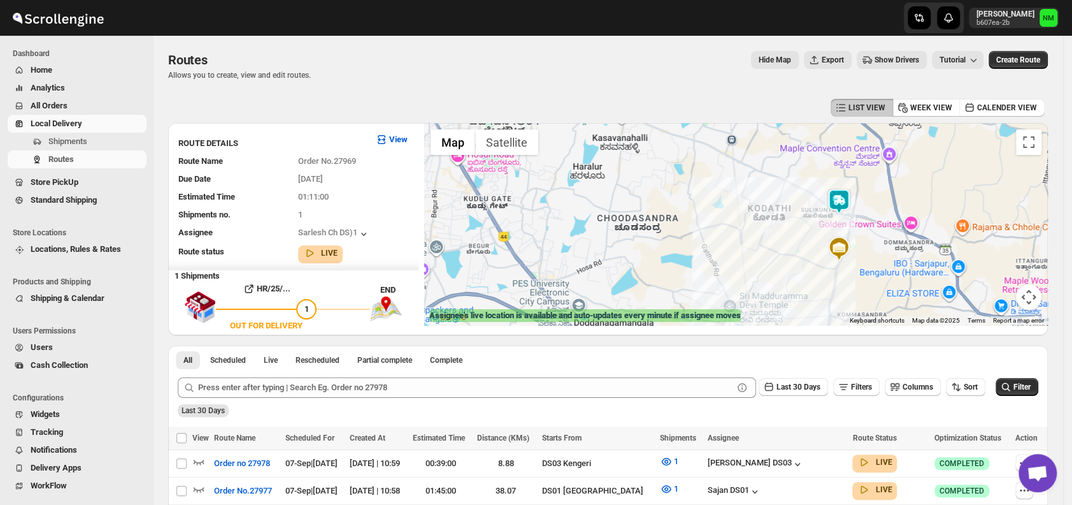
click at [841, 197] on img at bounding box center [838, 201] width 25 height 25
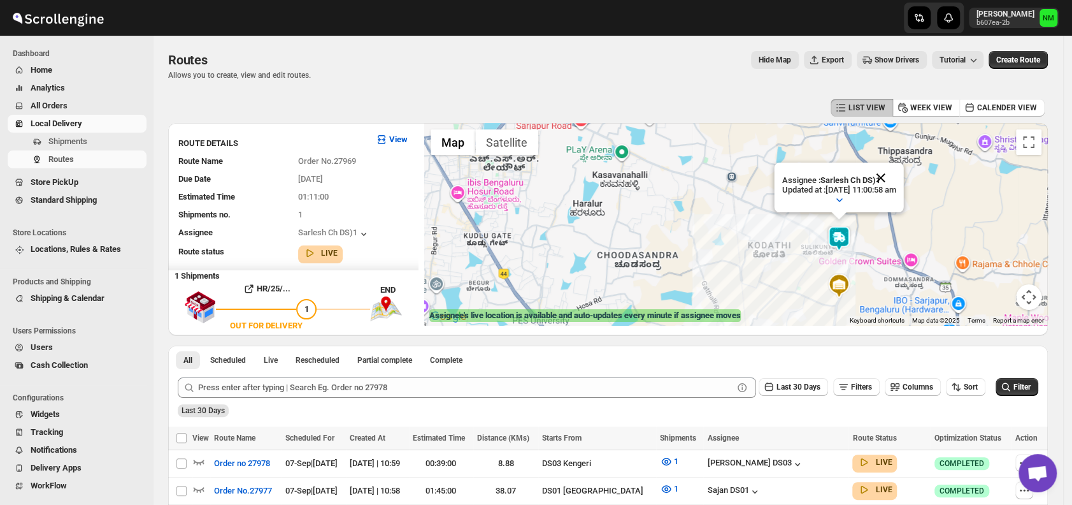
click at [896, 178] on button "Close" at bounding box center [881, 177] width 31 height 31
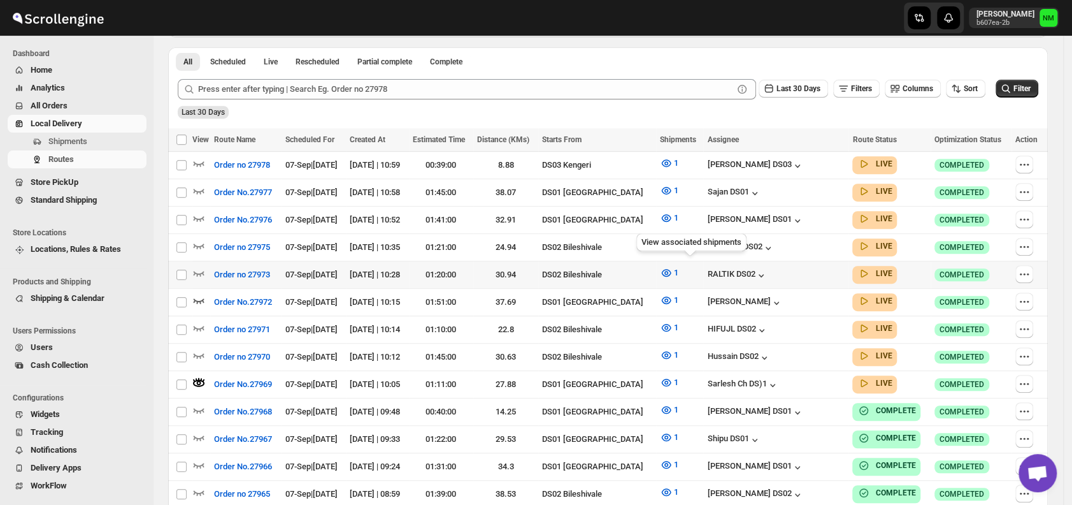
scroll to position [300, 0]
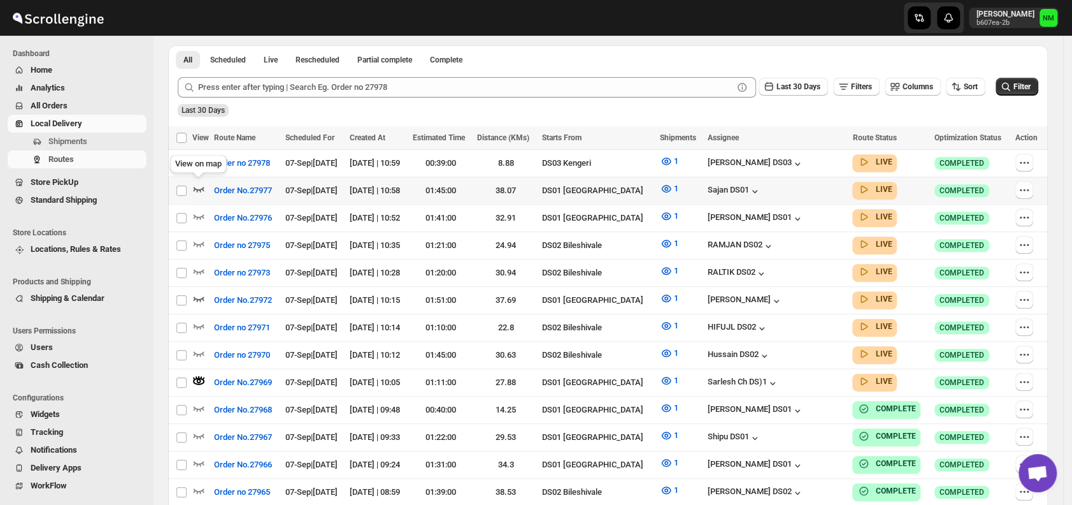
click at [204, 187] on icon "button" at bounding box center [198, 188] width 13 height 13
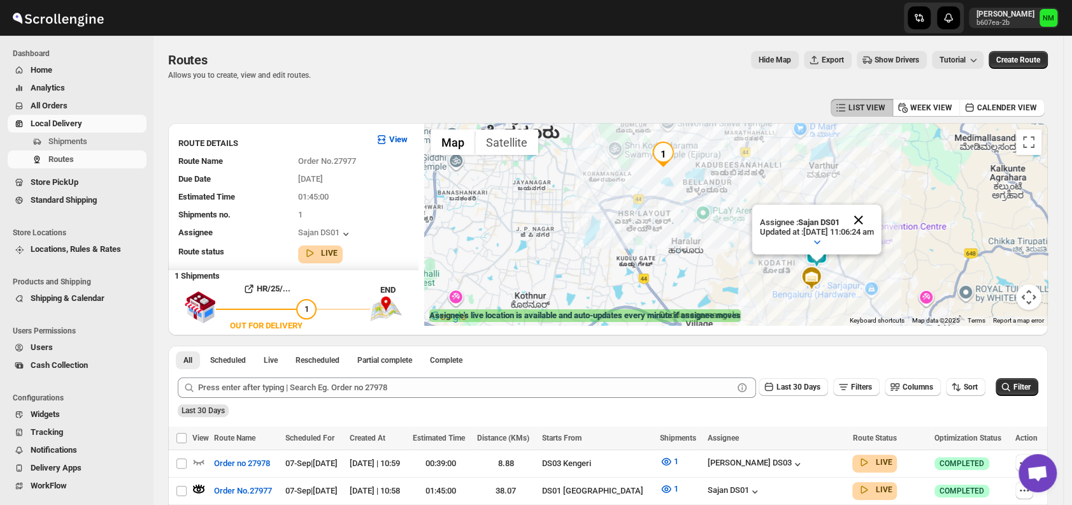
click at [874, 218] on button "Close" at bounding box center [858, 219] width 31 height 31
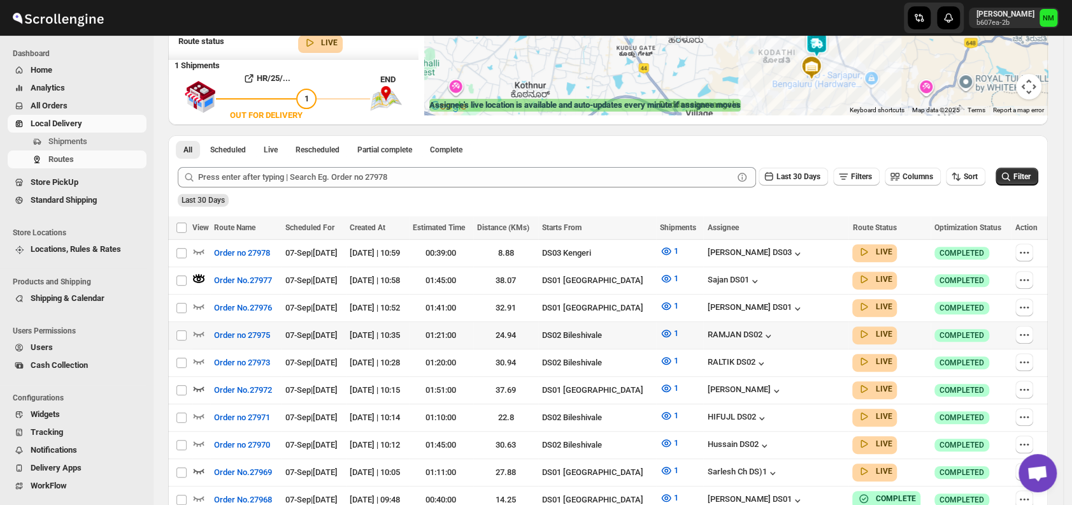
scroll to position [212, 0]
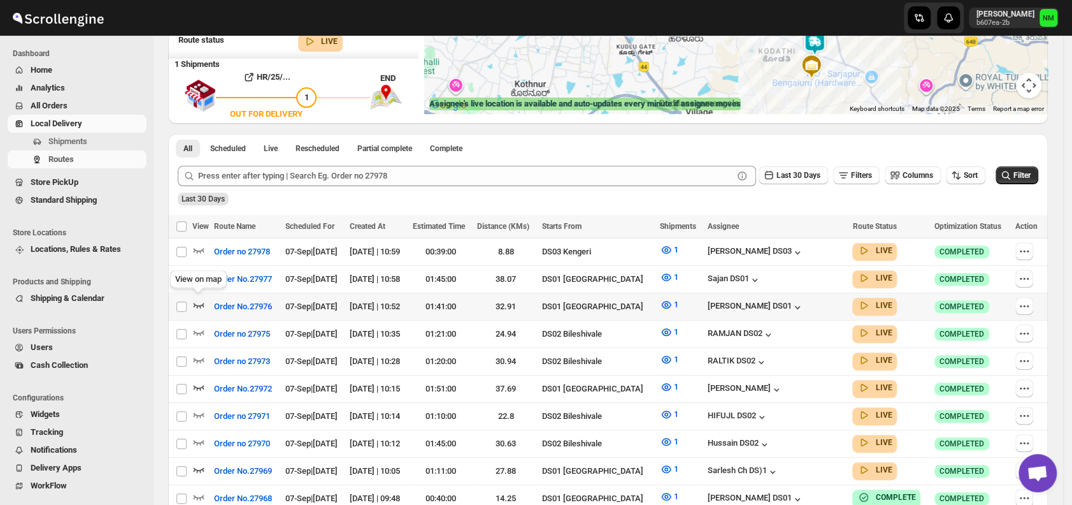
click at [201, 303] on icon "button" at bounding box center [198, 304] width 13 height 13
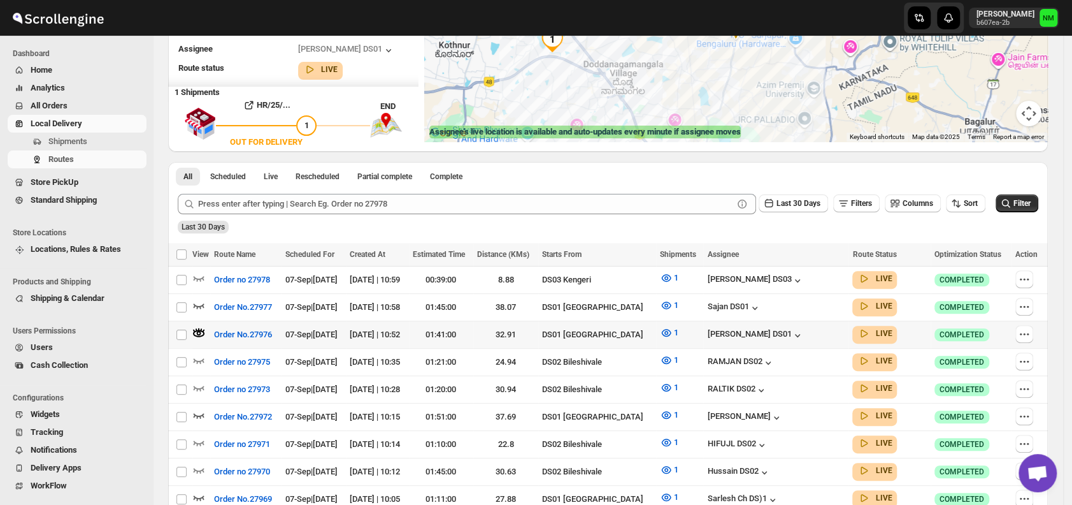
scroll to position [0, 0]
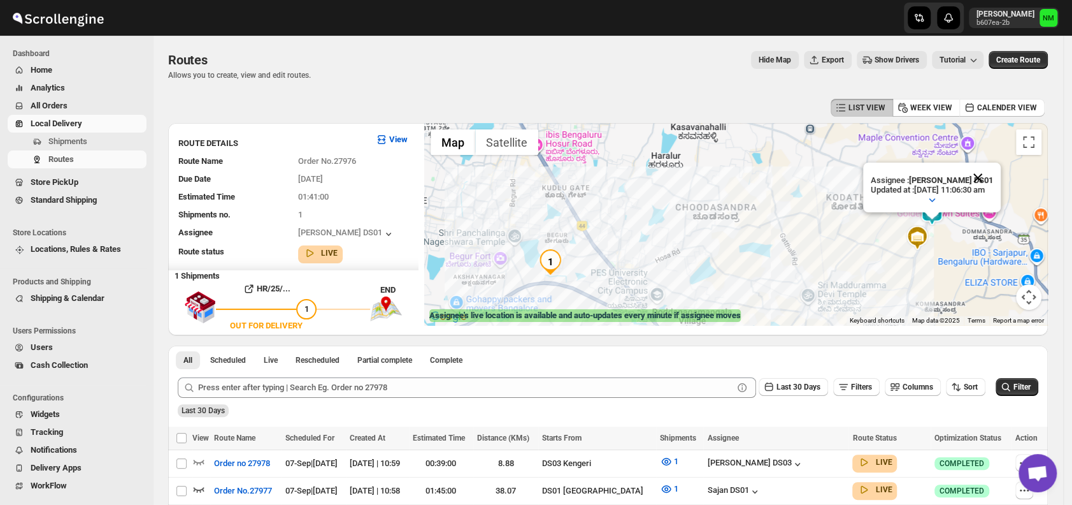
click at [989, 173] on button "Close" at bounding box center [978, 177] width 31 height 31
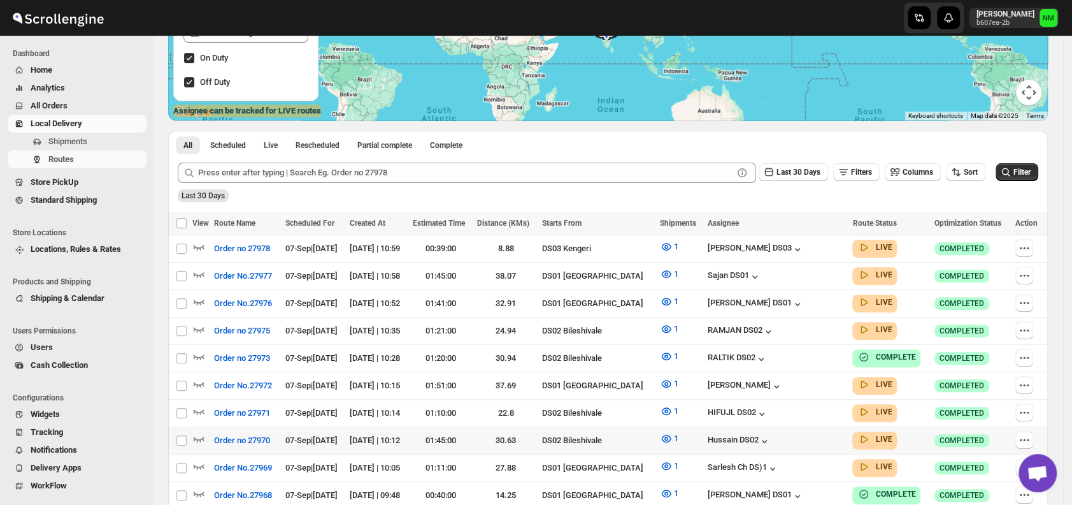
scroll to position [207, 0]
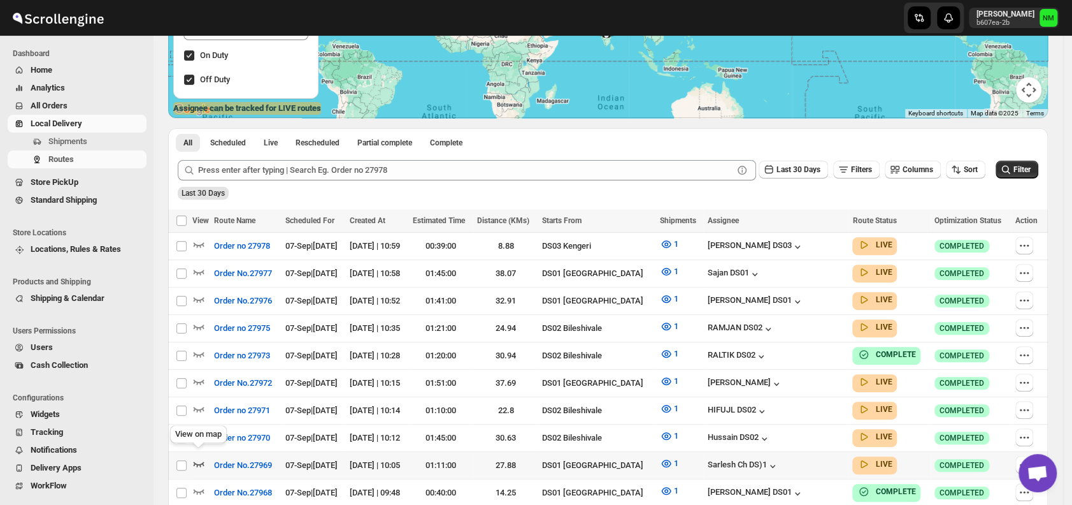
click at [194, 461] on icon "button" at bounding box center [199, 463] width 11 height 5
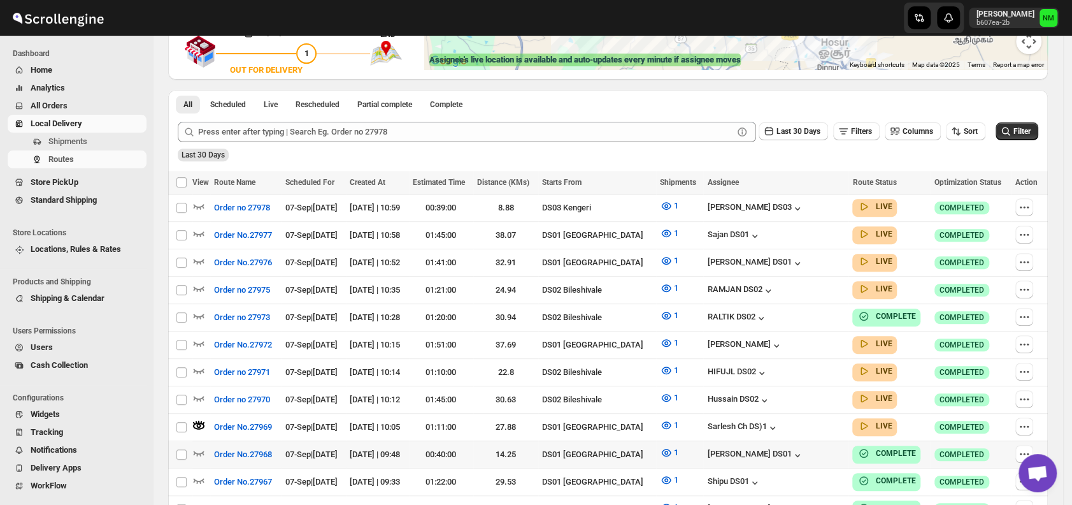
scroll to position [256, 0]
click at [201, 233] on icon "button" at bounding box center [198, 232] width 13 height 13
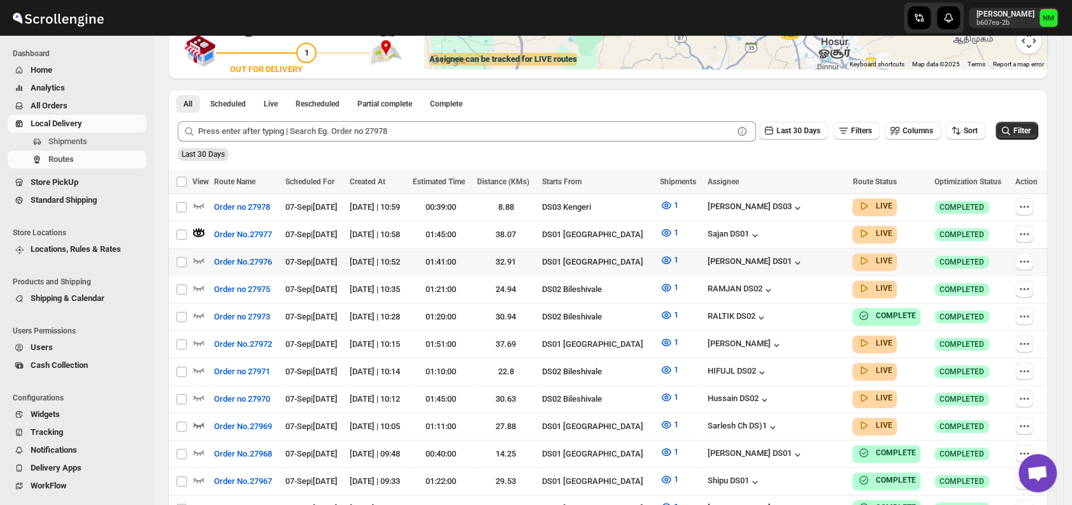
scroll to position [0, 0]
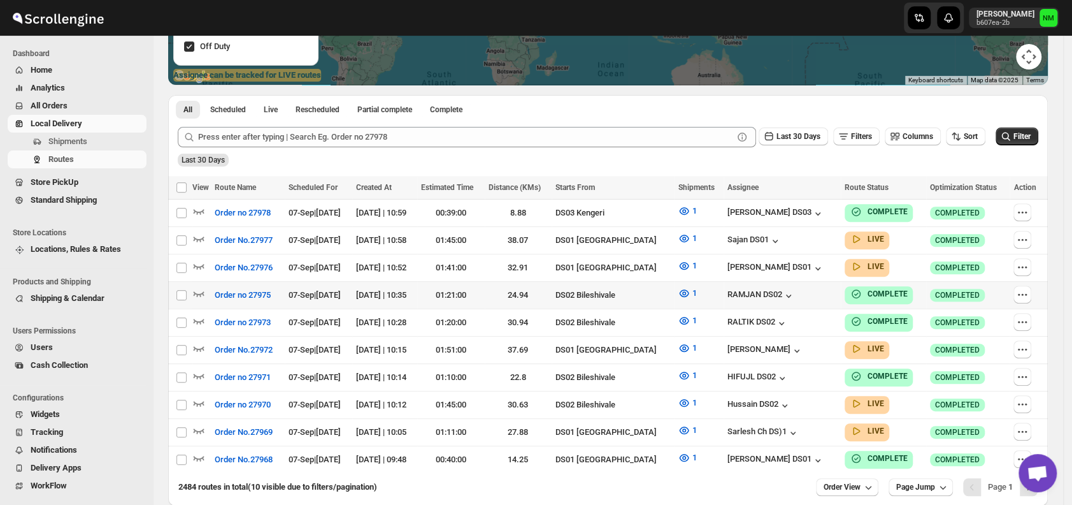
scroll to position [241, 0]
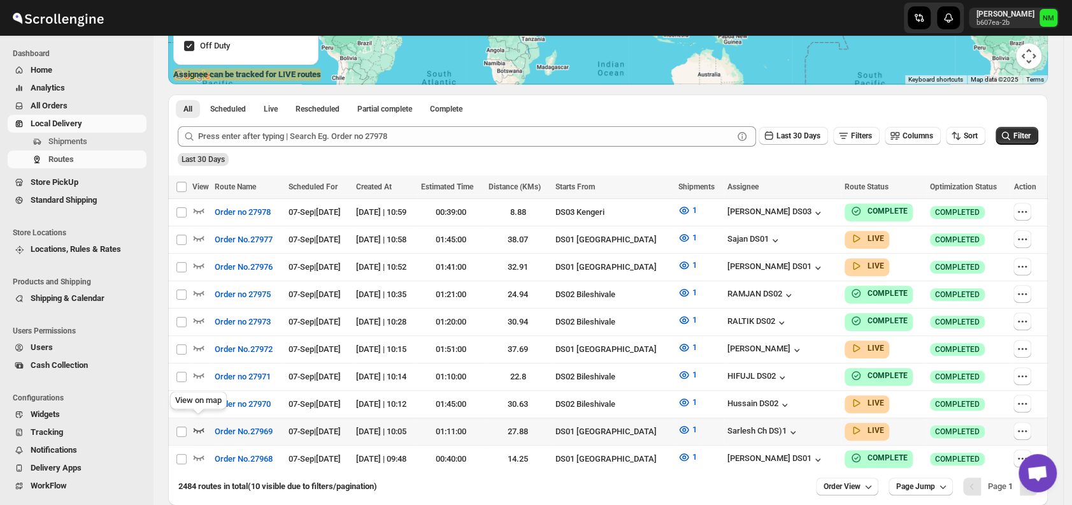
click at [199, 427] on icon "button" at bounding box center [199, 429] width 11 height 5
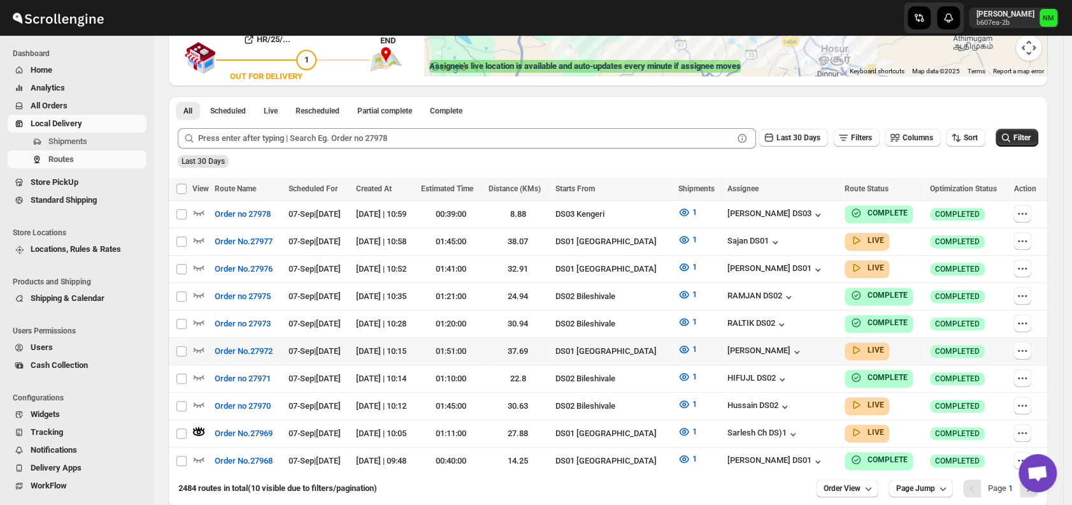
scroll to position [250, 0]
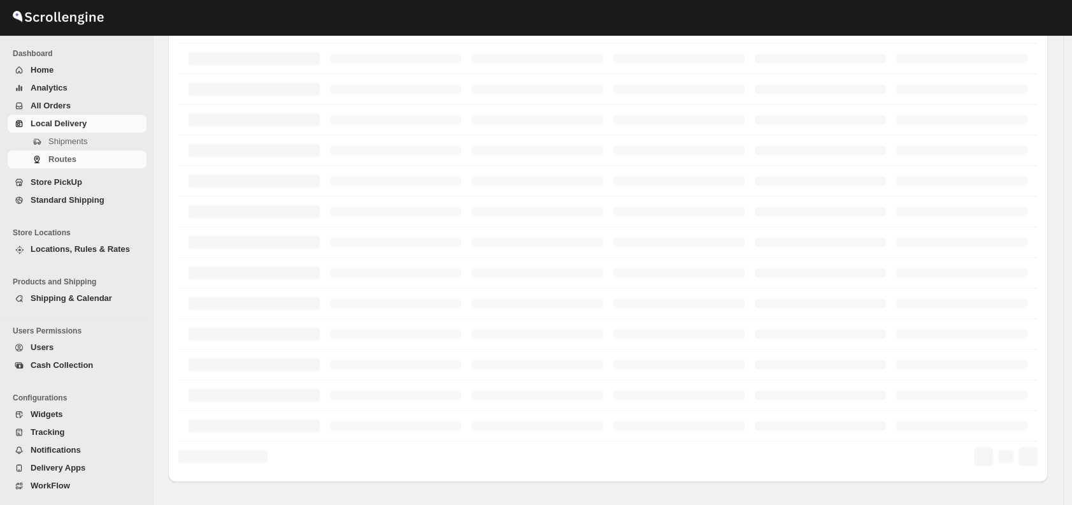
scroll to position [250, 0]
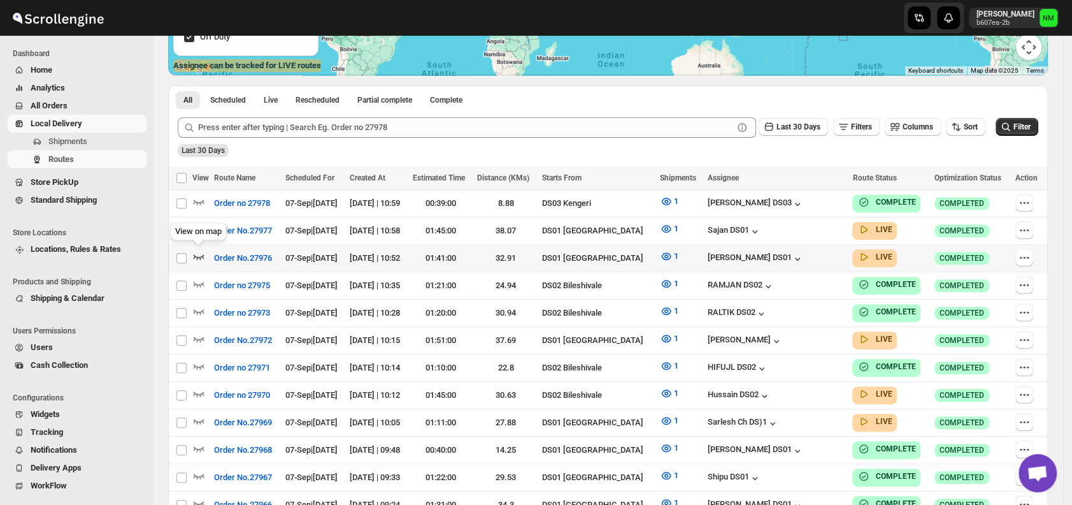
click at [200, 254] on icon "button" at bounding box center [198, 256] width 13 height 13
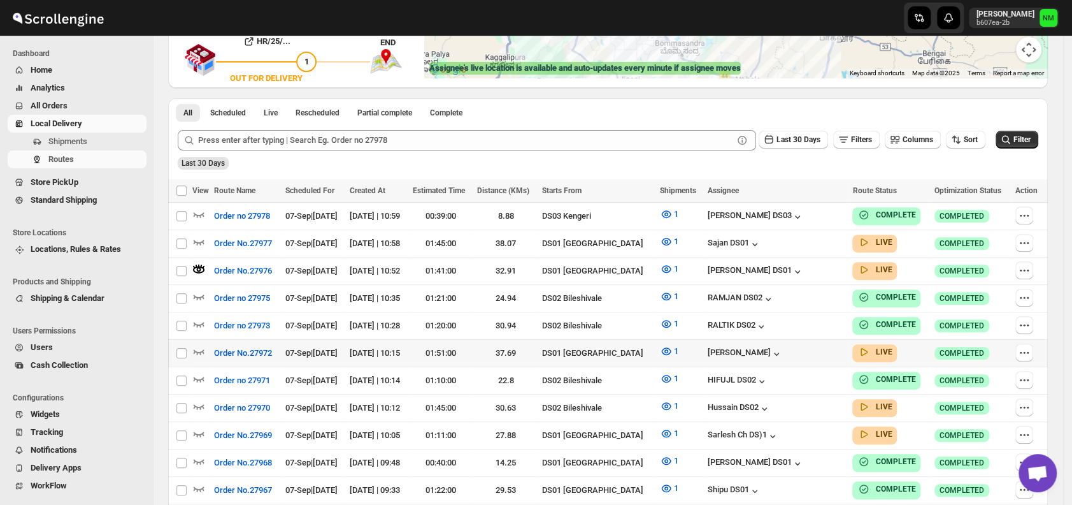
scroll to position [248, 0]
click at [201, 237] on icon "button" at bounding box center [198, 240] width 13 height 13
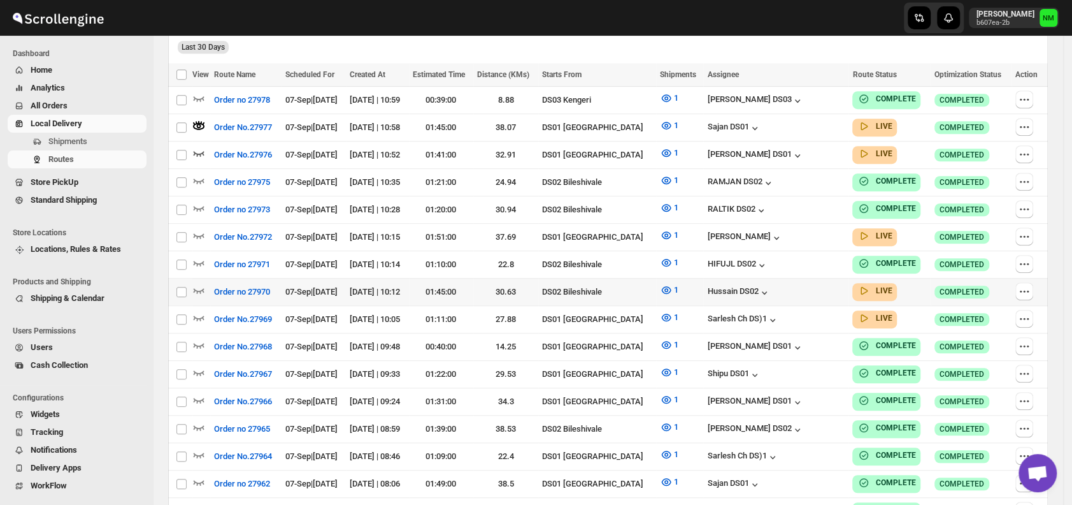
scroll to position [393, 0]
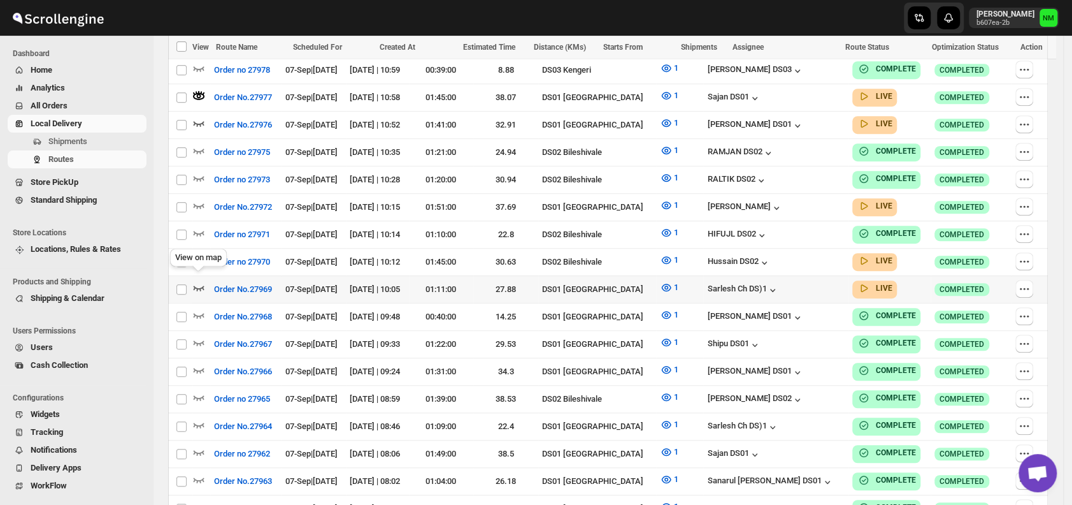
click at [203, 285] on icon "button" at bounding box center [199, 287] width 11 height 5
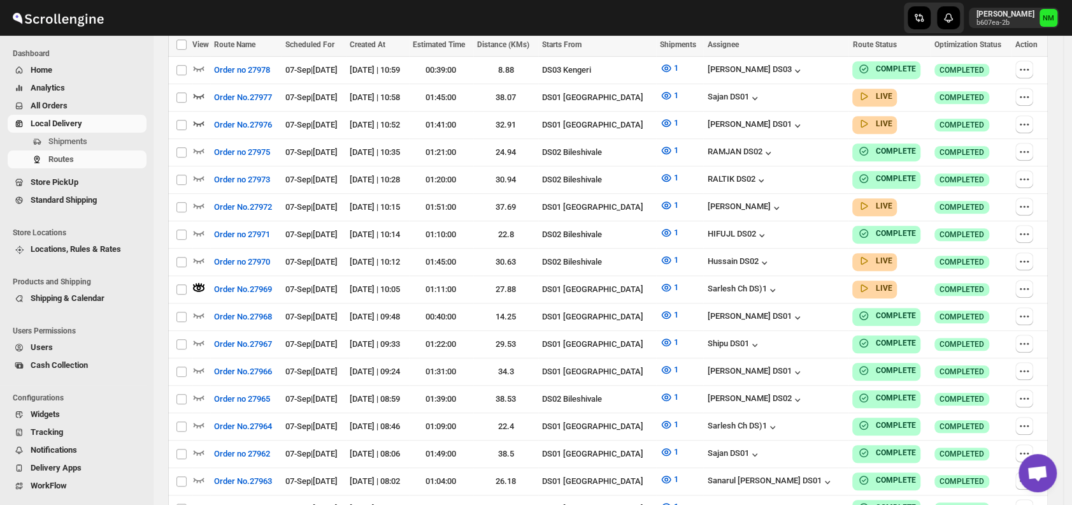
scroll to position [0, 0]
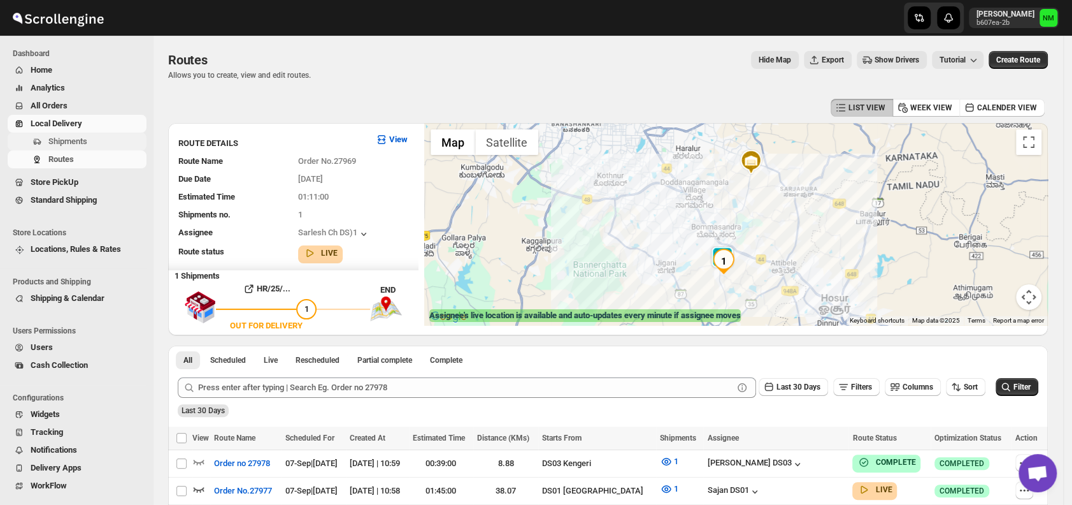
click at [75, 143] on span "Shipments" at bounding box center [67, 141] width 39 height 10
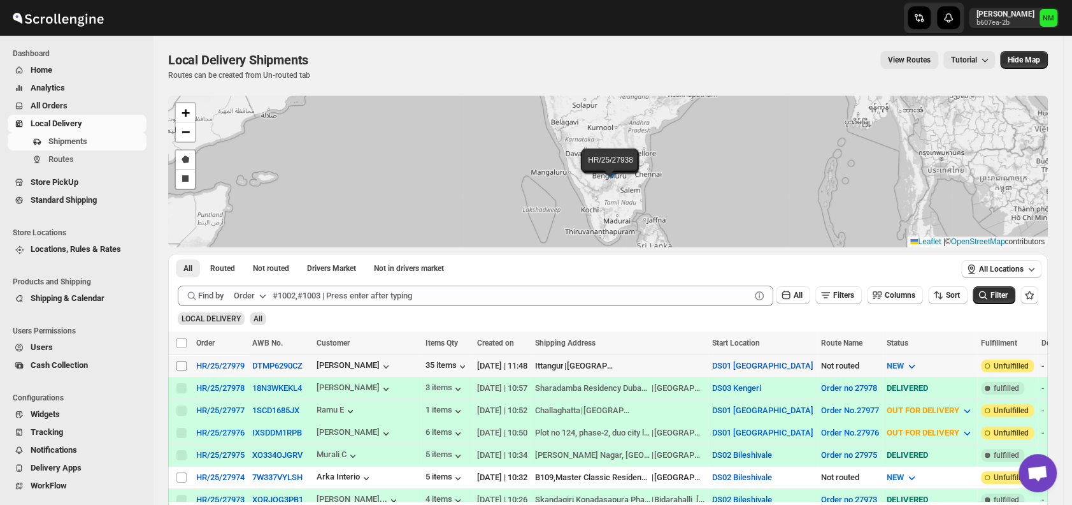
click at [183, 364] on input "Select shipment" at bounding box center [181, 366] width 10 height 10
checkbox input "true"
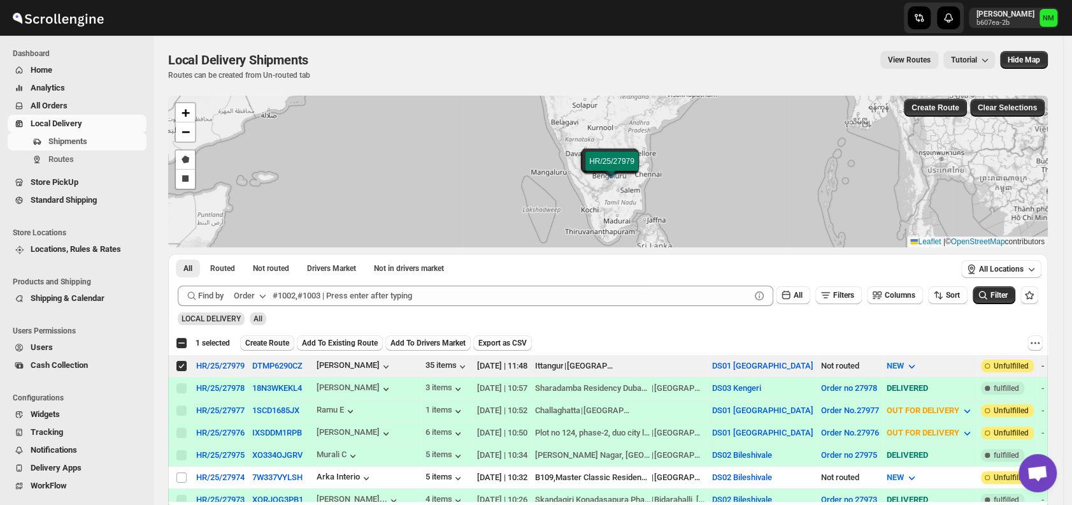
click at [261, 342] on span "Create Route" at bounding box center [267, 343] width 44 height 10
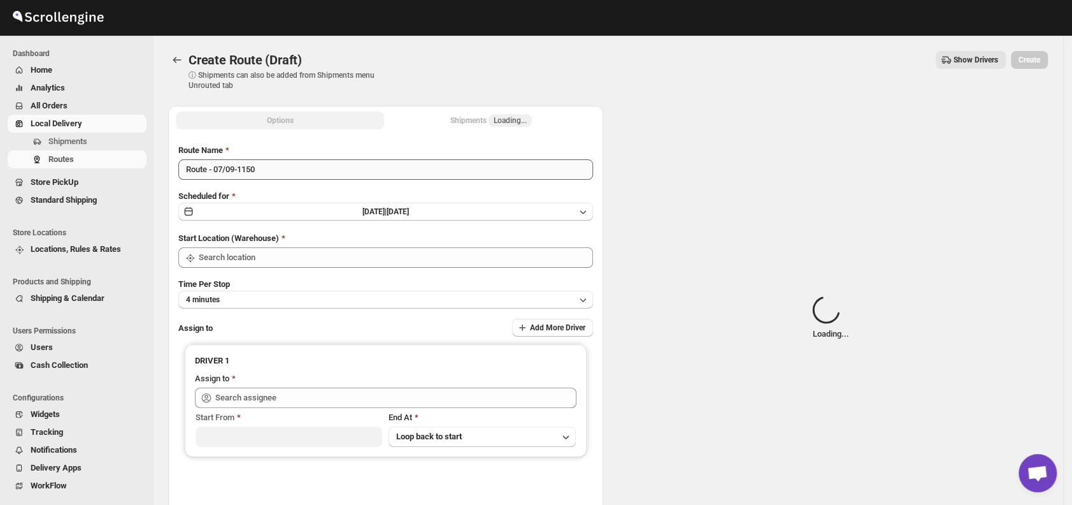
type input "DS01 [GEOGRAPHIC_DATA]"
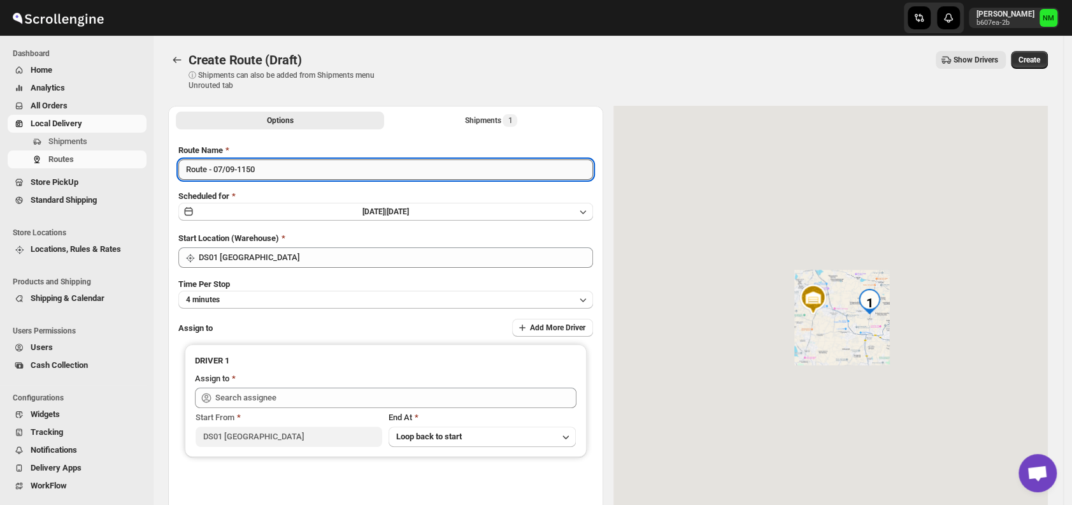
click at [296, 177] on input "Route - 07/09-1150" at bounding box center [385, 169] width 415 height 20
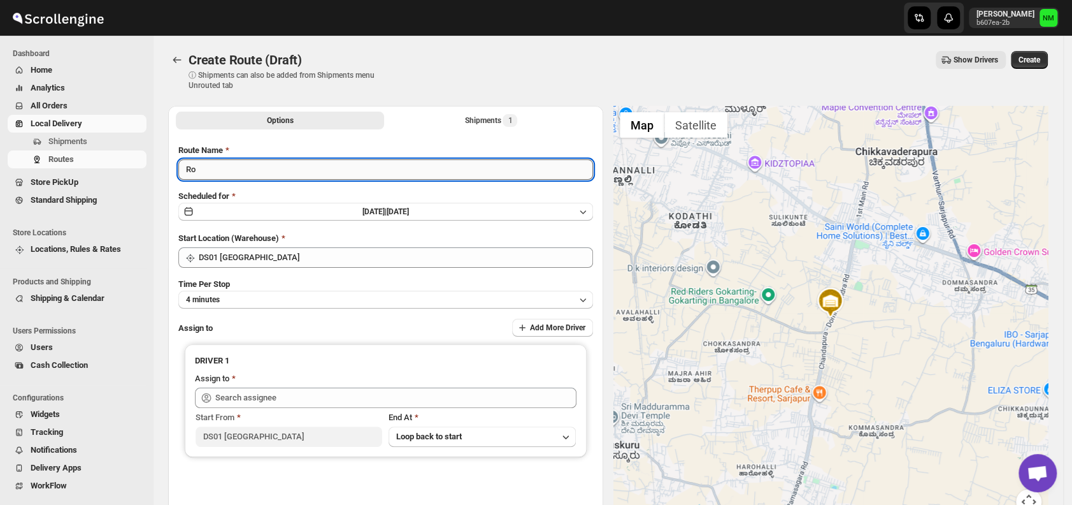
type input "R"
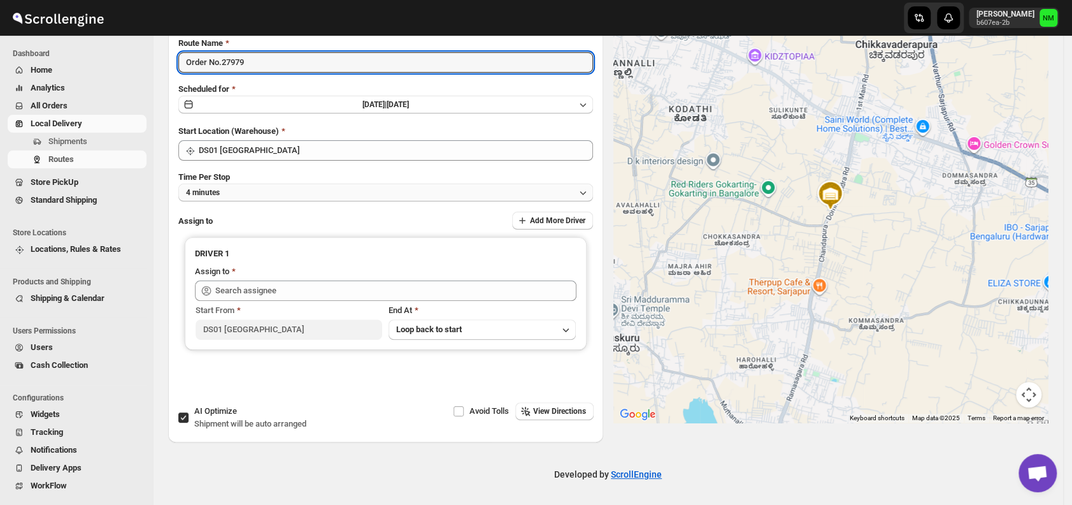
type input "Order No.27979"
click at [255, 191] on button "4 minutes" at bounding box center [385, 192] width 415 height 18
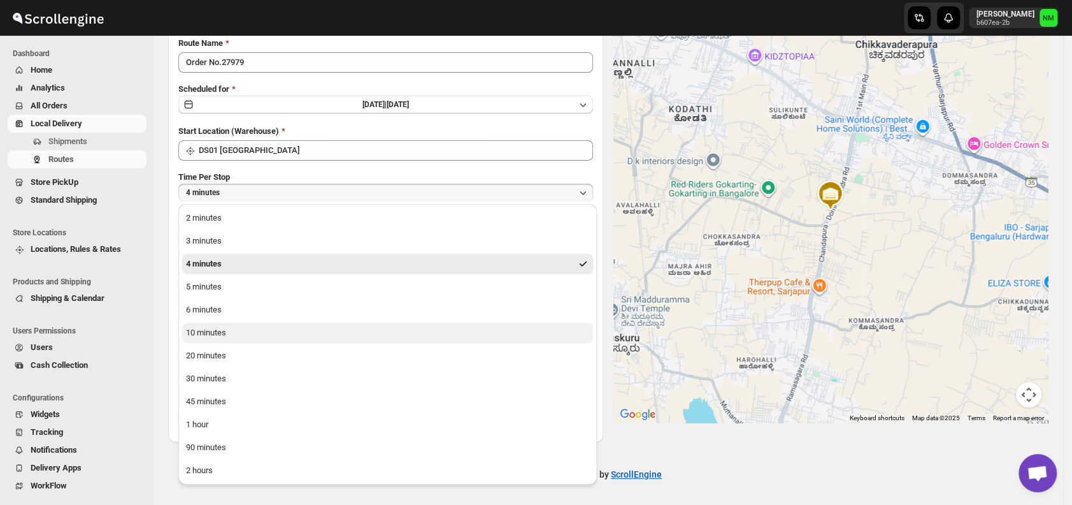
click at [218, 337] on div "10 minutes" at bounding box center [206, 332] width 40 height 13
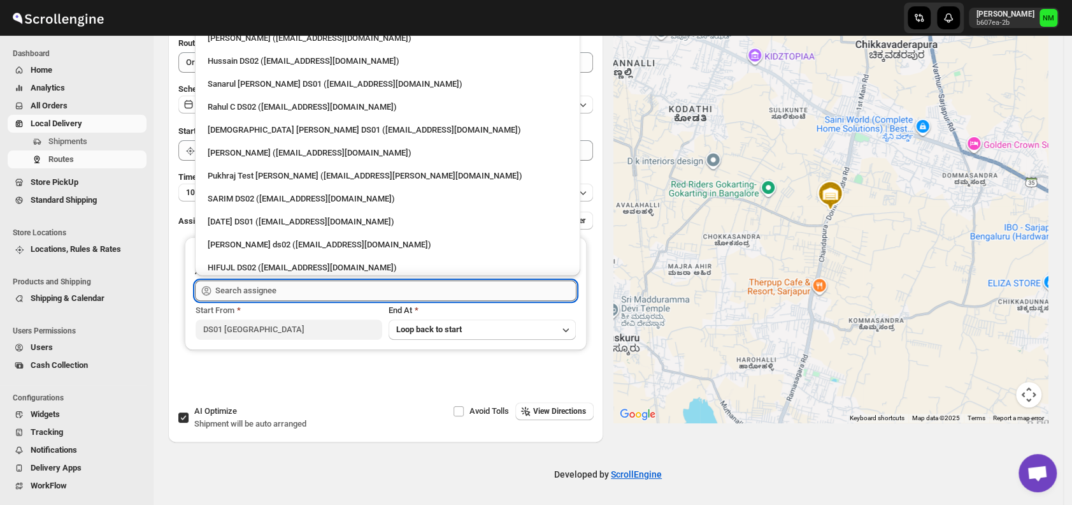
click at [306, 290] on input "text" at bounding box center [395, 290] width 361 height 20
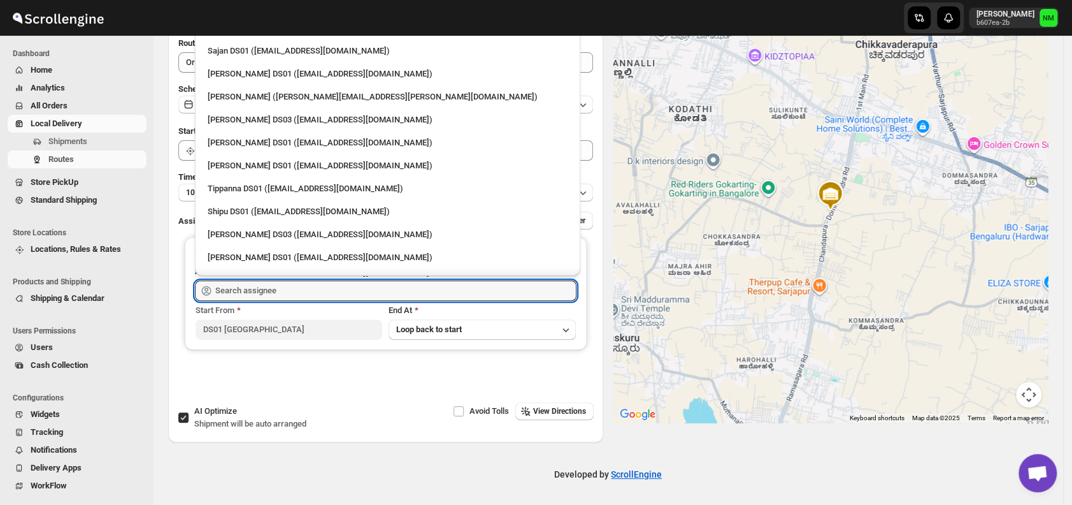
scroll to position [799, 0]
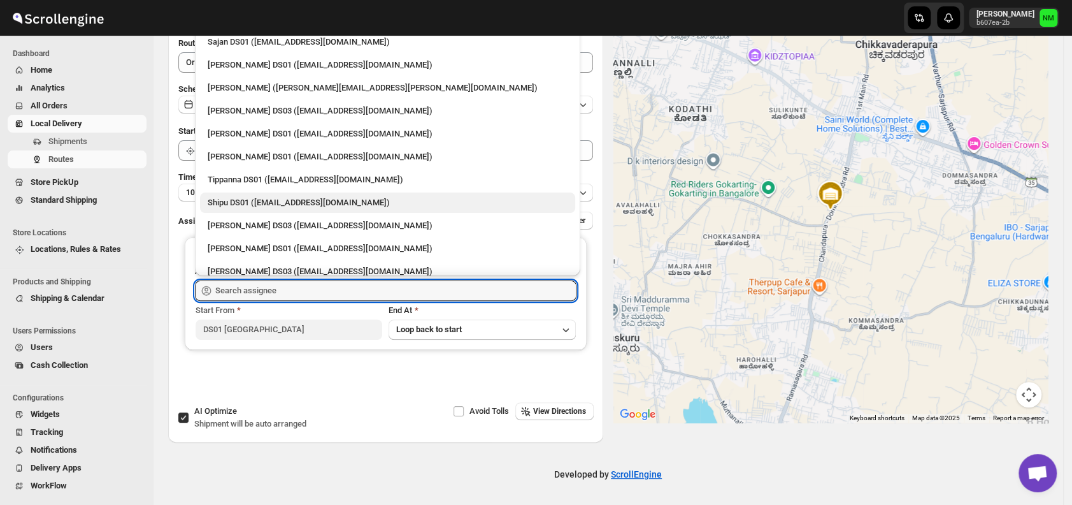
click at [257, 197] on div "Shipu DS01 ([EMAIL_ADDRESS][DOMAIN_NAME])" at bounding box center [388, 202] width 360 height 13
type input "Shipu DS01 ([EMAIL_ADDRESS][DOMAIN_NAME])"
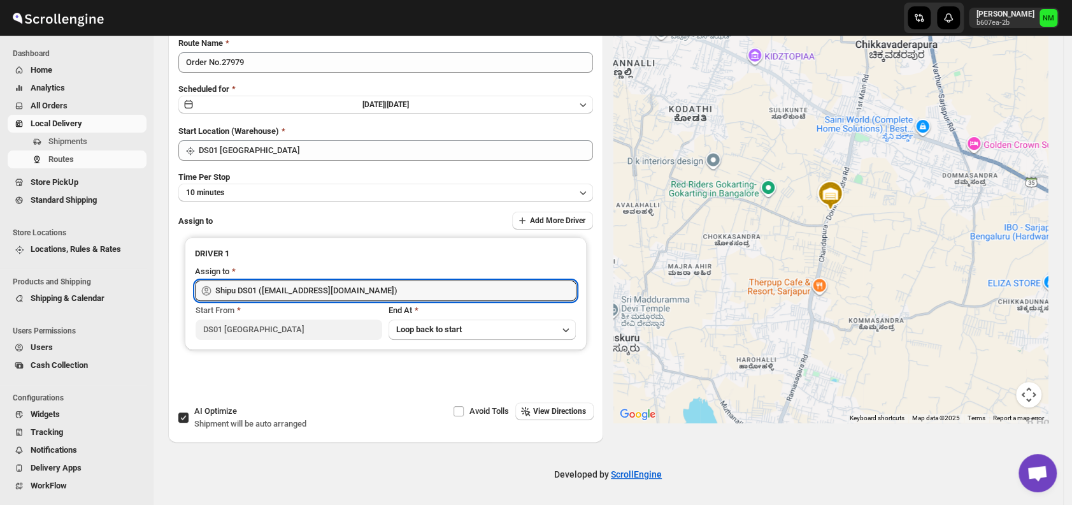
scroll to position [0, 0]
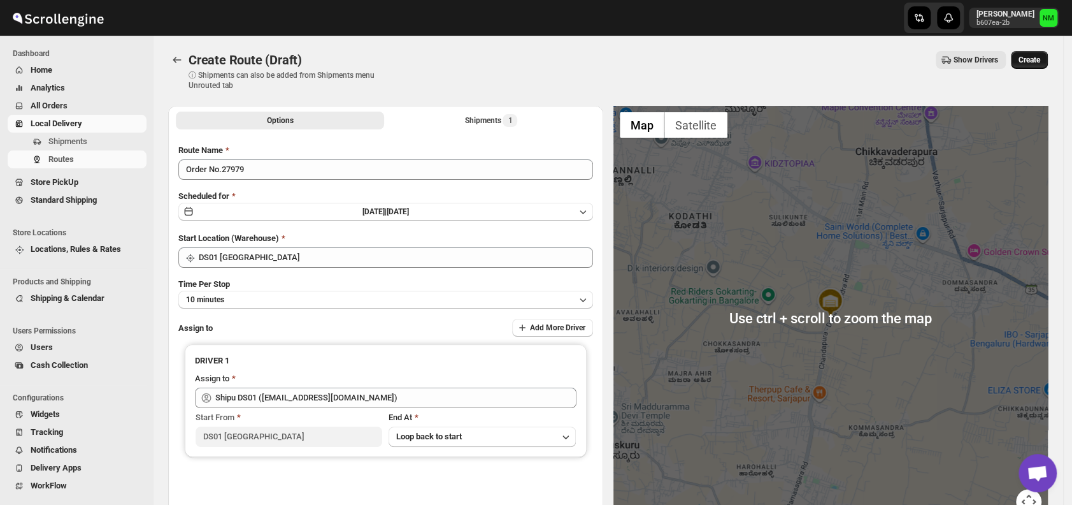
click at [1040, 54] on button "Create" at bounding box center [1029, 60] width 37 height 18
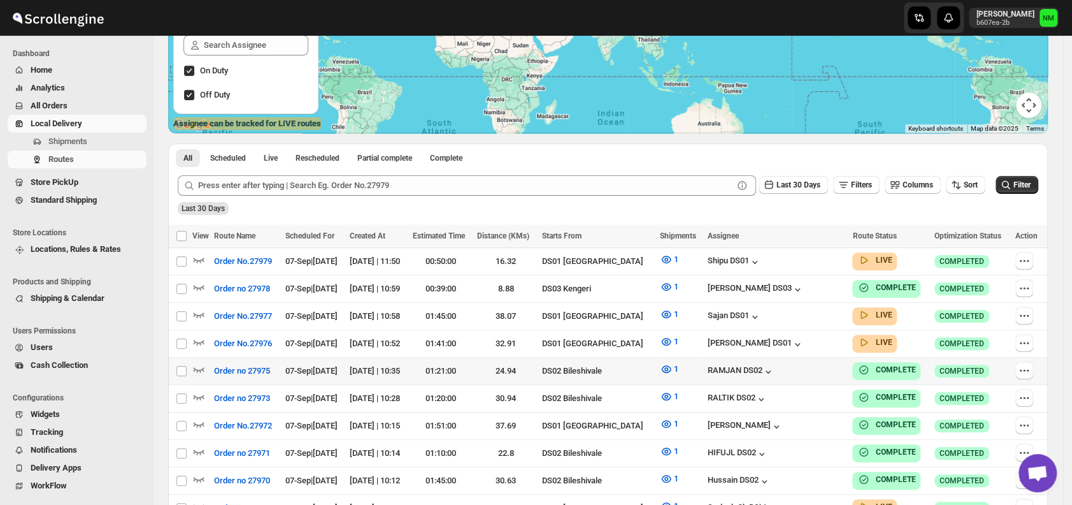
scroll to position [201, 0]
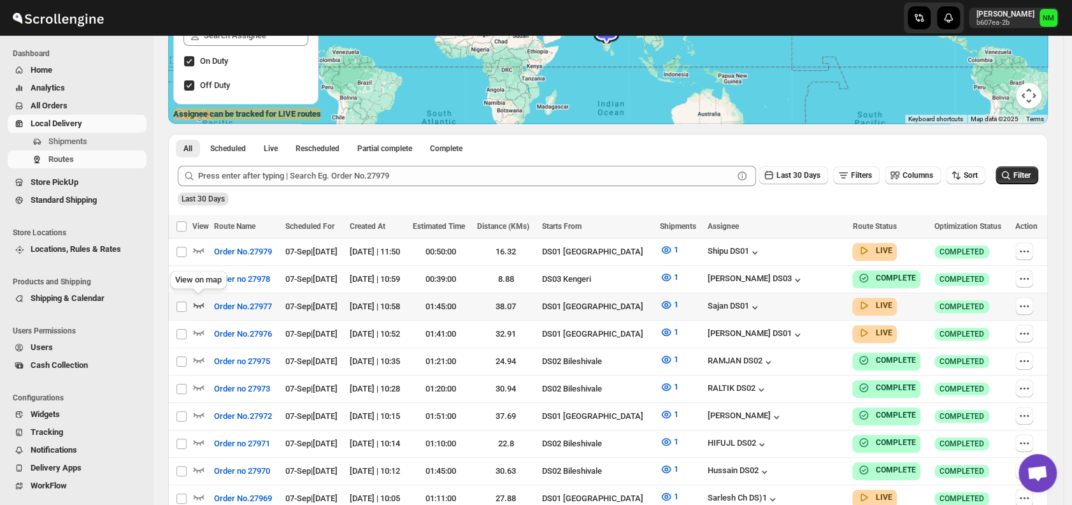
click at [201, 299] on icon "button" at bounding box center [198, 304] width 13 height 13
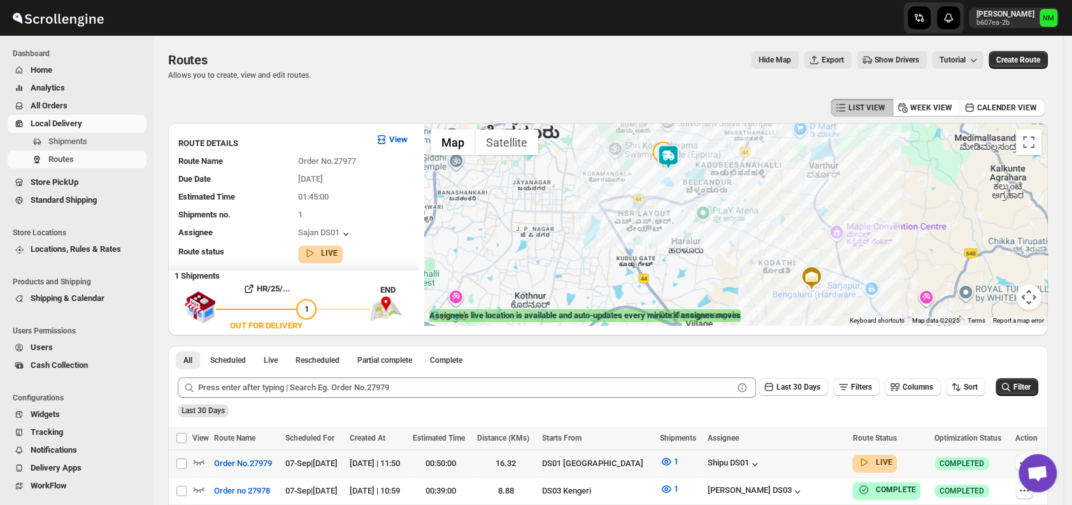
scroll to position [157, 0]
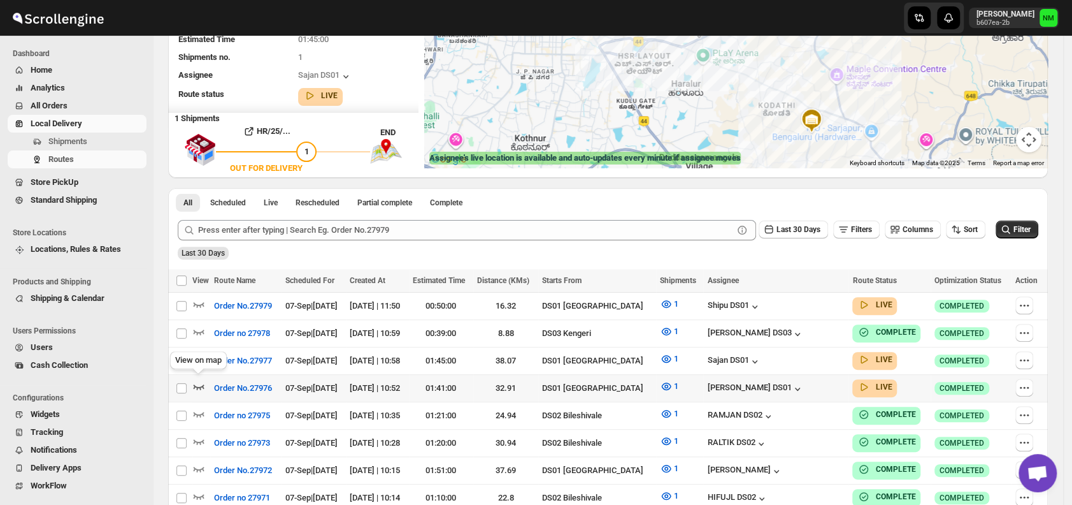
click at [195, 384] on icon "button" at bounding box center [199, 386] width 11 height 5
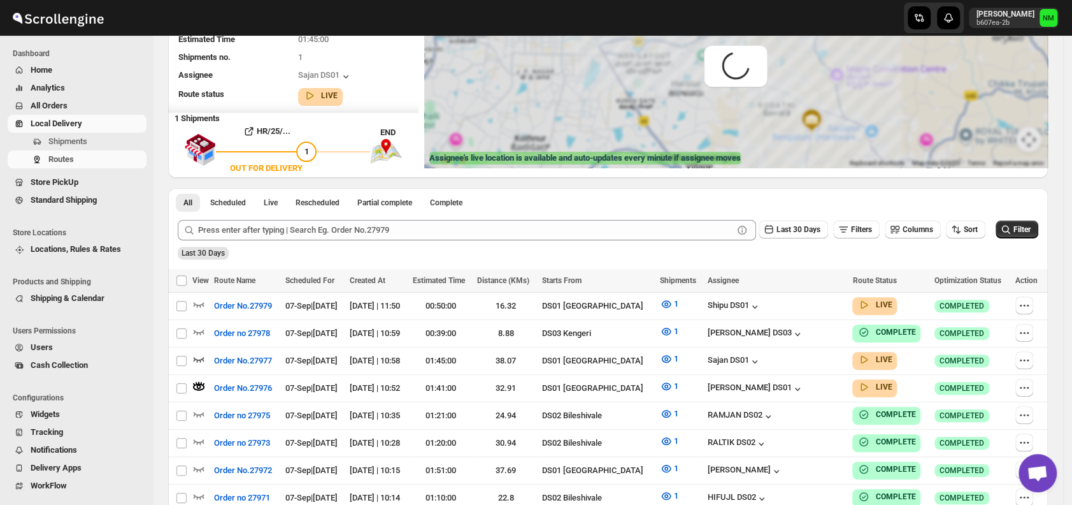
scroll to position [0, 0]
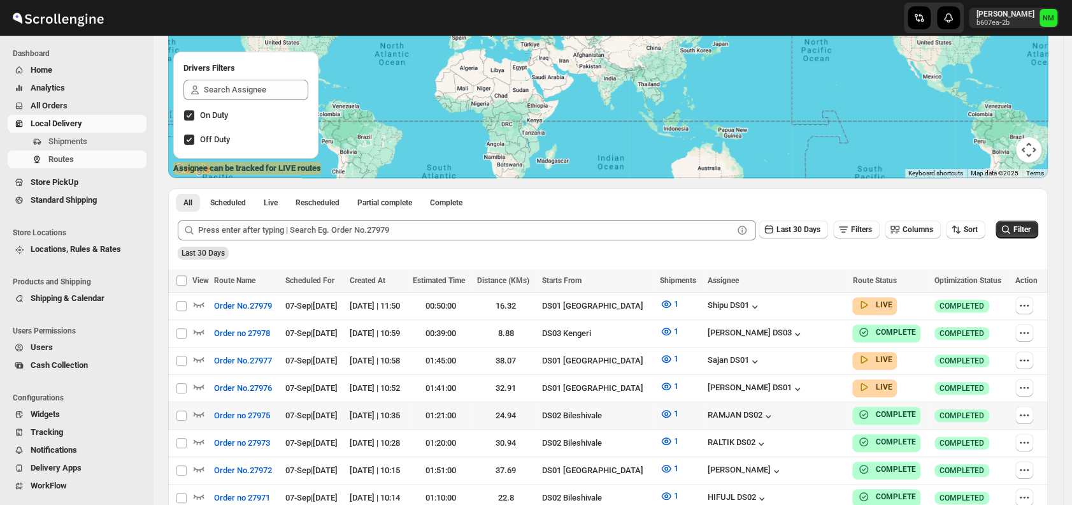
scroll to position [148, 0]
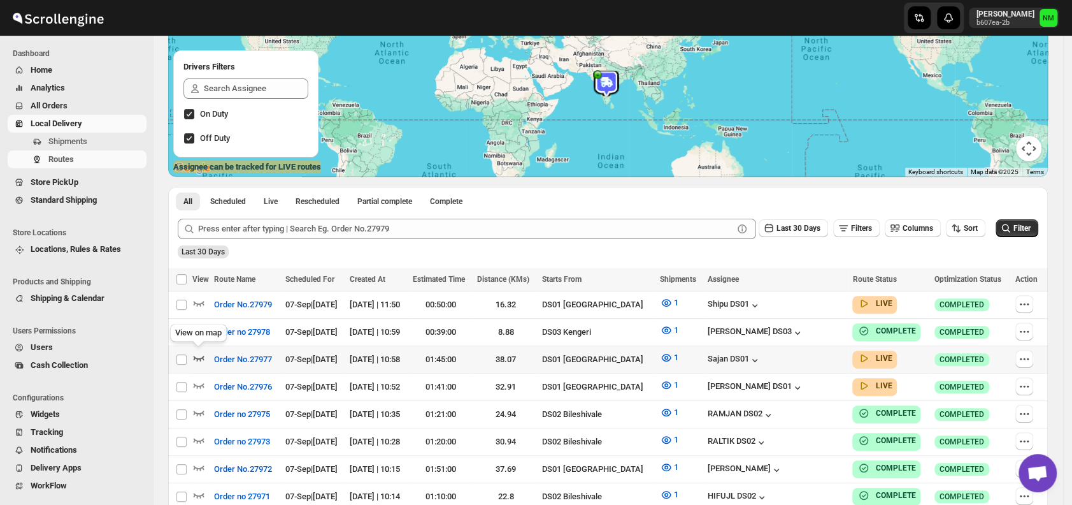
click at [200, 360] on icon "button" at bounding box center [198, 357] width 13 height 13
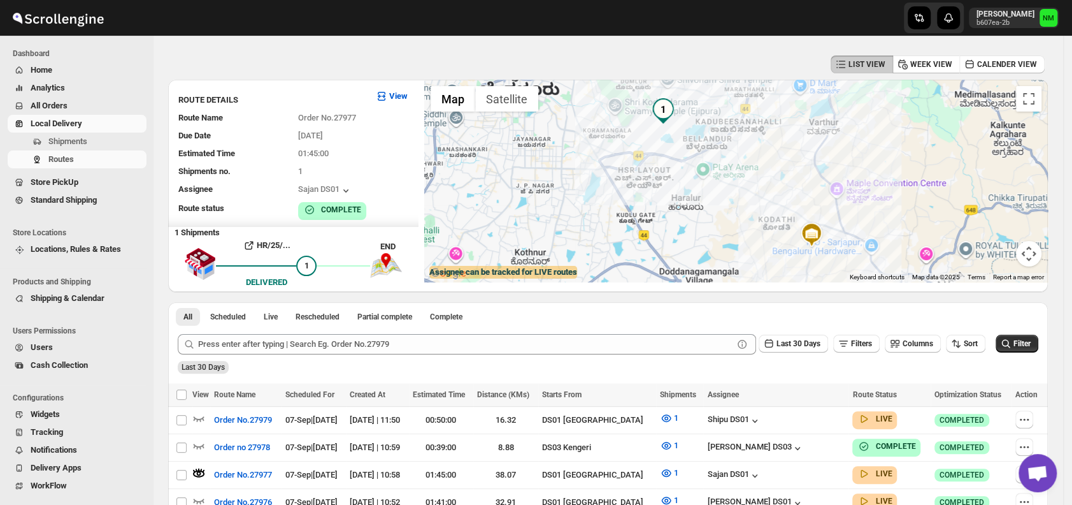
scroll to position [0, 0]
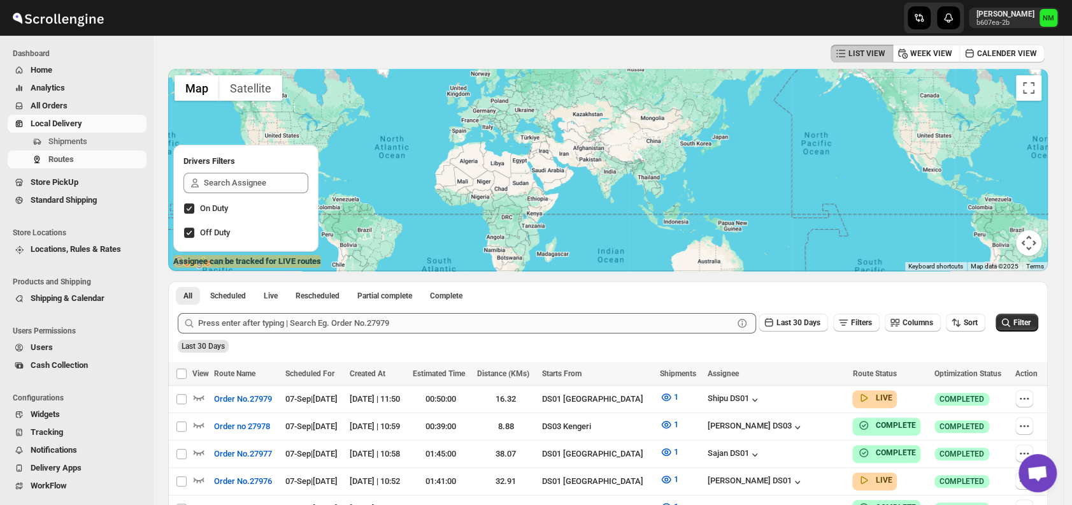
scroll to position [240, 0]
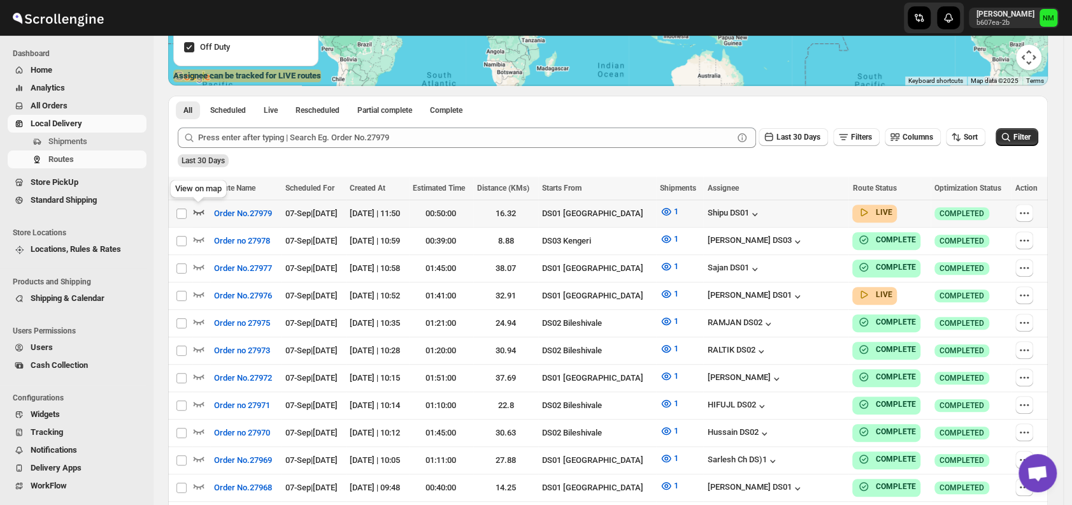
click at [199, 210] on icon "button" at bounding box center [198, 211] width 13 height 13
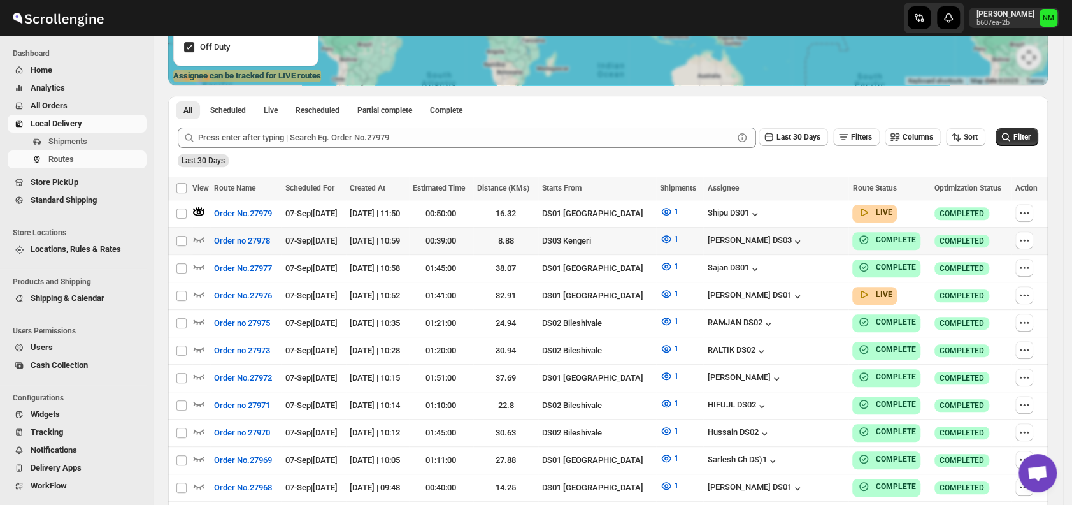
scroll to position [0, 0]
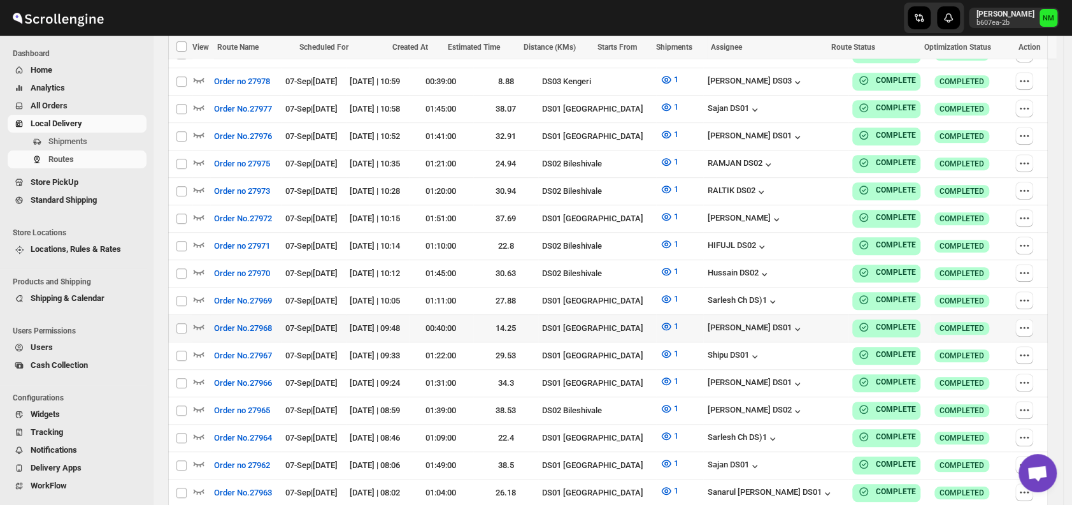
scroll to position [427, 0]
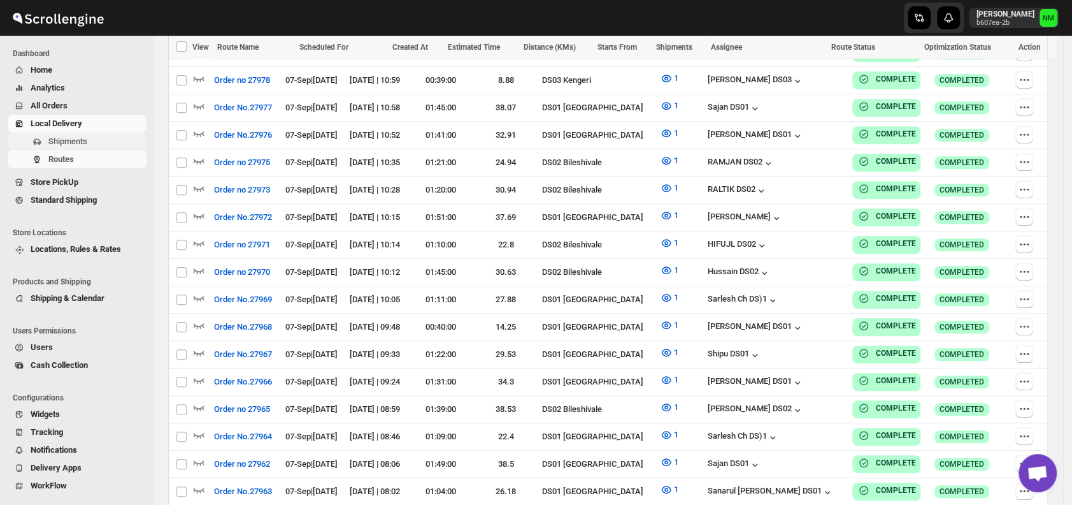
click at [89, 146] on span "Shipments" at bounding box center [96, 141] width 96 height 13
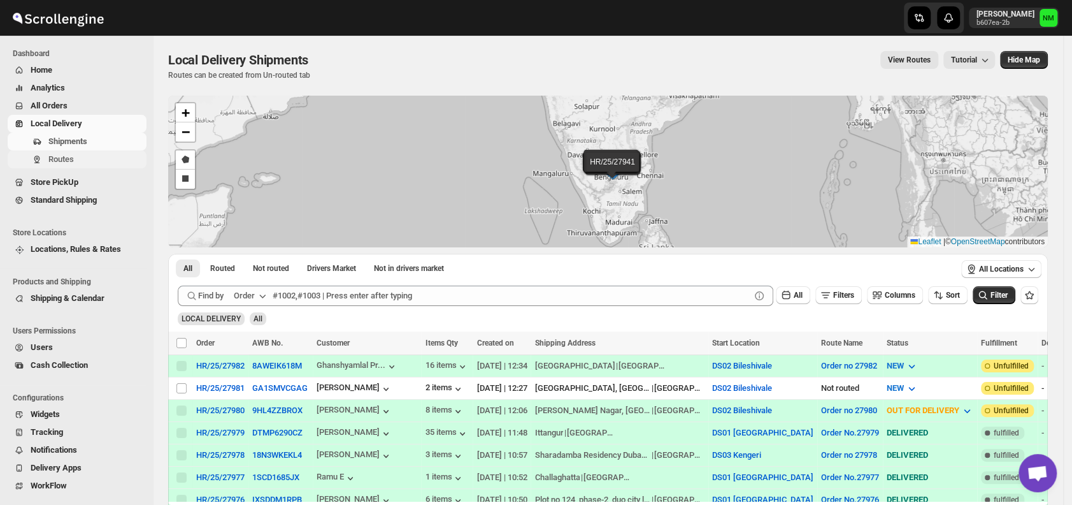
click at [82, 161] on span "Routes" at bounding box center [96, 159] width 96 height 13
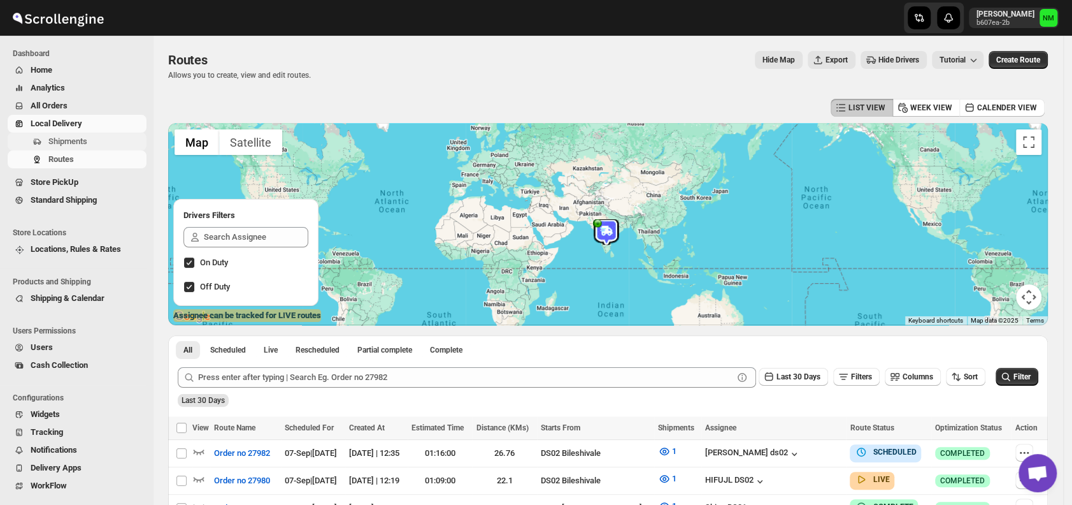
click at [100, 137] on span "Shipments" at bounding box center [96, 141] width 96 height 13
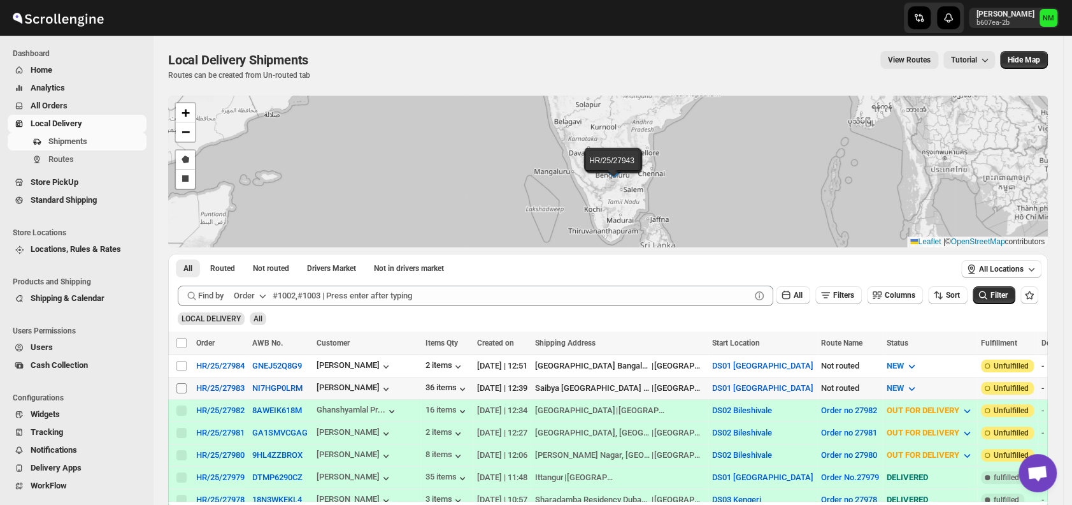
click at [183, 384] on input "Select shipment" at bounding box center [181, 388] width 10 height 10
checkbox input "true"
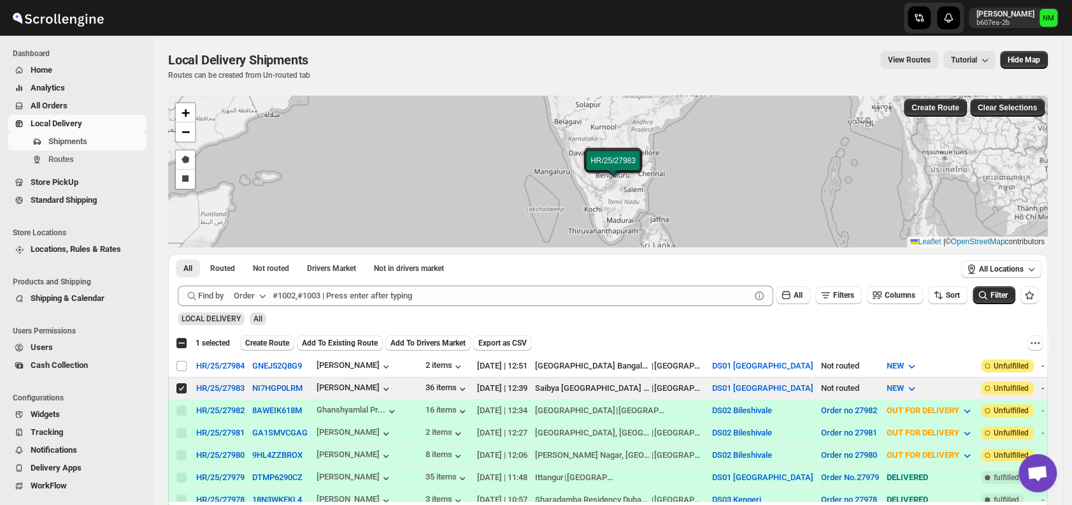
click at [282, 338] on span "Create Route" at bounding box center [267, 343] width 44 height 10
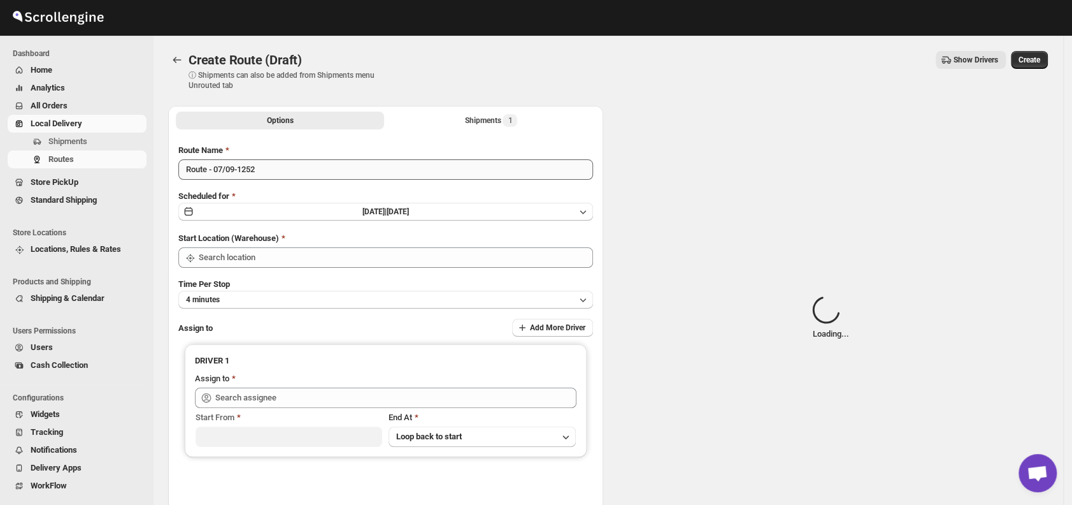
type input "DS01 [GEOGRAPHIC_DATA]"
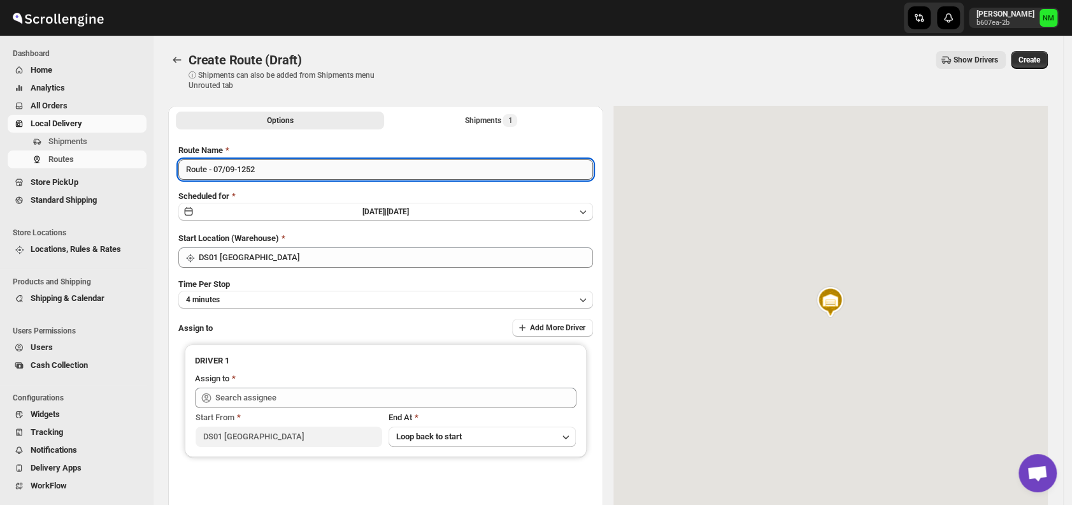
click at [288, 169] on input "Route - 07/09-1252" at bounding box center [385, 169] width 415 height 20
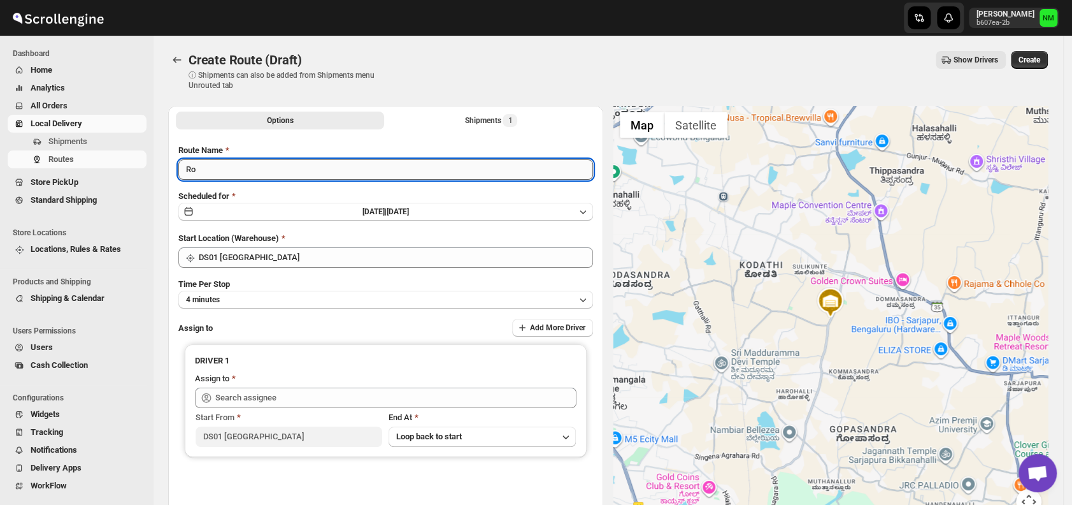
type input "R"
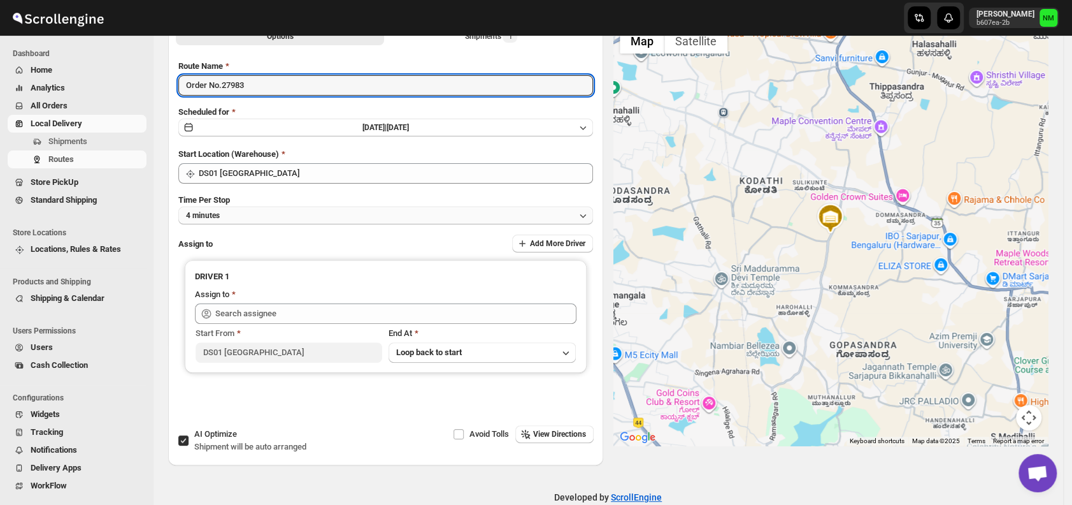
scroll to position [107, 0]
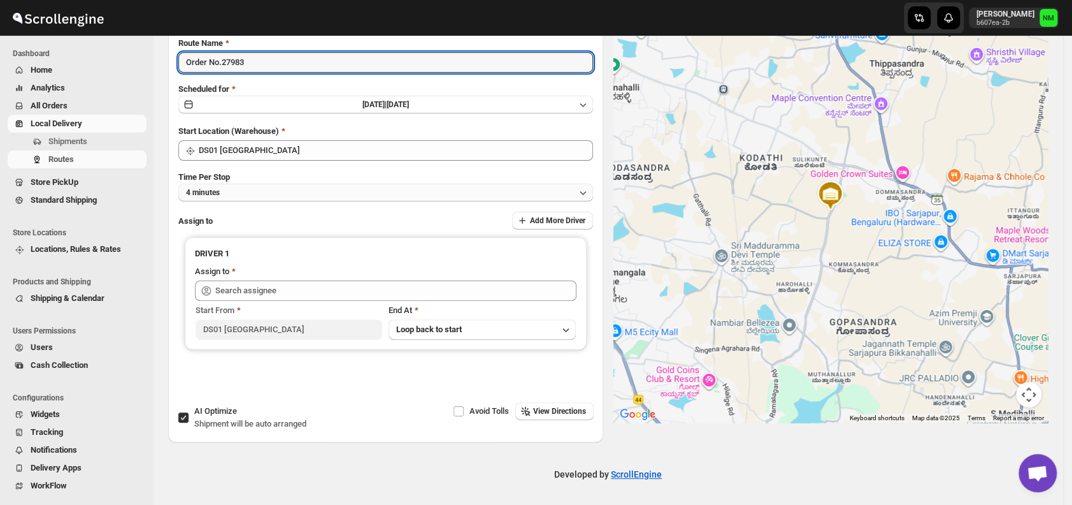
type input "Order No.27983"
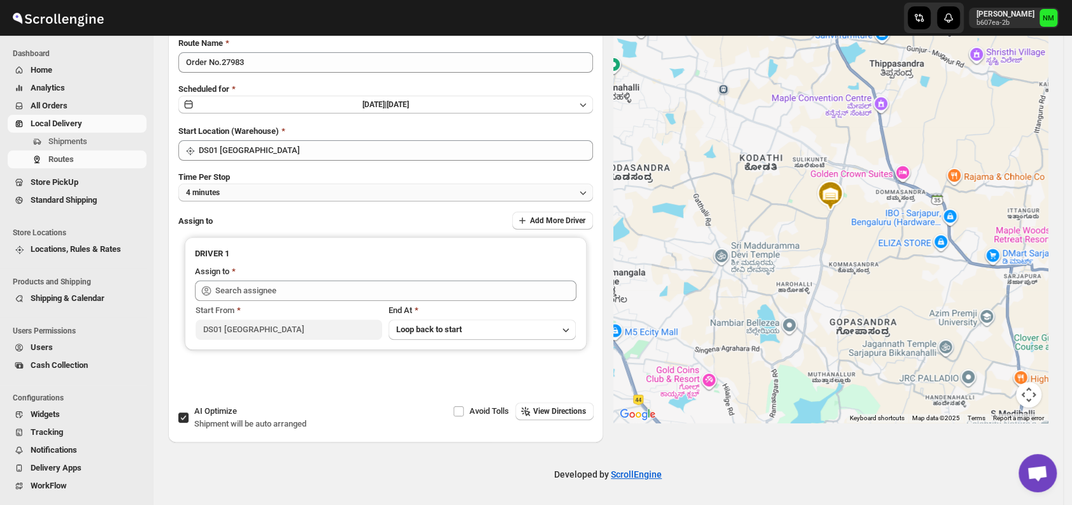
click at [254, 191] on button "4 minutes" at bounding box center [385, 192] width 415 height 18
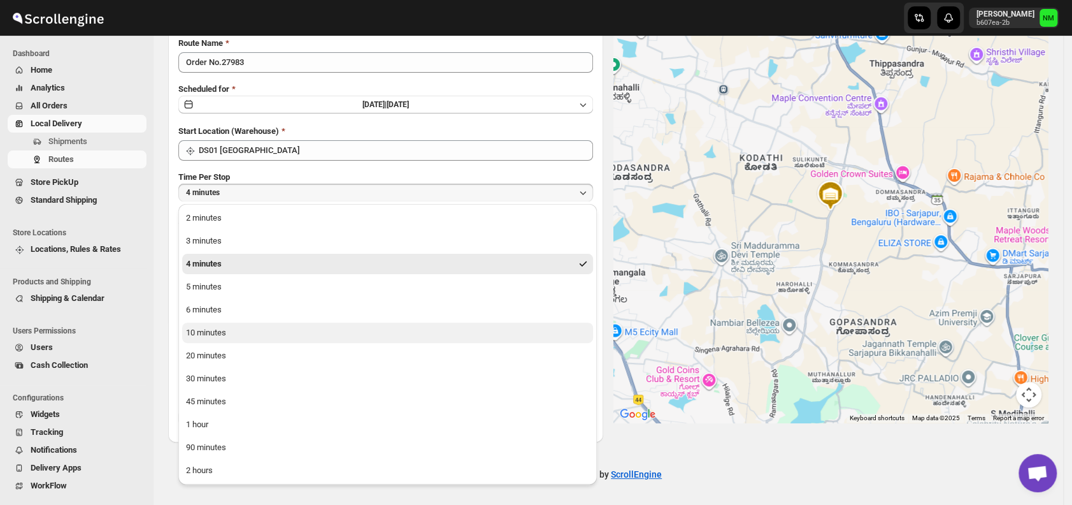
click at [254, 340] on button "10 minutes" at bounding box center [387, 332] width 411 height 20
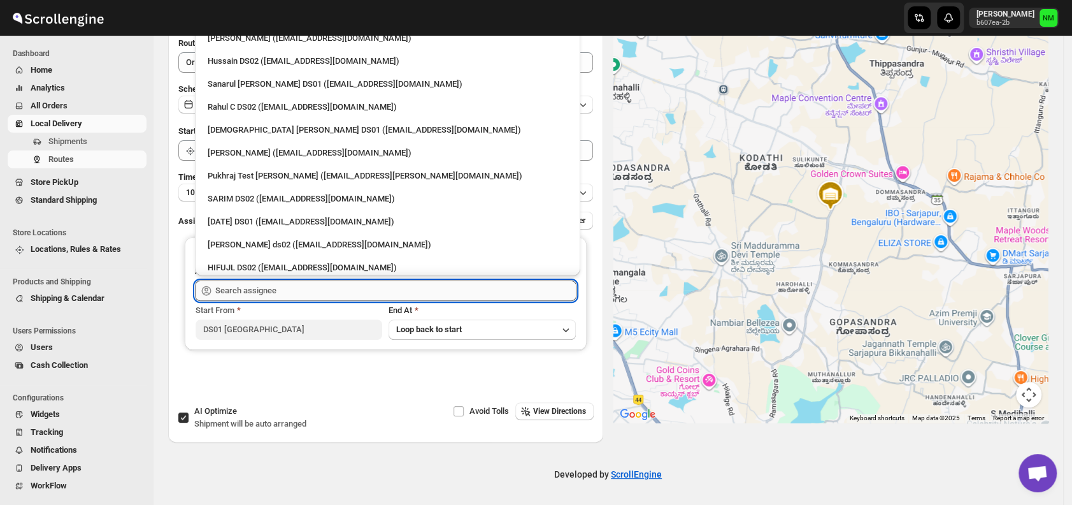
click at [309, 290] on input "text" at bounding box center [395, 290] width 361 height 20
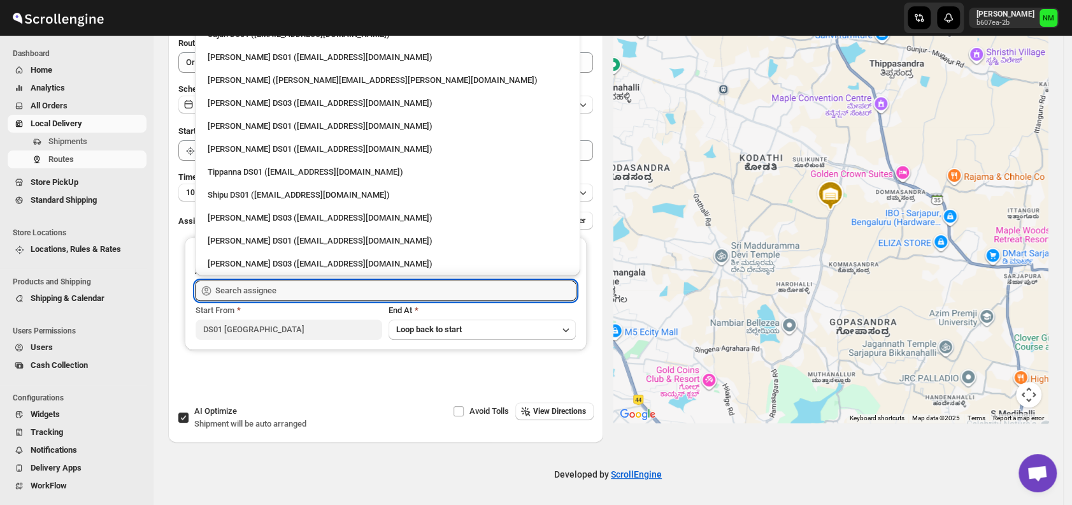
scroll to position [804, 0]
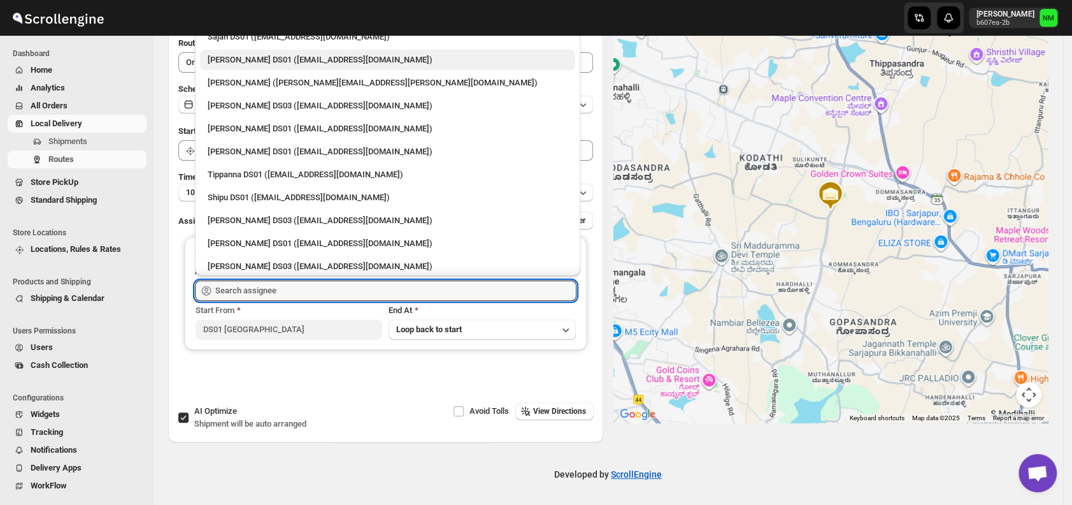
click at [267, 66] on div "[PERSON_NAME] DS01 ([EMAIL_ADDRESS][DOMAIN_NAME])" at bounding box center [388, 60] width 360 height 13
type input "[PERSON_NAME] DS01 ([EMAIL_ADDRESS][DOMAIN_NAME])"
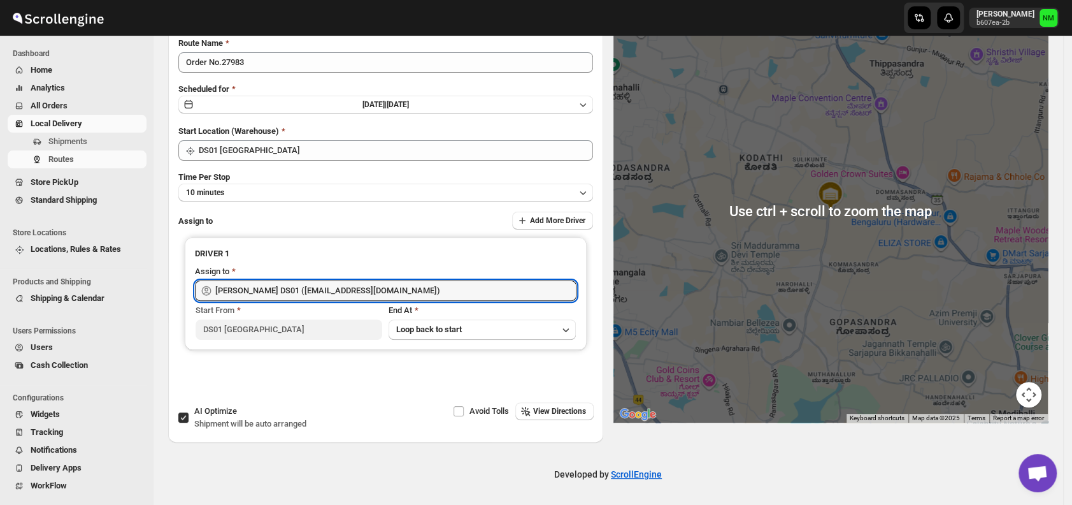
scroll to position [0, 0]
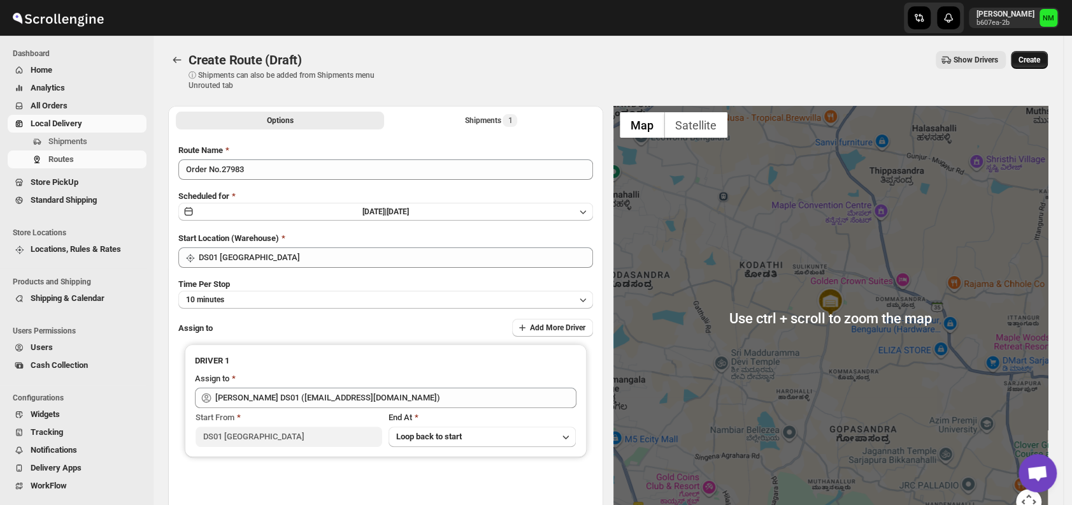
click at [1035, 57] on span "Create" at bounding box center [1030, 60] width 22 height 10
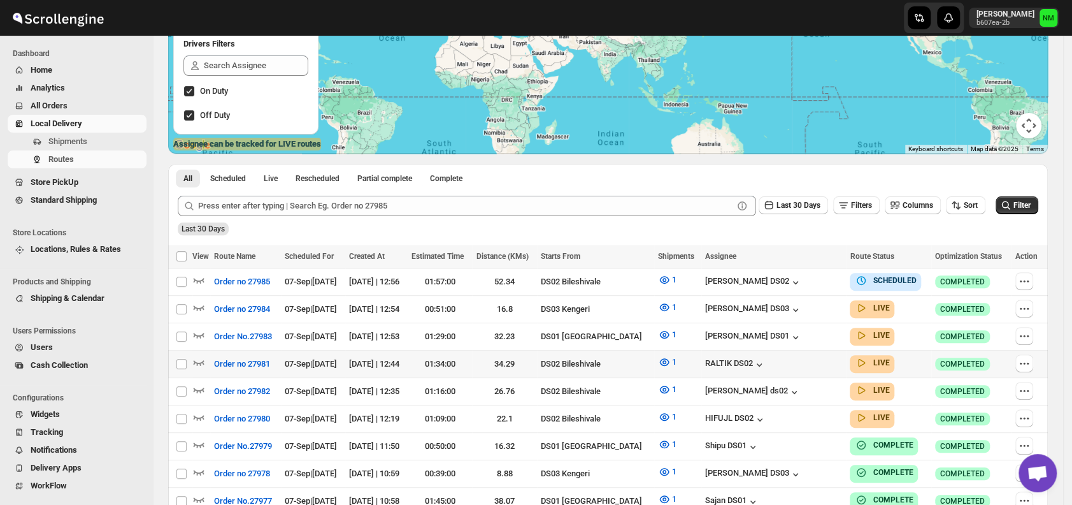
scroll to position [239, 0]
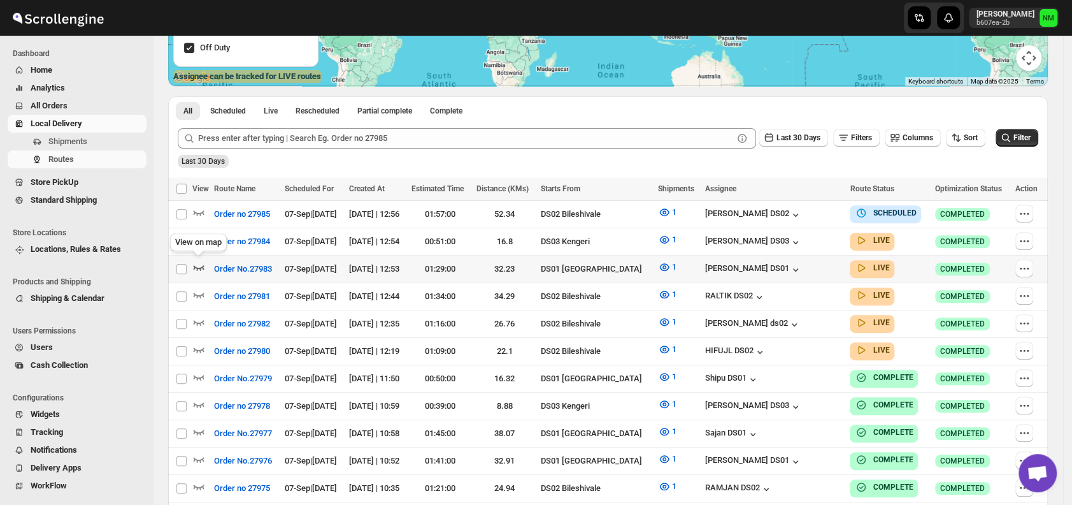
click at [201, 269] on icon "button" at bounding box center [198, 267] width 13 height 13
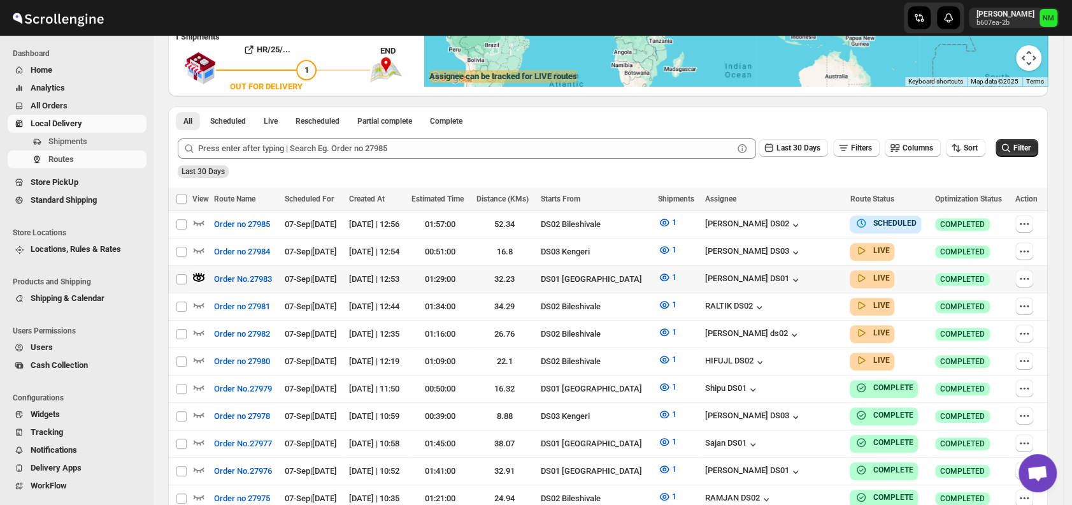
scroll to position [0, 0]
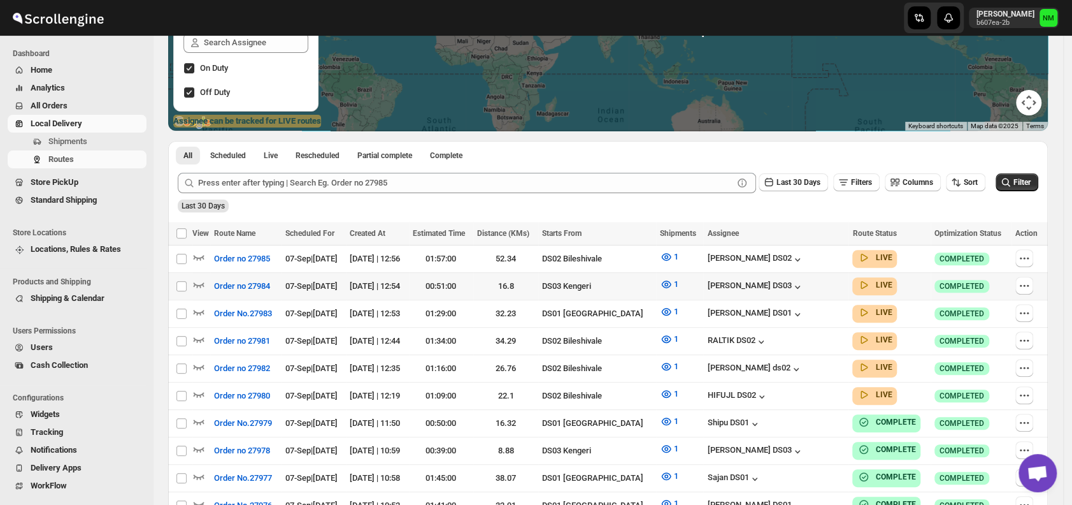
scroll to position [195, 0]
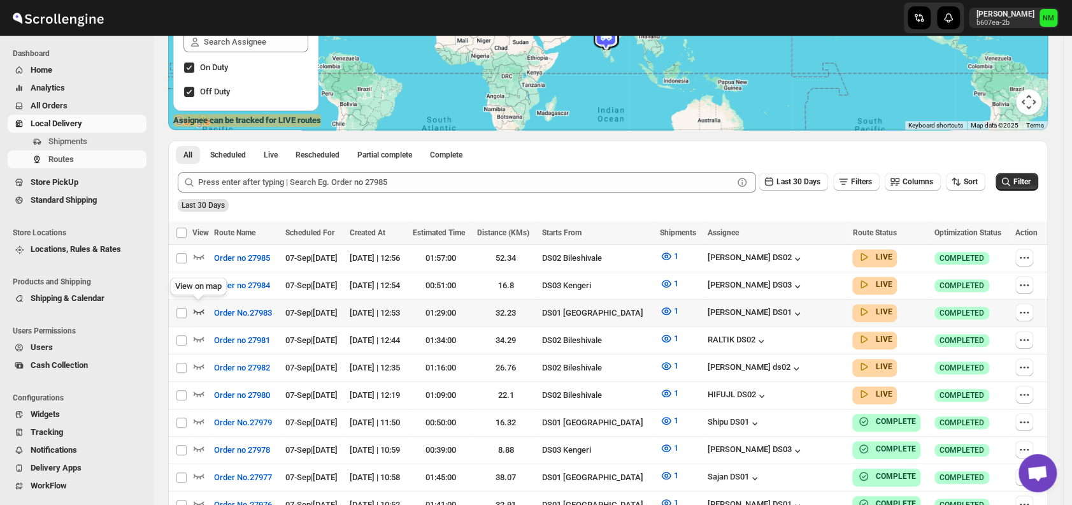
click at [204, 308] on icon "button" at bounding box center [198, 311] width 13 height 13
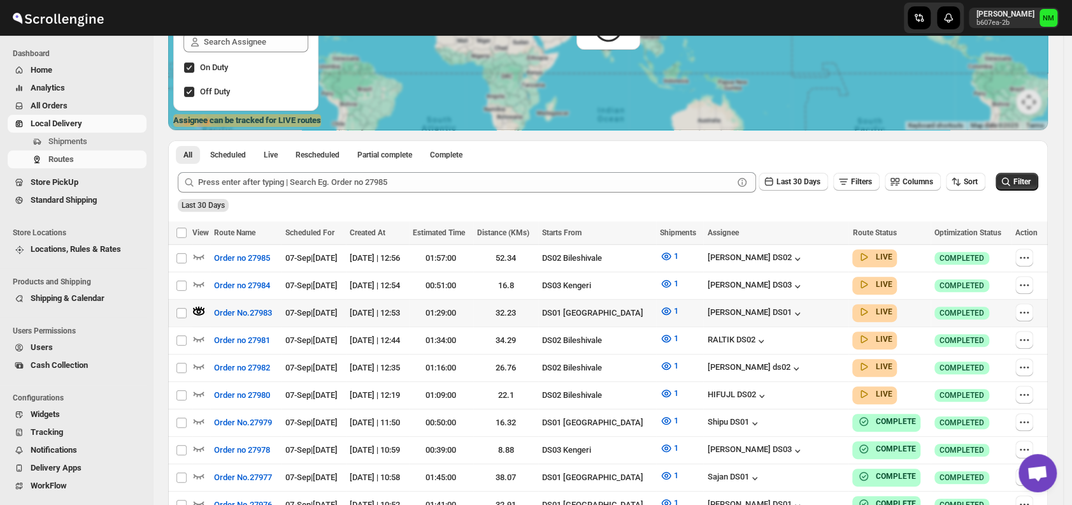
scroll to position [0, 0]
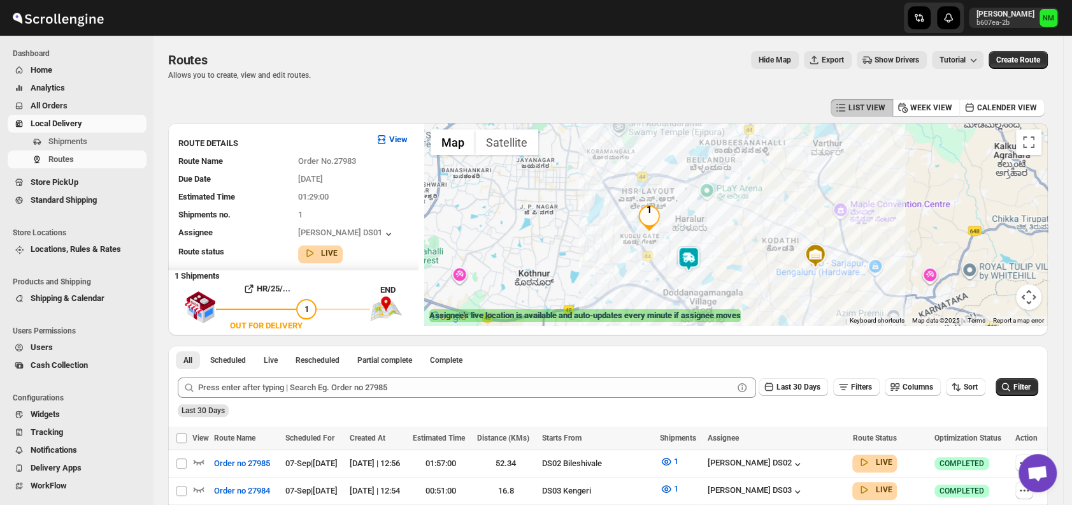
click at [694, 266] on img at bounding box center [688, 258] width 25 height 25
click at [745, 197] on button "Close" at bounding box center [734, 198] width 31 height 31
click at [69, 145] on span "Shipments" at bounding box center [67, 141] width 39 height 10
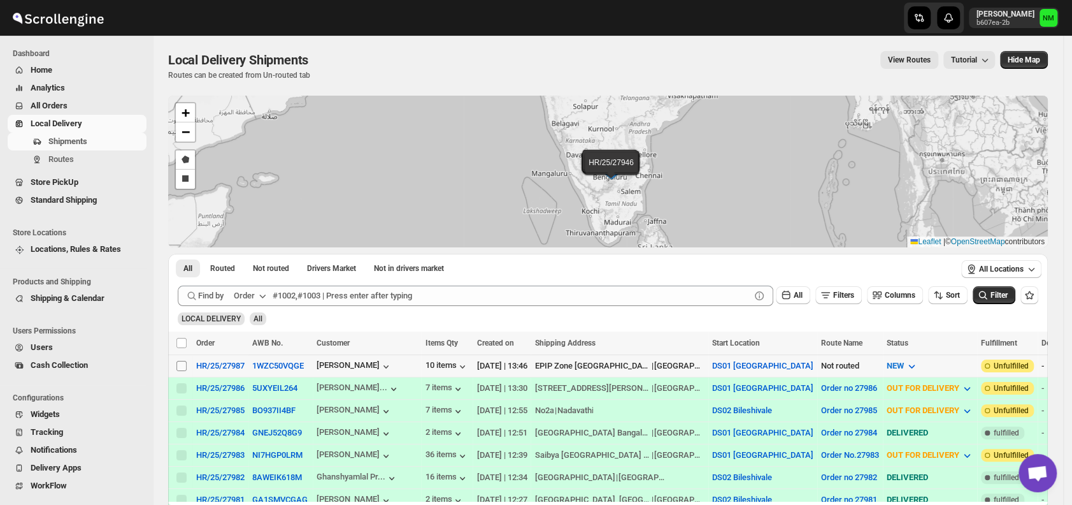
click at [182, 368] on input "Select shipment" at bounding box center [181, 366] width 10 height 10
checkbox input "true"
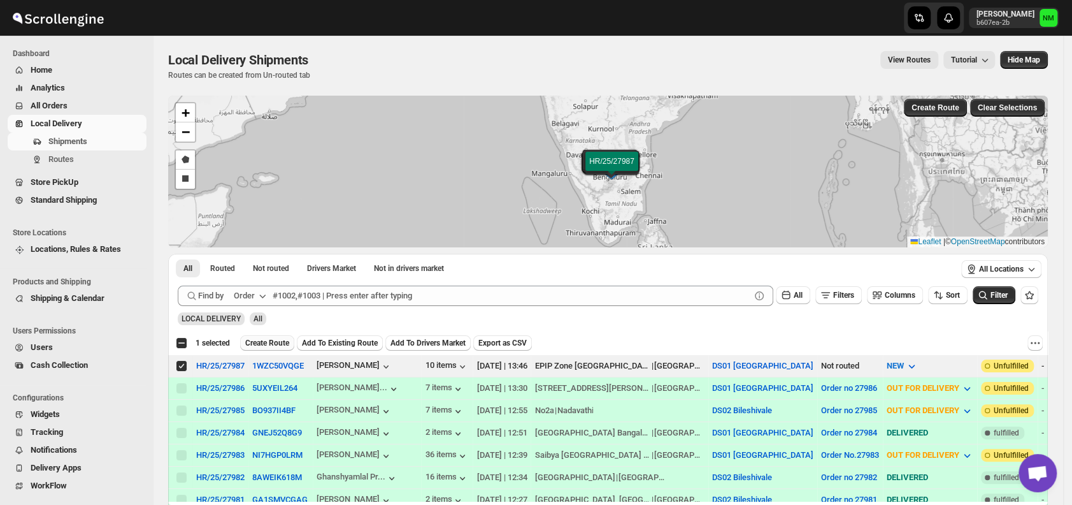
click at [265, 345] on span "Create Route" at bounding box center [267, 343] width 44 height 10
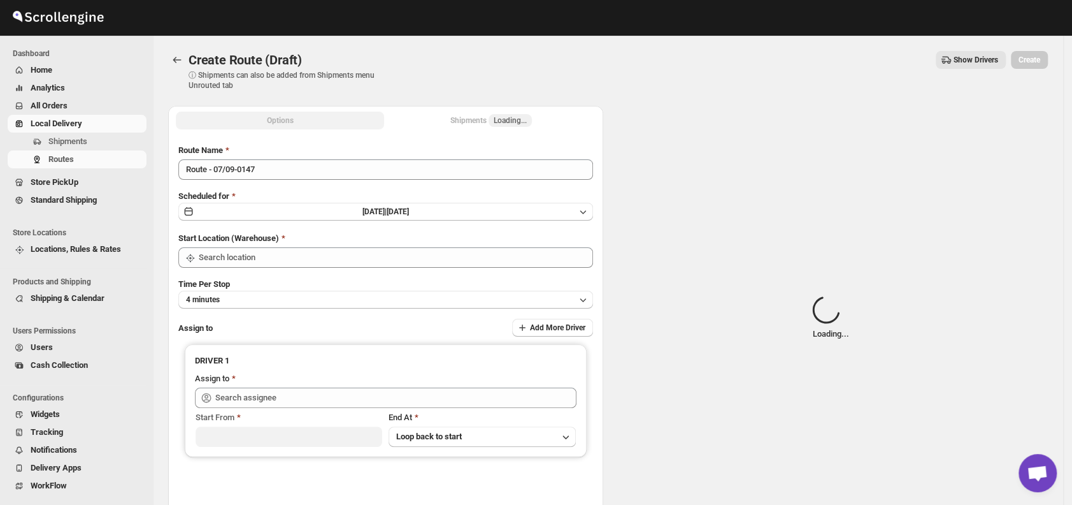
type input "DS01 [GEOGRAPHIC_DATA]"
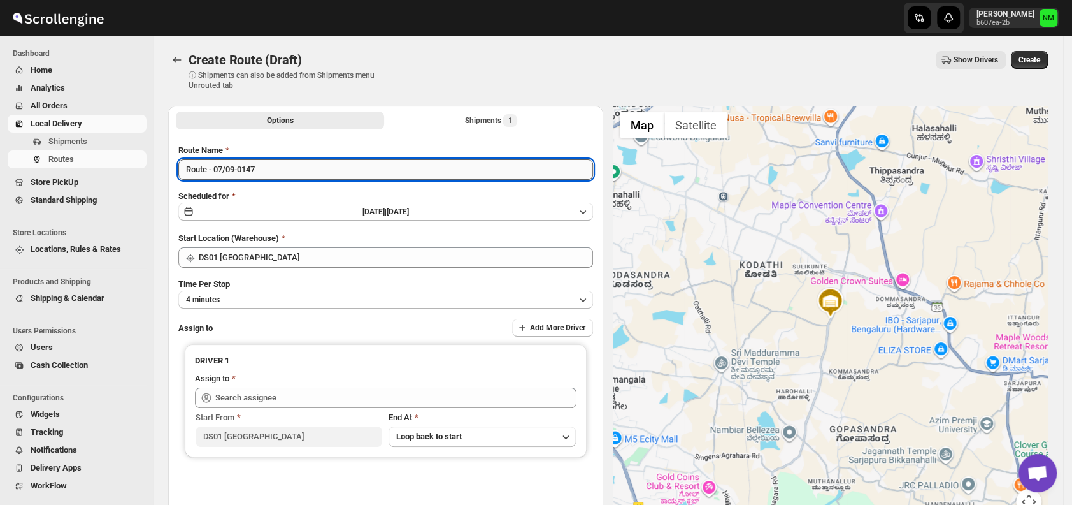
click at [284, 178] on input "Route - 07/09-0147" at bounding box center [385, 169] width 415 height 20
type input "R"
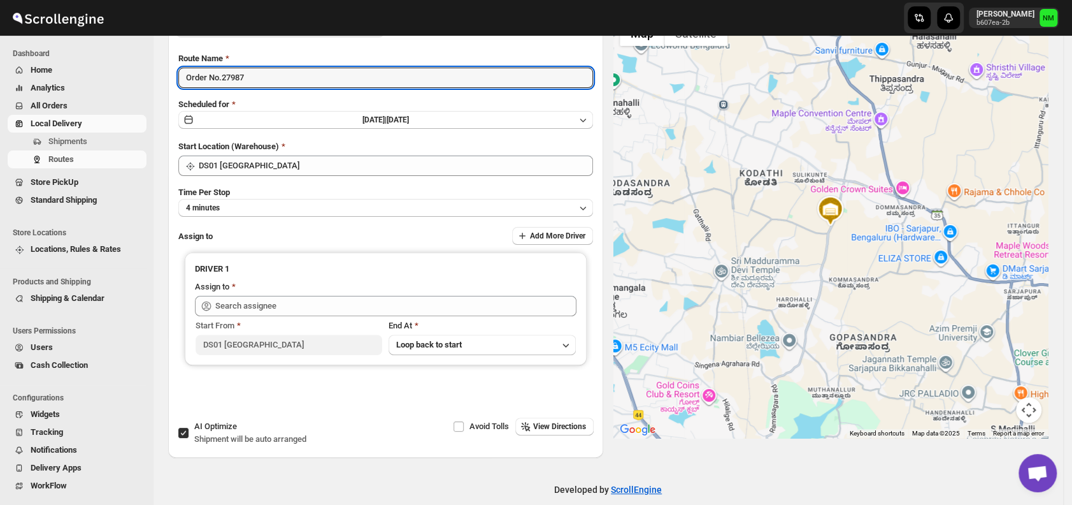
scroll to position [107, 0]
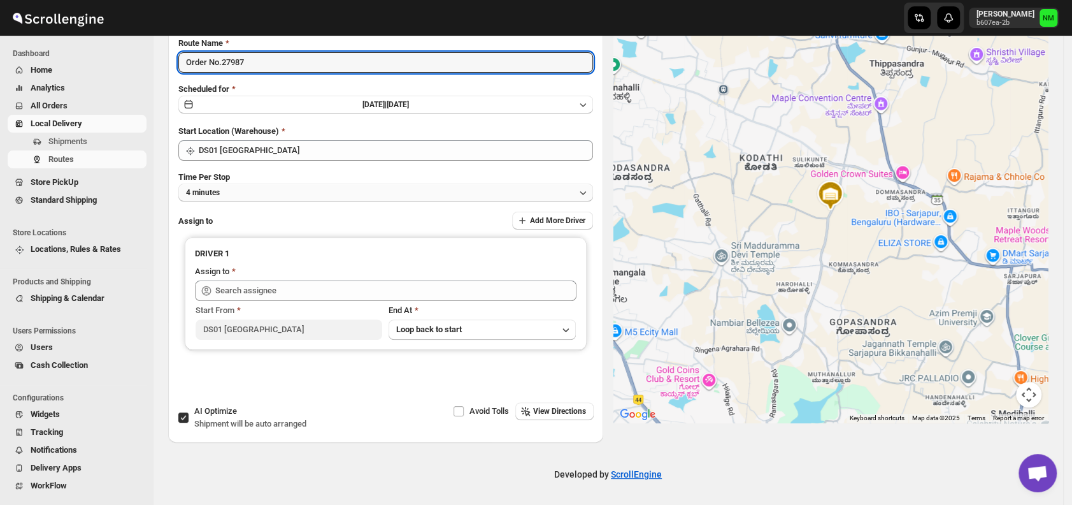
type input "Order No.27987"
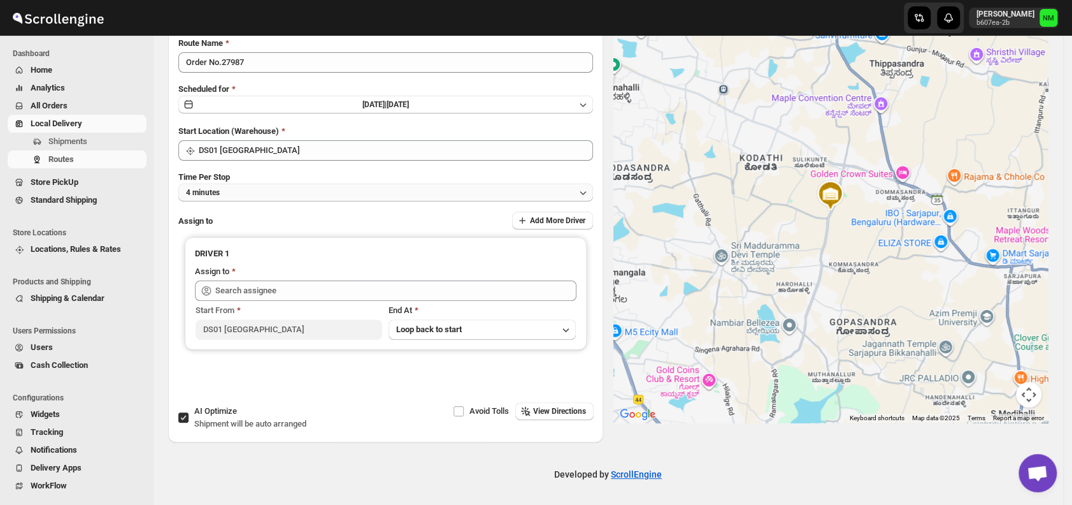
click at [244, 197] on button "4 minutes" at bounding box center [385, 192] width 415 height 18
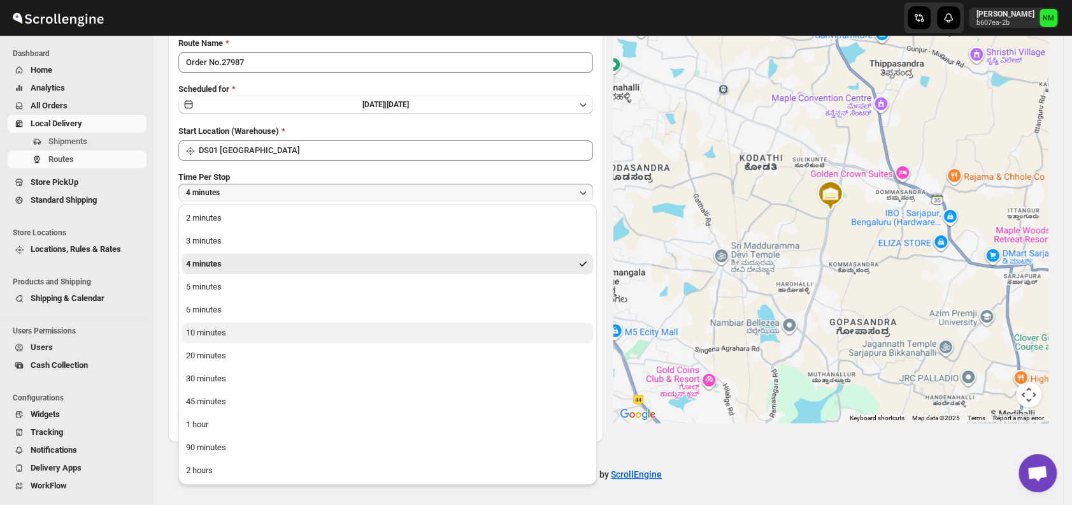
click at [257, 334] on button "10 minutes" at bounding box center [387, 332] width 411 height 20
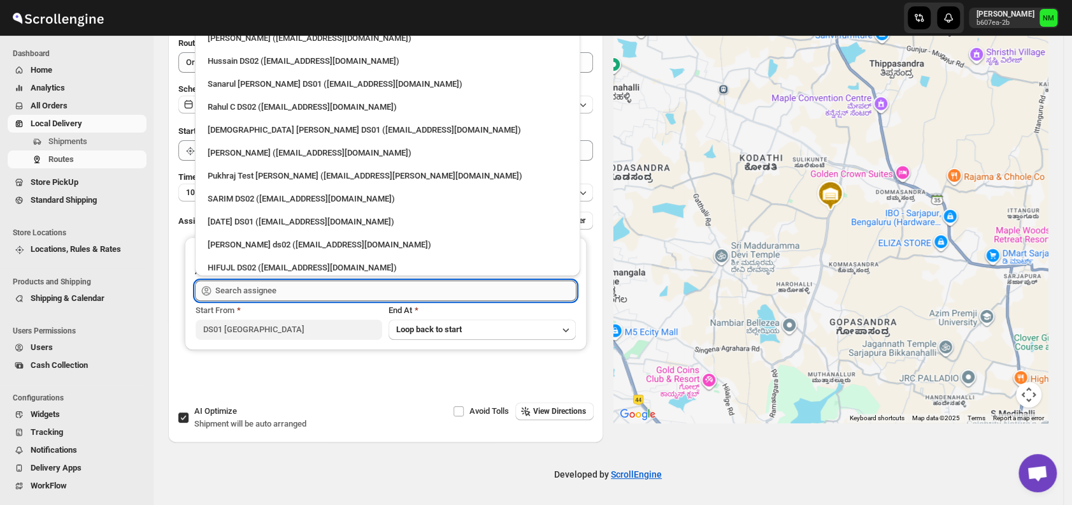
click at [282, 290] on input "text" at bounding box center [395, 290] width 361 height 20
click at [246, 128] on div "Islam Laskar DS01 (vixib74172@ikowat.com)" at bounding box center [388, 130] width 360 height 13
type input "Islam Laskar DS01 (vixib74172@ikowat.com)"
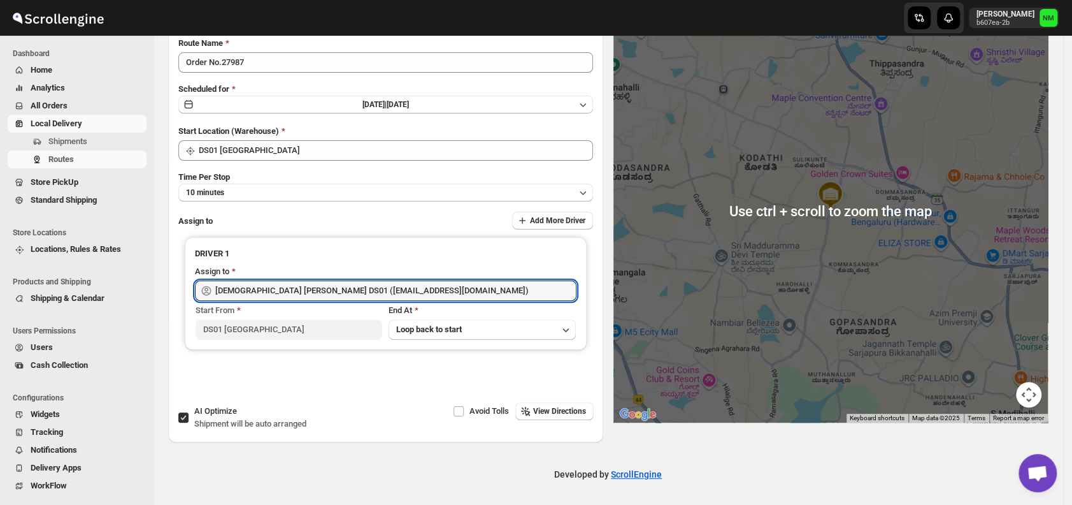
scroll to position [0, 0]
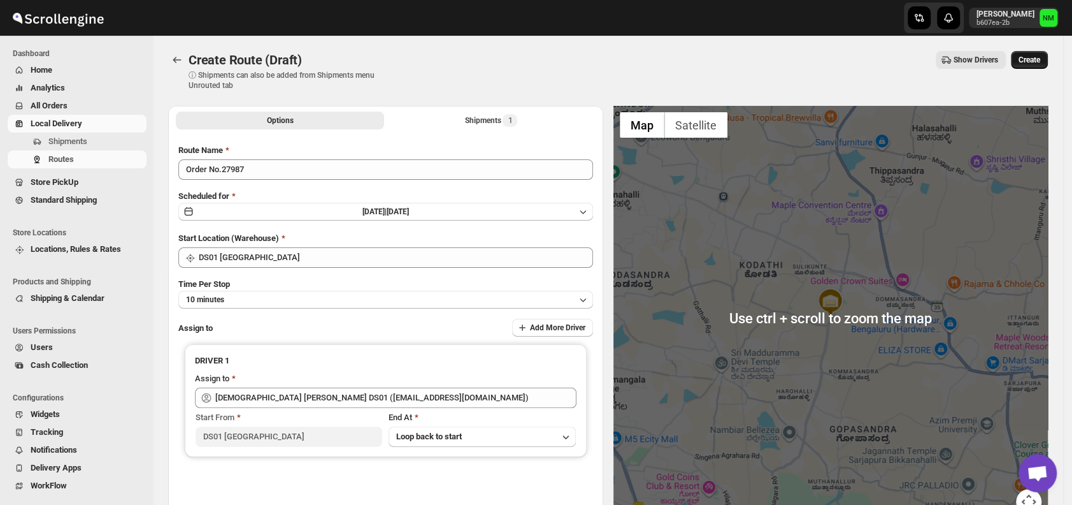
click at [1040, 61] on span "Create" at bounding box center [1030, 60] width 22 height 10
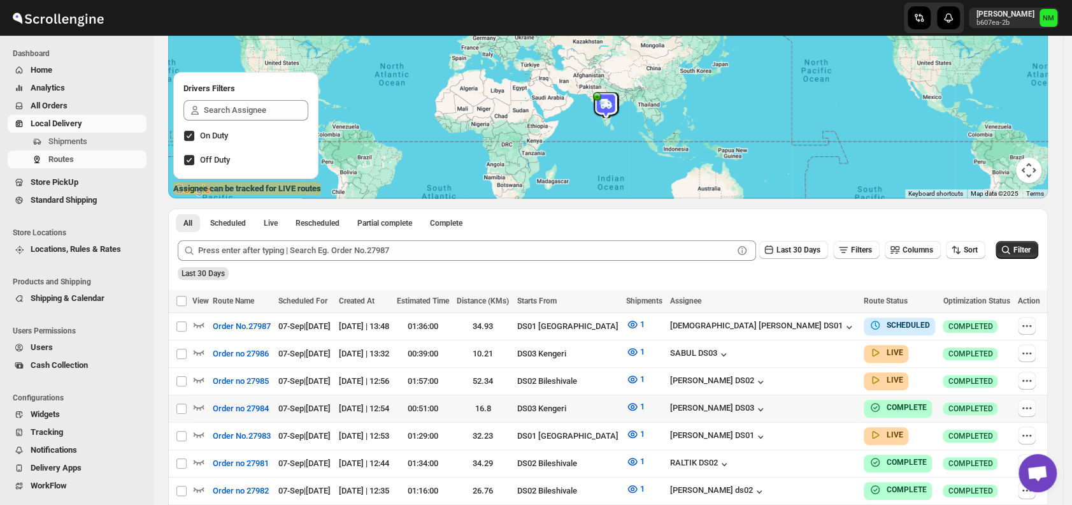
scroll to position [127, 0]
click at [200, 324] on icon "button" at bounding box center [199, 324] width 11 height 5
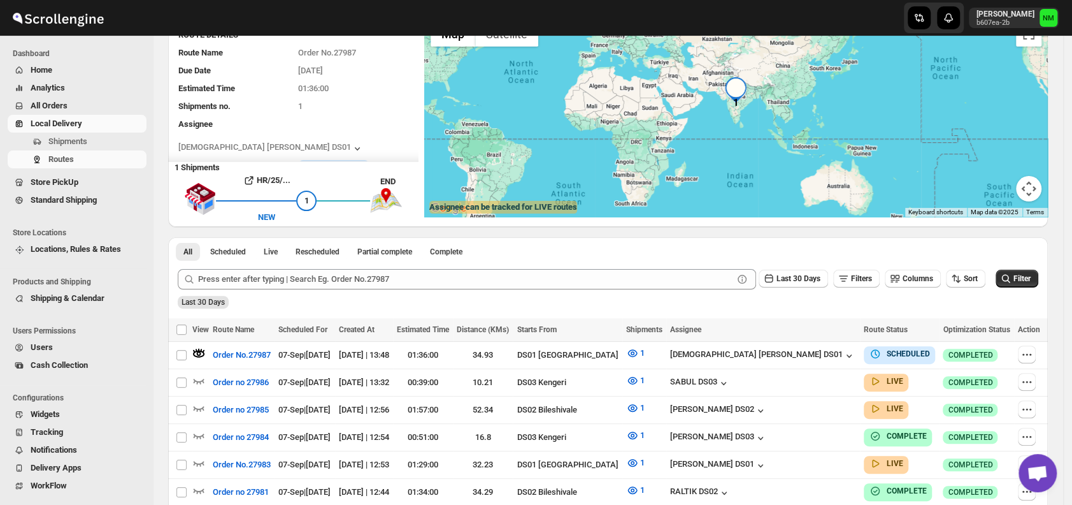
scroll to position [0, 0]
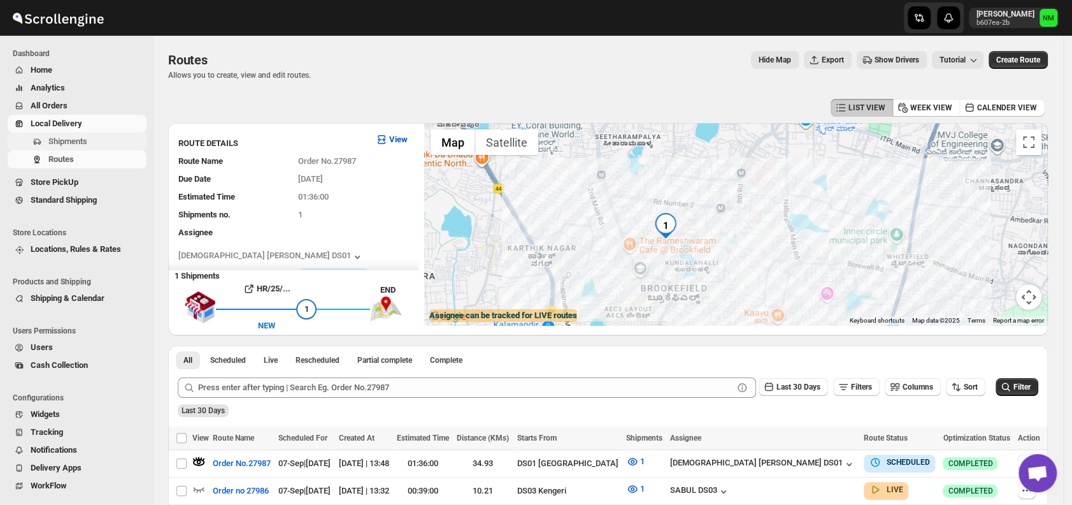
click at [73, 141] on span "Shipments" at bounding box center [67, 141] width 39 height 10
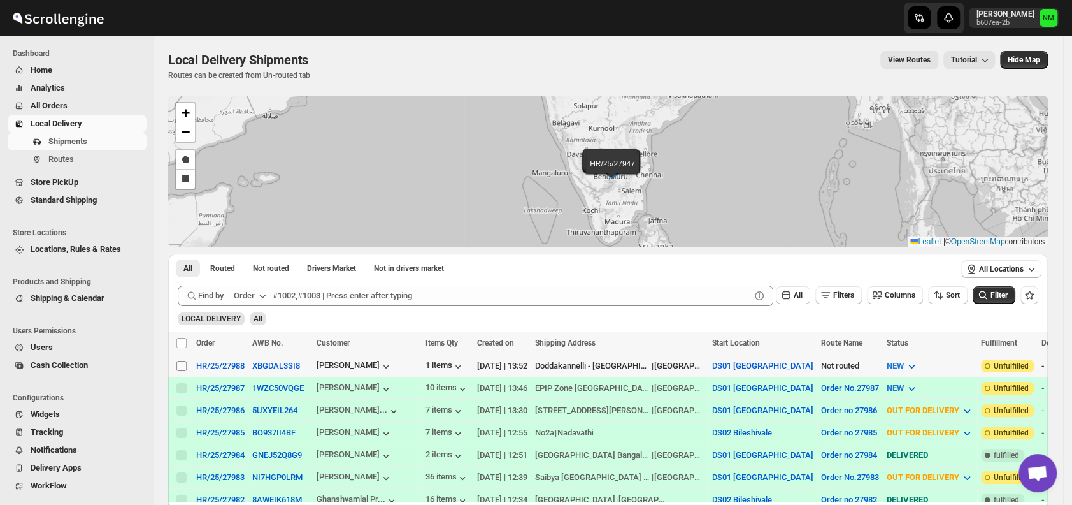
click at [183, 362] on input "Select shipment" at bounding box center [181, 366] width 10 height 10
checkbox input "true"
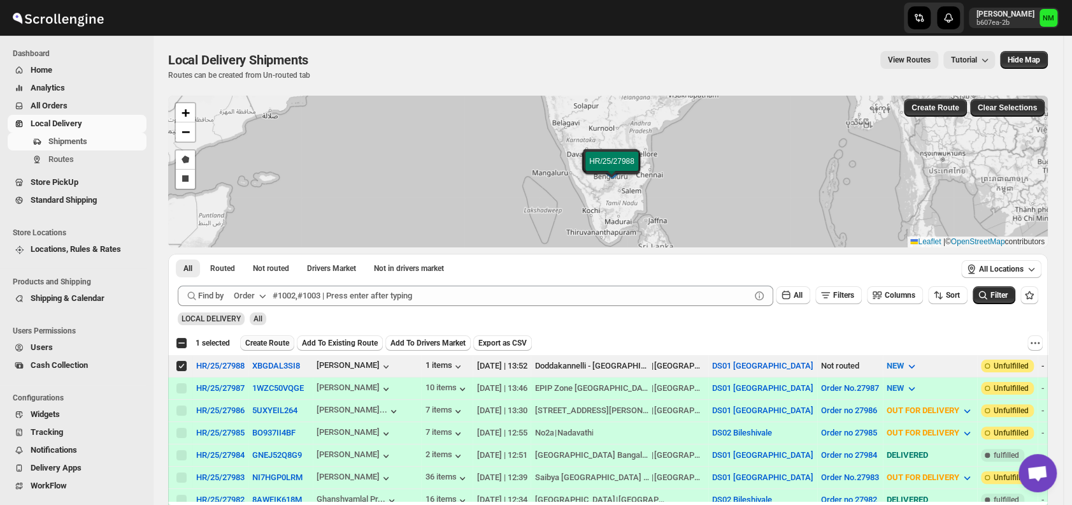
click at [265, 347] on span "Create Route" at bounding box center [267, 343] width 44 height 10
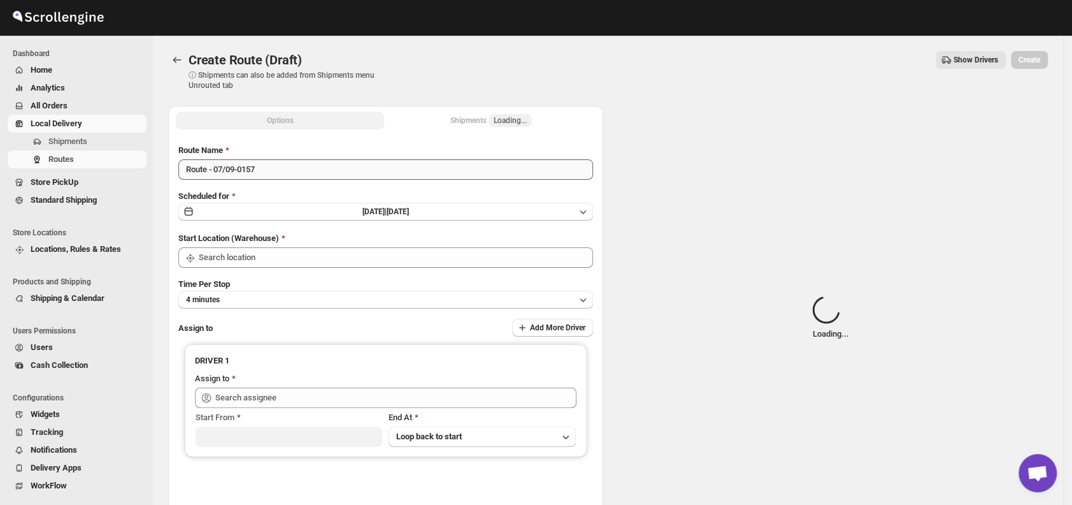
type input "DS01 [GEOGRAPHIC_DATA]"
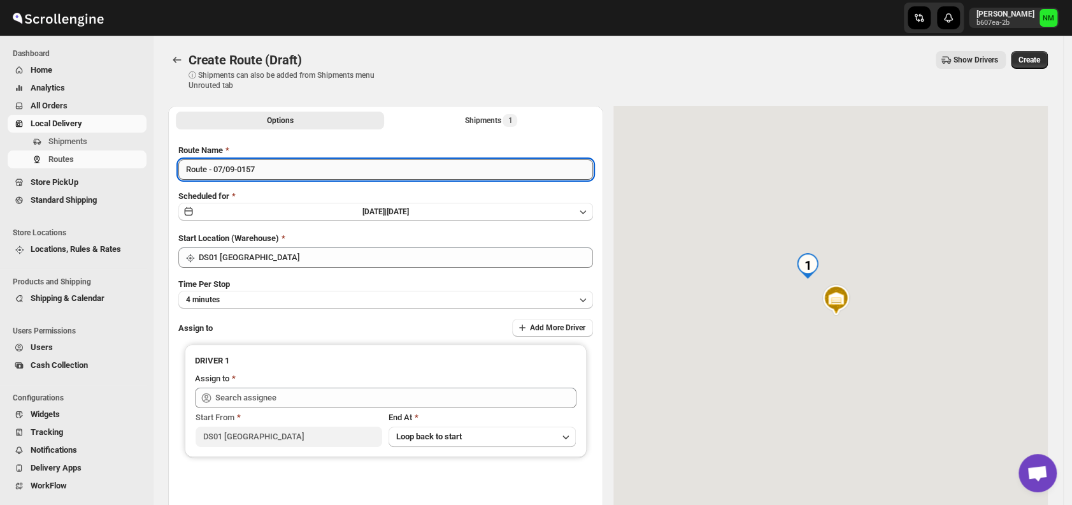
click at [289, 173] on input "Route - 07/09-0157" at bounding box center [385, 169] width 415 height 20
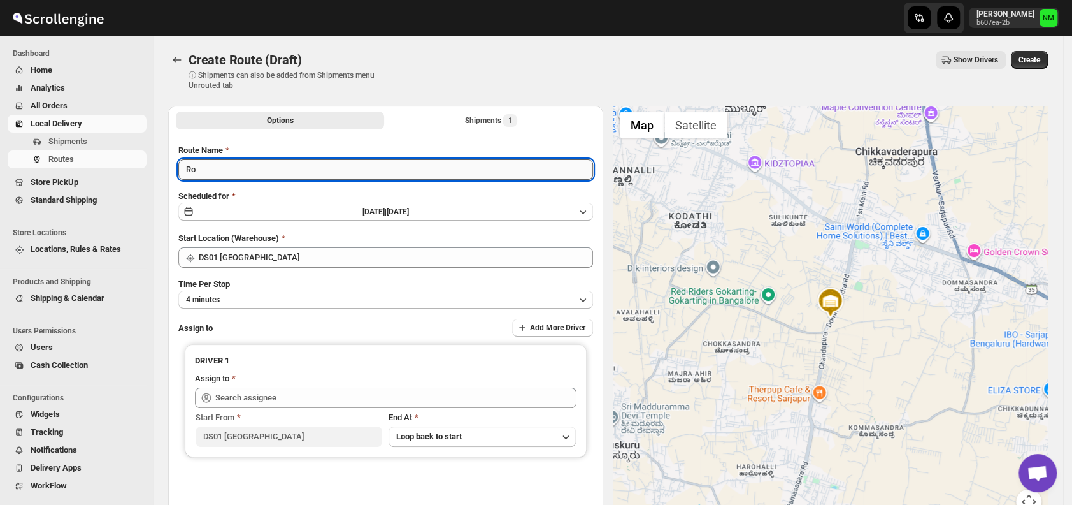
type input "R"
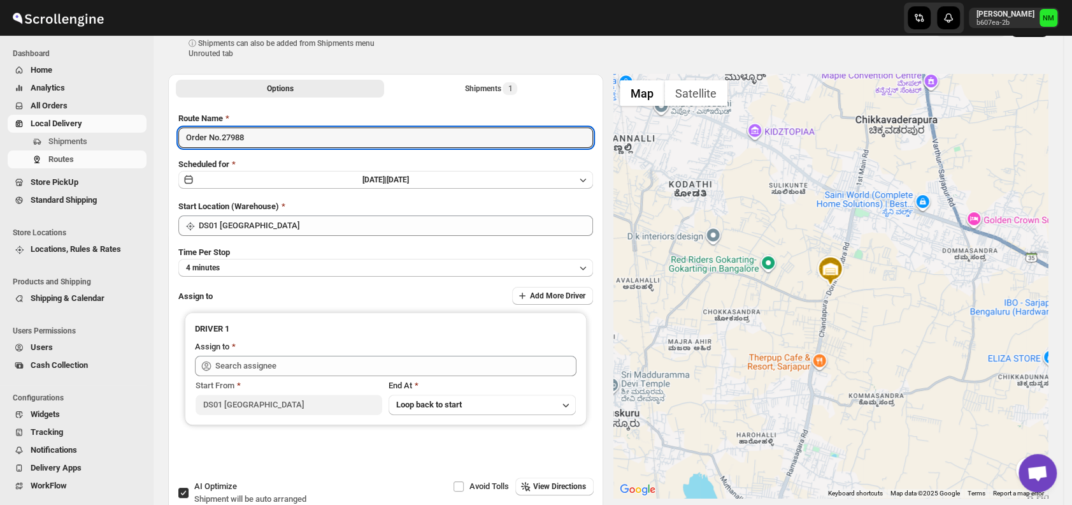
scroll to position [107, 0]
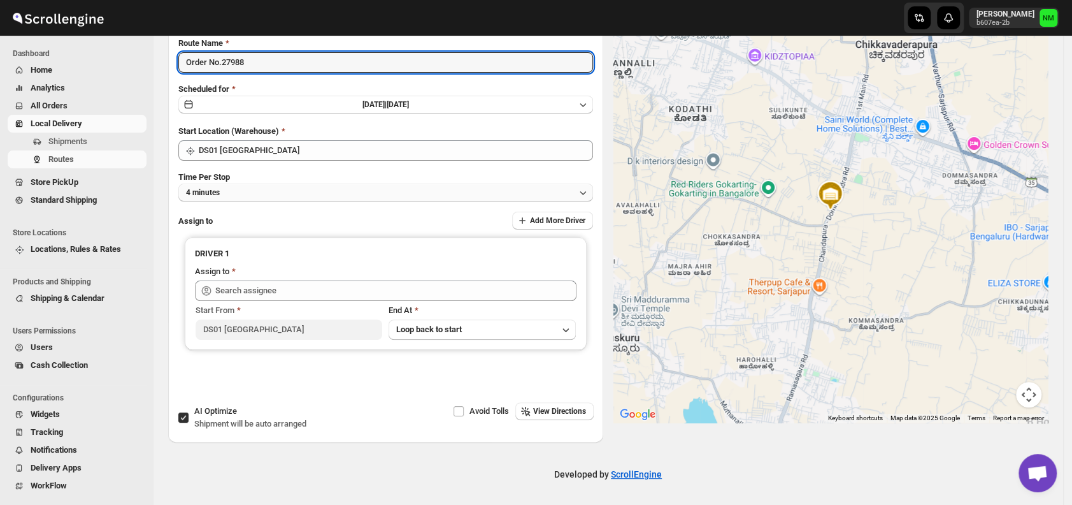
type input "Order No.27988"
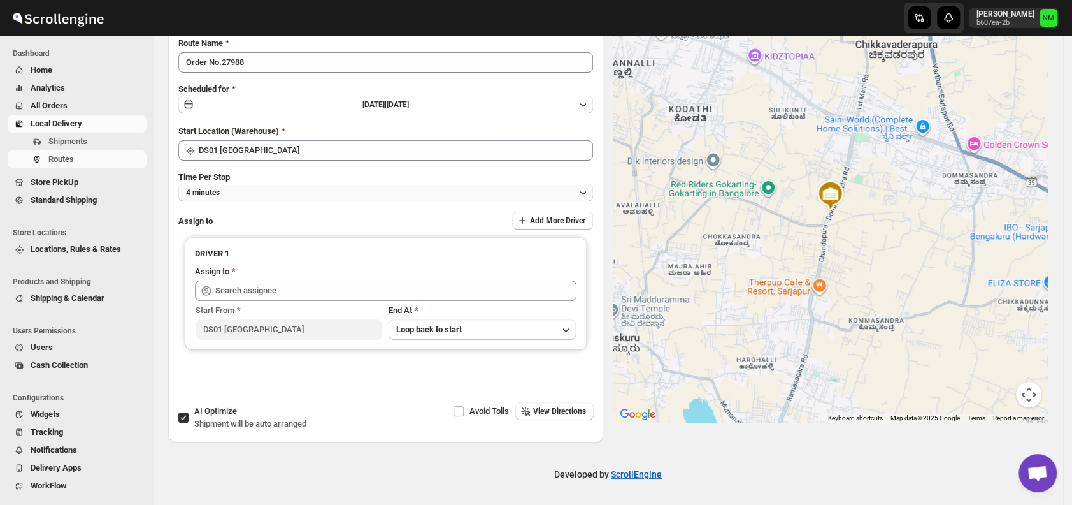
click at [240, 195] on button "4 minutes" at bounding box center [385, 192] width 415 height 18
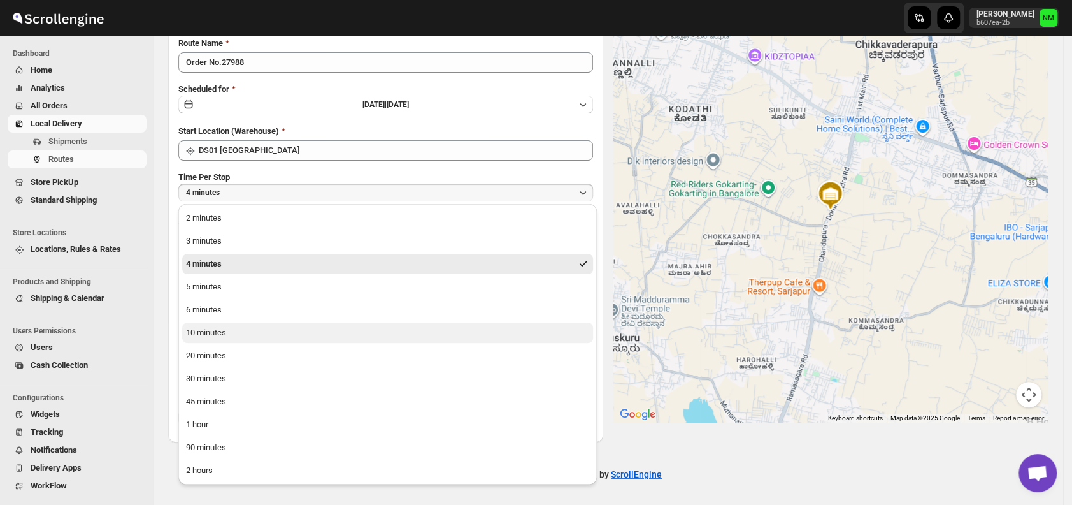
click at [205, 332] on div "10 minutes" at bounding box center [206, 332] width 40 height 13
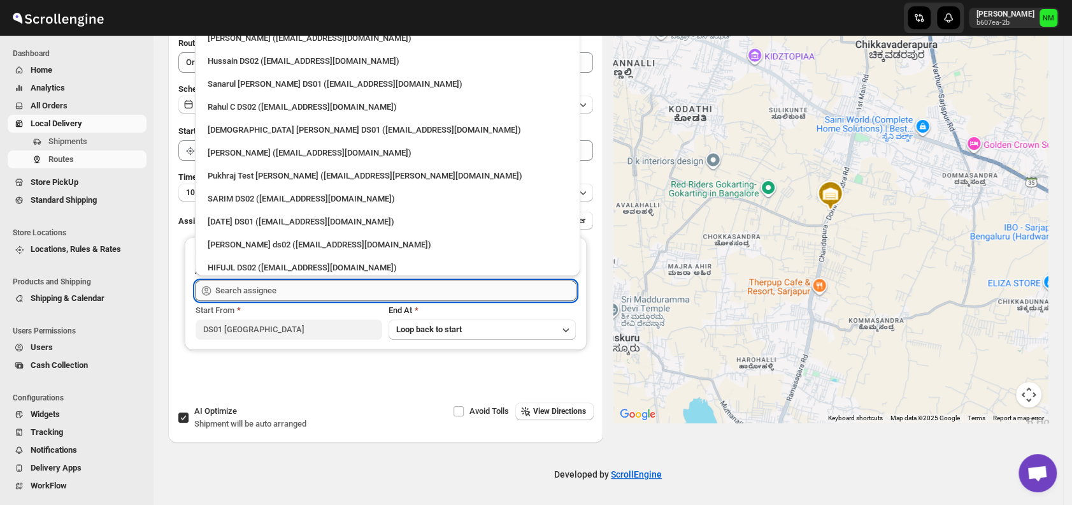
click at [261, 290] on input "text" at bounding box center [395, 290] width 361 height 20
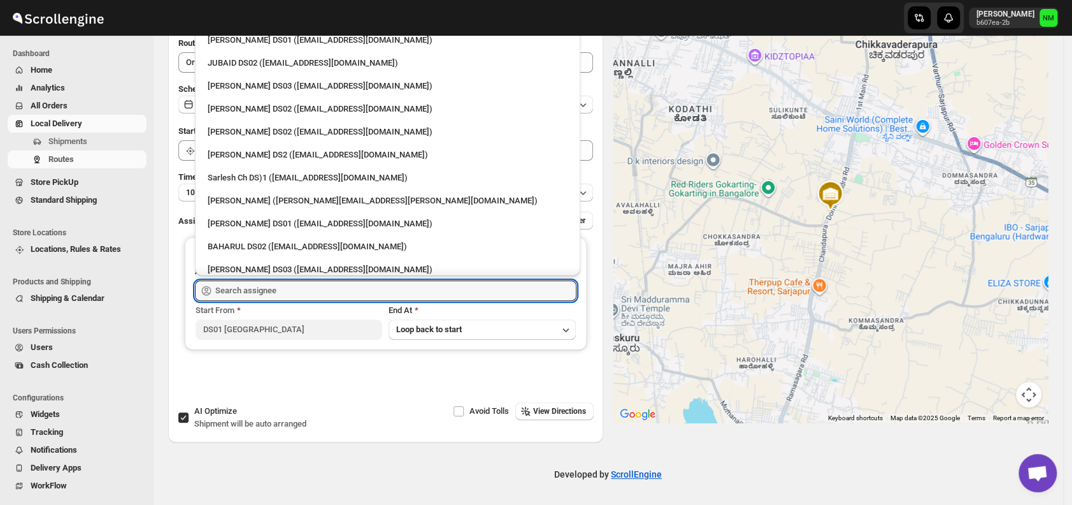
scroll to position [350, 0]
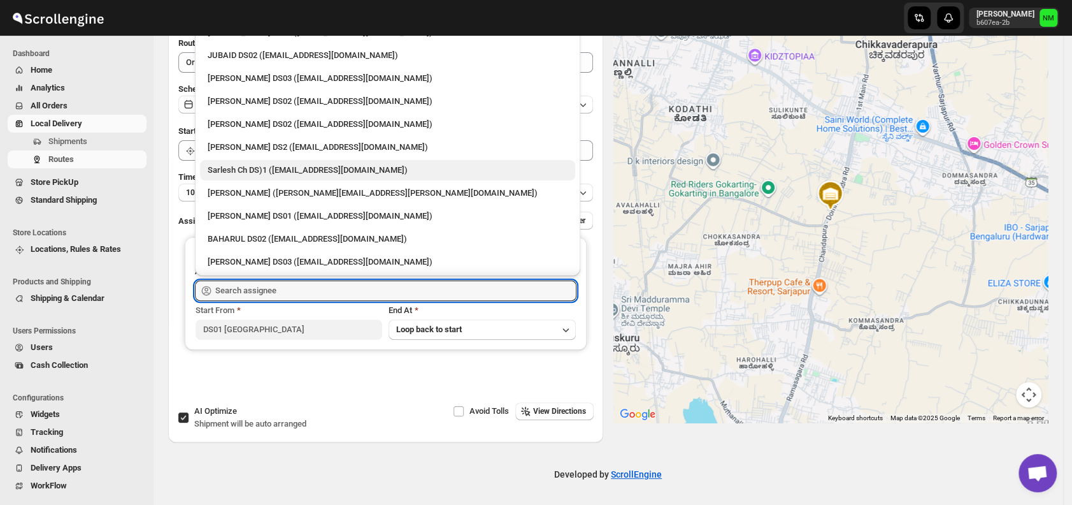
click at [240, 166] on div "Sarlesh Ch DS)1 ([EMAIL_ADDRESS][DOMAIN_NAME])" at bounding box center [388, 170] width 360 height 13
type input "Sarlesh Ch DS)1 ([EMAIL_ADDRESS][DOMAIN_NAME])"
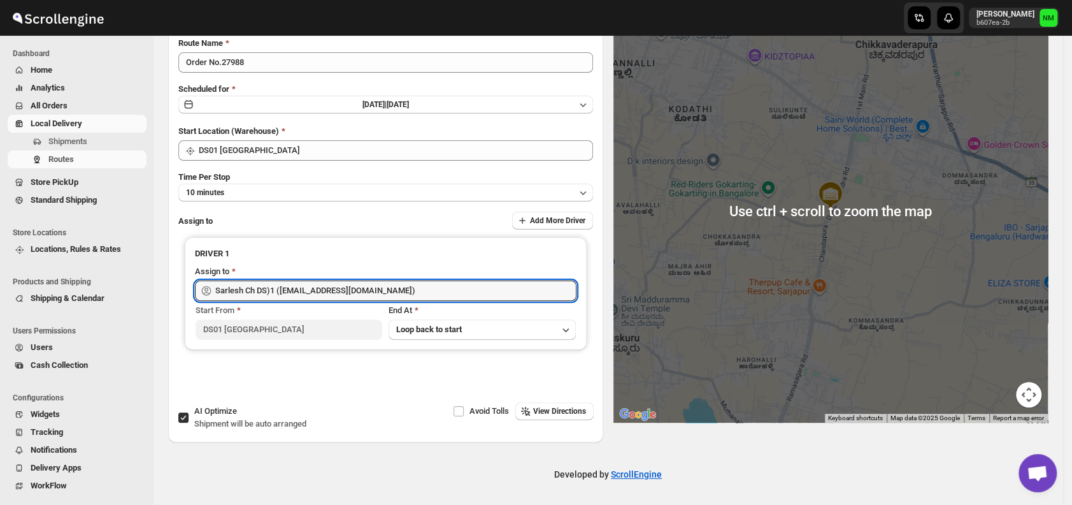
scroll to position [0, 0]
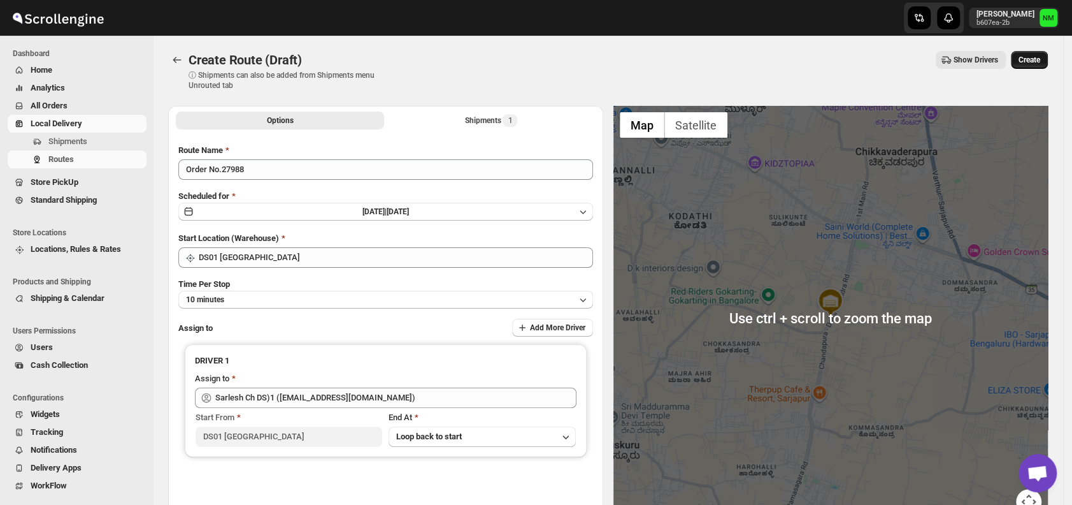
click at [1040, 62] on span "Create" at bounding box center [1030, 60] width 22 height 10
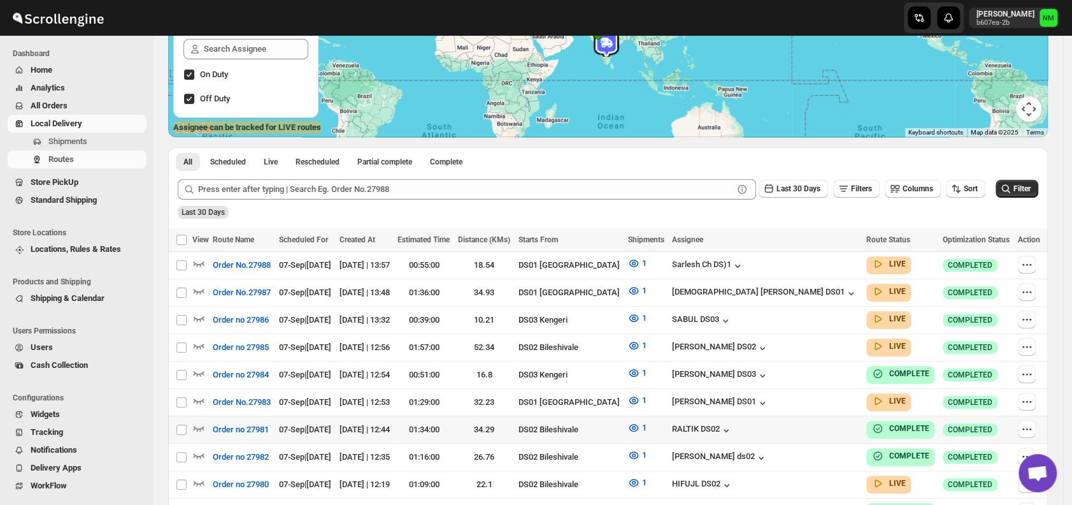
scroll to position [199, 0]
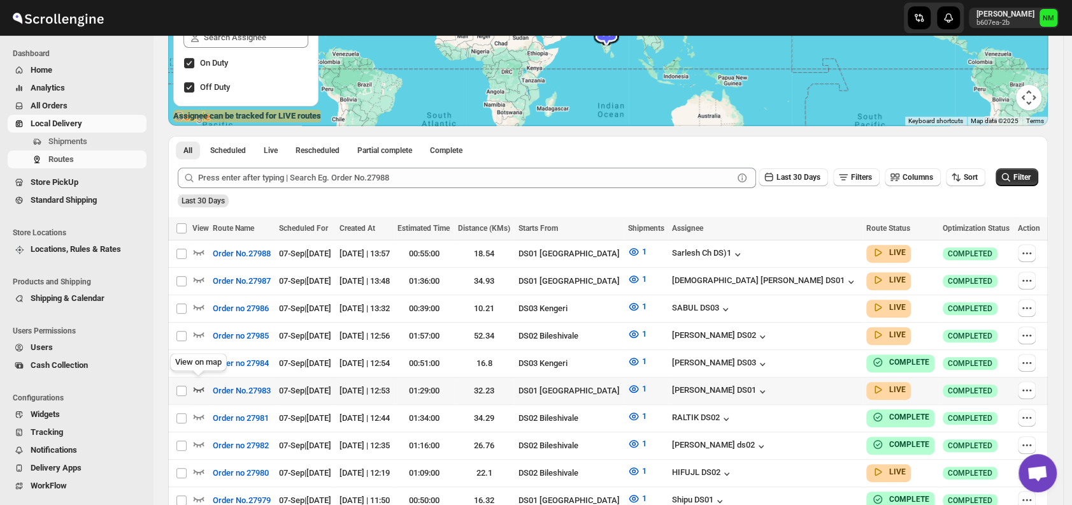
click at [199, 384] on icon "button" at bounding box center [198, 388] width 13 height 13
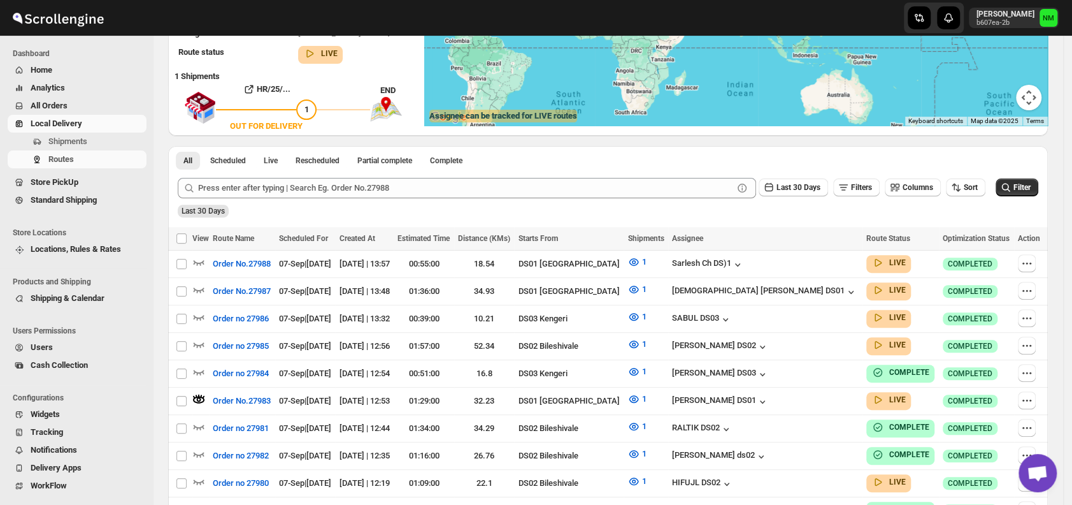
scroll to position [0, 0]
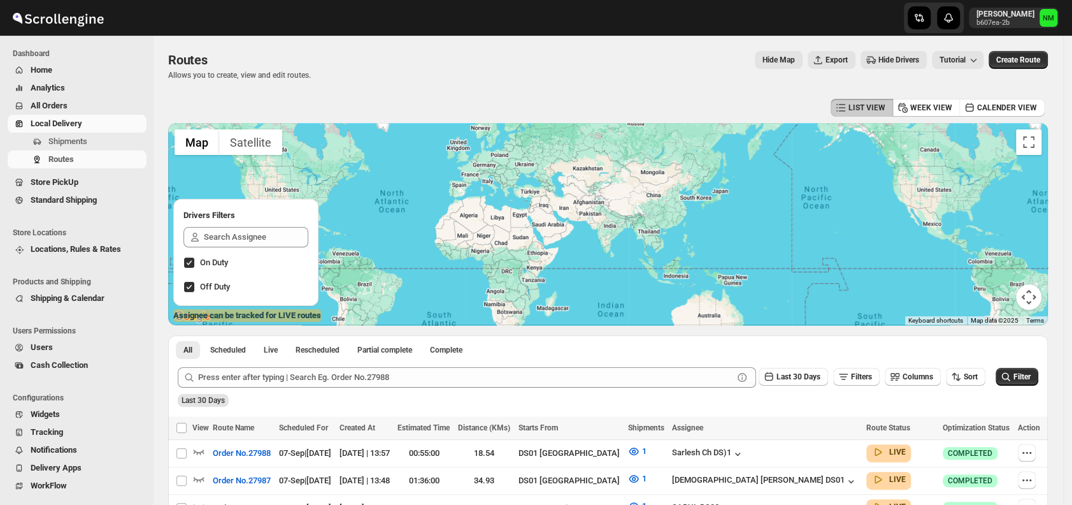
scroll to position [127, 0]
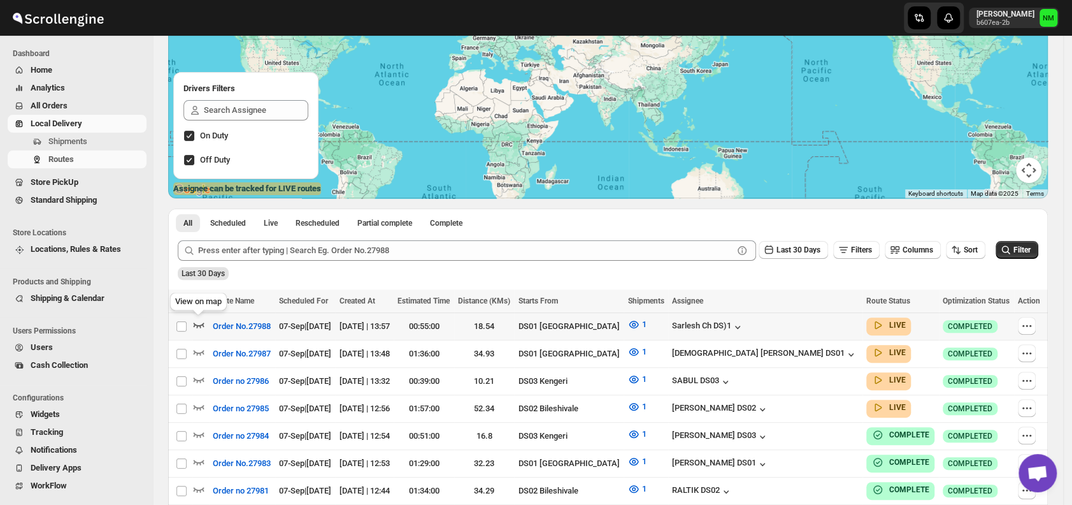
click at [202, 326] on icon "button" at bounding box center [198, 324] width 13 height 13
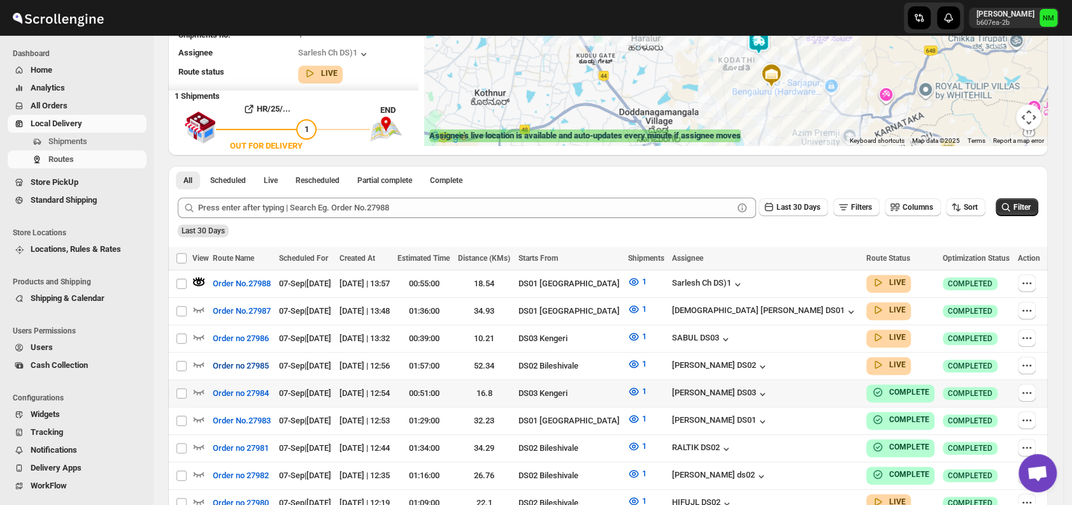
scroll to position [181, 0]
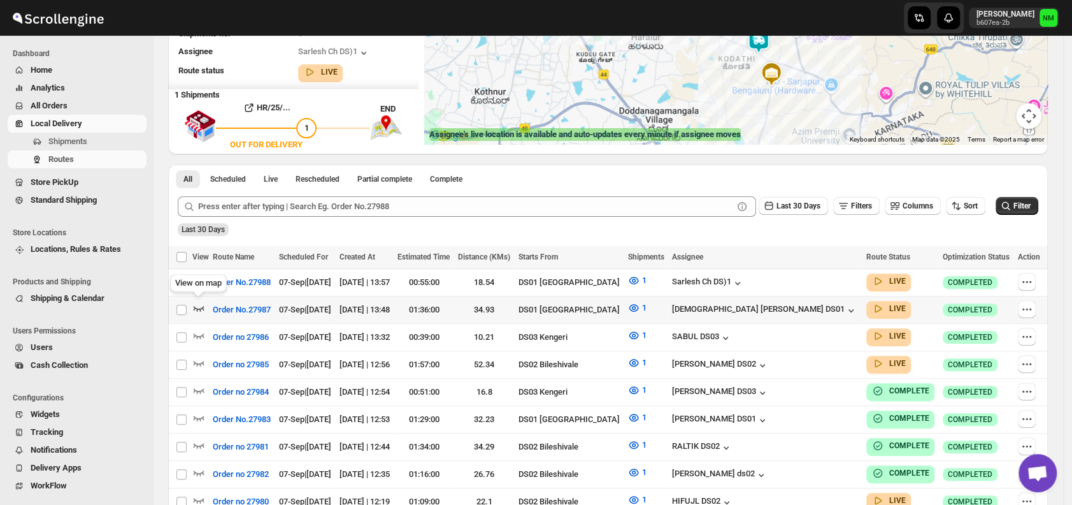
click at [204, 306] on icon "button" at bounding box center [198, 307] width 13 height 13
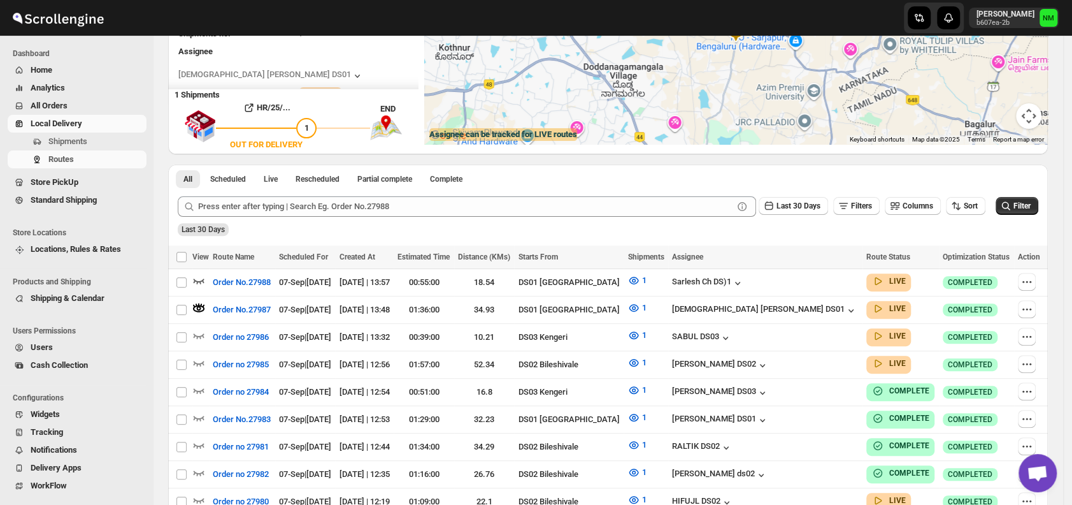
scroll to position [0, 0]
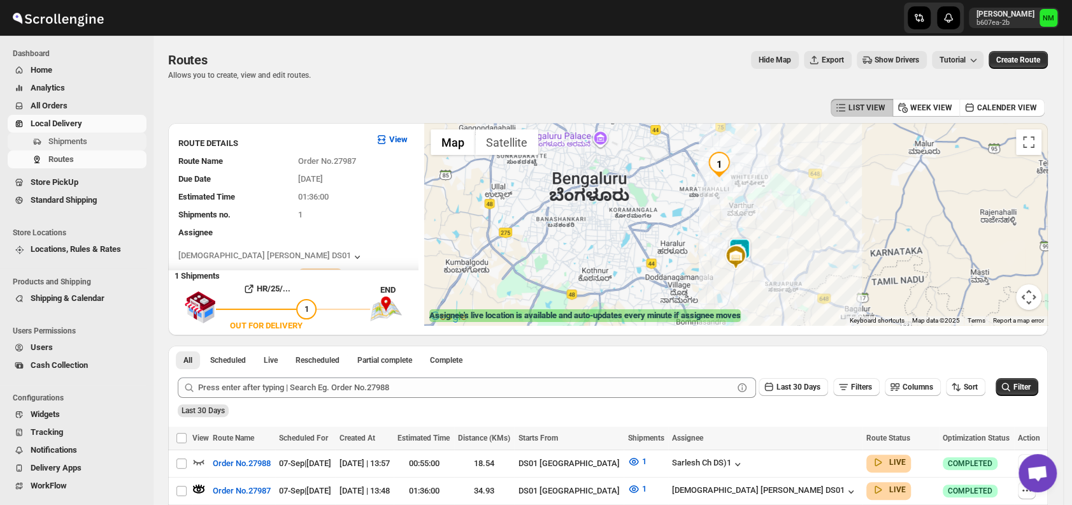
click at [91, 147] on span "Shipments" at bounding box center [96, 141] width 96 height 13
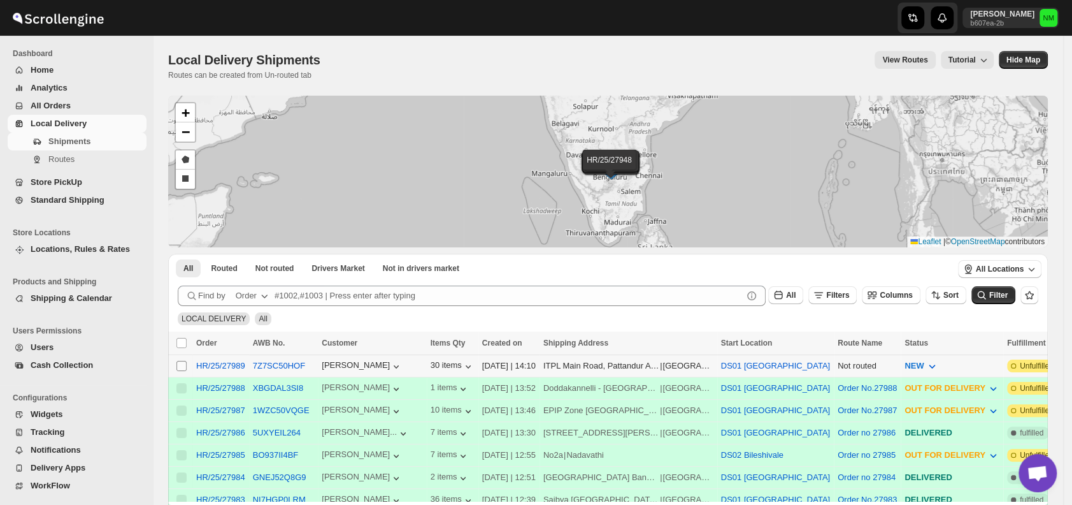
click at [180, 366] on input "Select shipment" at bounding box center [181, 366] width 10 height 10
checkbox input "true"
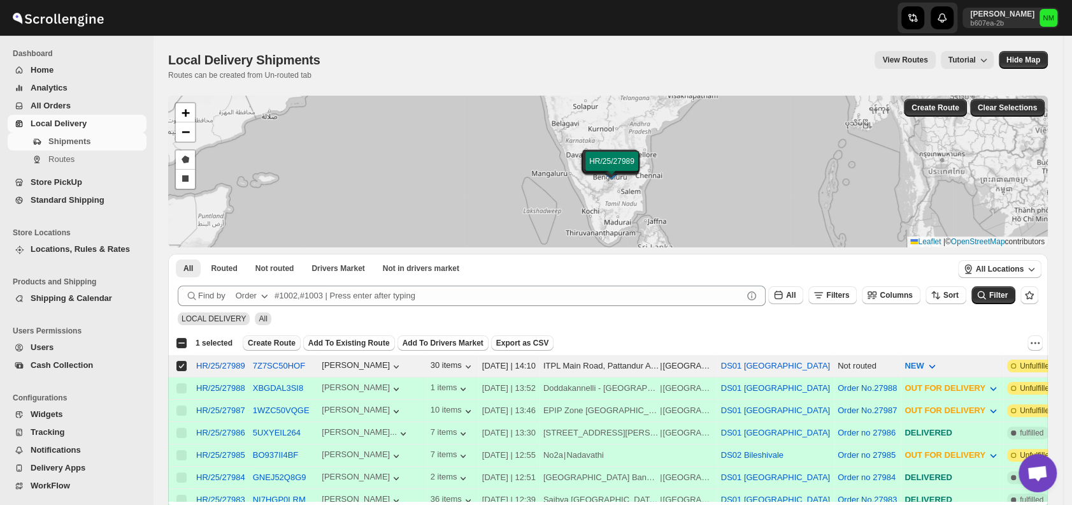
click at [259, 339] on span "Create Route" at bounding box center [272, 343] width 48 height 10
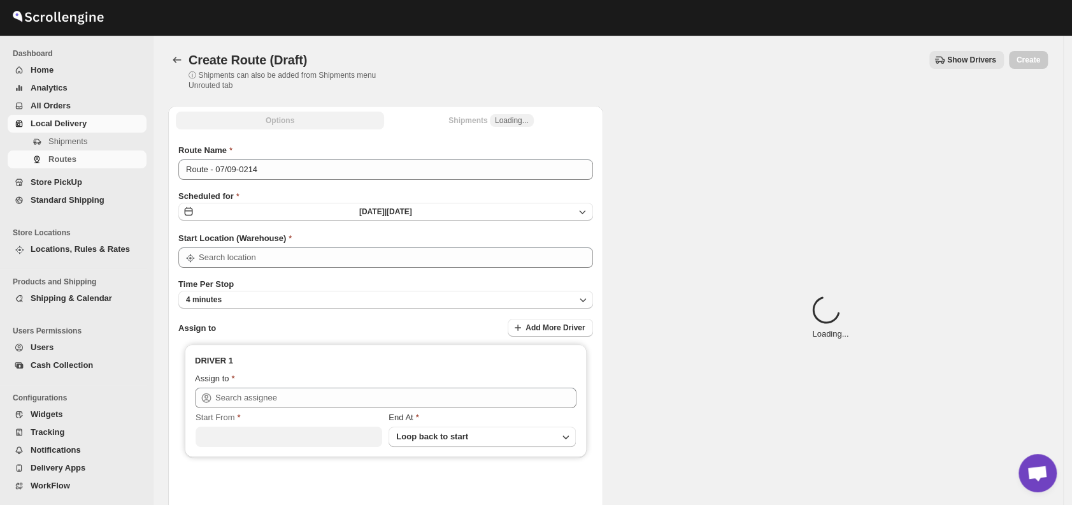
type input "DS01 [GEOGRAPHIC_DATA]"
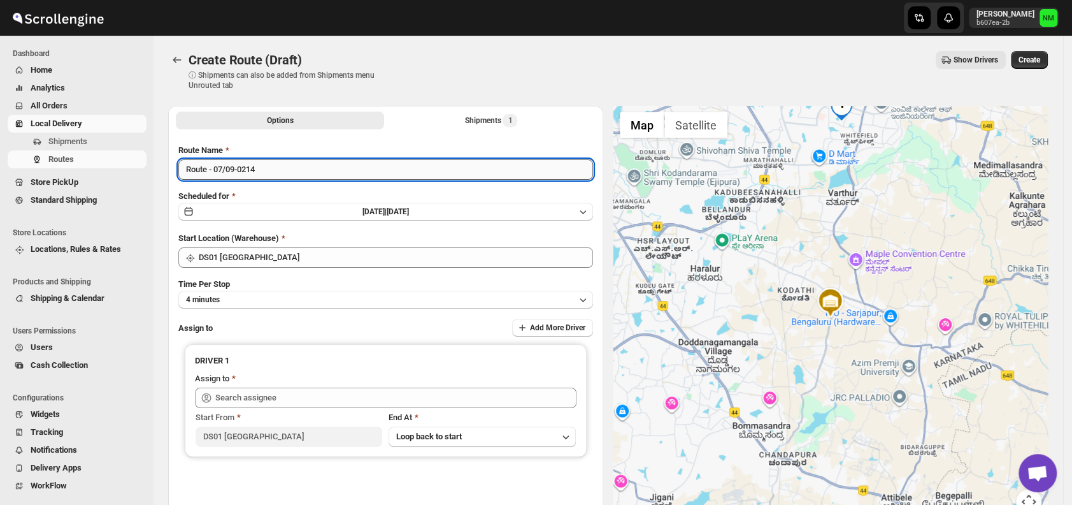
click at [301, 173] on input "Route - 07/09-0214" at bounding box center [385, 169] width 415 height 20
type input "R"
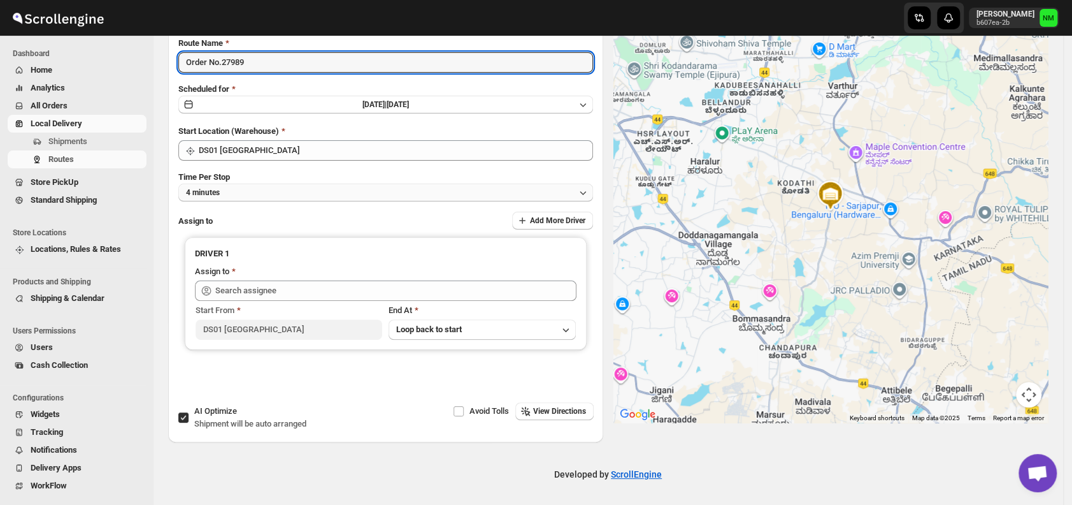
type input "Order No.27989"
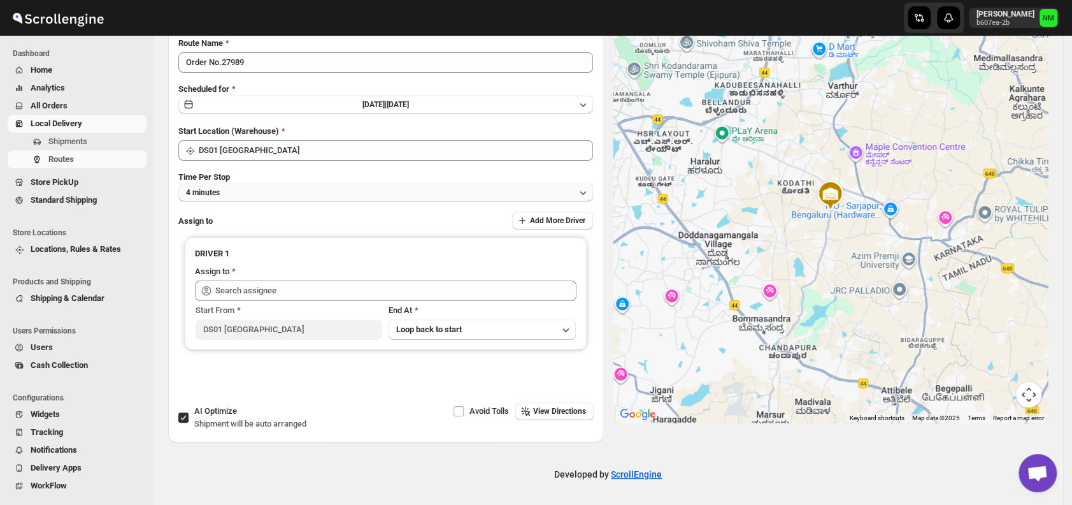
click at [280, 190] on button "4 minutes" at bounding box center [385, 192] width 415 height 18
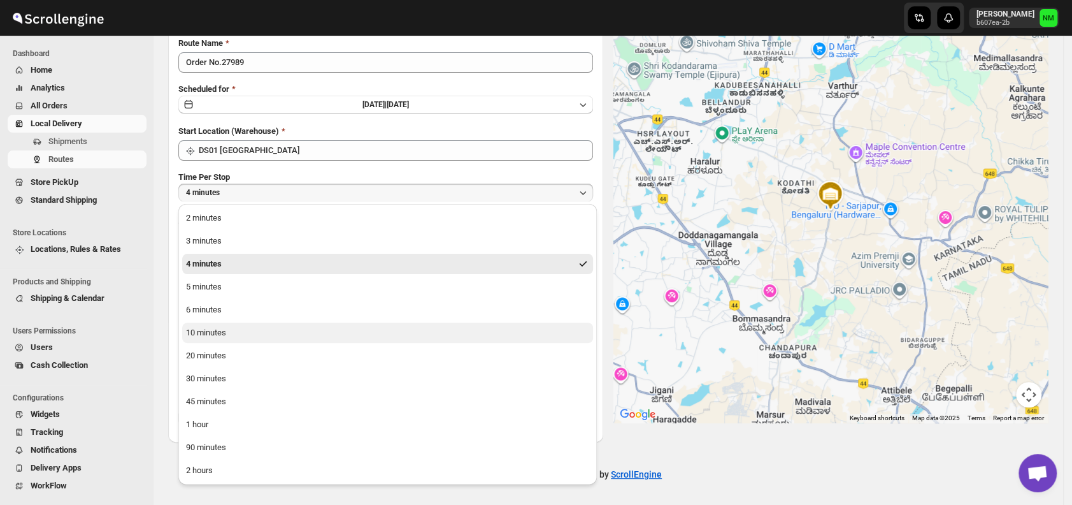
click at [240, 331] on button "10 minutes" at bounding box center [387, 332] width 411 height 20
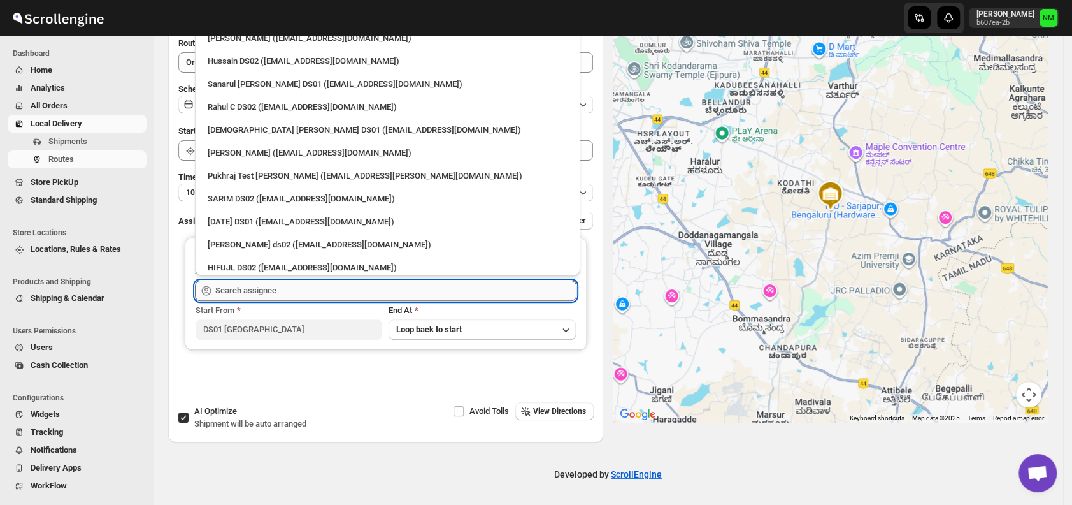
click at [334, 290] on input "text" at bounding box center [395, 290] width 361 height 20
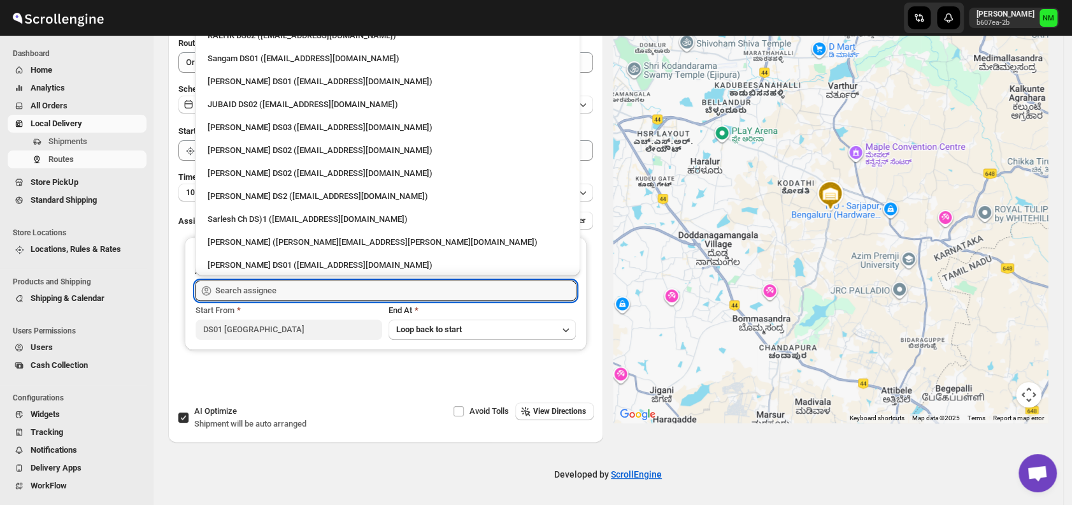
scroll to position [324, 0]
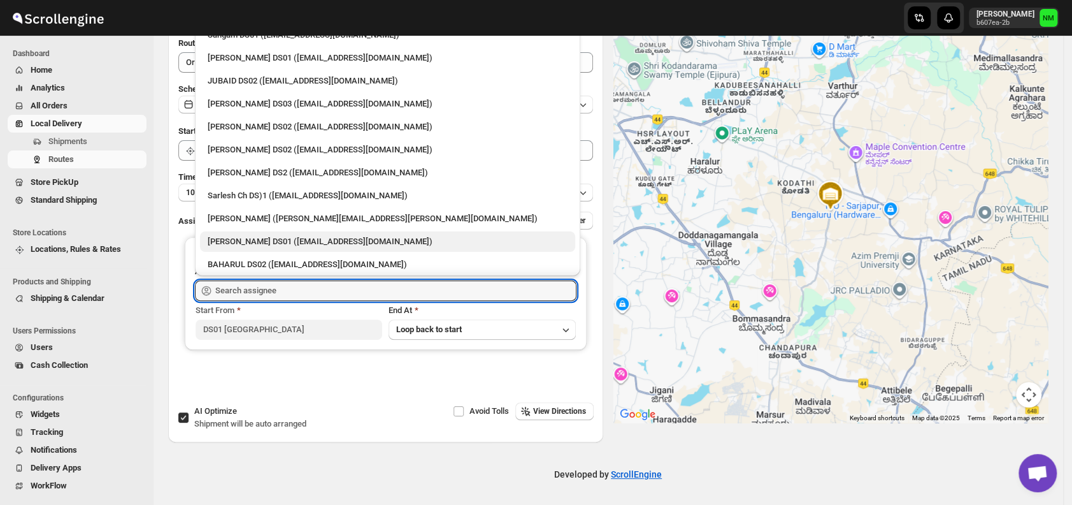
click at [320, 232] on div "Siraj Uddin DS01 (sopom53870@leabro.com)" at bounding box center [387, 241] width 375 height 20
type input "Siraj Uddin DS01 (sopom53870@leabro.com)"
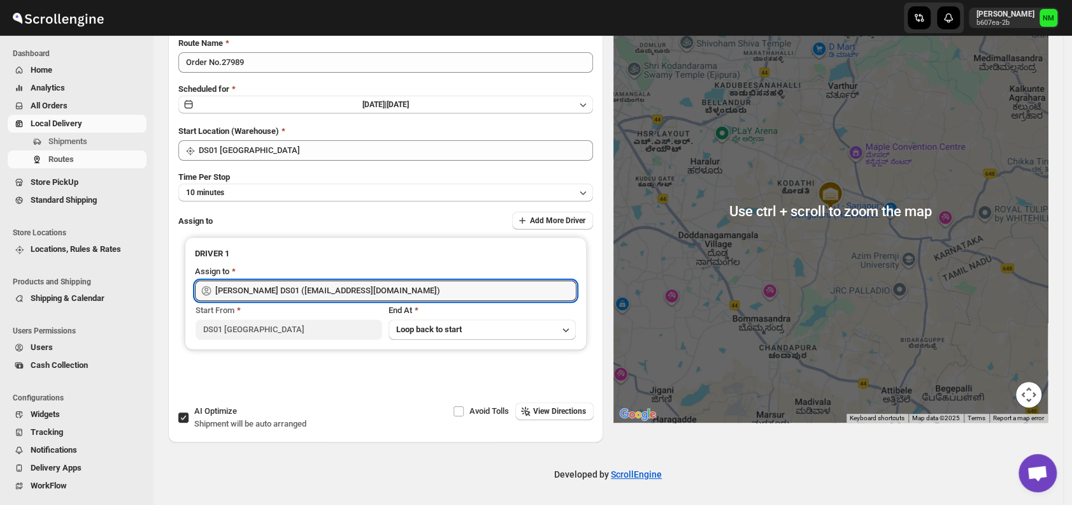
scroll to position [0, 0]
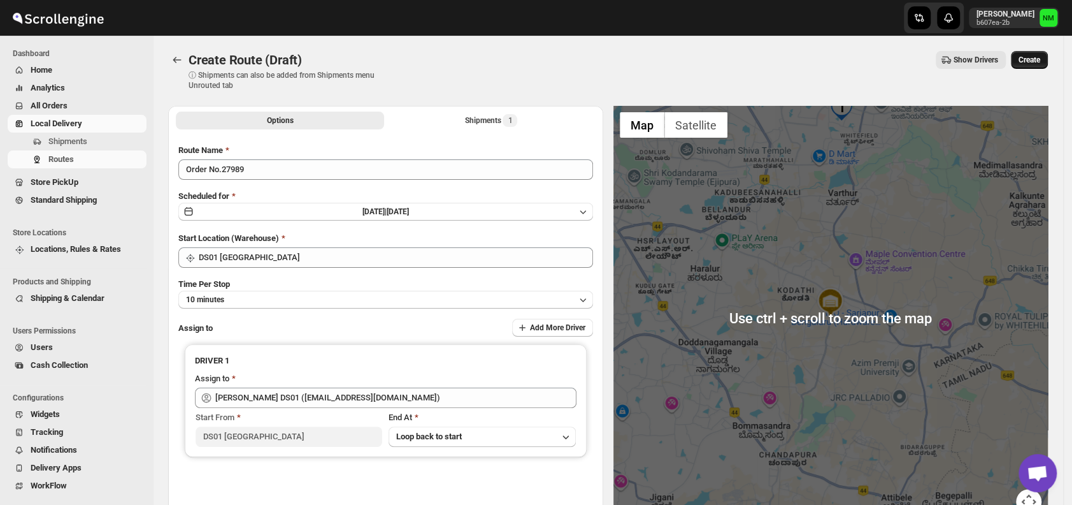
click at [1025, 59] on button "Create" at bounding box center [1029, 60] width 37 height 18
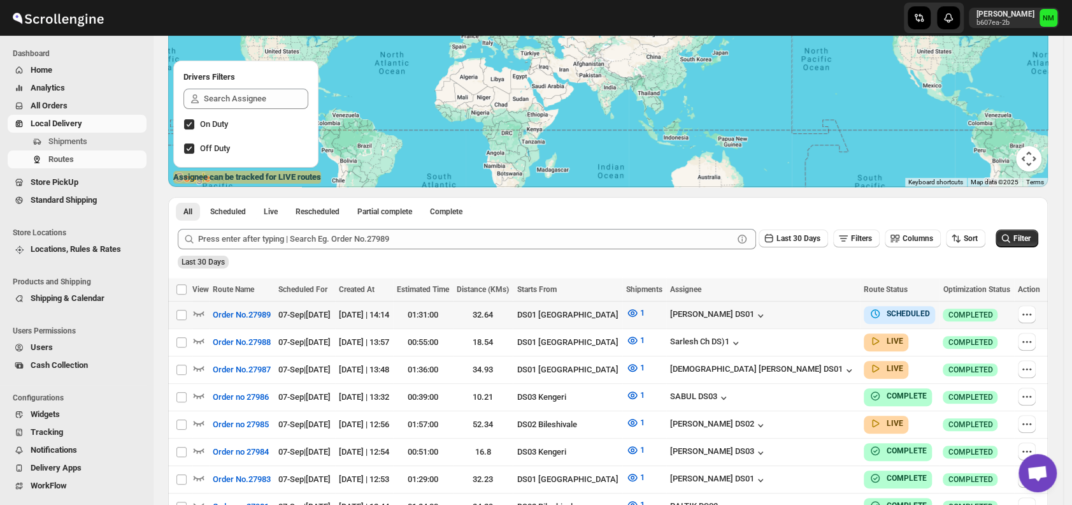
scroll to position [141, 0]
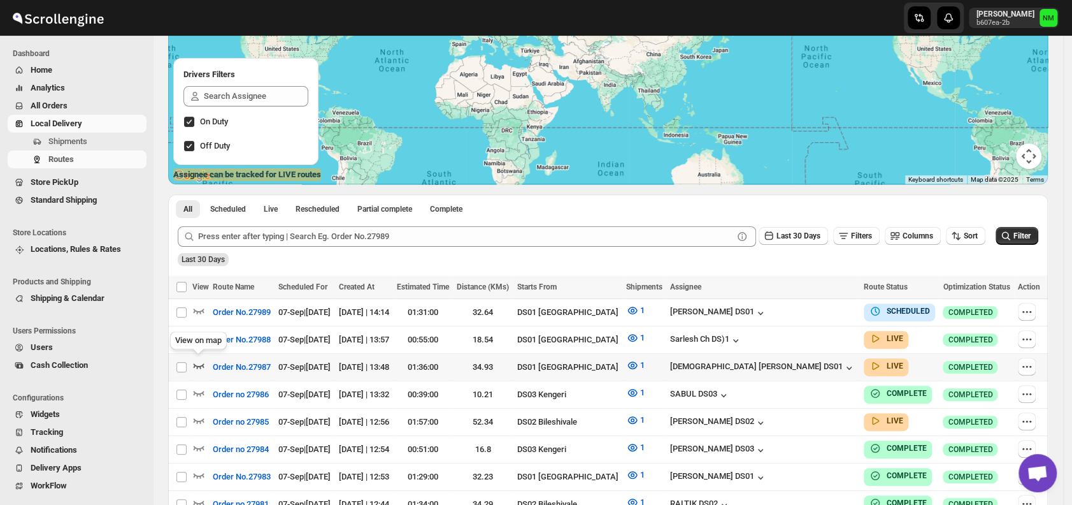
click at [199, 362] on icon "button" at bounding box center [198, 365] width 13 height 13
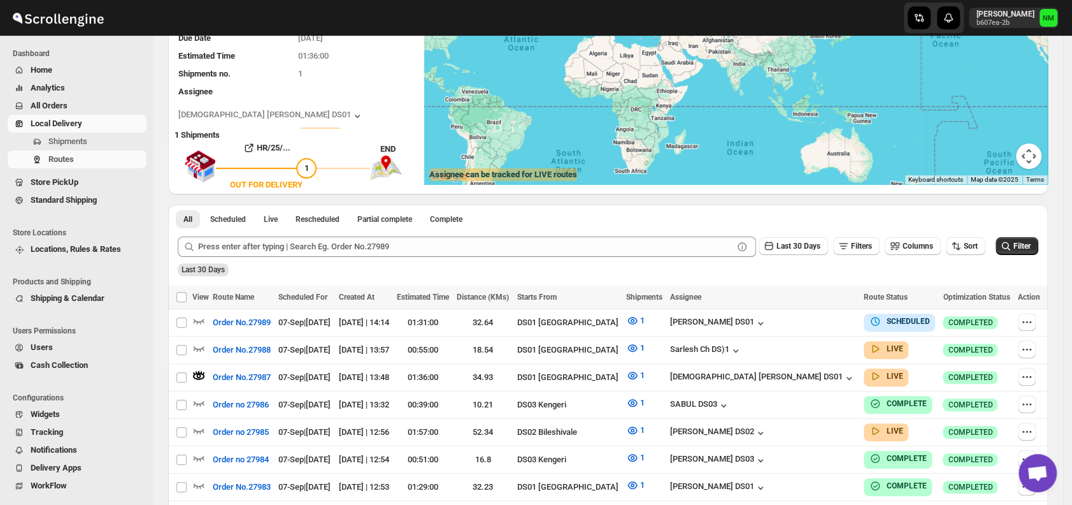
scroll to position [0, 0]
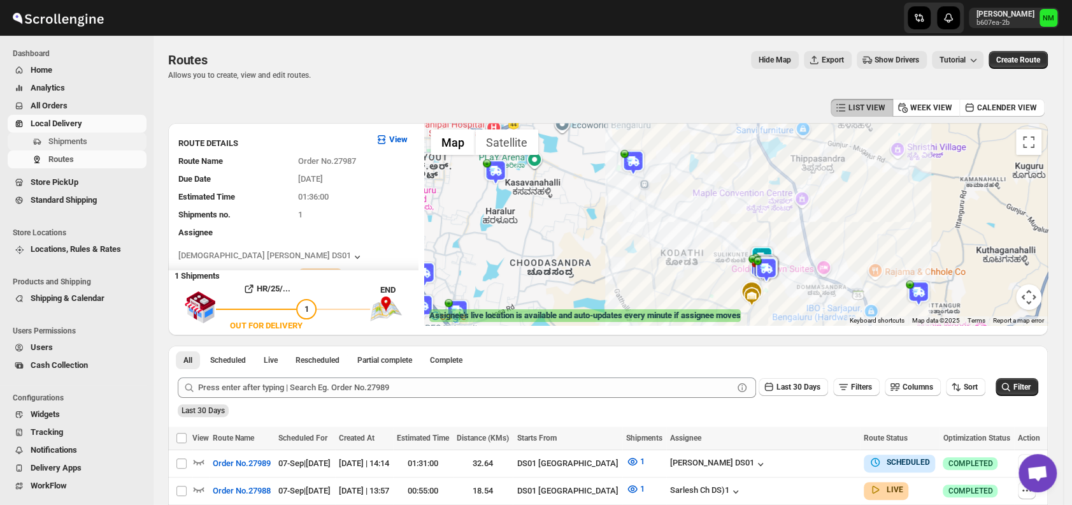
click at [106, 141] on span "Shipments" at bounding box center [96, 141] width 96 height 13
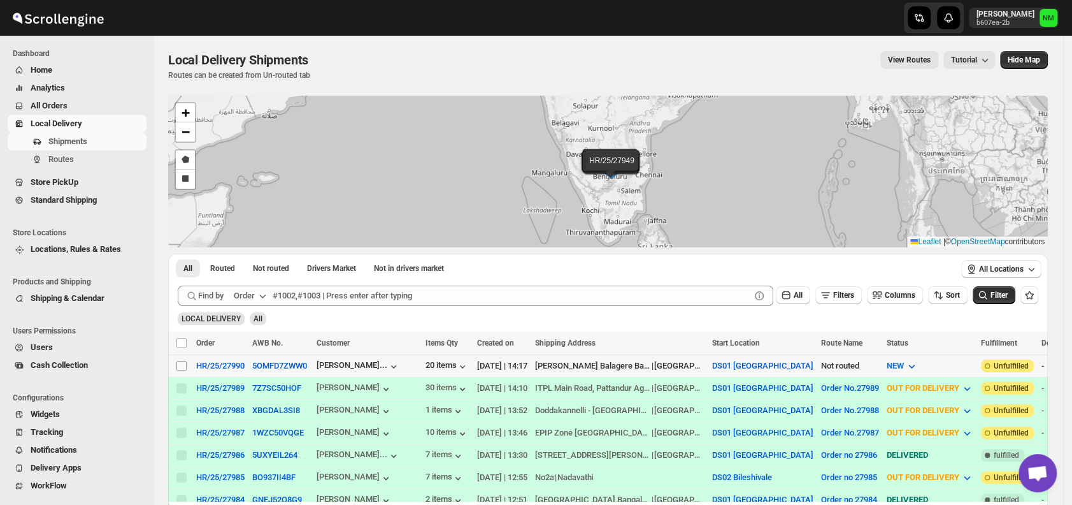
click at [176, 362] on input "Select shipment" at bounding box center [181, 366] width 10 height 10
checkbox input "true"
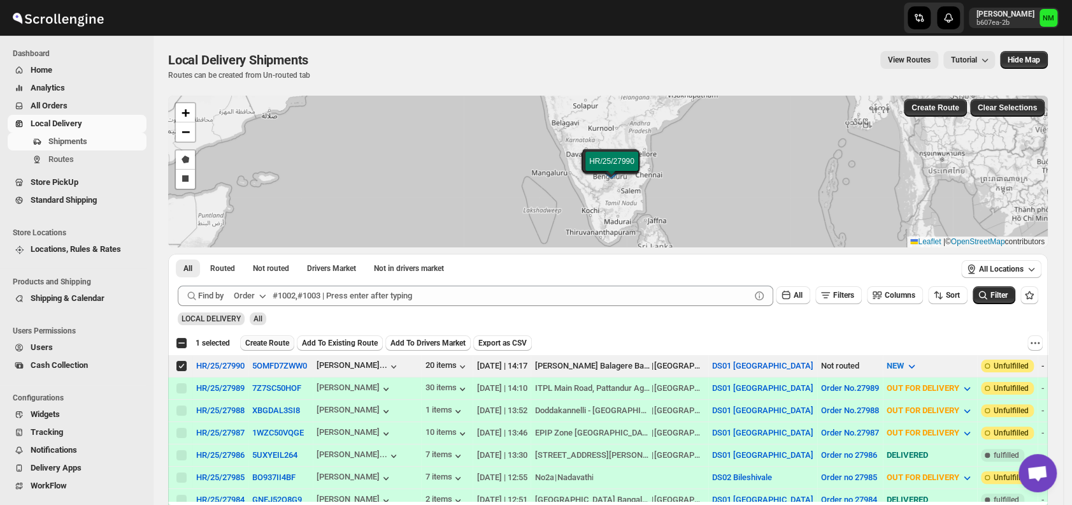
click at [264, 343] on span "Create Route" at bounding box center [267, 343] width 44 height 10
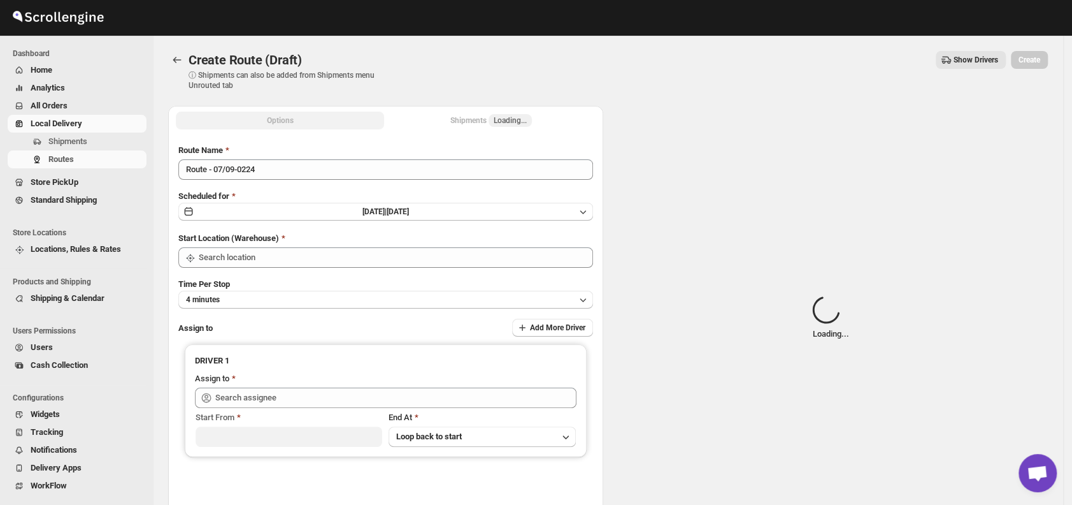
type input "DS01 [GEOGRAPHIC_DATA]"
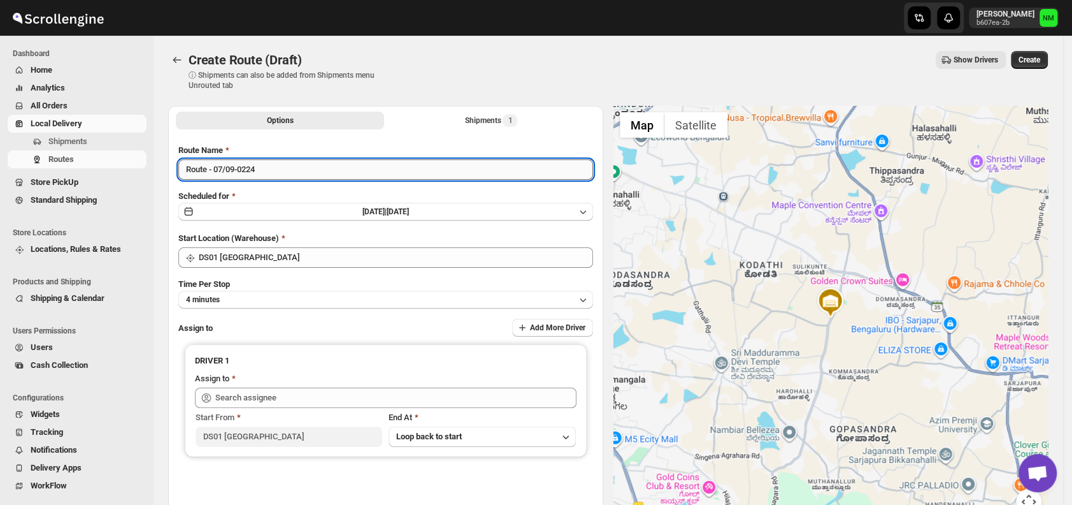
click at [324, 168] on input "Route - 07/09-0224" at bounding box center [385, 169] width 415 height 20
type input "R"
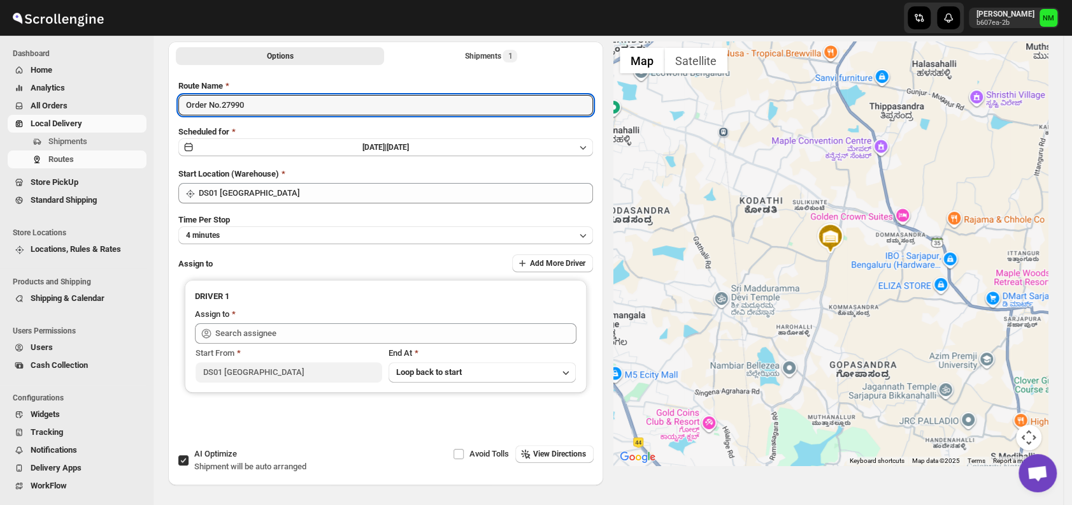
scroll to position [98, 0]
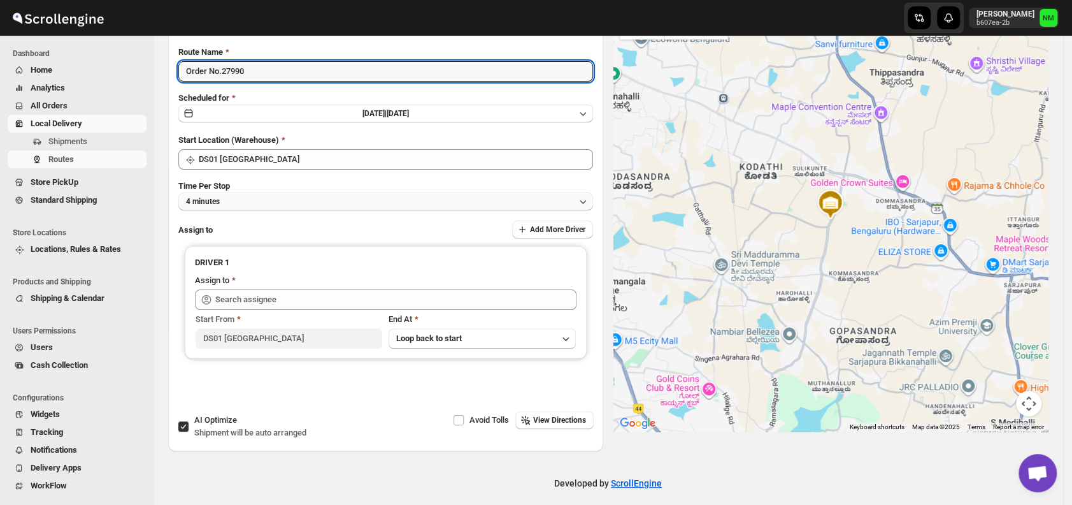
type input "Order No.27990"
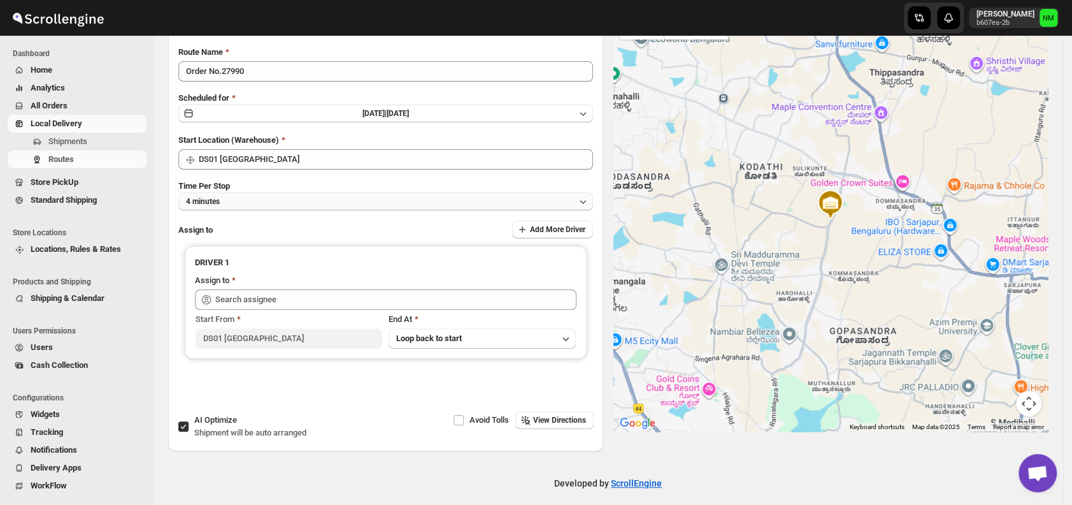
click at [255, 199] on button "4 minutes" at bounding box center [385, 201] width 415 height 18
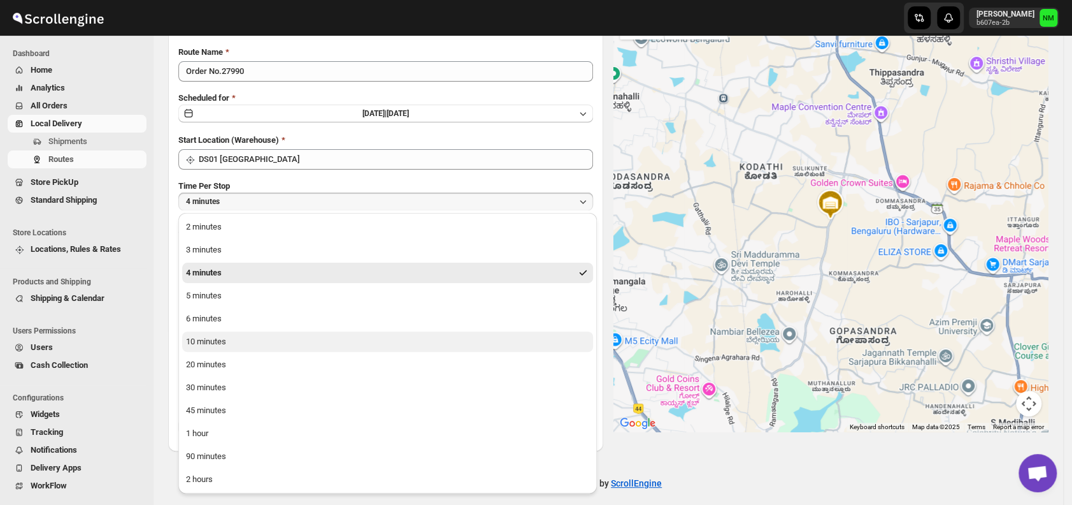
click at [231, 346] on button "10 minutes" at bounding box center [387, 341] width 411 height 20
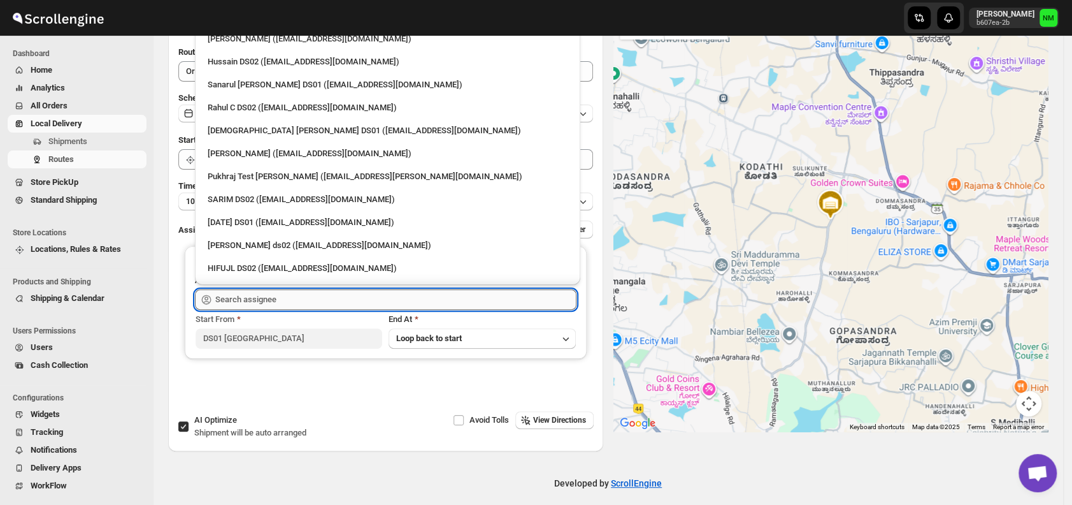
click at [305, 306] on input "text" at bounding box center [395, 299] width 361 height 20
click at [234, 84] on div "Sanarul Haque DS01 (fefifag638@adosnan.com)" at bounding box center [388, 84] width 360 height 13
type input "Sanarul Haque DS01 (fefifag638@adosnan.com)"
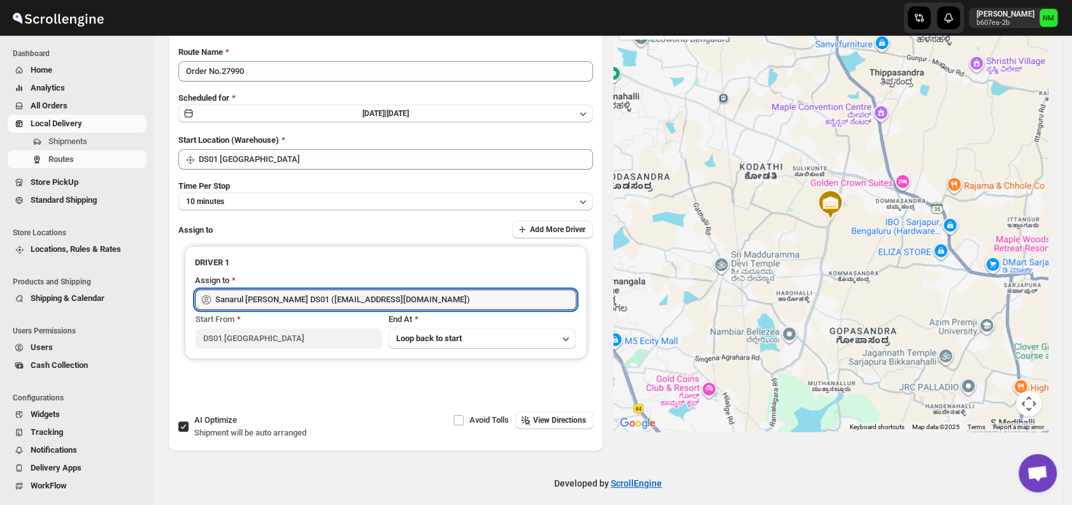
scroll to position [0, 0]
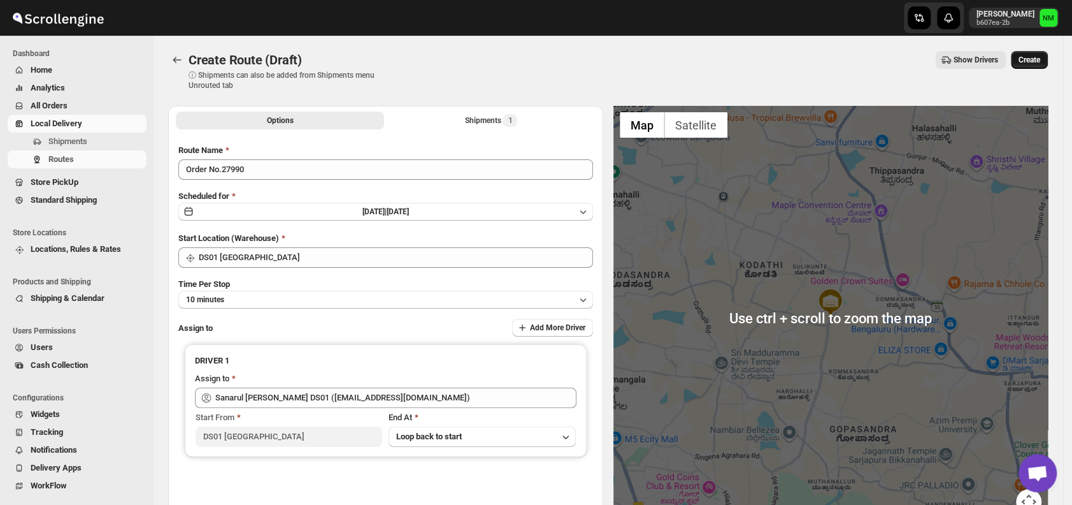
click at [1036, 63] on span "Create" at bounding box center [1030, 60] width 22 height 10
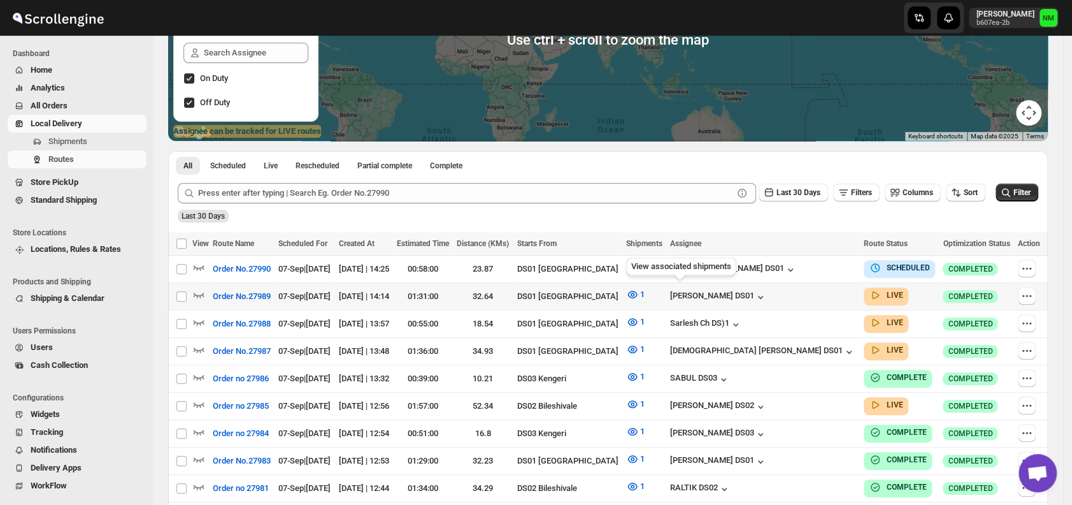
scroll to position [185, 0]
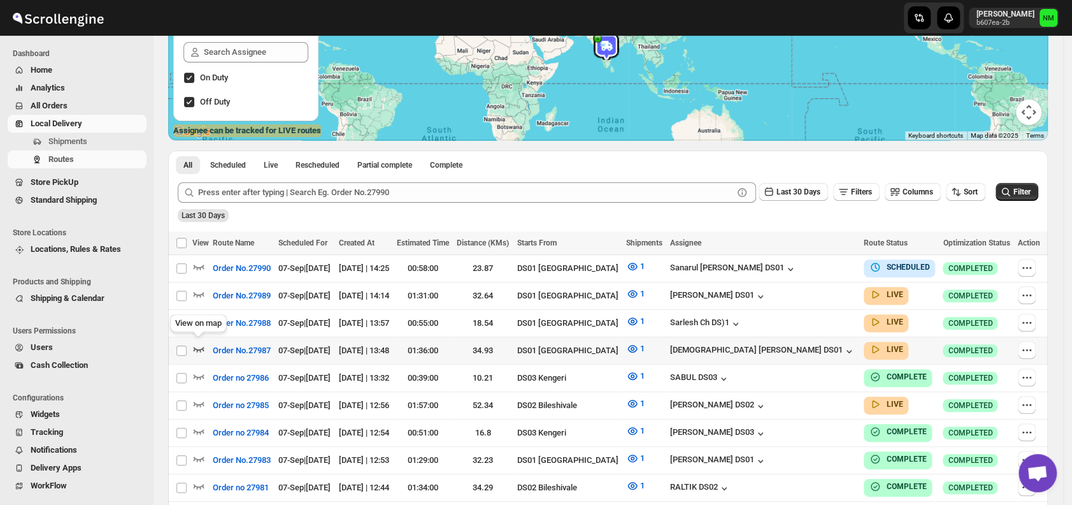
click at [200, 347] on icon "button" at bounding box center [199, 349] width 11 height 5
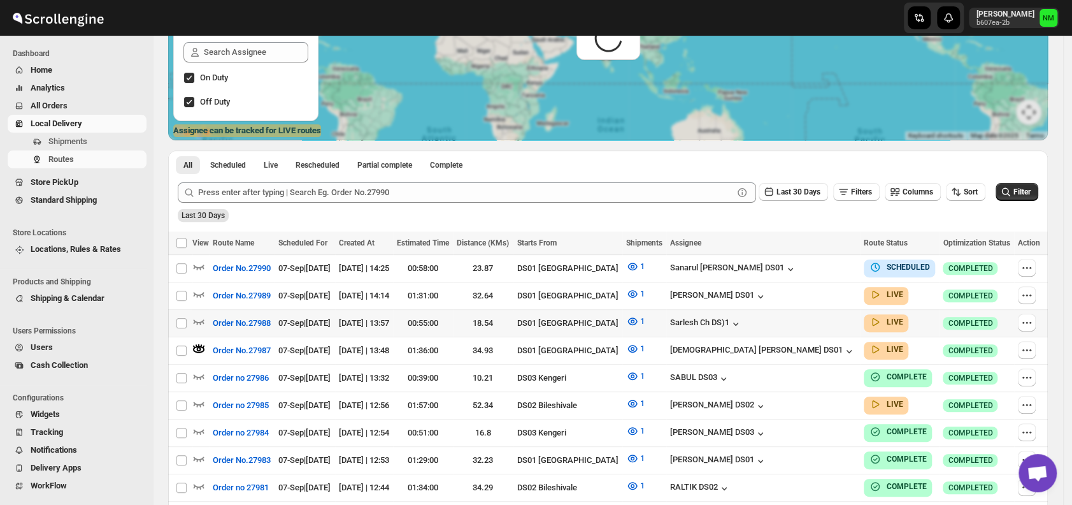
scroll to position [0, 0]
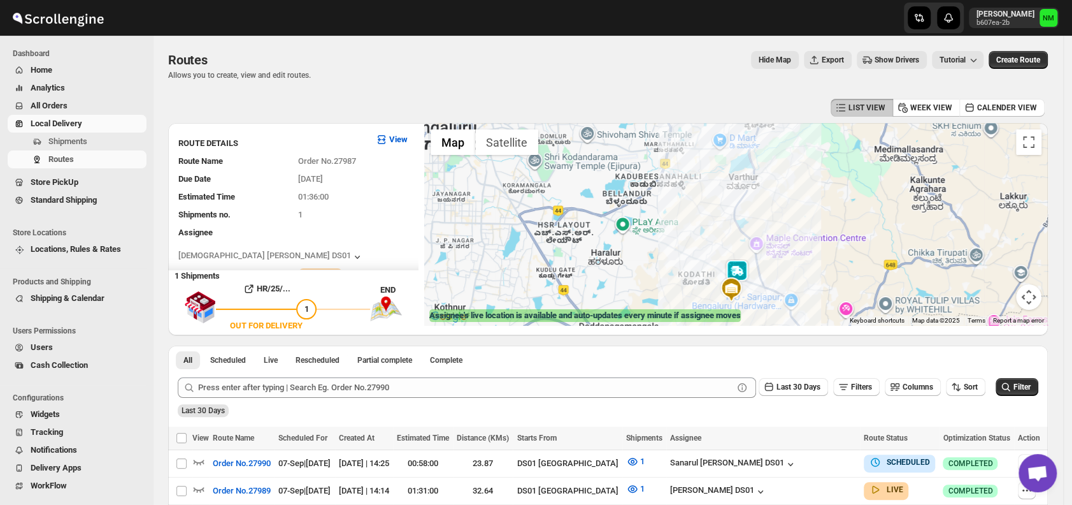
click at [742, 269] on img at bounding box center [736, 271] width 25 height 25
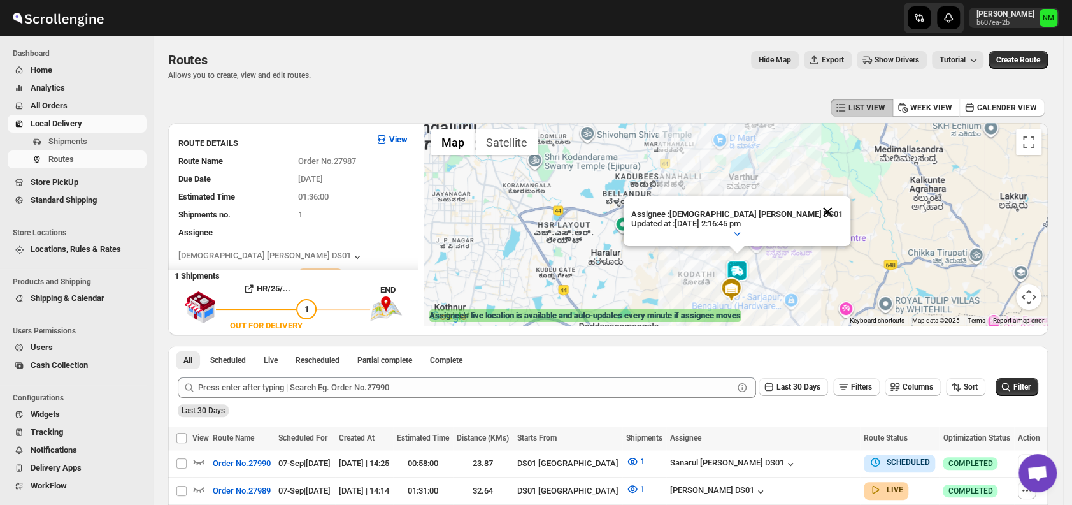
click at [812, 211] on button "Close" at bounding box center [827, 211] width 31 height 31
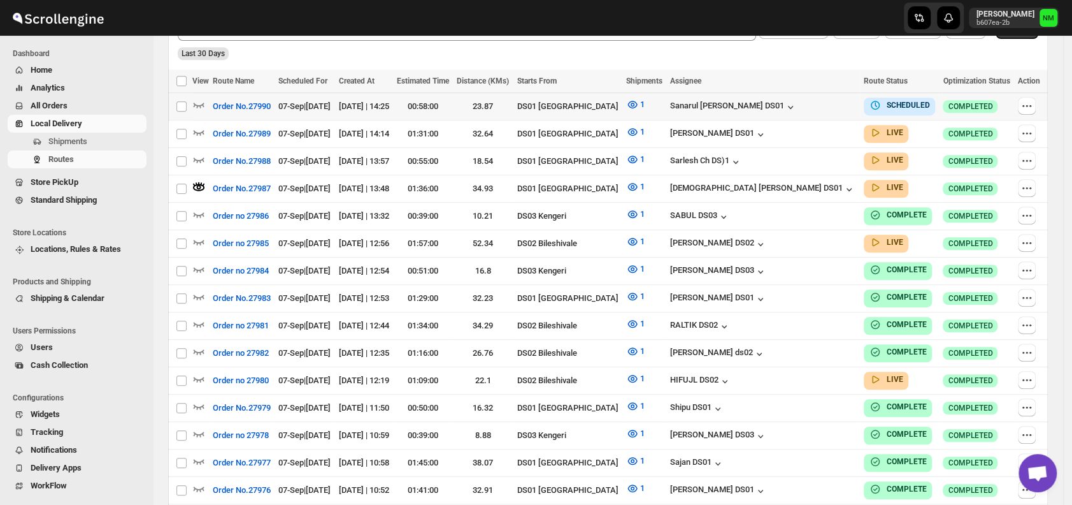
scroll to position [309, 0]
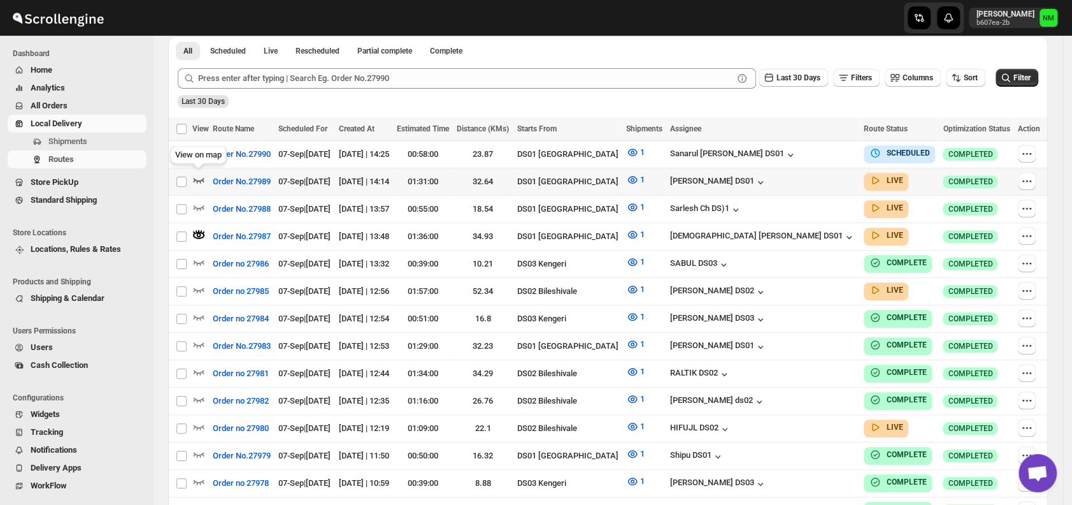
click at [201, 176] on icon "button" at bounding box center [198, 179] width 13 height 13
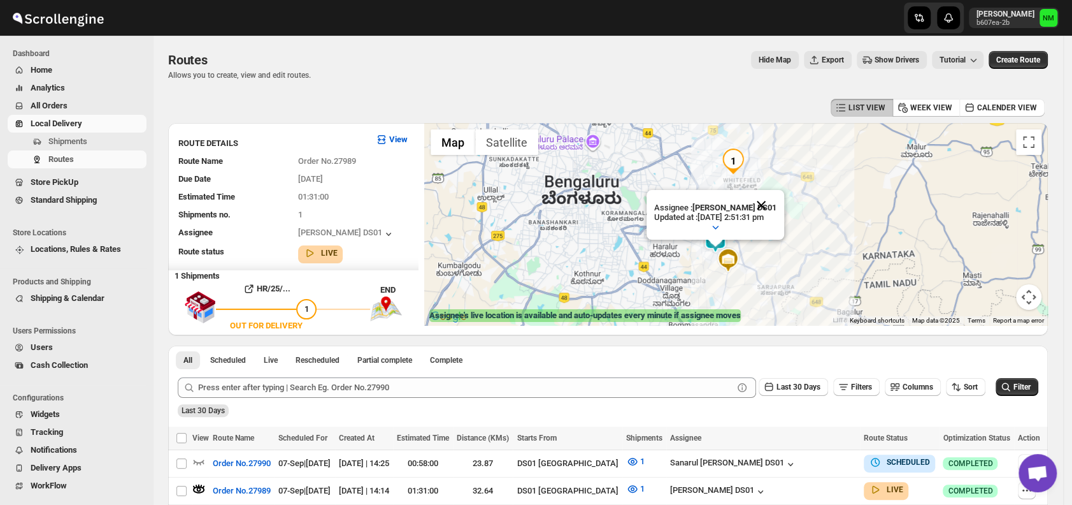
click at [774, 204] on button "Close" at bounding box center [761, 205] width 31 height 31
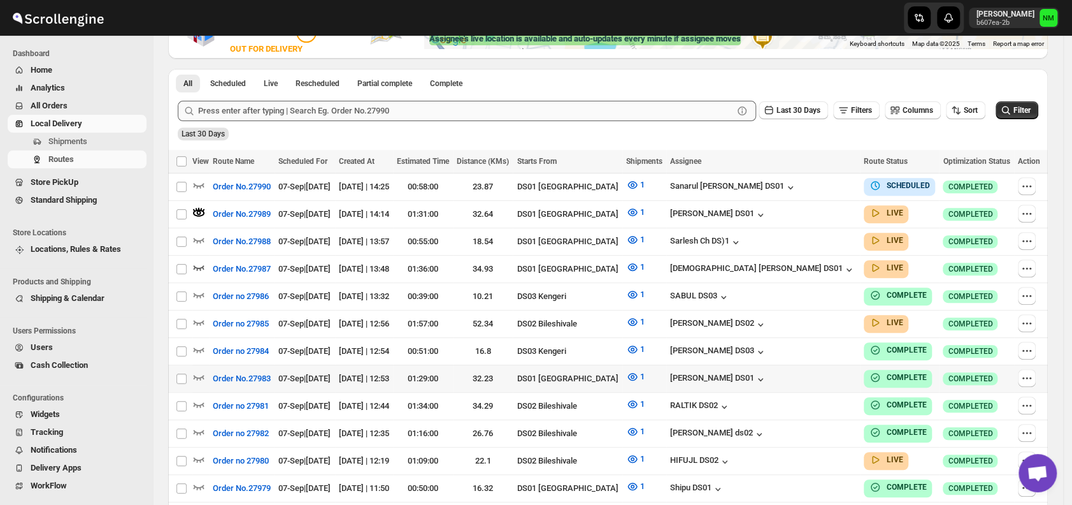
scroll to position [273, 0]
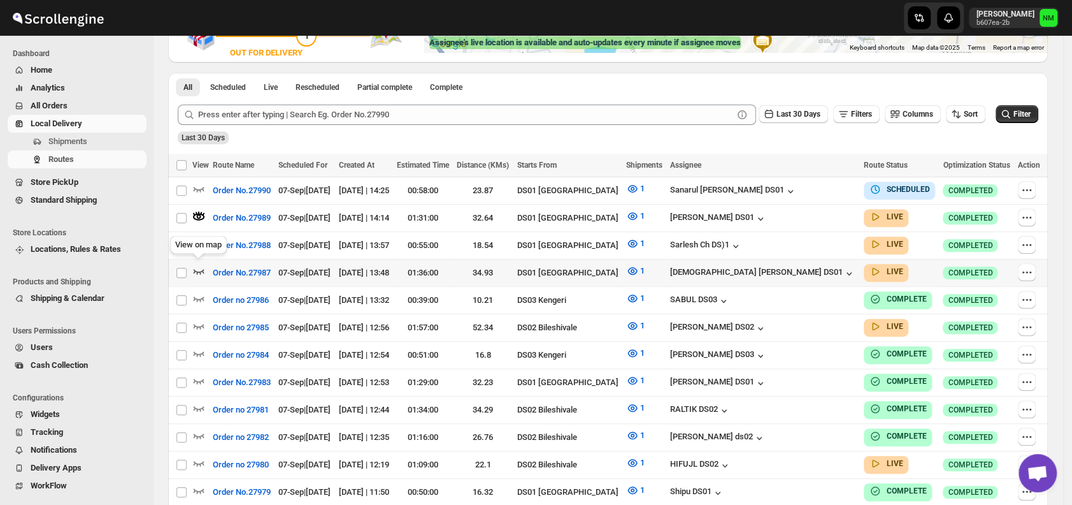
click at [200, 269] on icon "button" at bounding box center [199, 271] width 11 height 5
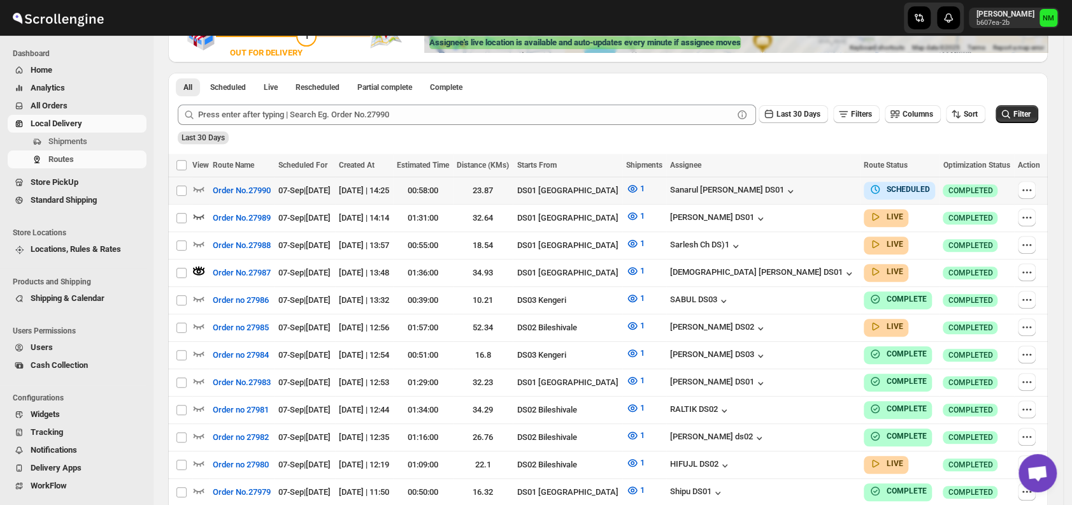
scroll to position [0, 0]
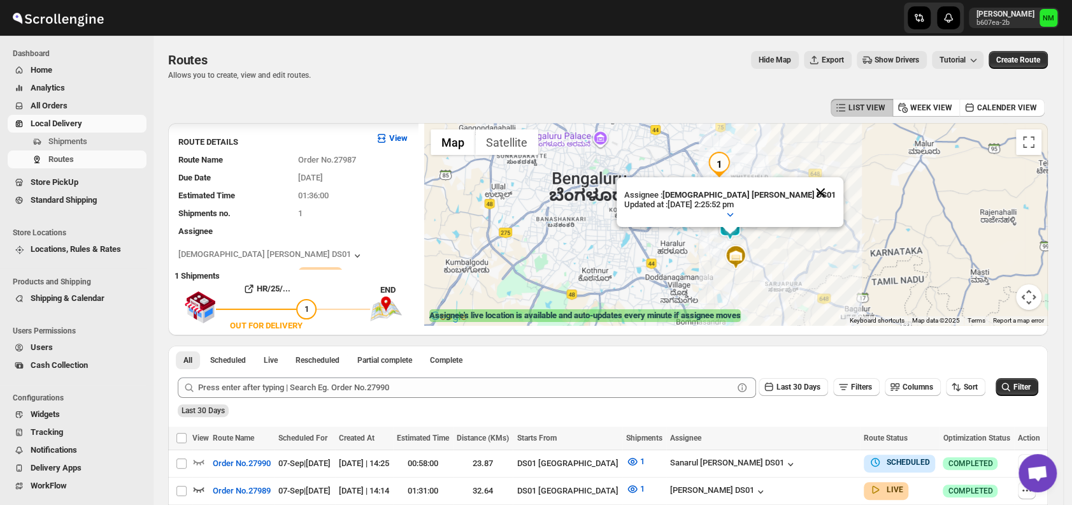
click at [805, 190] on button "Close" at bounding box center [820, 192] width 31 height 31
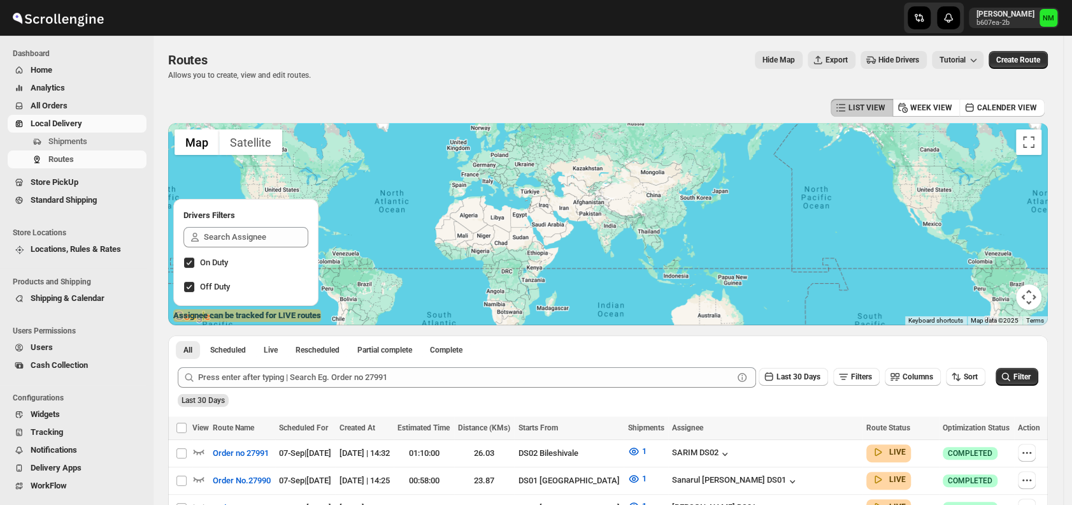
scroll to position [231, 0]
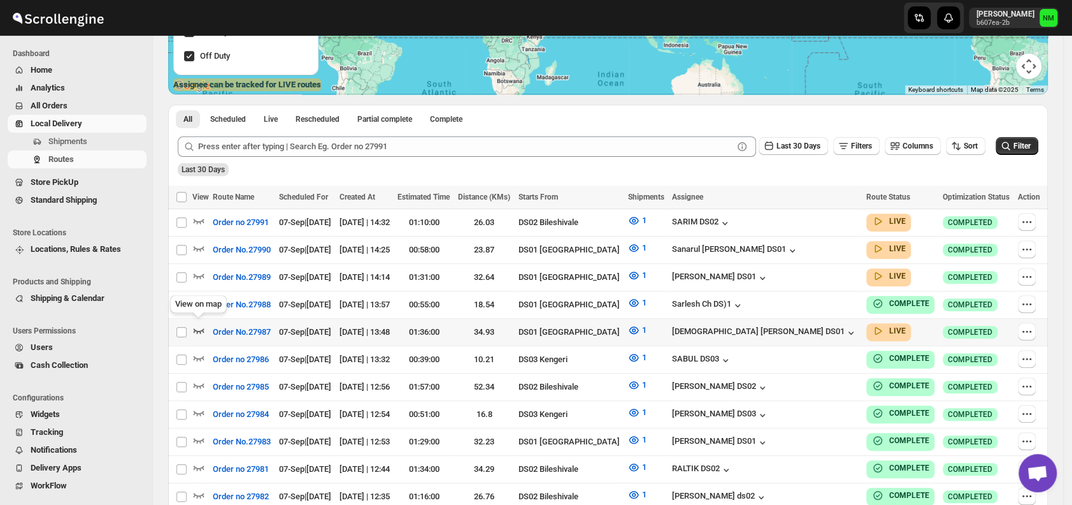
click at [199, 324] on icon "button" at bounding box center [198, 330] width 13 height 13
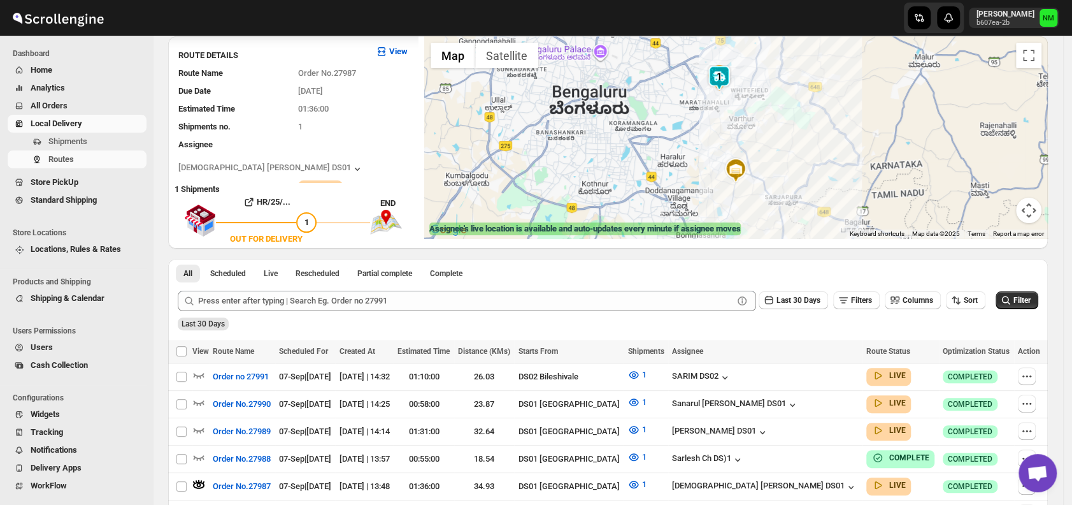
scroll to position [92, 0]
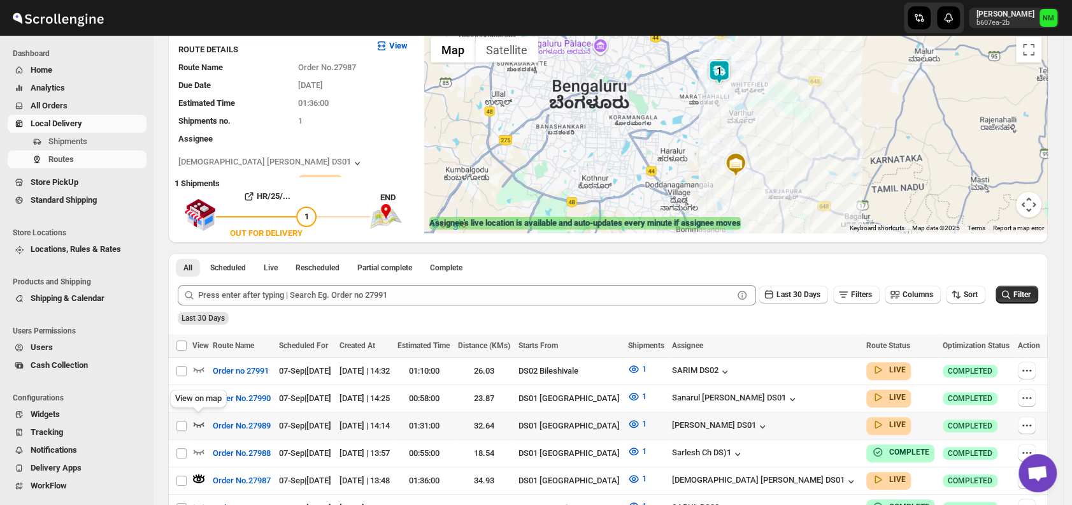
click at [198, 418] on icon "button" at bounding box center [198, 423] width 13 height 13
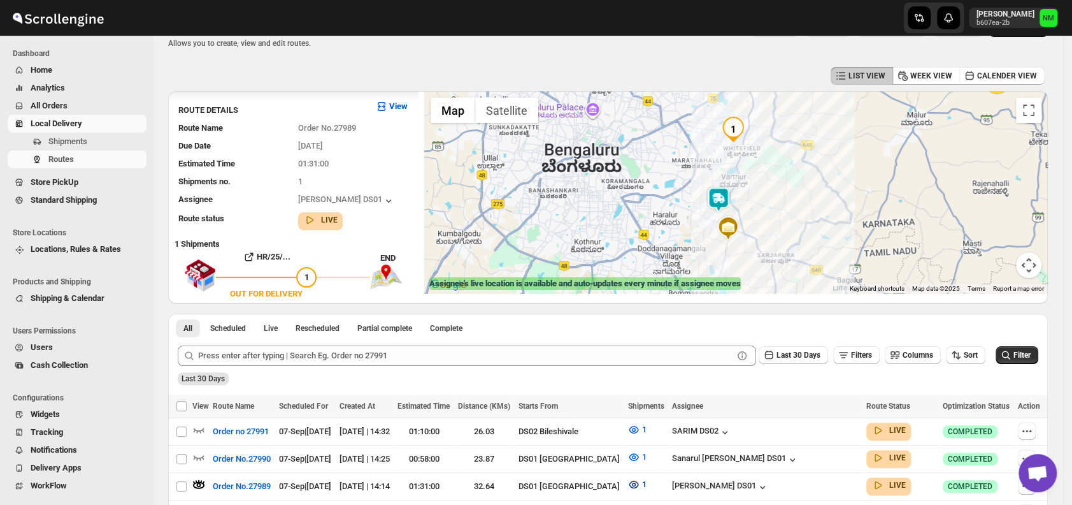
scroll to position [125, 0]
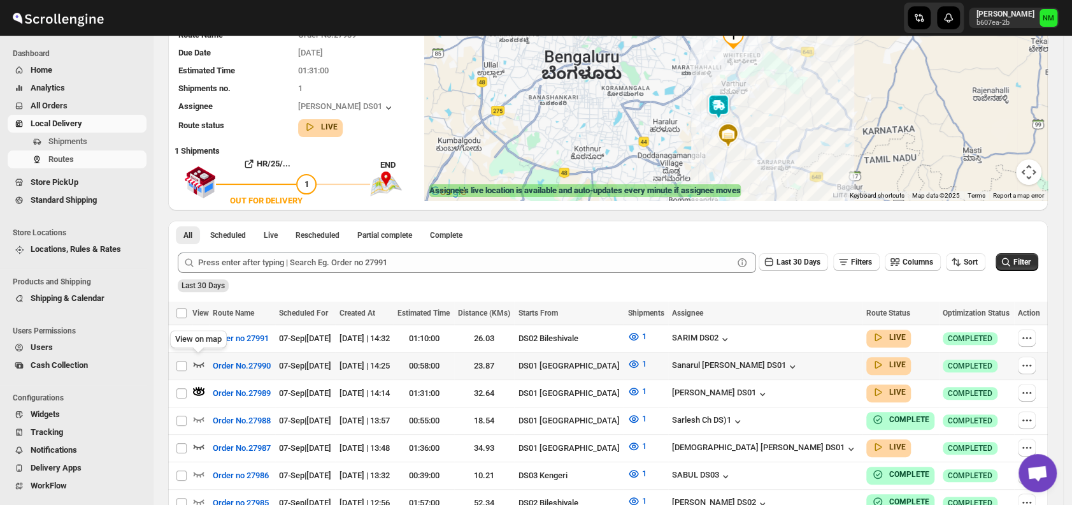
click at [201, 359] on icon "button" at bounding box center [198, 363] width 13 height 13
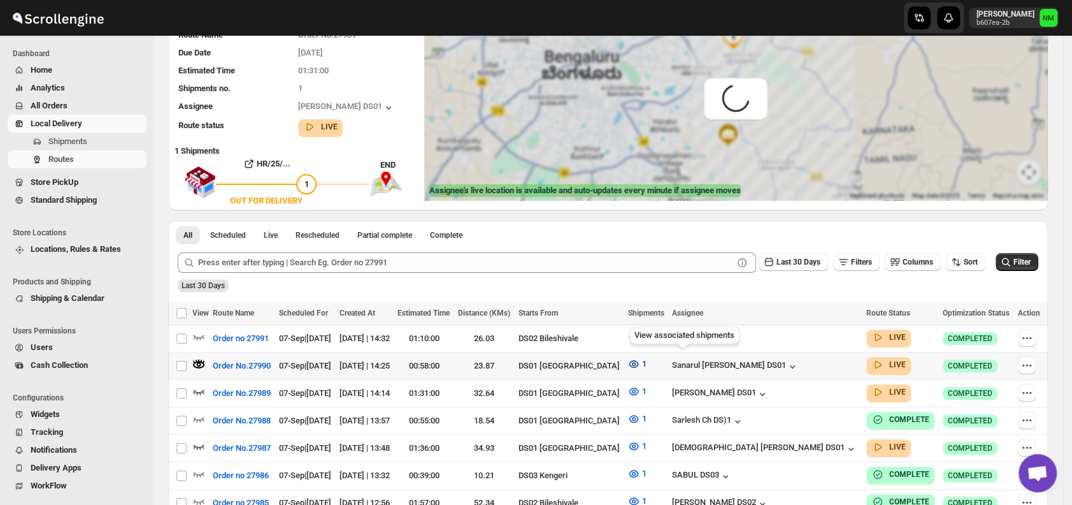
scroll to position [0, 0]
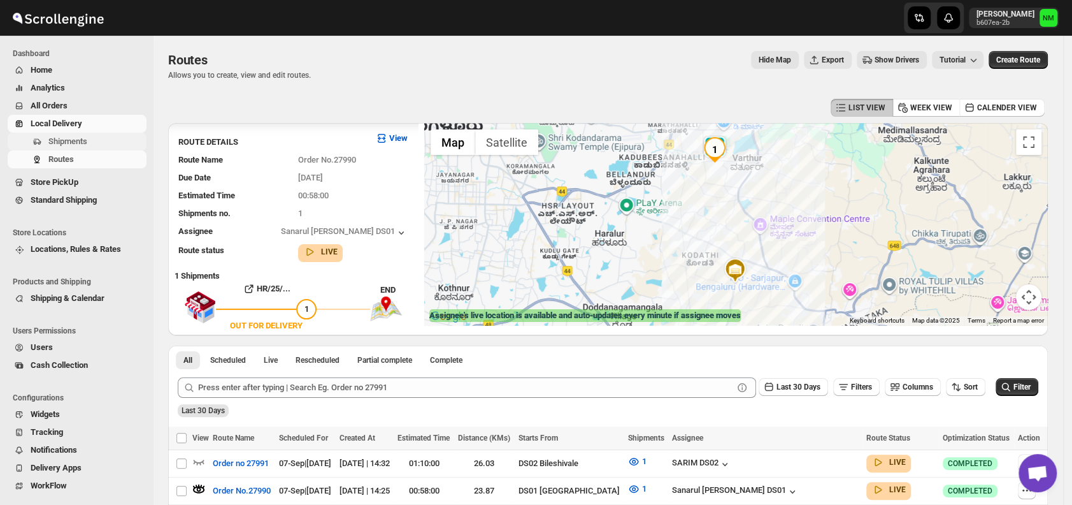
click at [87, 133] on button "Shipments" at bounding box center [77, 142] width 139 height 18
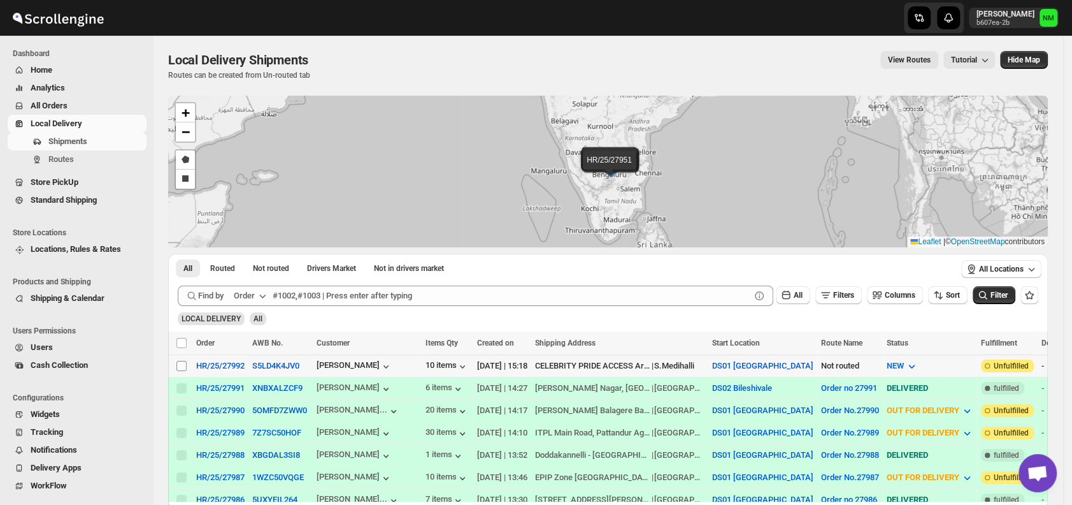
click at [185, 363] on input "Select shipment" at bounding box center [181, 366] width 10 height 10
checkbox input "true"
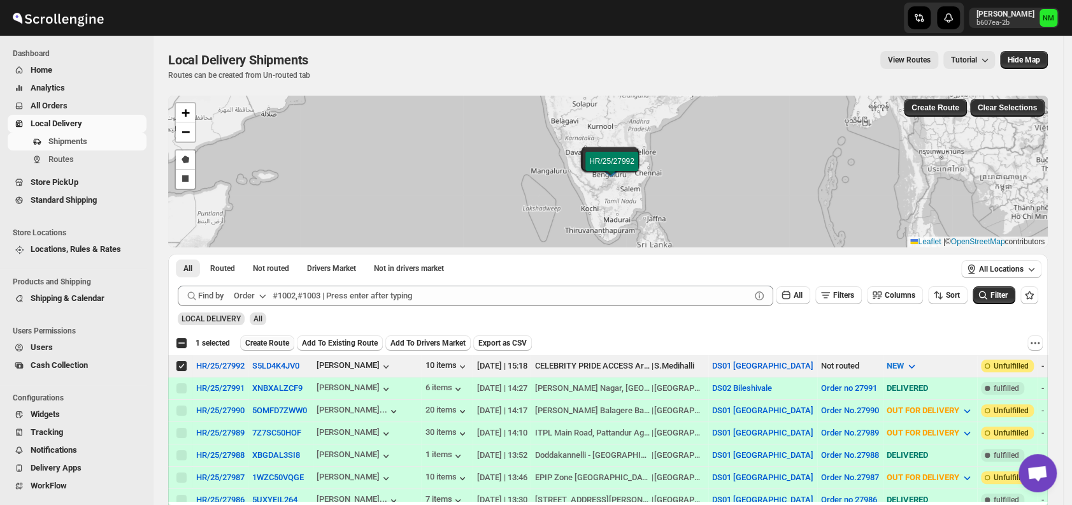
click at [263, 345] on span "Create Route" at bounding box center [267, 343] width 44 height 10
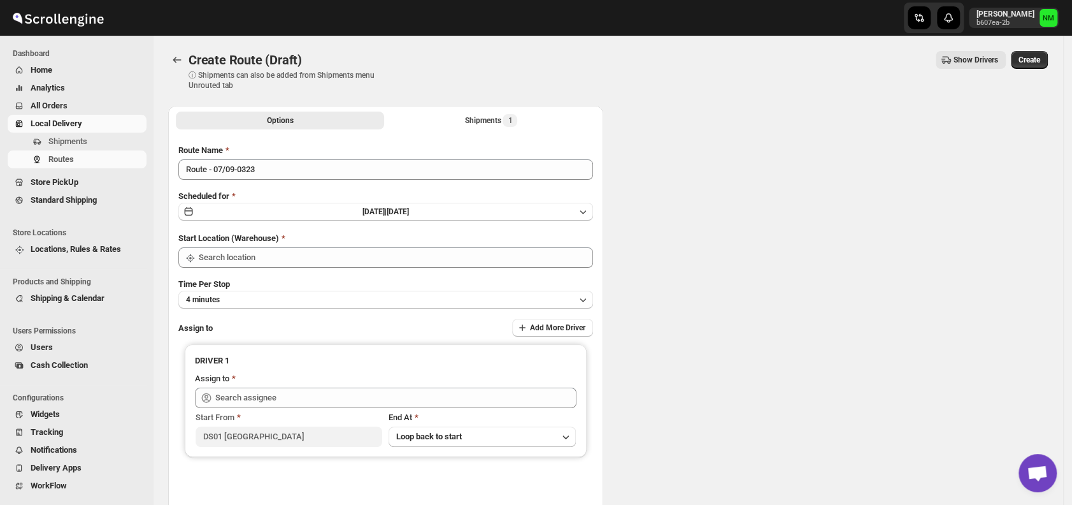
type input "DS01 [GEOGRAPHIC_DATA]"
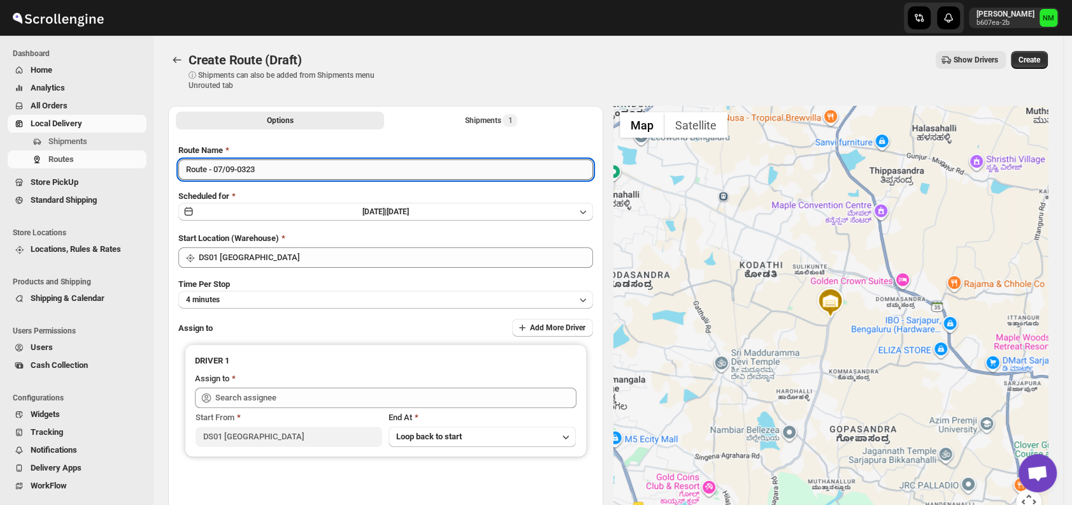
click at [292, 175] on input "Route - 07/09-0323" at bounding box center [385, 169] width 415 height 20
type input "R"
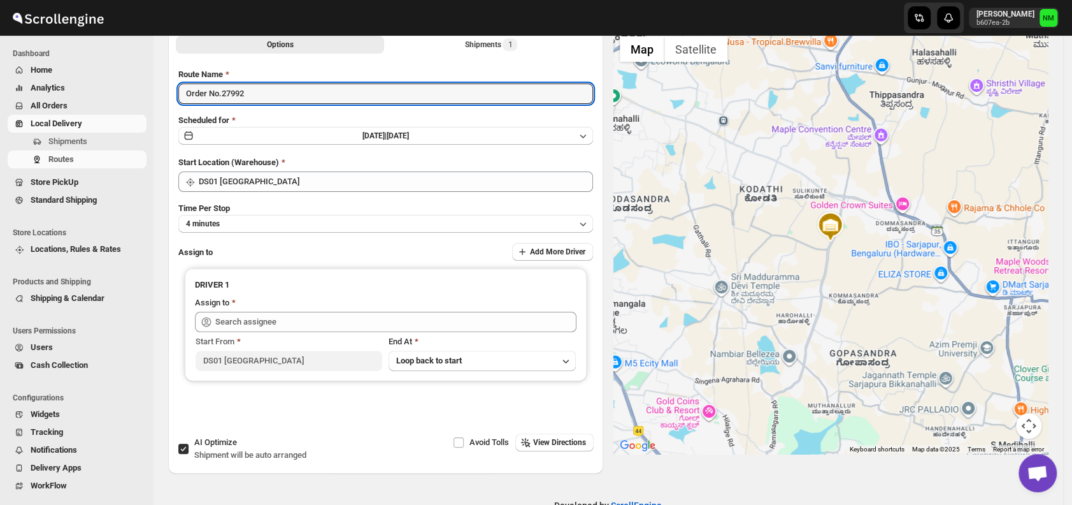
scroll to position [107, 0]
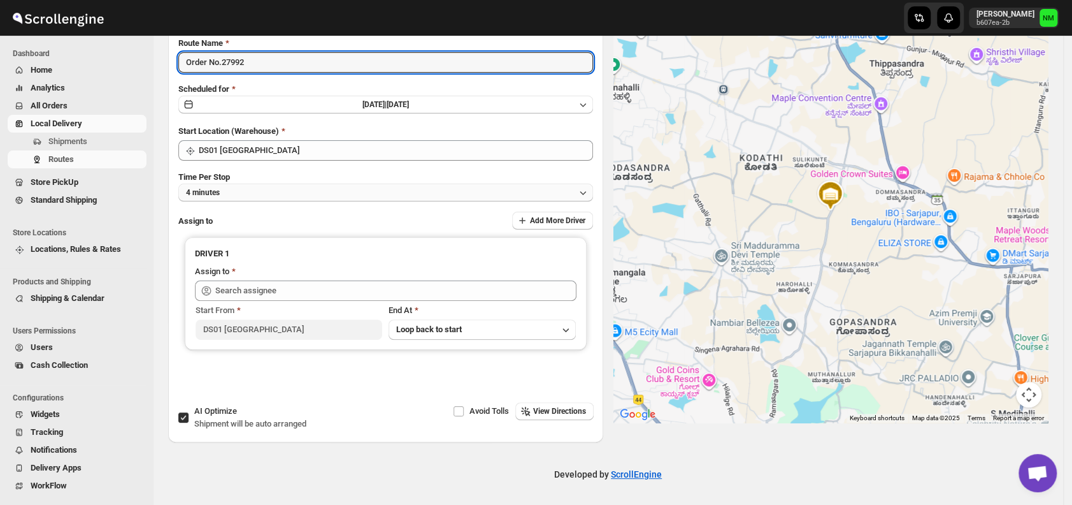
type input "Order No.27992"
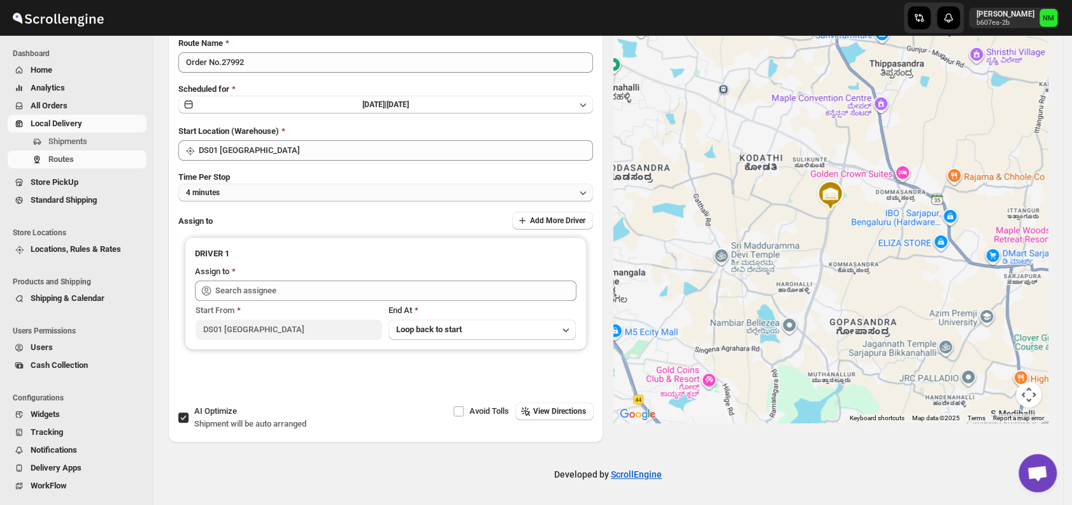
click at [249, 190] on button "4 minutes" at bounding box center [385, 192] width 415 height 18
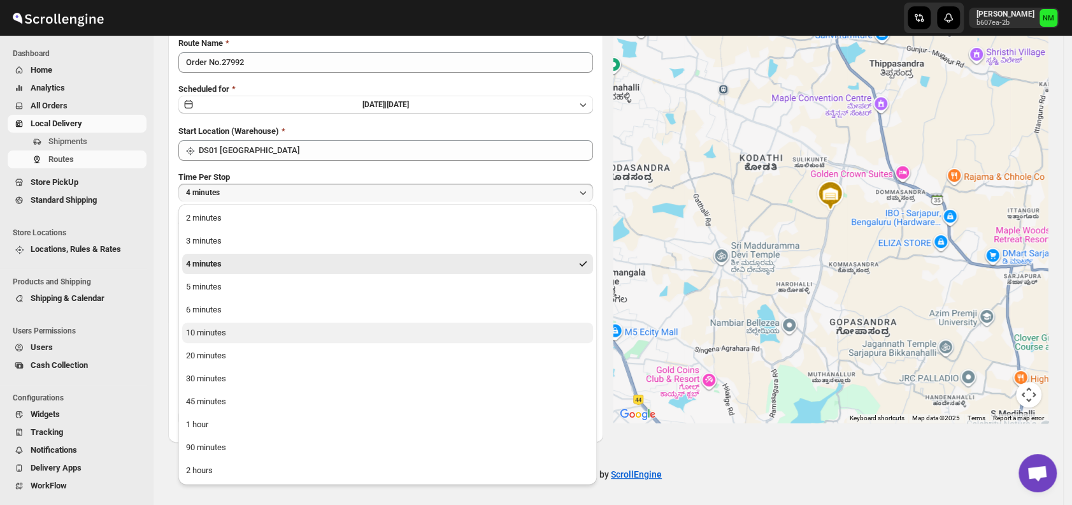
click at [224, 334] on div "10 minutes" at bounding box center [206, 332] width 40 height 13
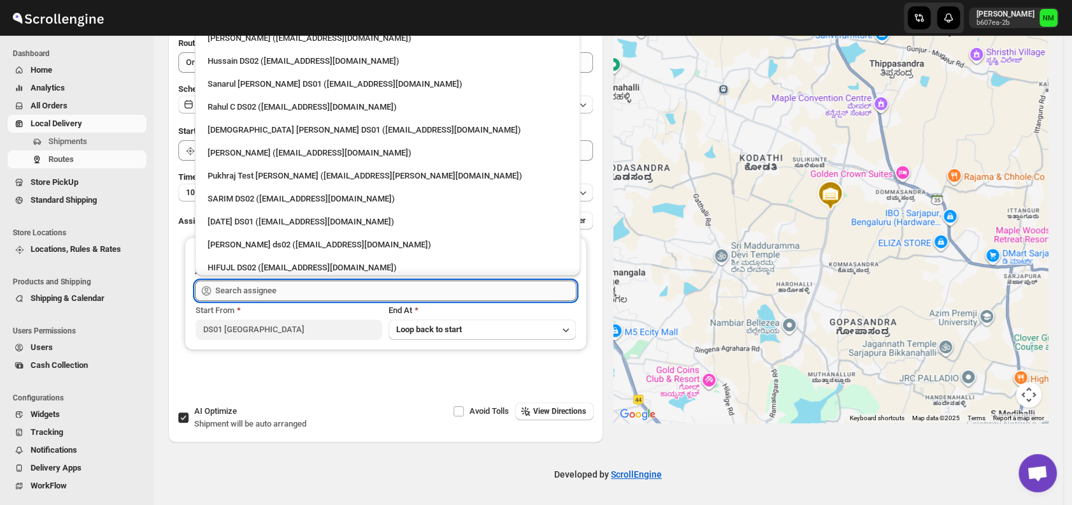
click at [282, 290] on input "text" at bounding box center [395, 290] width 361 height 20
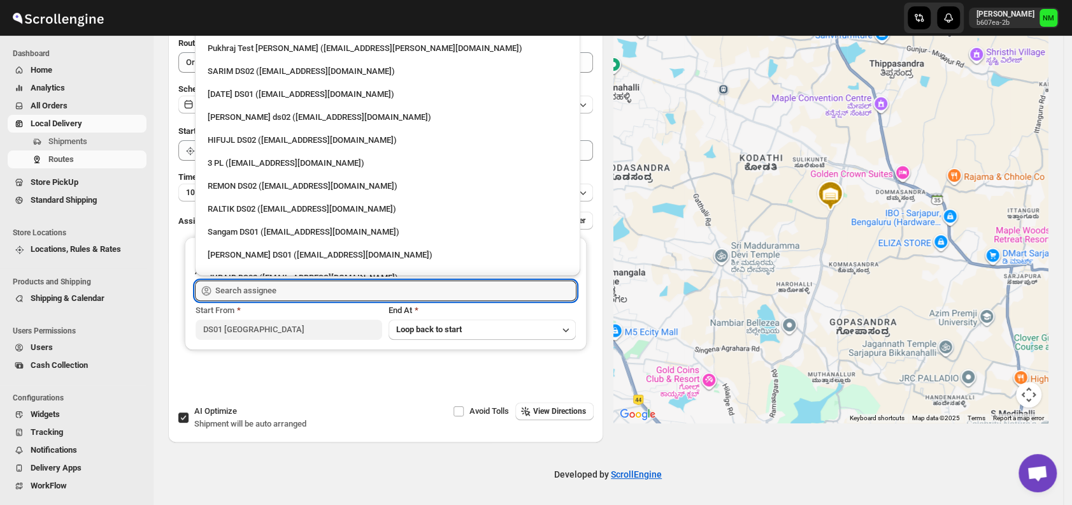
scroll to position [130, 0]
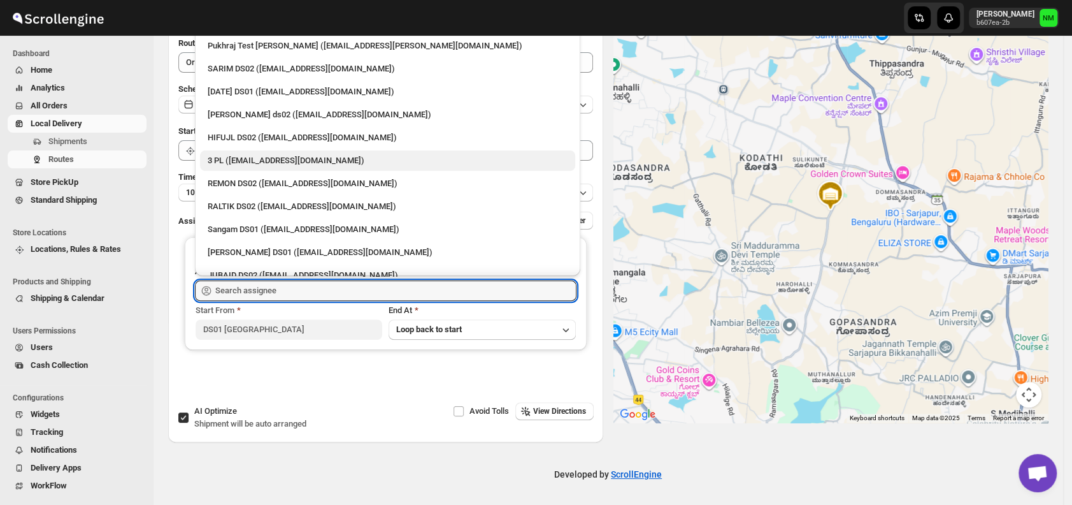
click at [250, 166] on div "3 PL (hello@home-run.co)" at bounding box center [388, 160] width 360 height 13
type input "3 PL (hello@home-run.co)"
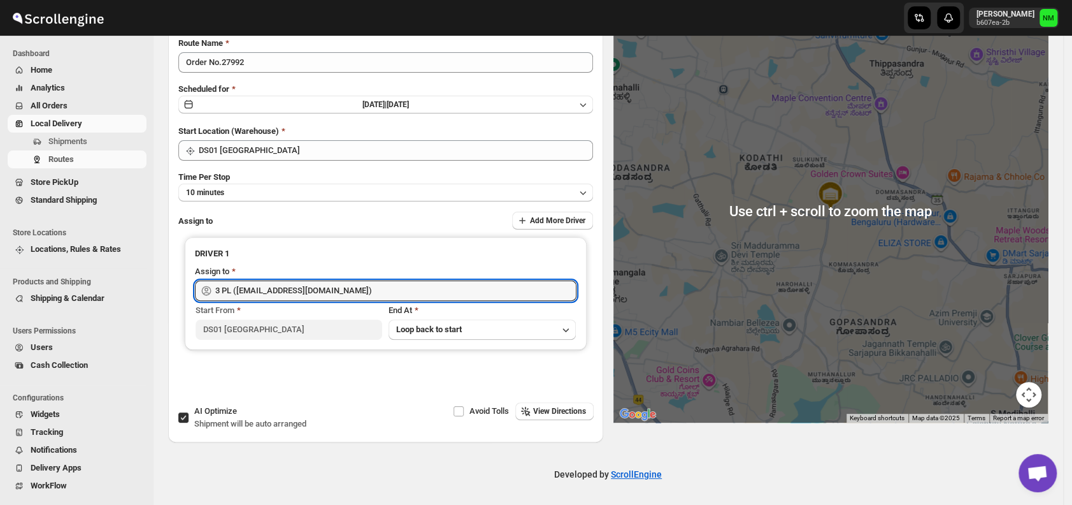
scroll to position [0, 0]
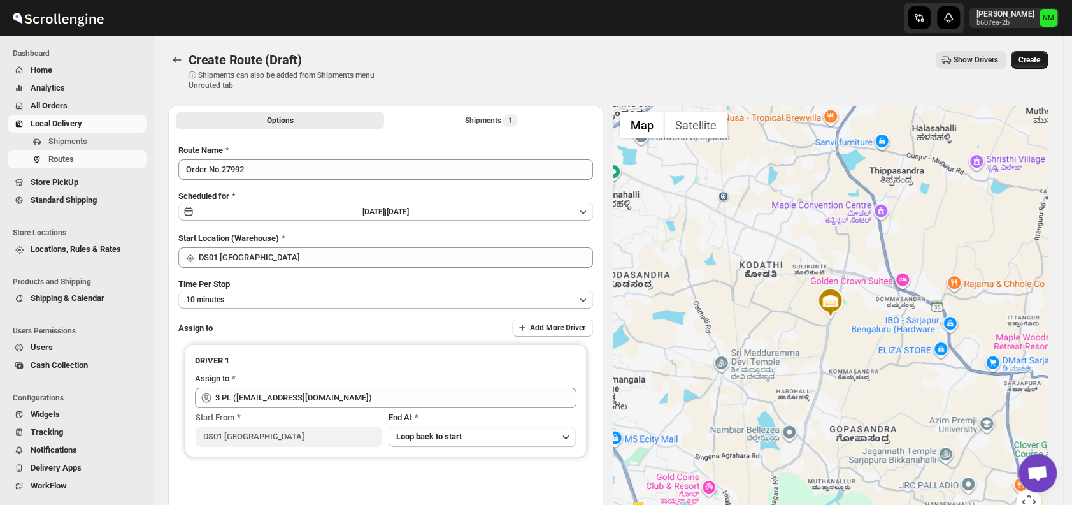
click at [1040, 59] on span "Create" at bounding box center [1030, 60] width 22 height 10
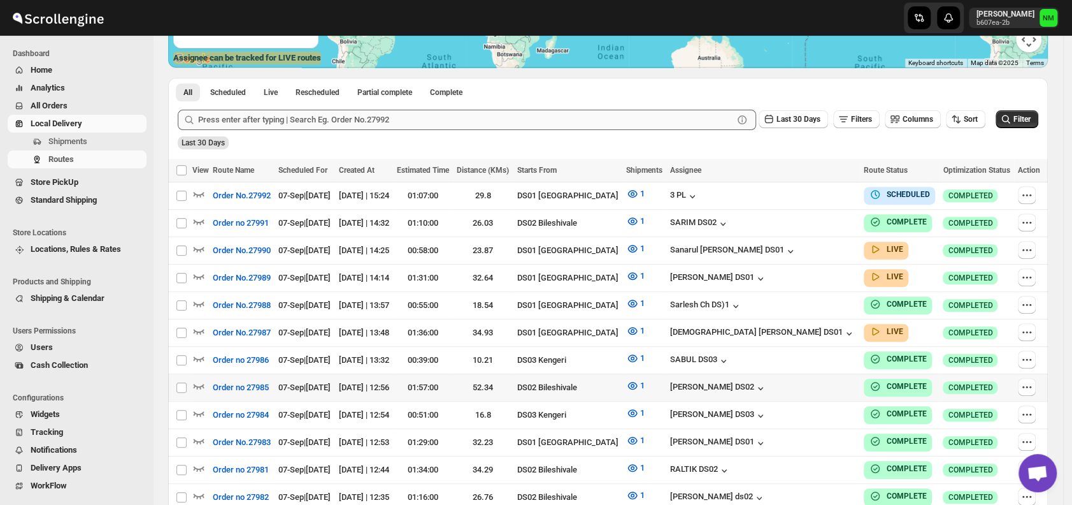
scroll to position [258, 0]
click at [196, 247] on icon "button" at bounding box center [198, 247] width 13 height 13
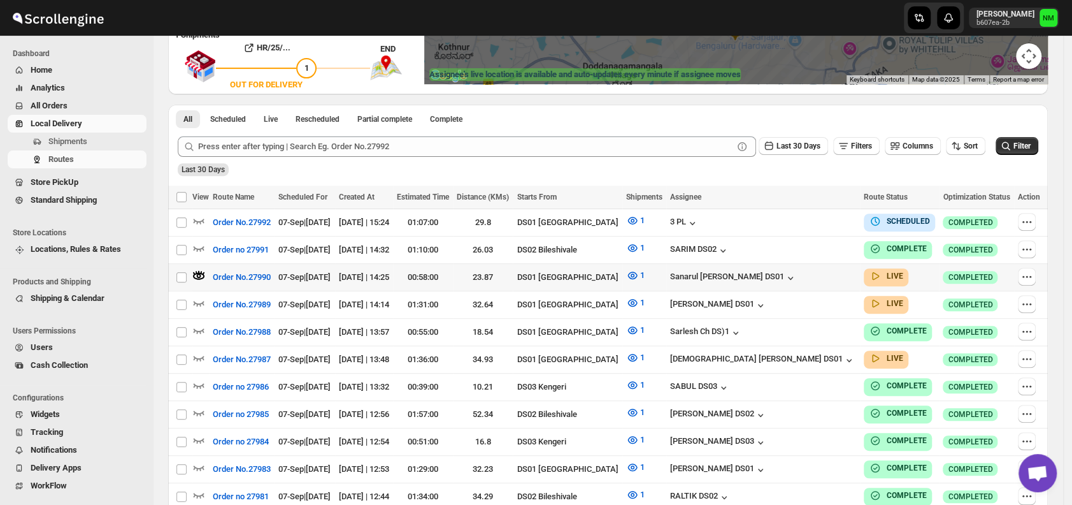
scroll to position [242, 0]
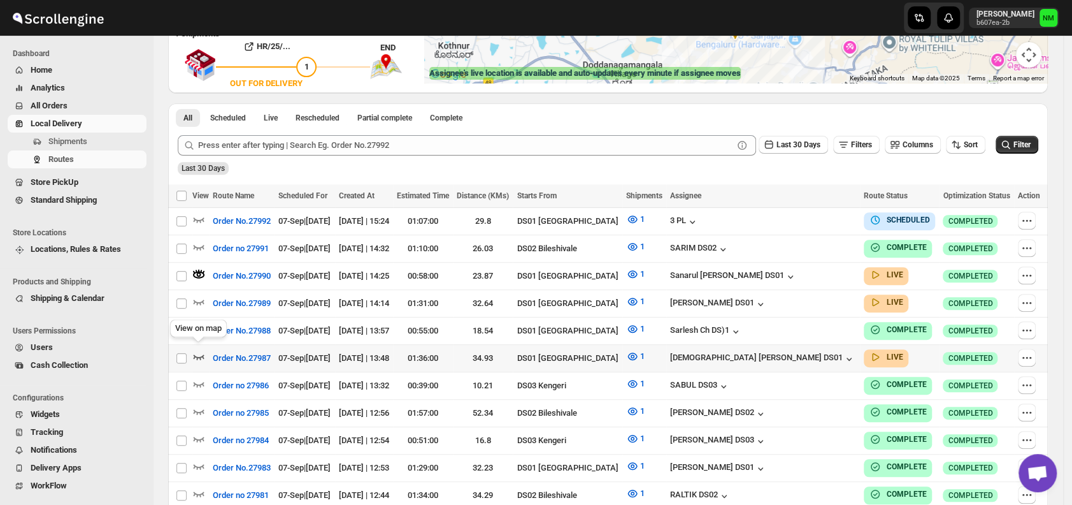
click at [201, 350] on icon "button" at bounding box center [198, 356] width 13 height 13
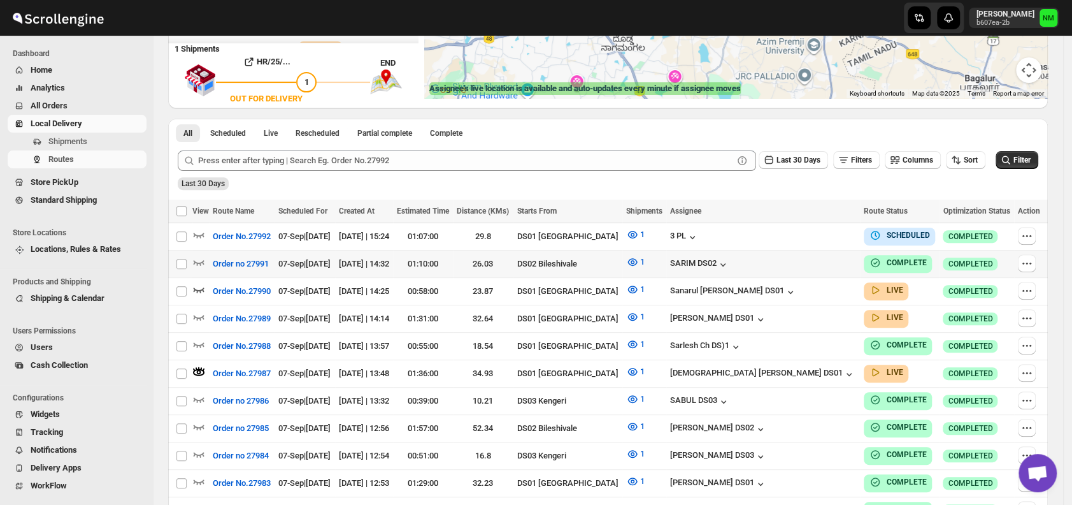
scroll to position [0, 0]
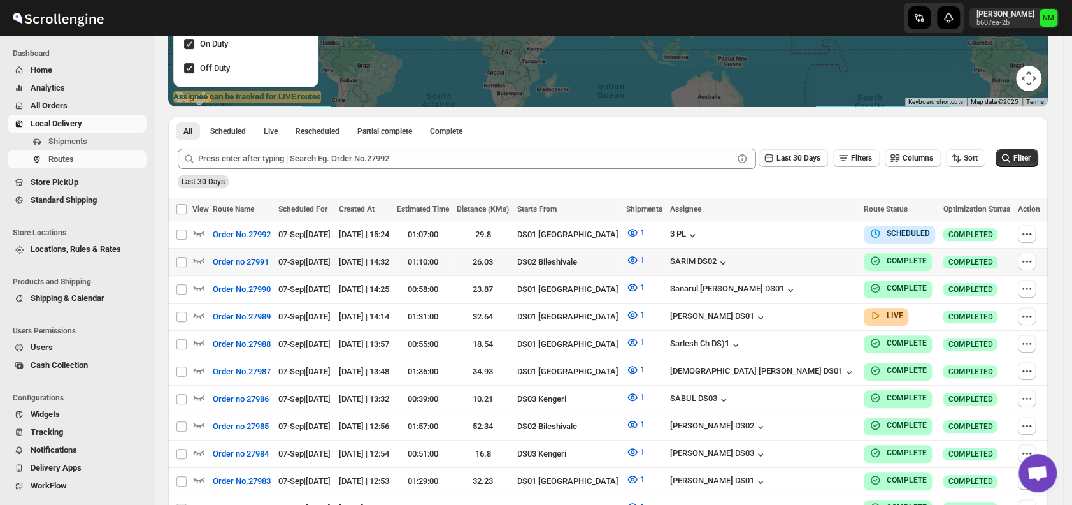
scroll to position [222, 0]
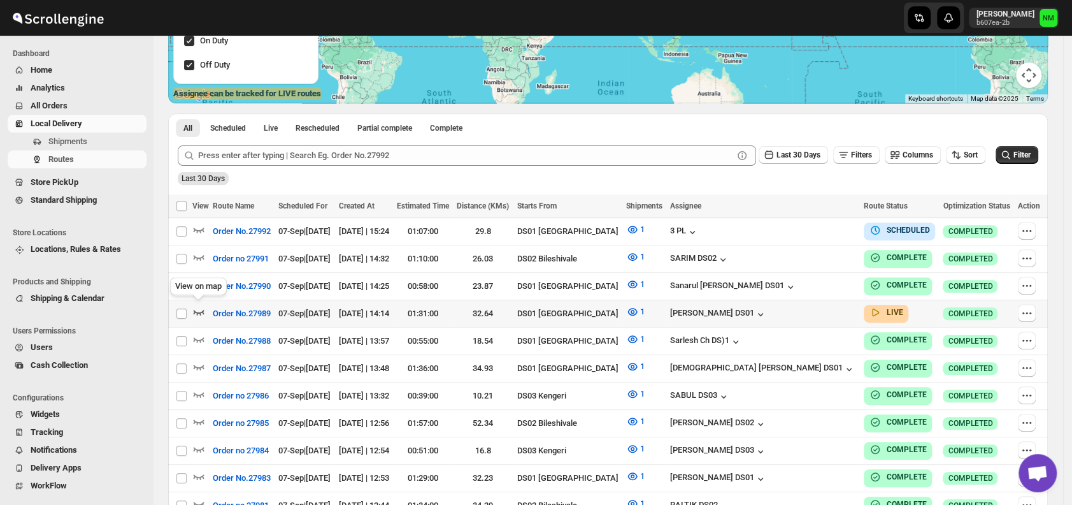
click at [196, 306] on icon "button" at bounding box center [198, 311] width 13 height 13
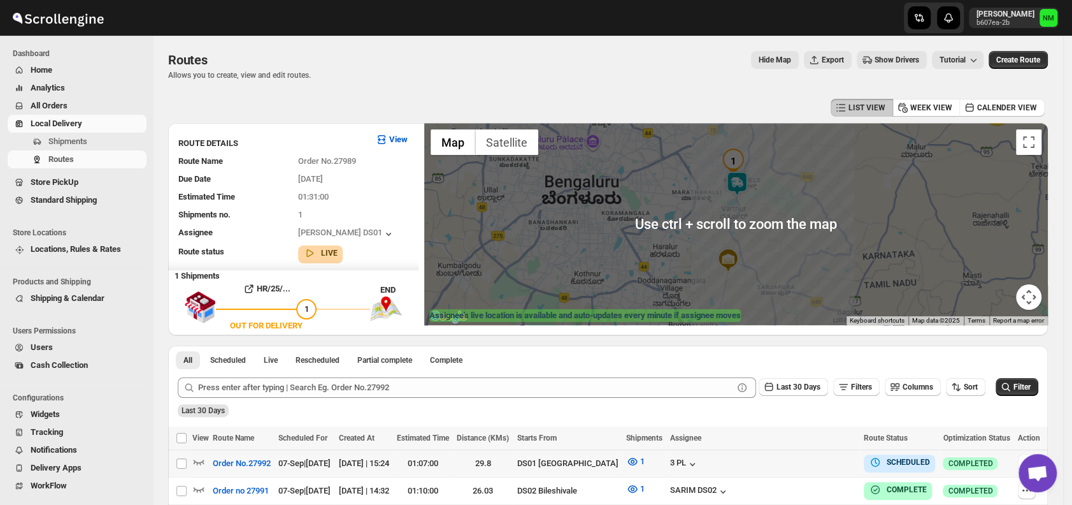
scroll to position [194, 0]
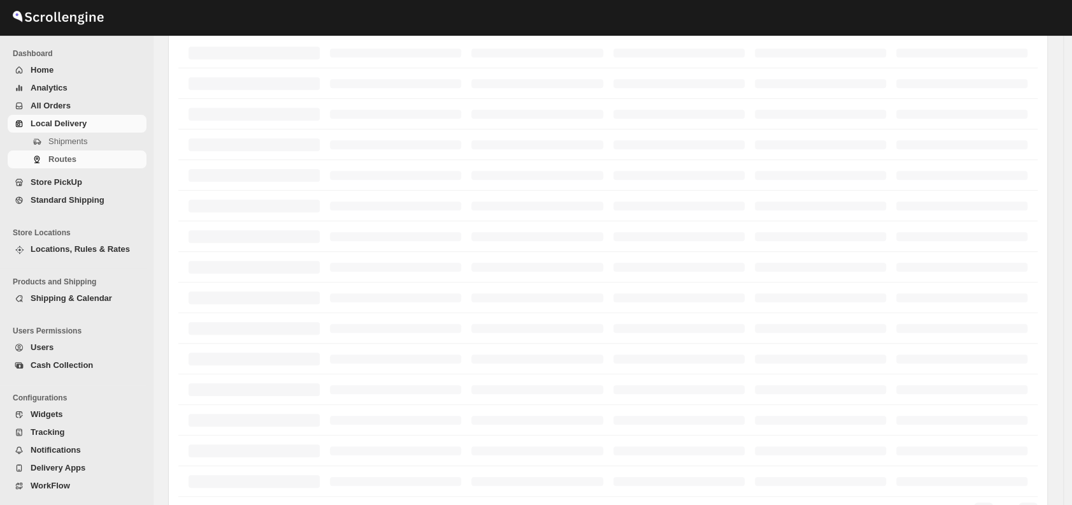
scroll to position [194, 0]
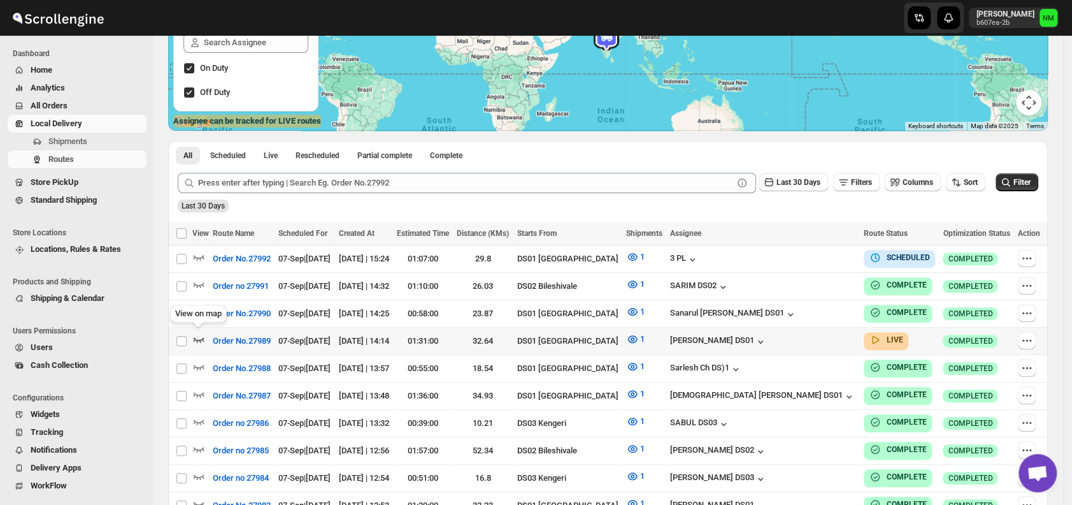
click at [203, 337] on icon "button" at bounding box center [199, 339] width 11 height 5
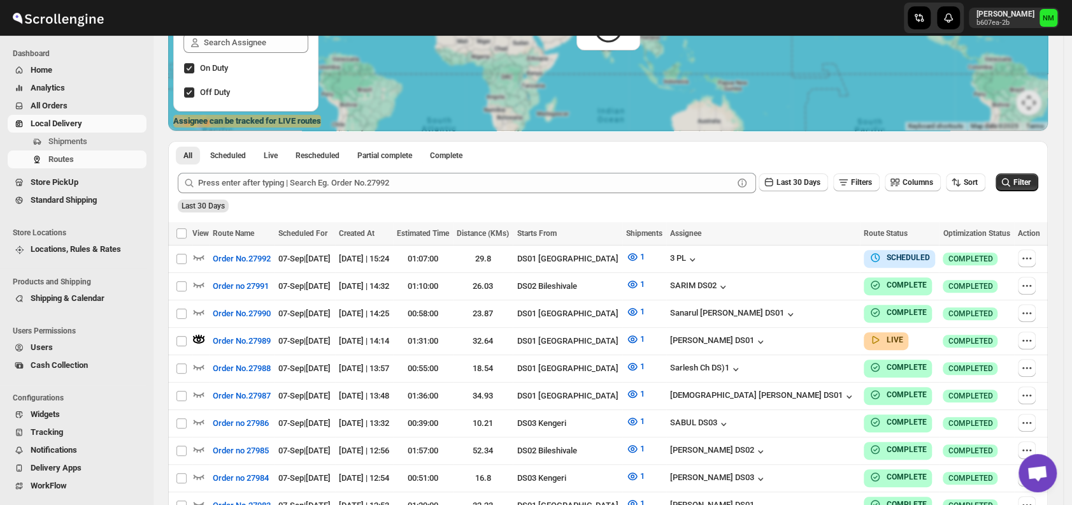
scroll to position [0, 0]
